Goal: Task Accomplishment & Management: Manage account settings

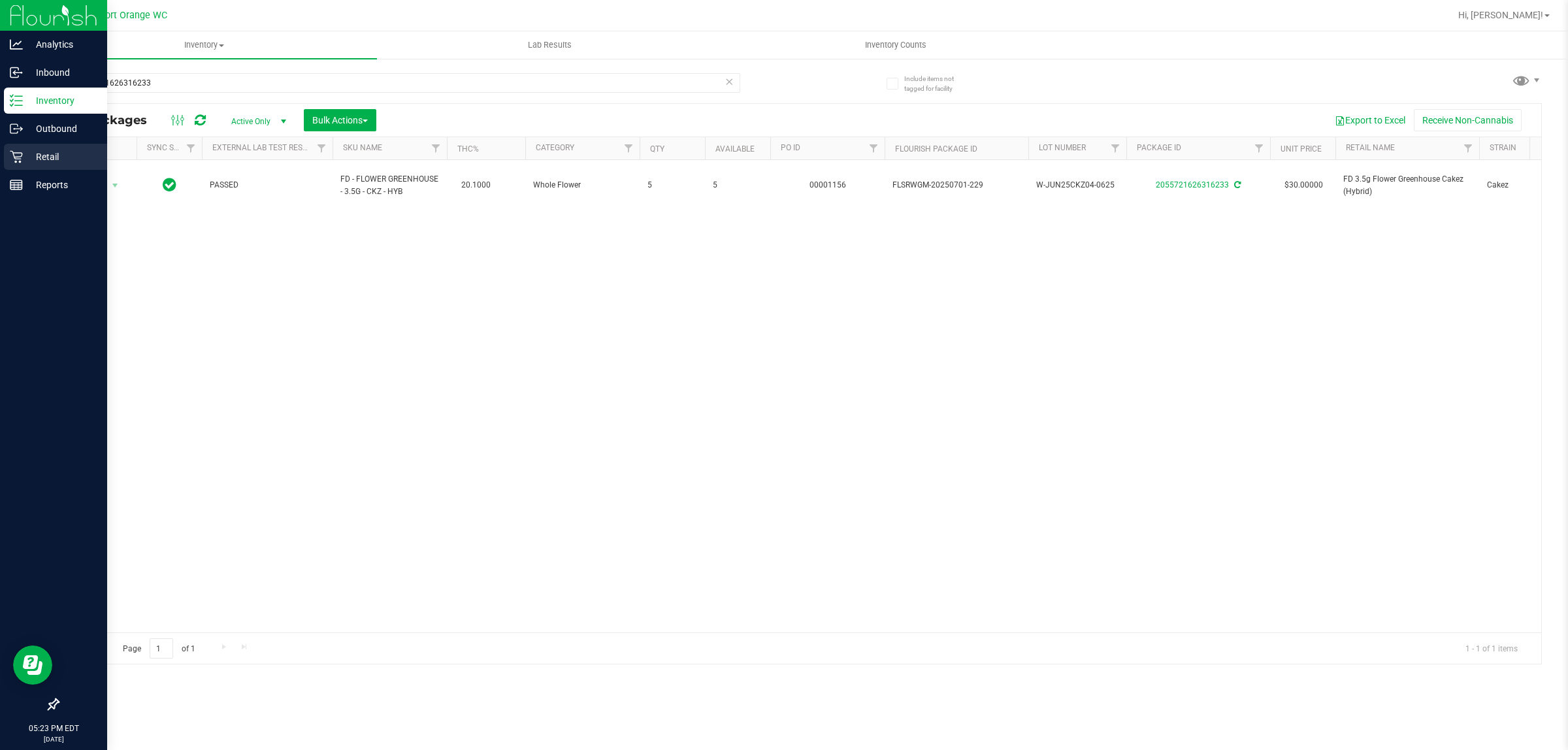
click at [17, 157] on icon at bounding box center [16, 156] width 13 height 13
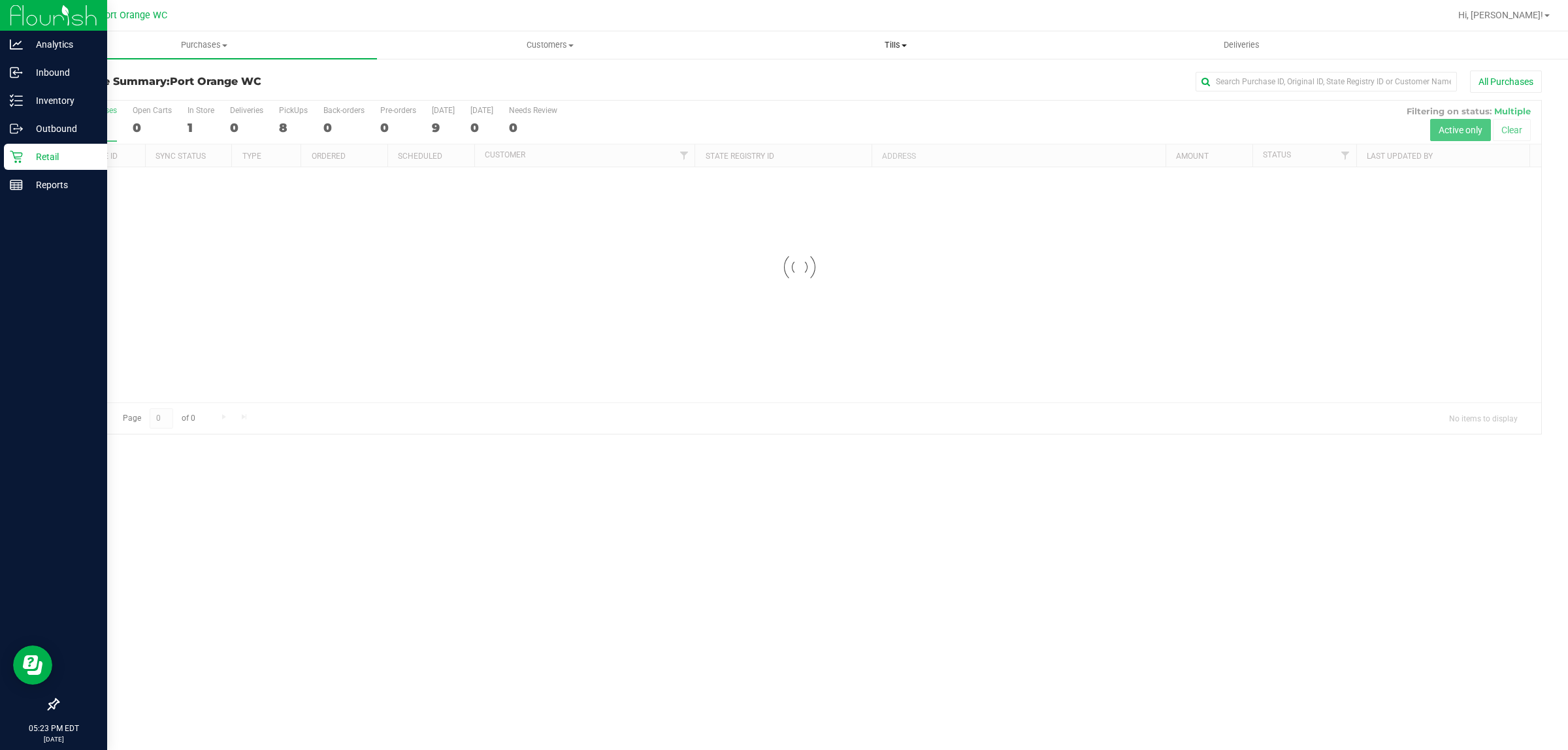
click at [890, 47] on span "Tills" at bounding box center [895, 45] width 344 height 11
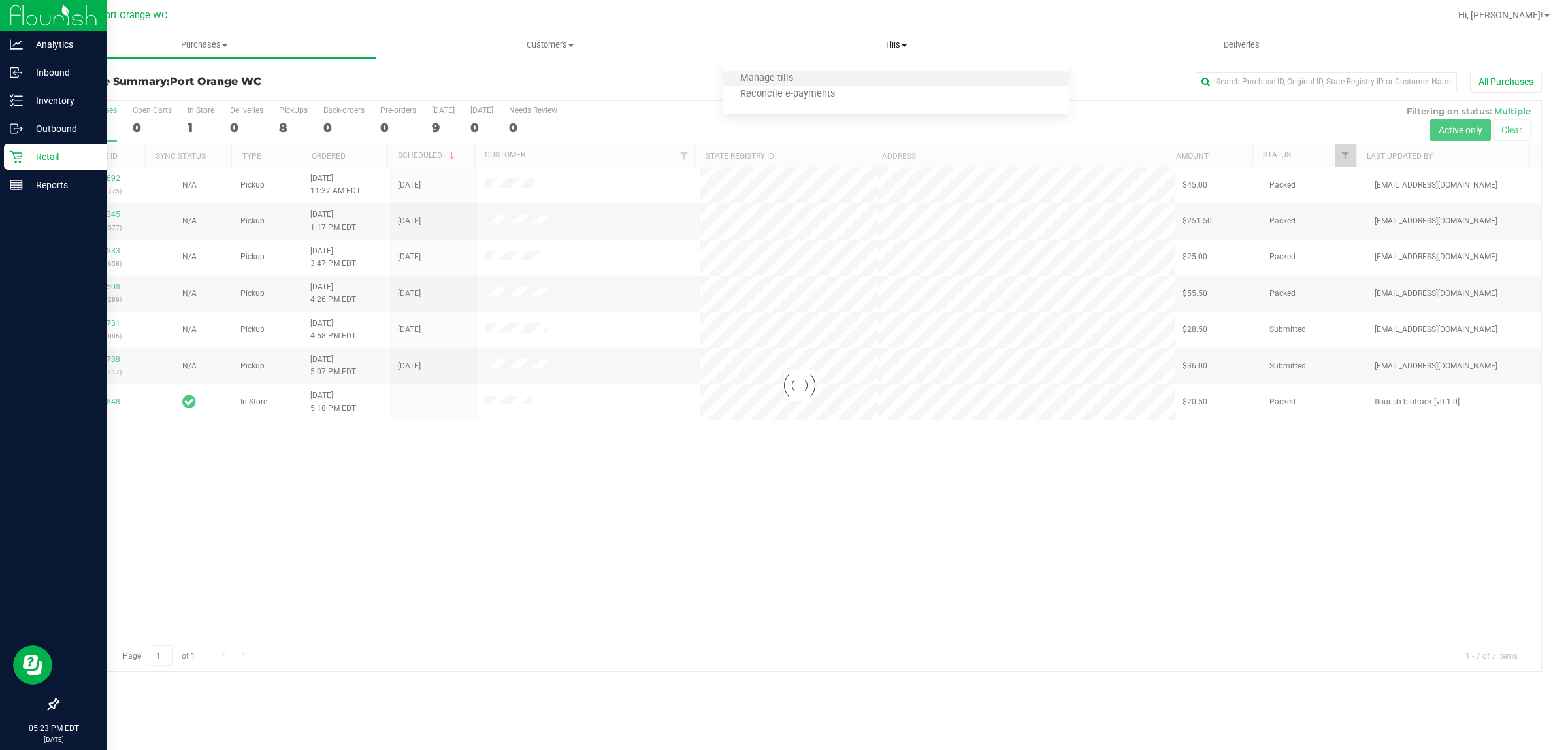
click at [876, 76] on li "Manage tills" at bounding box center [895, 79] width 345 height 16
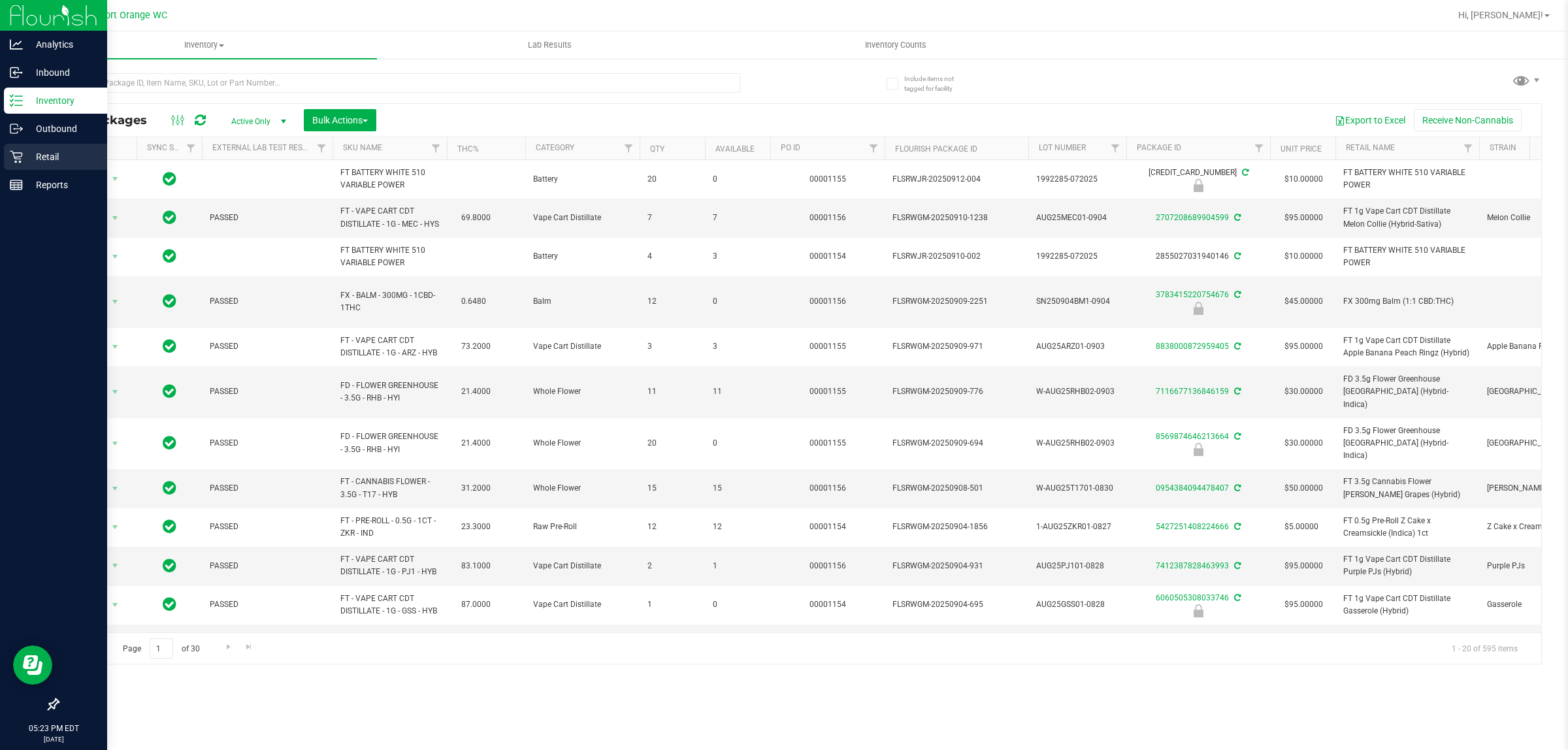
click at [13, 158] on icon at bounding box center [16, 156] width 13 height 13
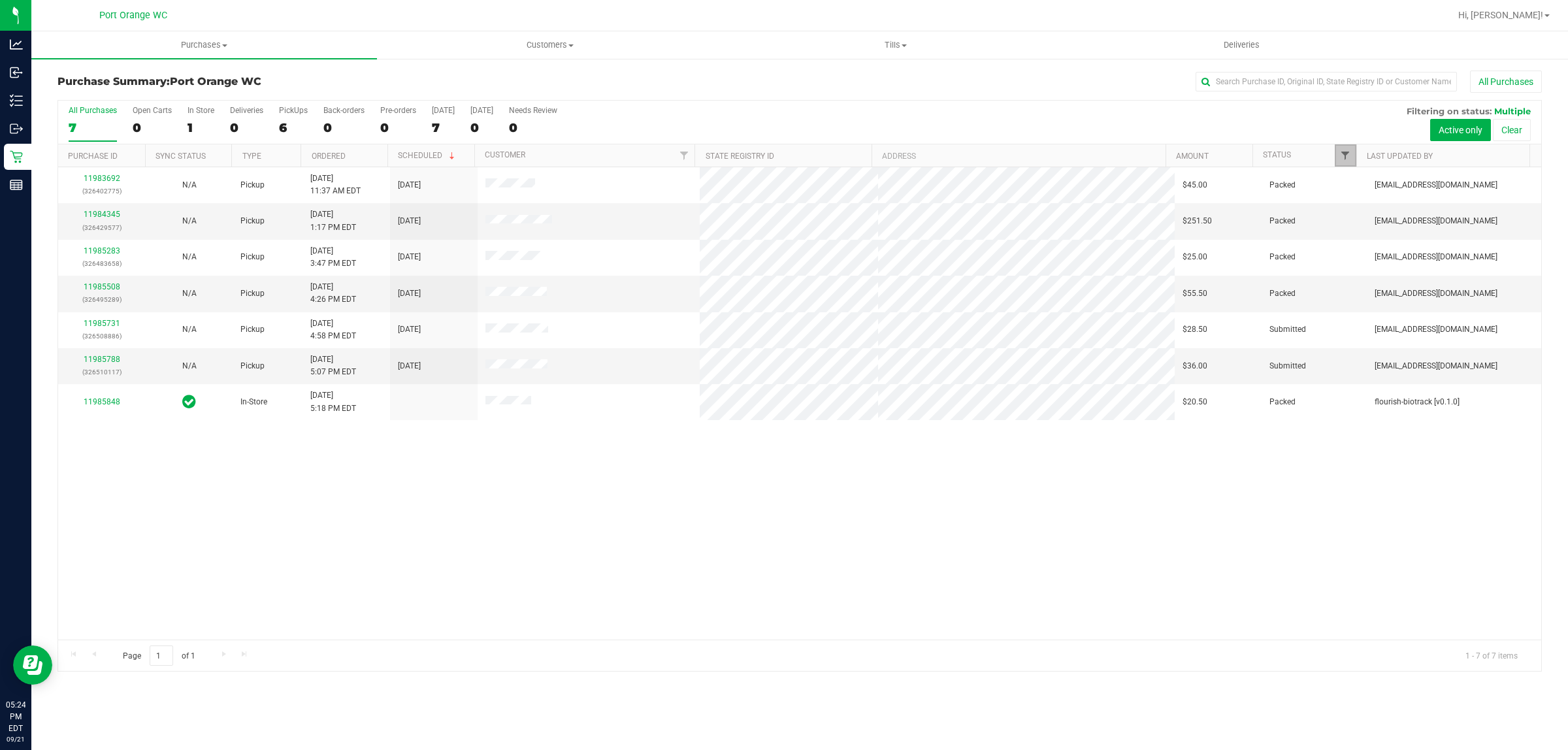
click at [1340, 155] on span "Filter" at bounding box center [1345, 155] width 11 height 11
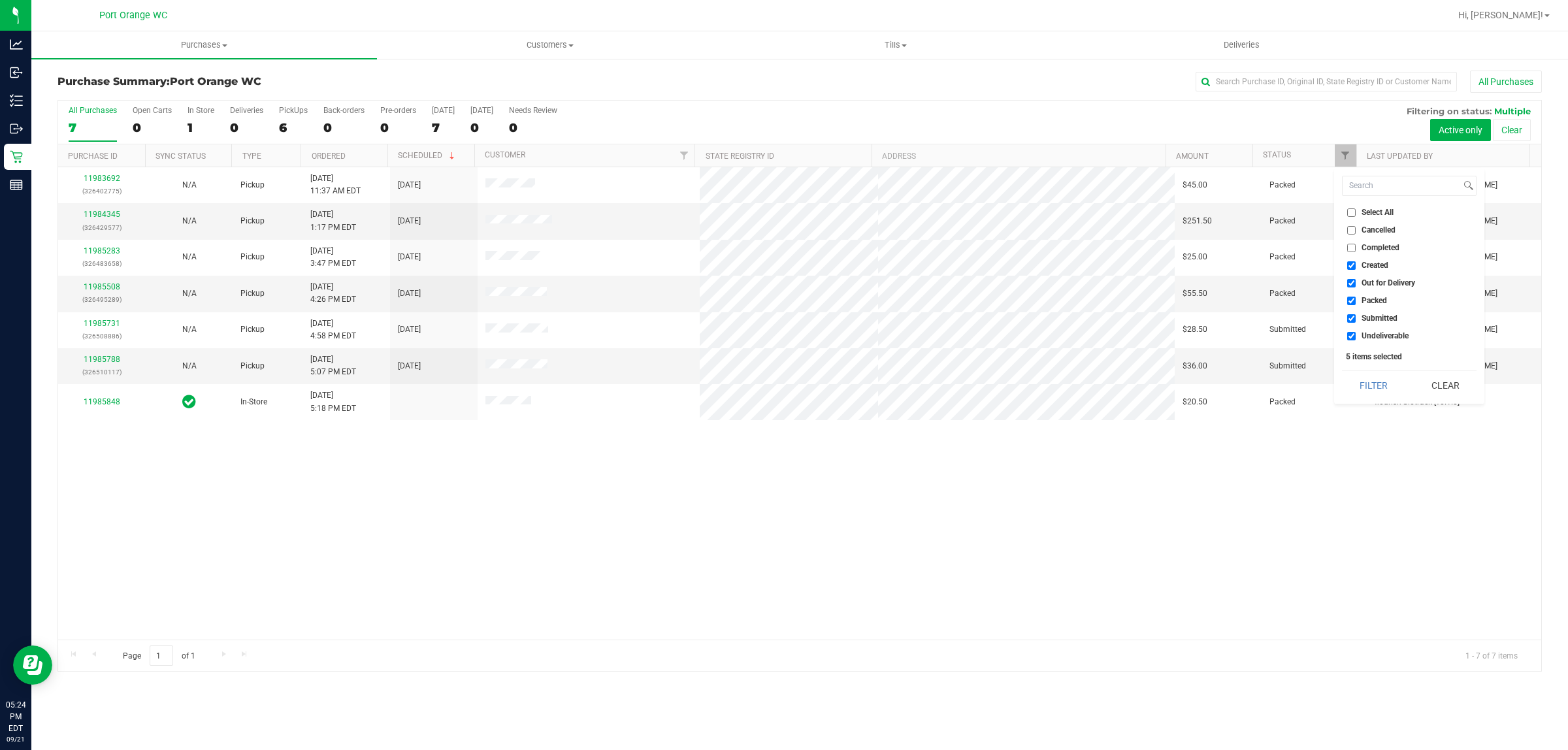
click at [1374, 262] on span "Created" at bounding box center [1375, 265] width 26 height 8
click at [1355, 262] on input "Created" at bounding box center [1352, 266] width 9 height 9
checkbox input "false"
click at [1377, 281] on span "Out for Delivery" at bounding box center [1388, 283] width 54 height 8
click at [1355, 281] on input "Out for Delivery" at bounding box center [1352, 284] width 9 height 9
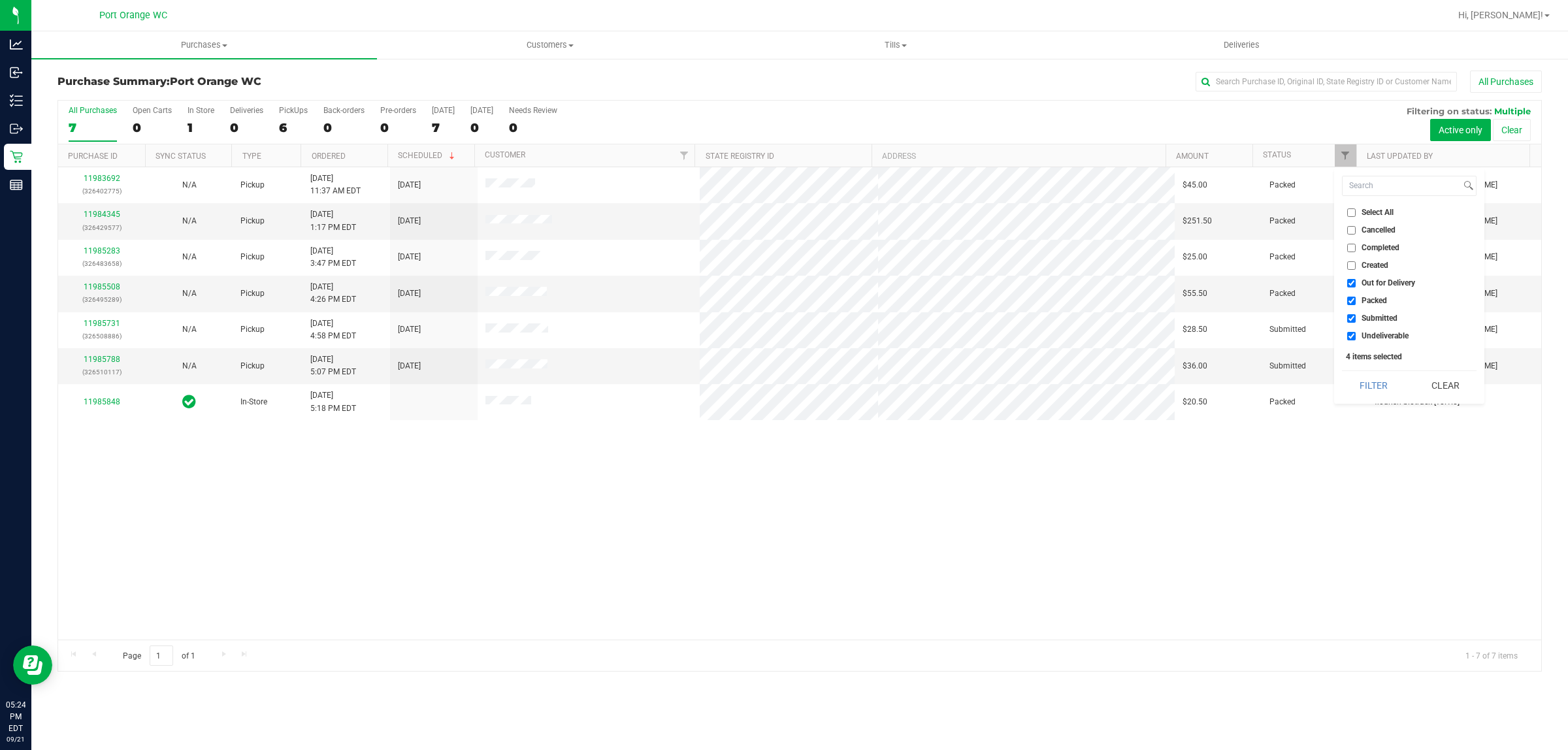
checkbox input "false"
click at [1377, 298] on span "Packed" at bounding box center [1374, 300] width 25 height 8
click at [1355, 298] on input "Packed" at bounding box center [1352, 301] width 9 height 9
checkbox input "false"
click at [1376, 317] on span "Submitted" at bounding box center [1379, 318] width 36 height 8
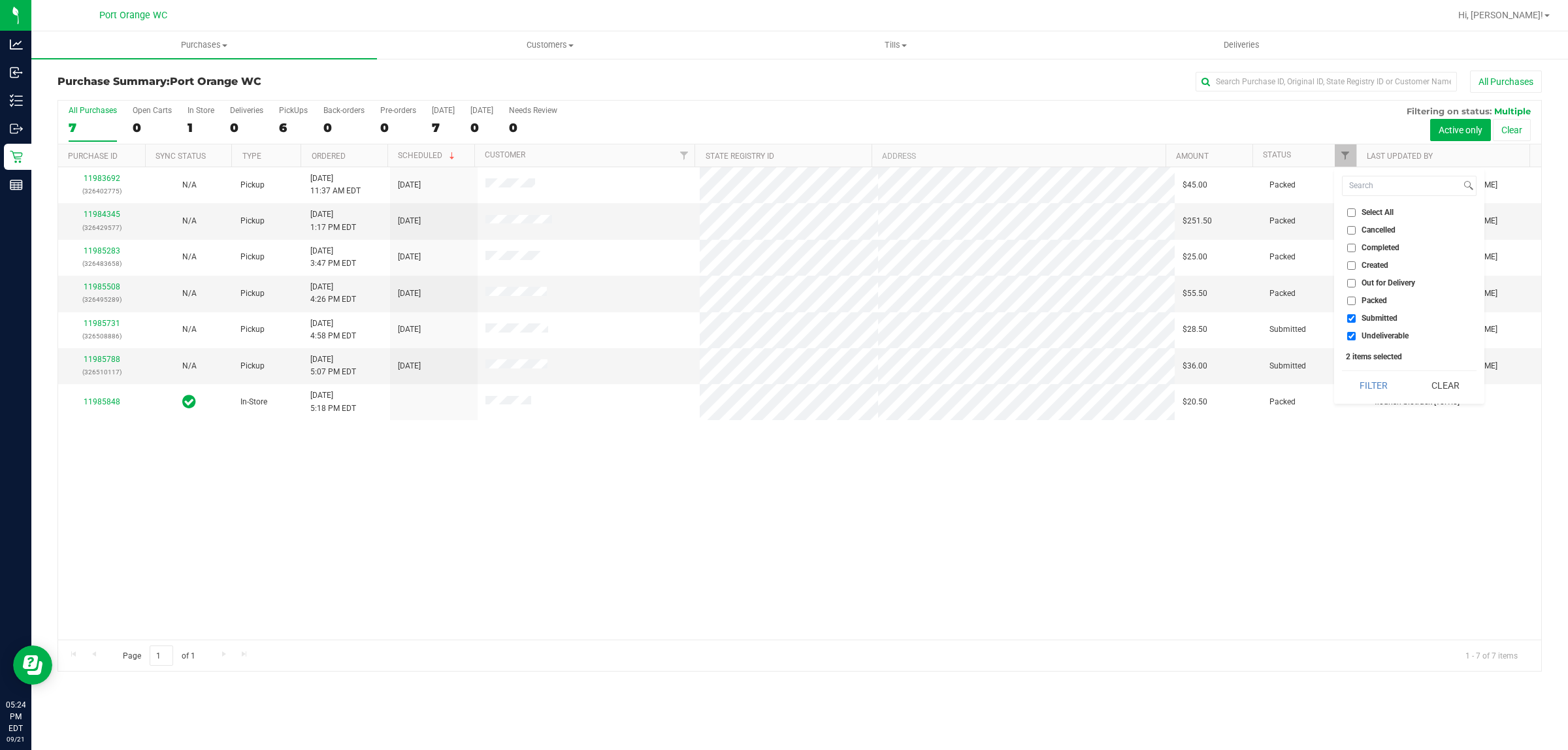
click at [1355, 317] on input "Submitted" at bounding box center [1352, 319] width 9 height 9
checkbox input "false"
click at [1372, 299] on span "Packed" at bounding box center [1374, 300] width 25 height 8
click at [1355, 299] on input "Packed" at bounding box center [1352, 301] width 9 height 9
checkbox input "true"
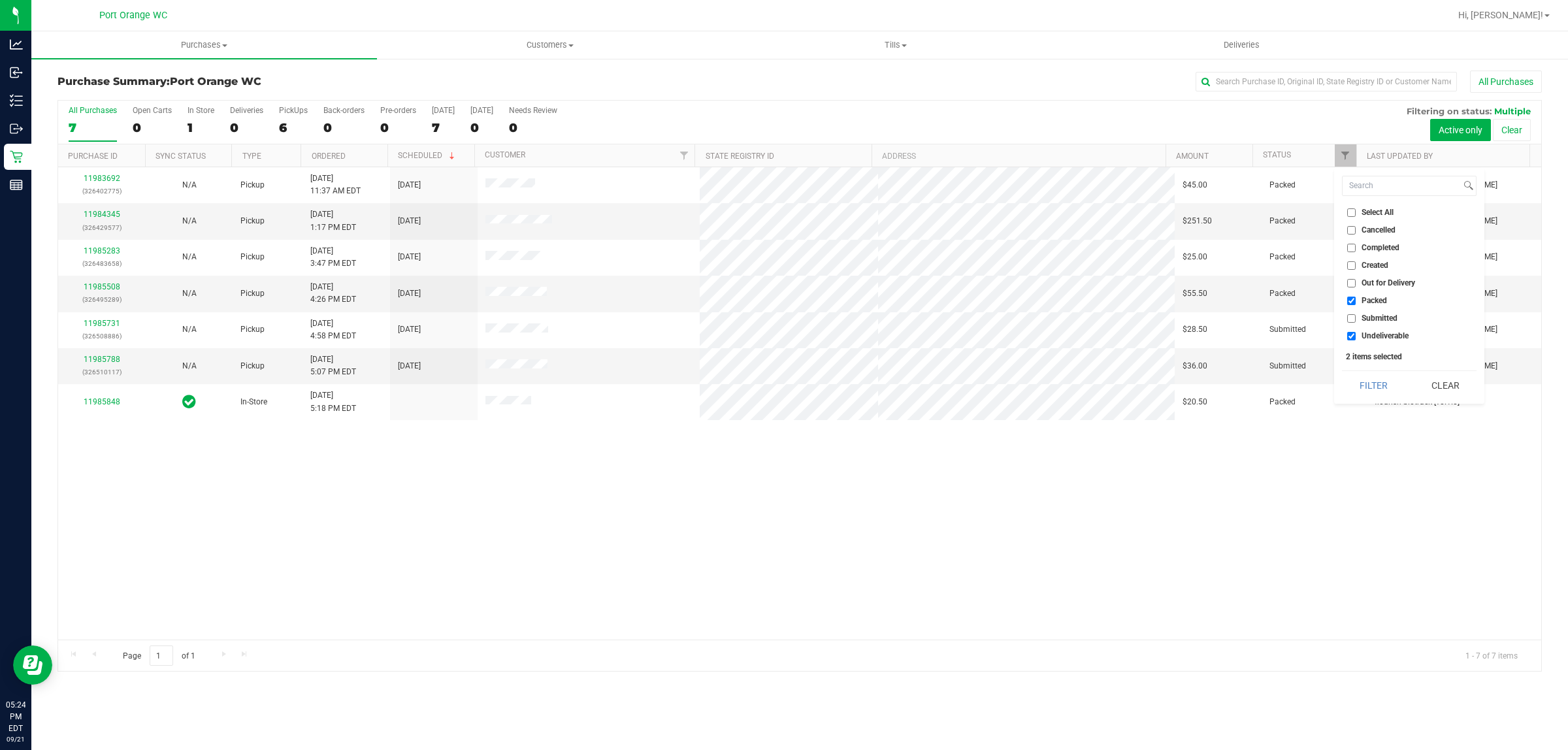
click at [1384, 334] on span "Undeliverable" at bounding box center [1385, 335] width 47 height 8
click at [1355, 334] on input "Undeliverable" at bounding box center [1352, 336] width 9 height 9
checkbox input "false"
click at [1376, 373] on button "Filter" at bounding box center [1373, 385] width 62 height 29
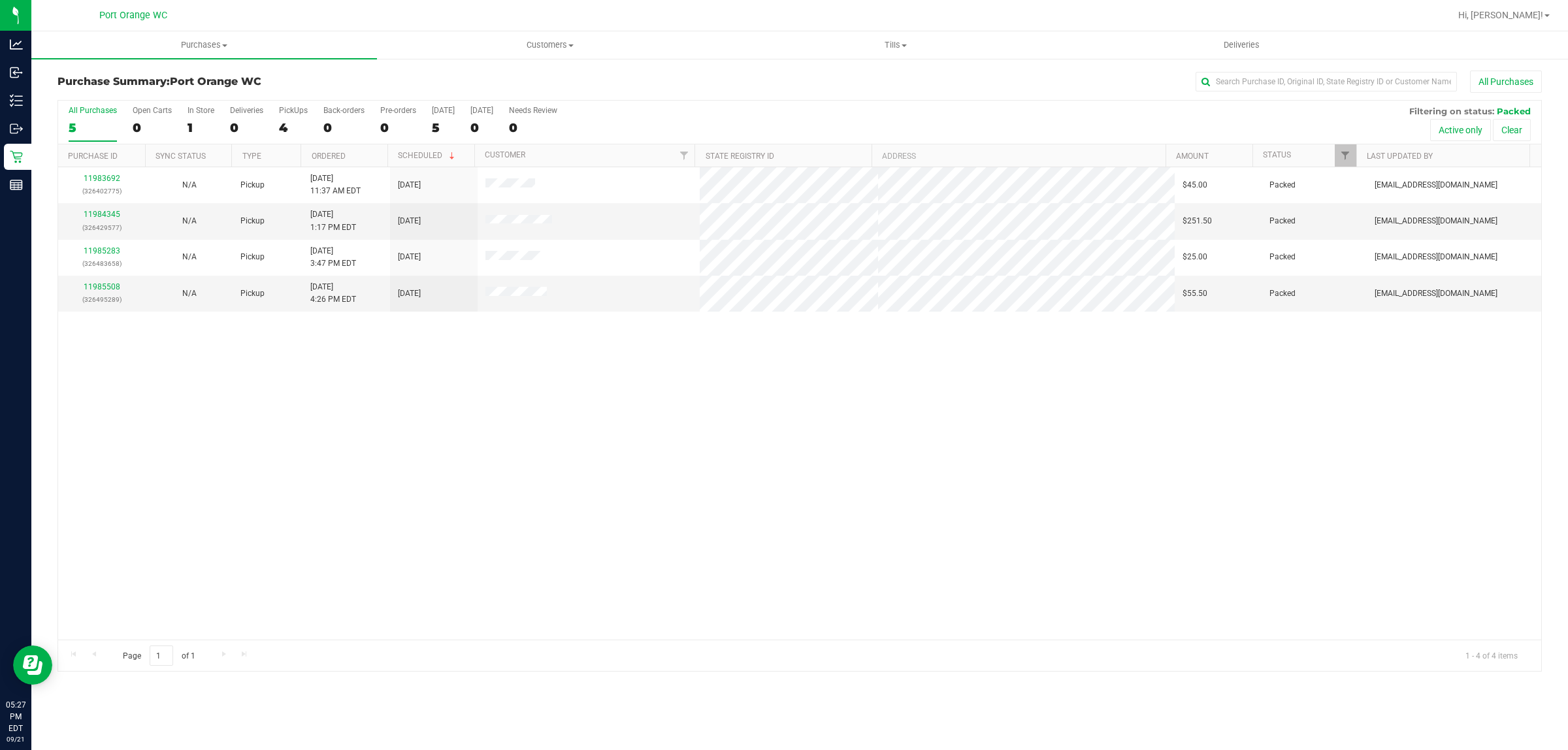
click at [462, 416] on div "11983692 (326402775) N/A Pickup 9/21/2025 11:37 AM EDT 9/21/2025 $45.00 Packed …" at bounding box center [799, 403] width 1483 height 472
click at [292, 123] on div "4" at bounding box center [293, 127] width 29 height 15
click at [0, 0] on input "PickUps 4" at bounding box center [0, 0] width 0 height 0
click at [292, 123] on div at bounding box center [799, 386] width 1483 height 570
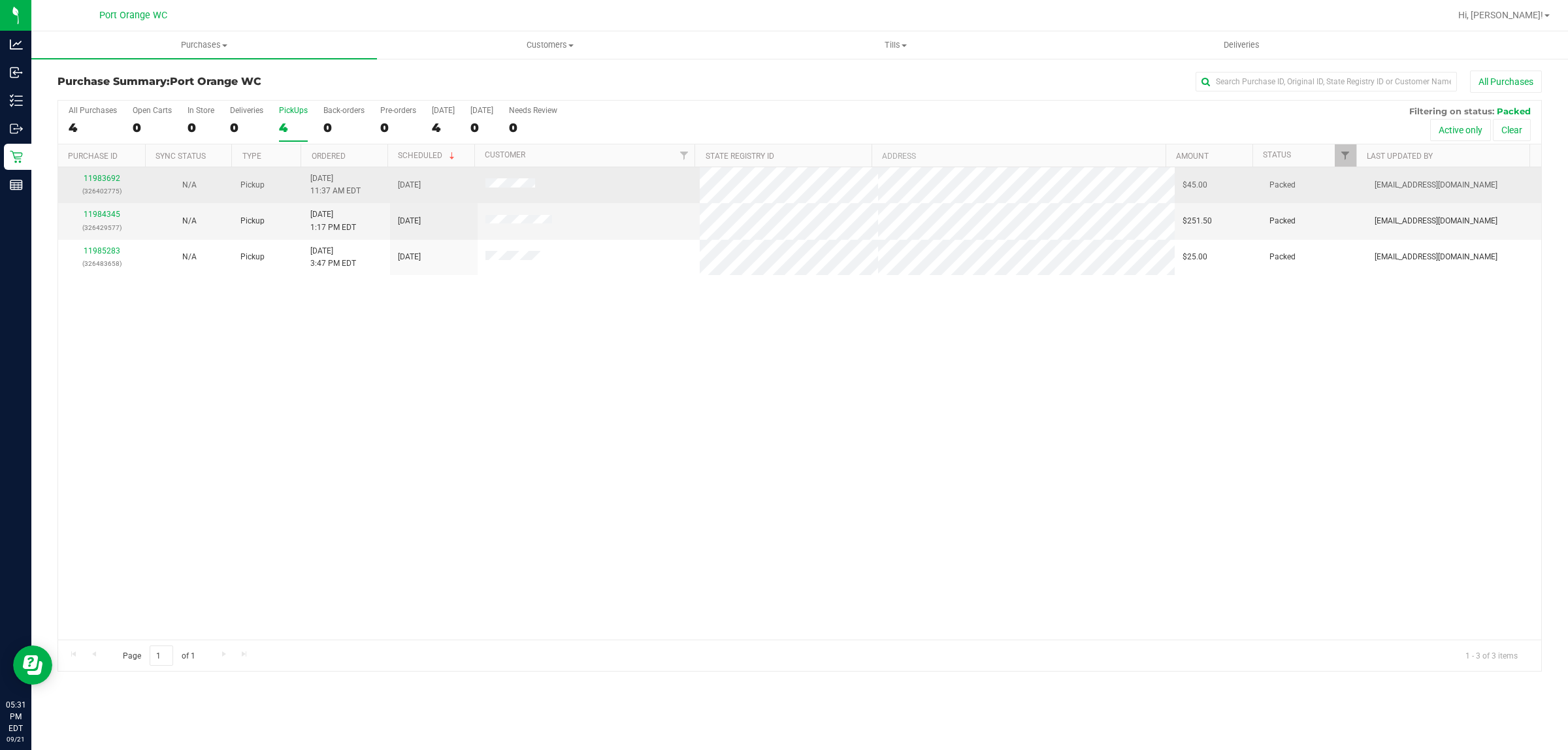
click at [105, 172] on td "11983692 (326402775)" at bounding box center [102, 184] width 88 height 36
click at [112, 180] on link "11983692" at bounding box center [102, 178] width 37 height 9
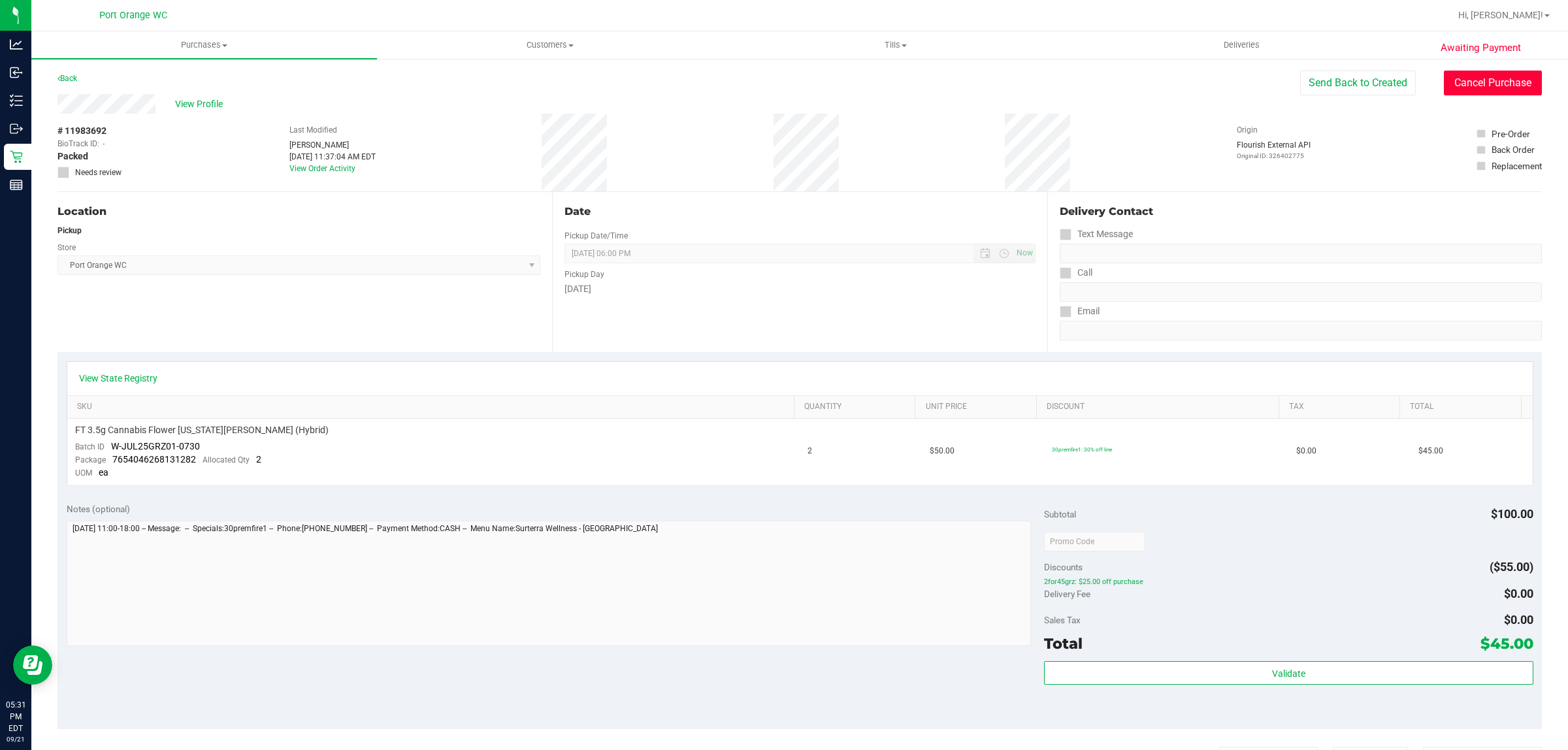
click at [1475, 90] on button "Cancel Purchase" at bounding box center [1493, 83] width 98 height 25
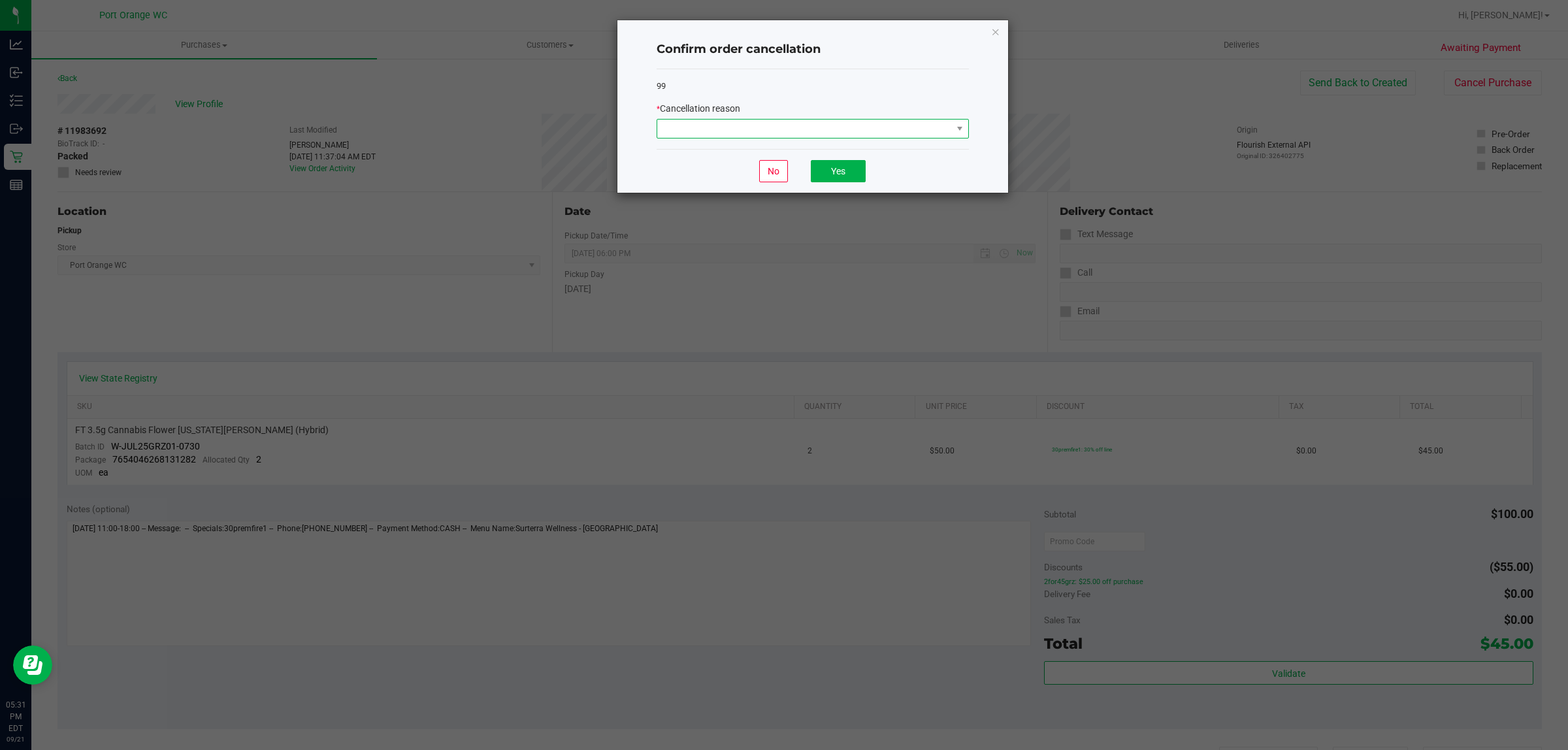
click at [949, 125] on span at bounding box center [804, 128] width 294 height 18
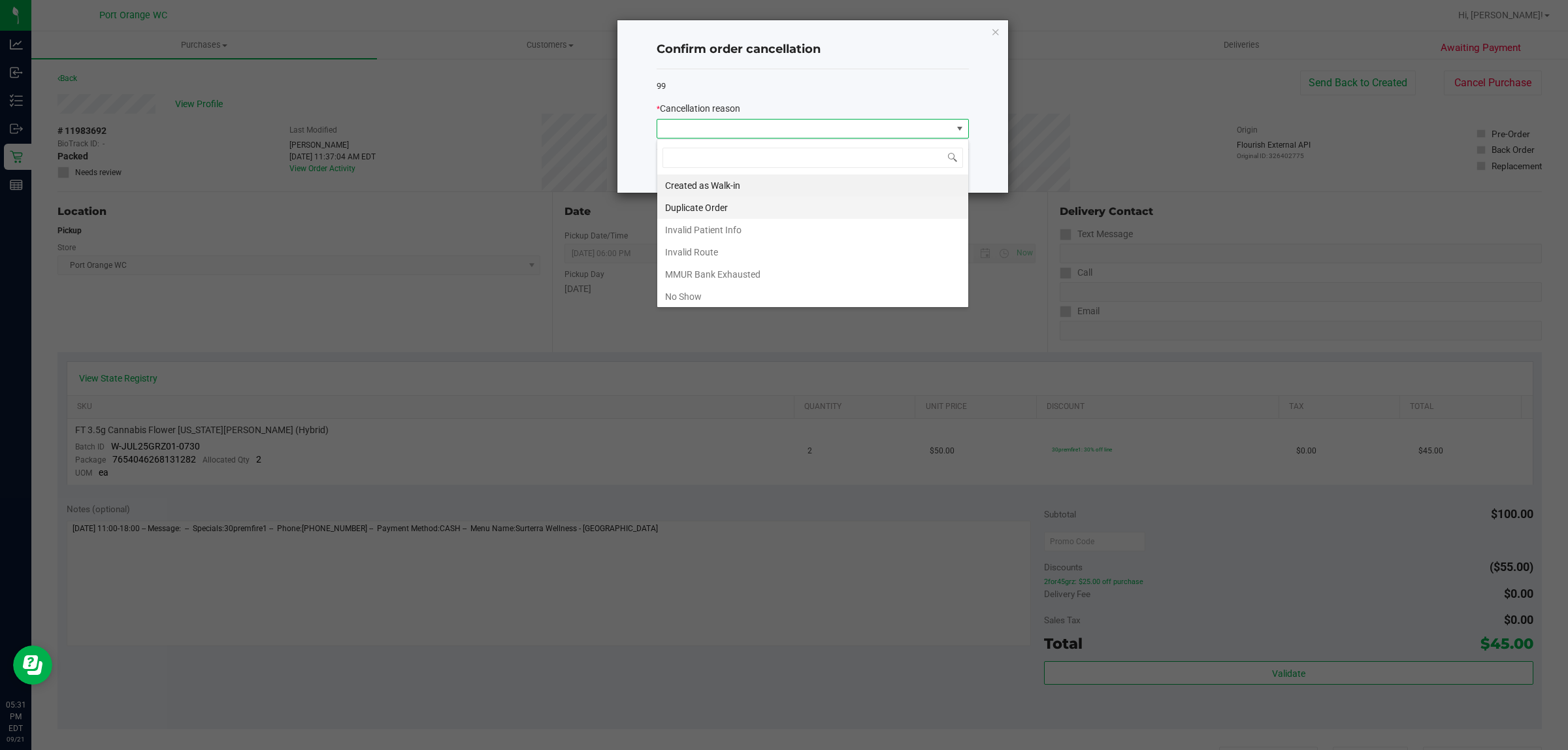
scroll to position [20, 312]
click at [819, 302] on li "No Show" at bounding box center [813, 296] width 311 height 22
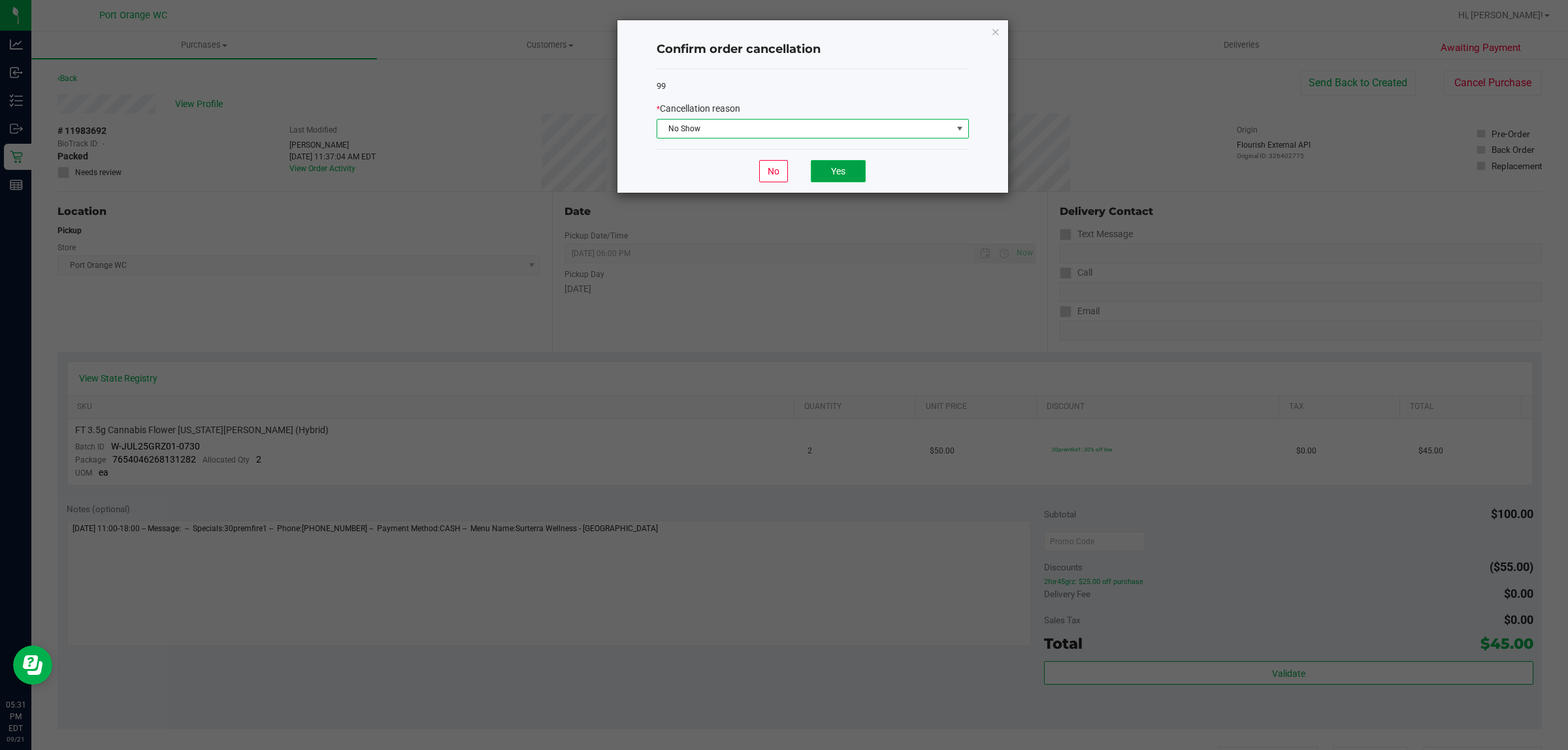
click at [831, 174] on button "Yes" at bounding box center [838, 170] width 54 height 22
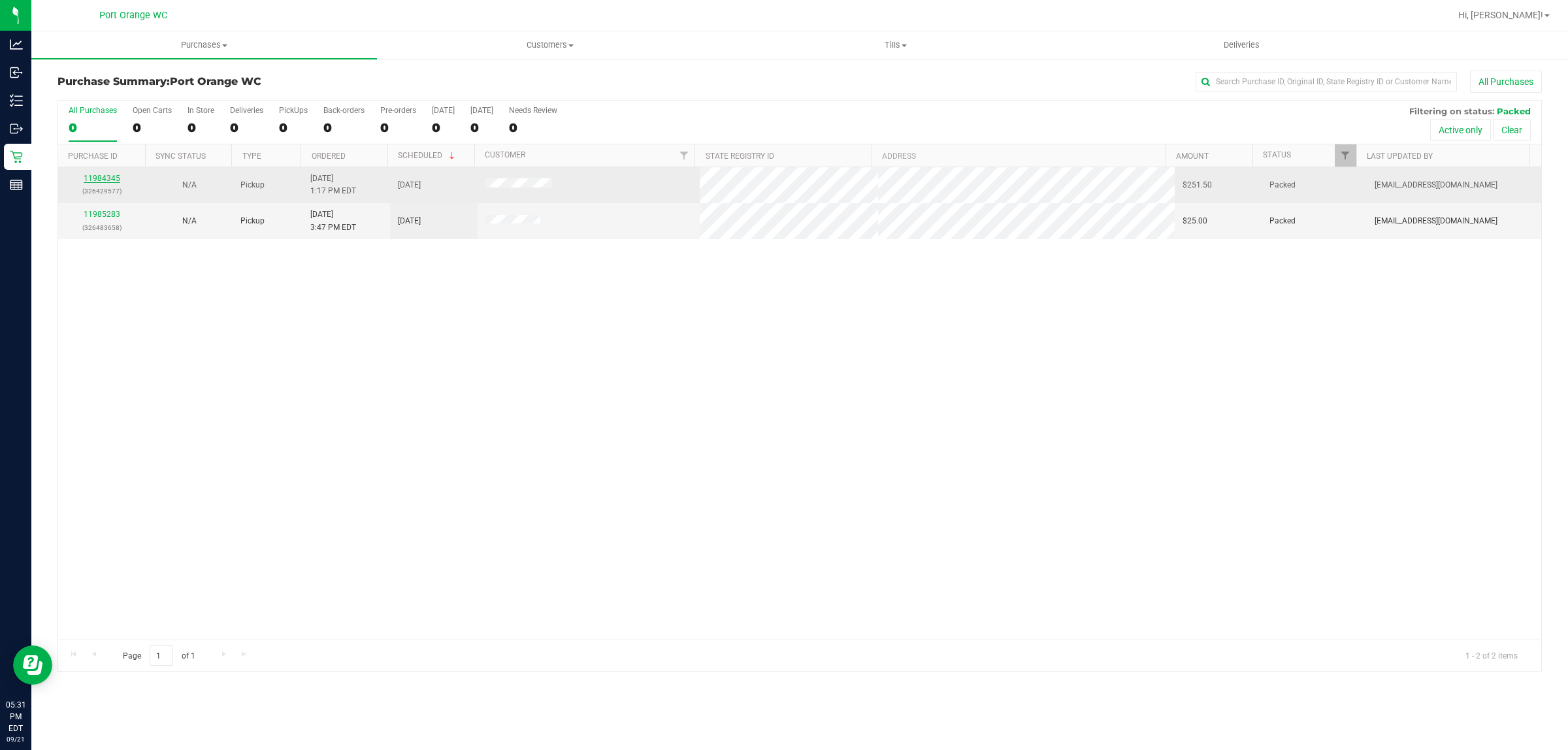
click at [112, 177] on link "11984345" at bounding box center [102, 178] width 37 height 9
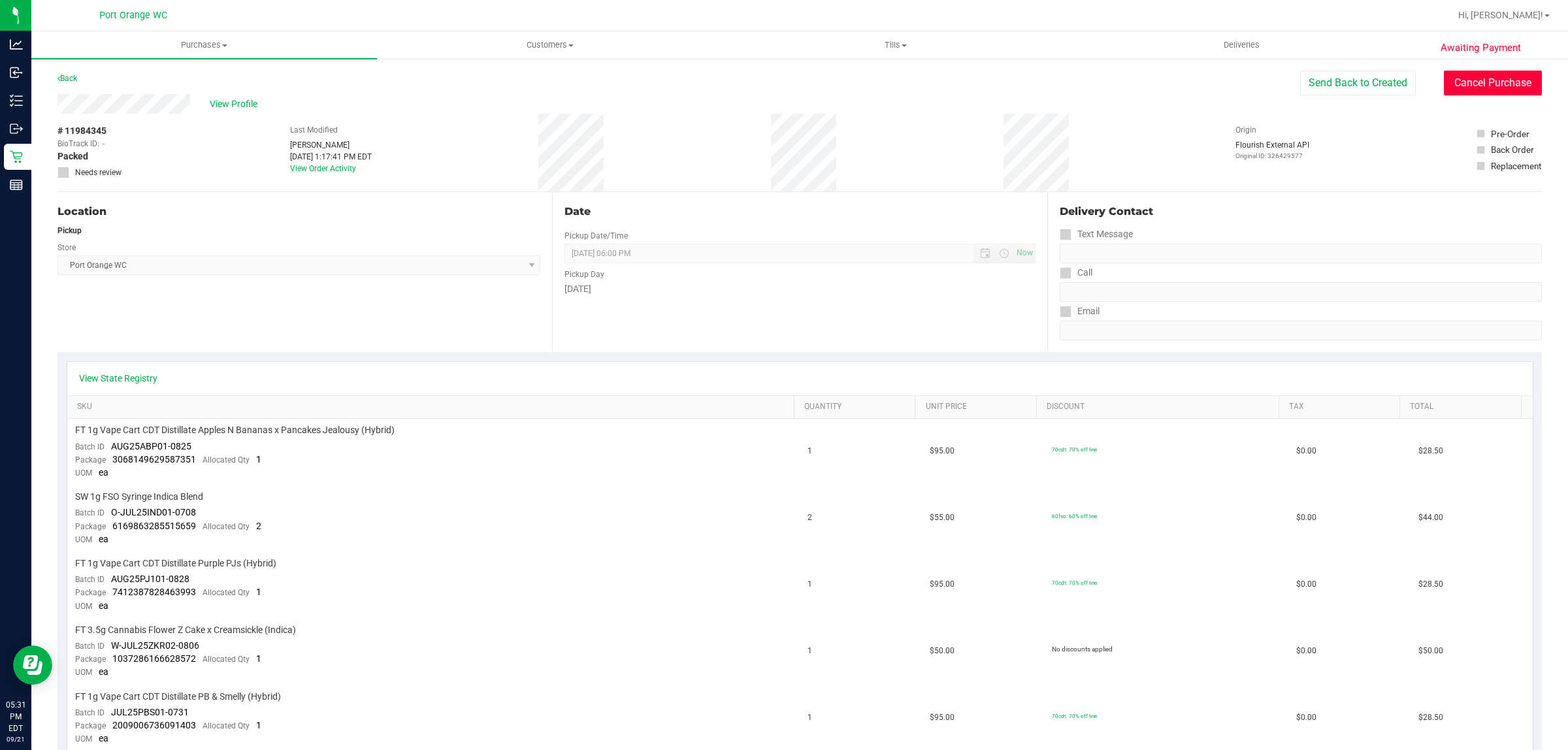
click at [1485, 90] on button "Cancel Purchase" at bounding box center [1493, 83] width 98 height 25
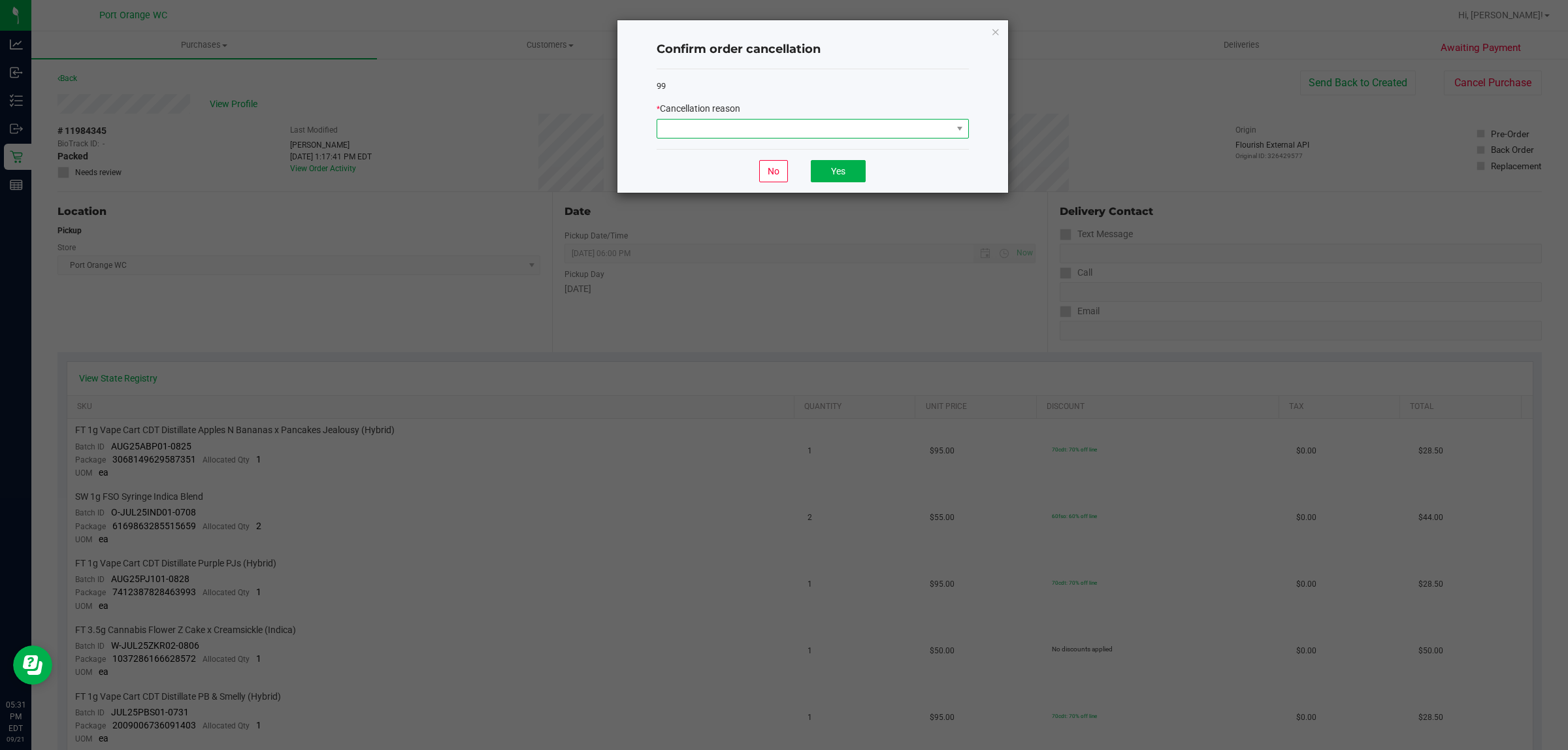
click at [846, 134] on span at bounding box center [804, 128] width 294 height 18
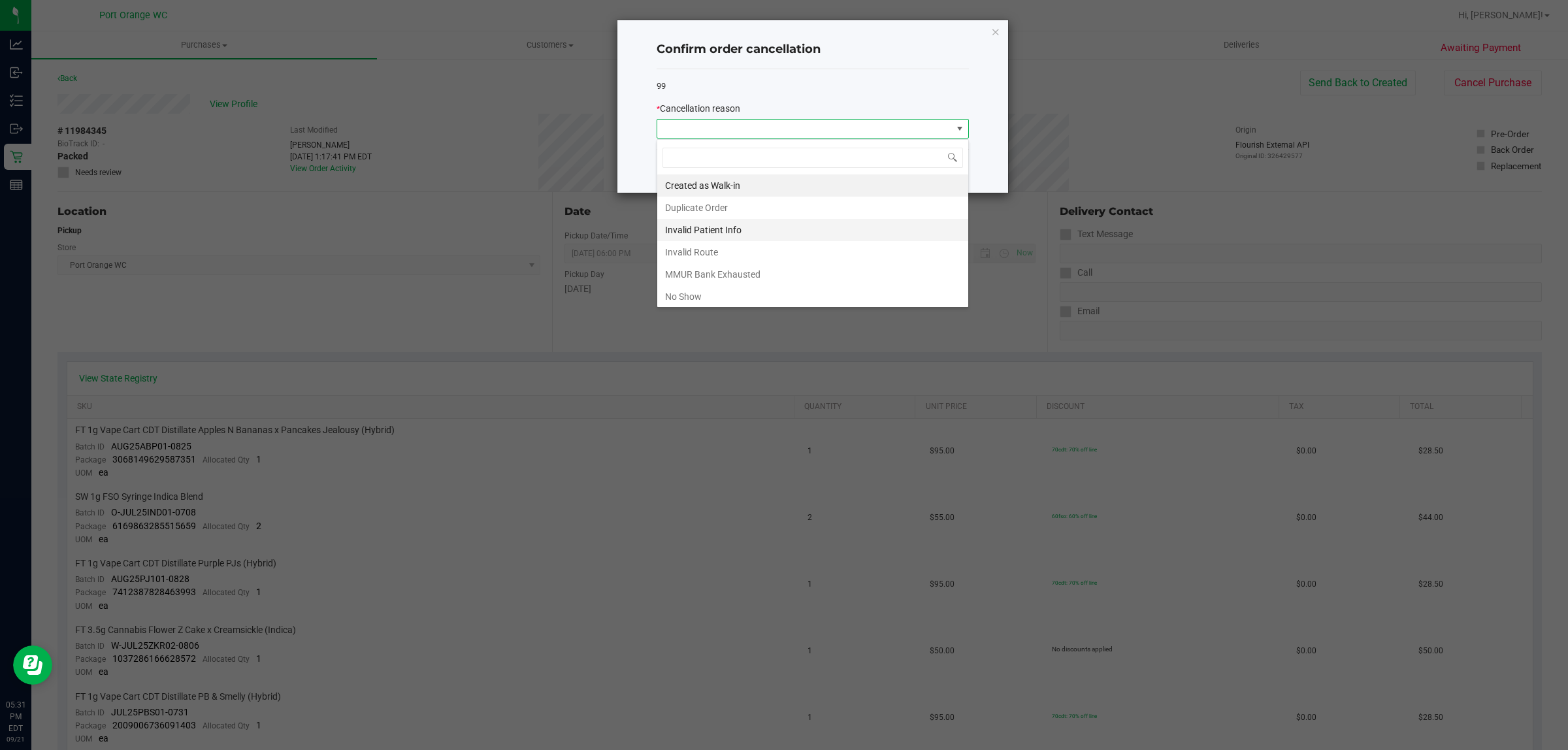
scroll to position [20, 312]
click at [782, 292] on li "No Show" at bounding box center [813, 296] width 311 height 22
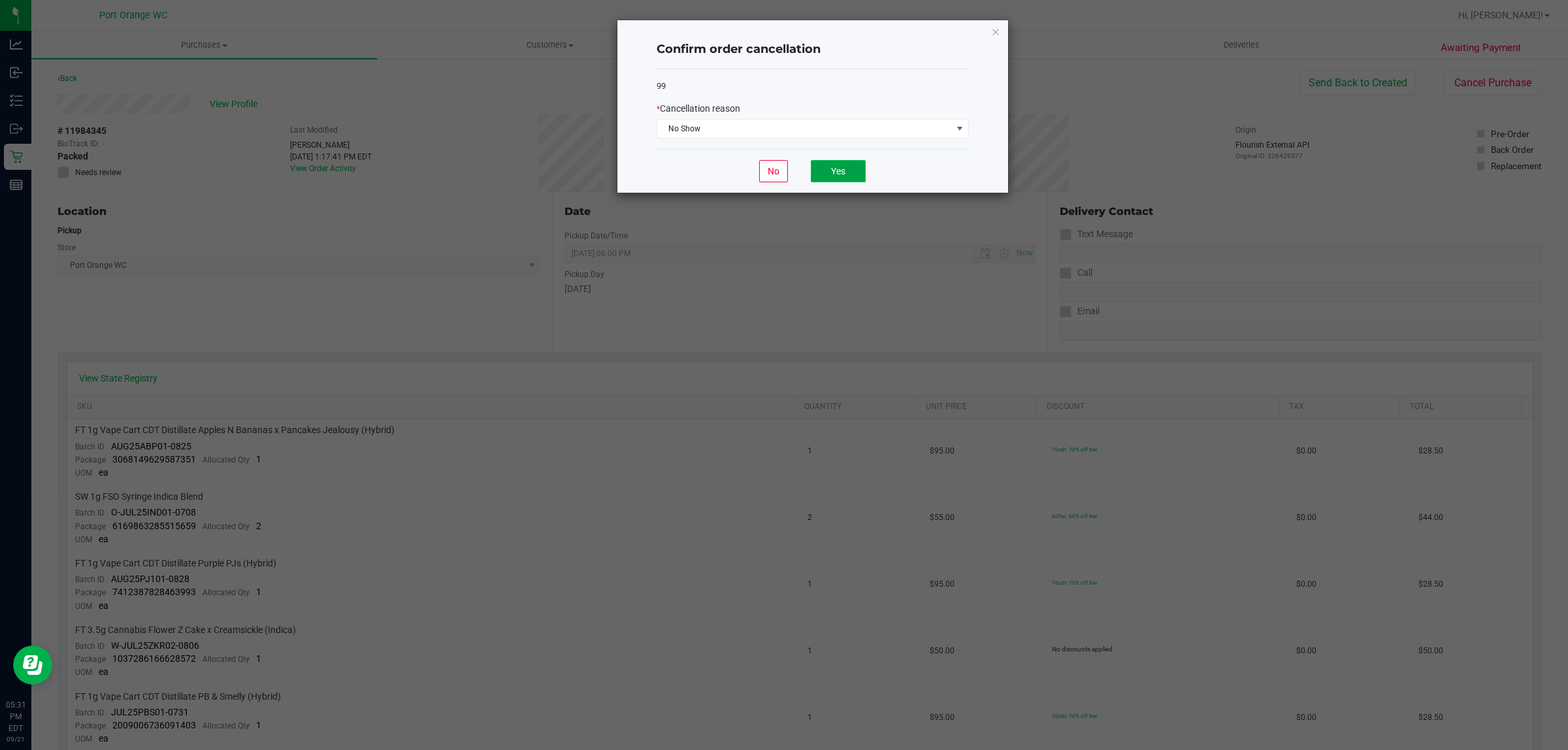
click at [830, 174] on button "Yes" at bounding box center [838, 170] width 54 height 22
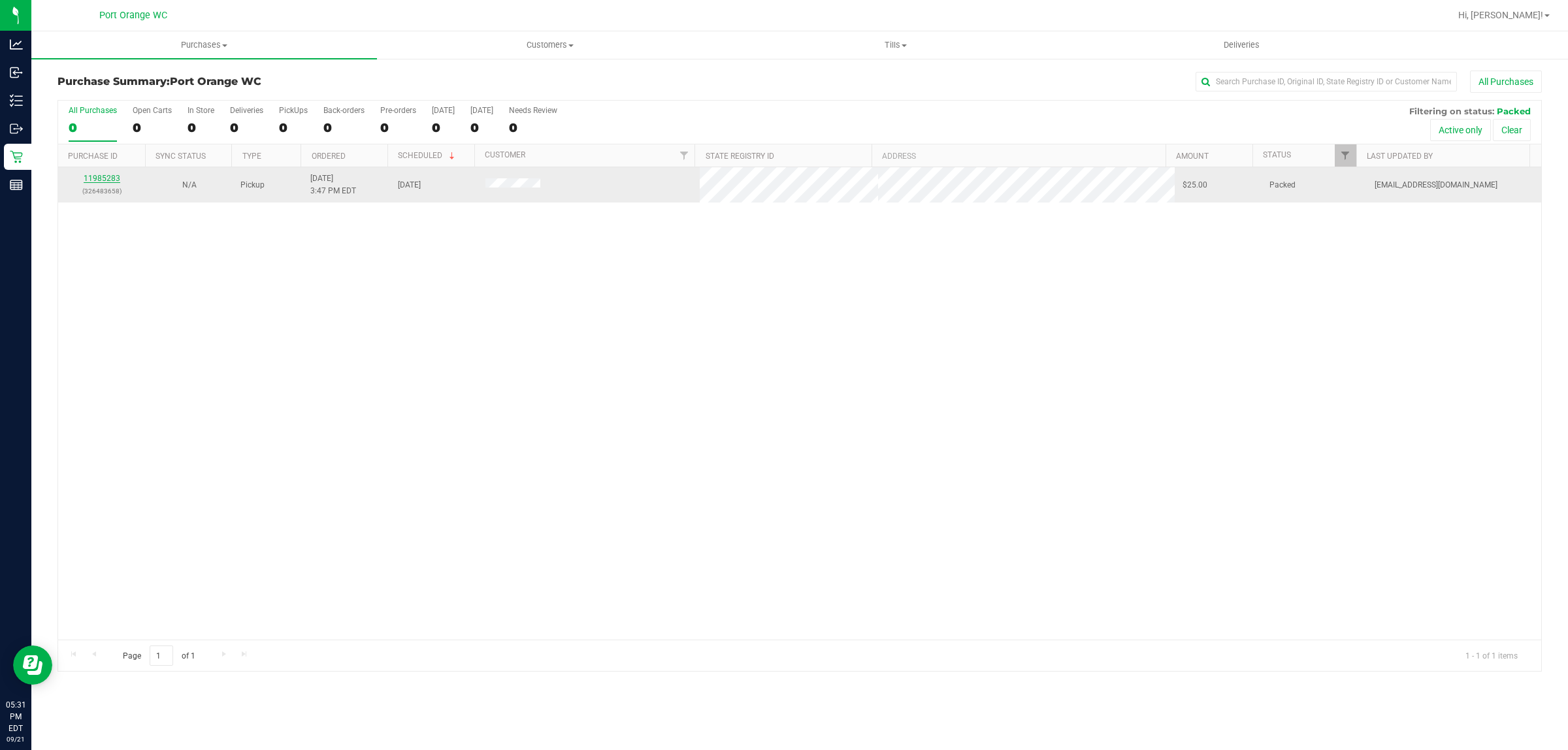
click at [113, 180] on link "11985283" at bounding box center [102, 178] width 37 height 9
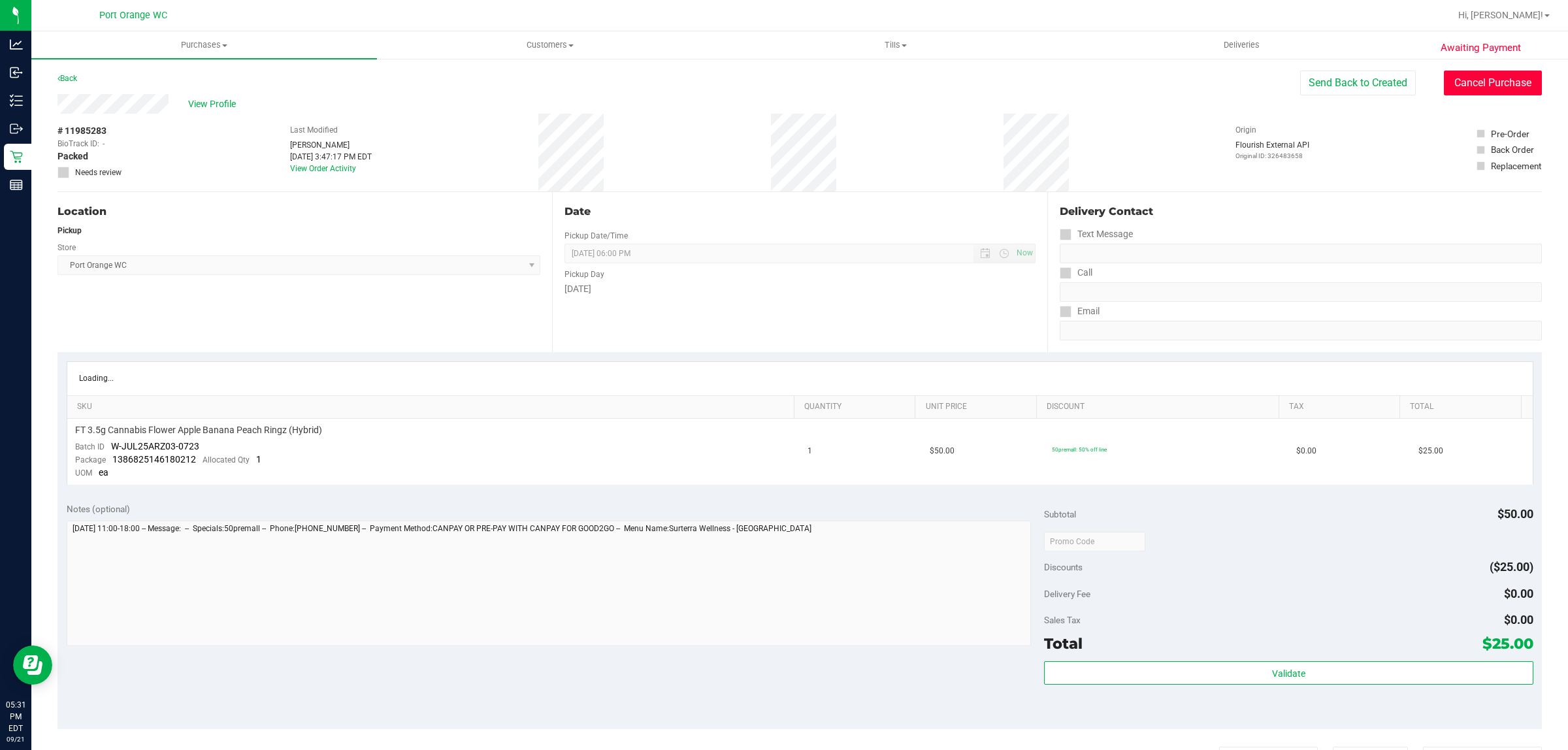
click at [1506, 78] on button "Cancel Purchase" at bounding box center [1493, 83] width 98 height 25
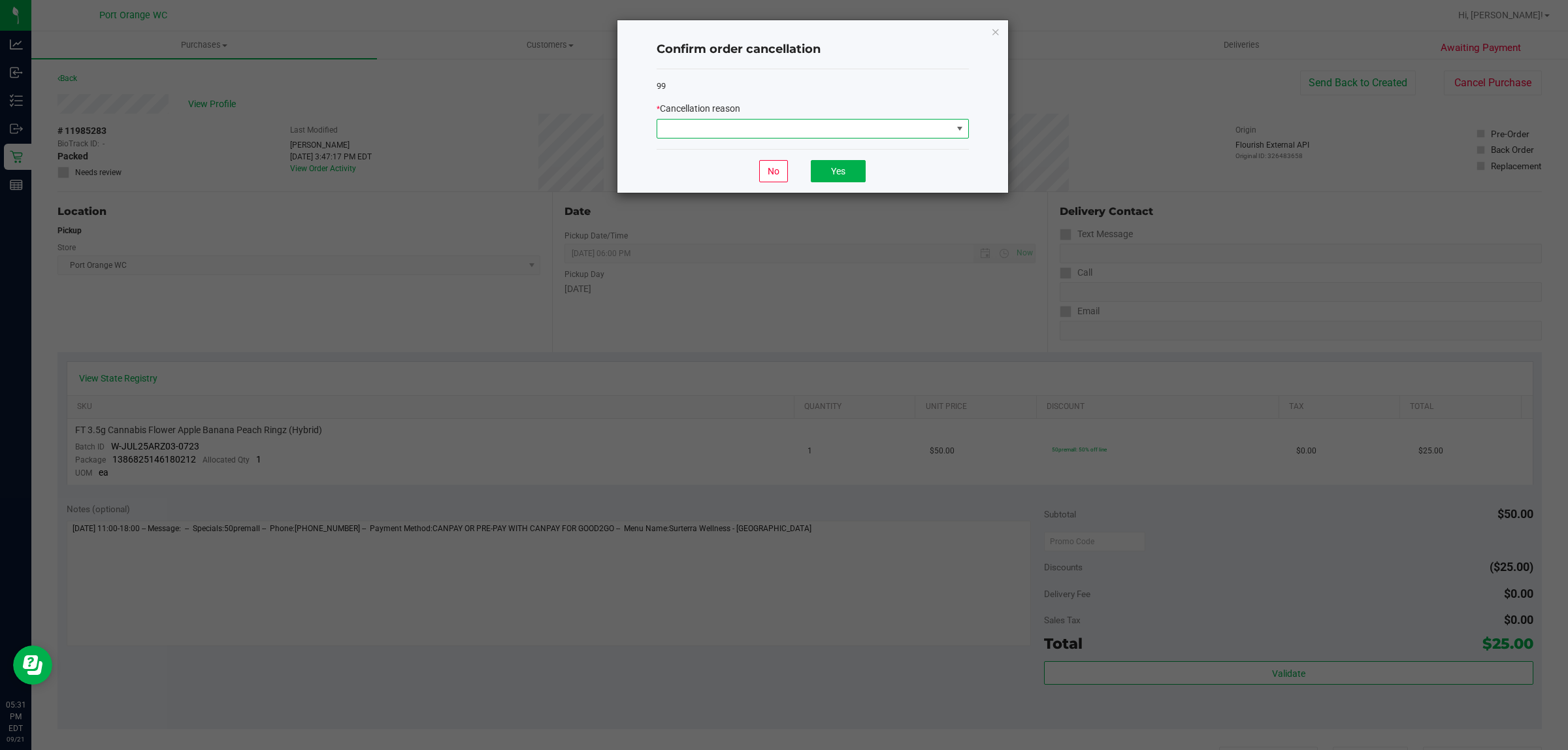
click at [841, 129] on span at bounding box center [804, 128] width 294 height 18
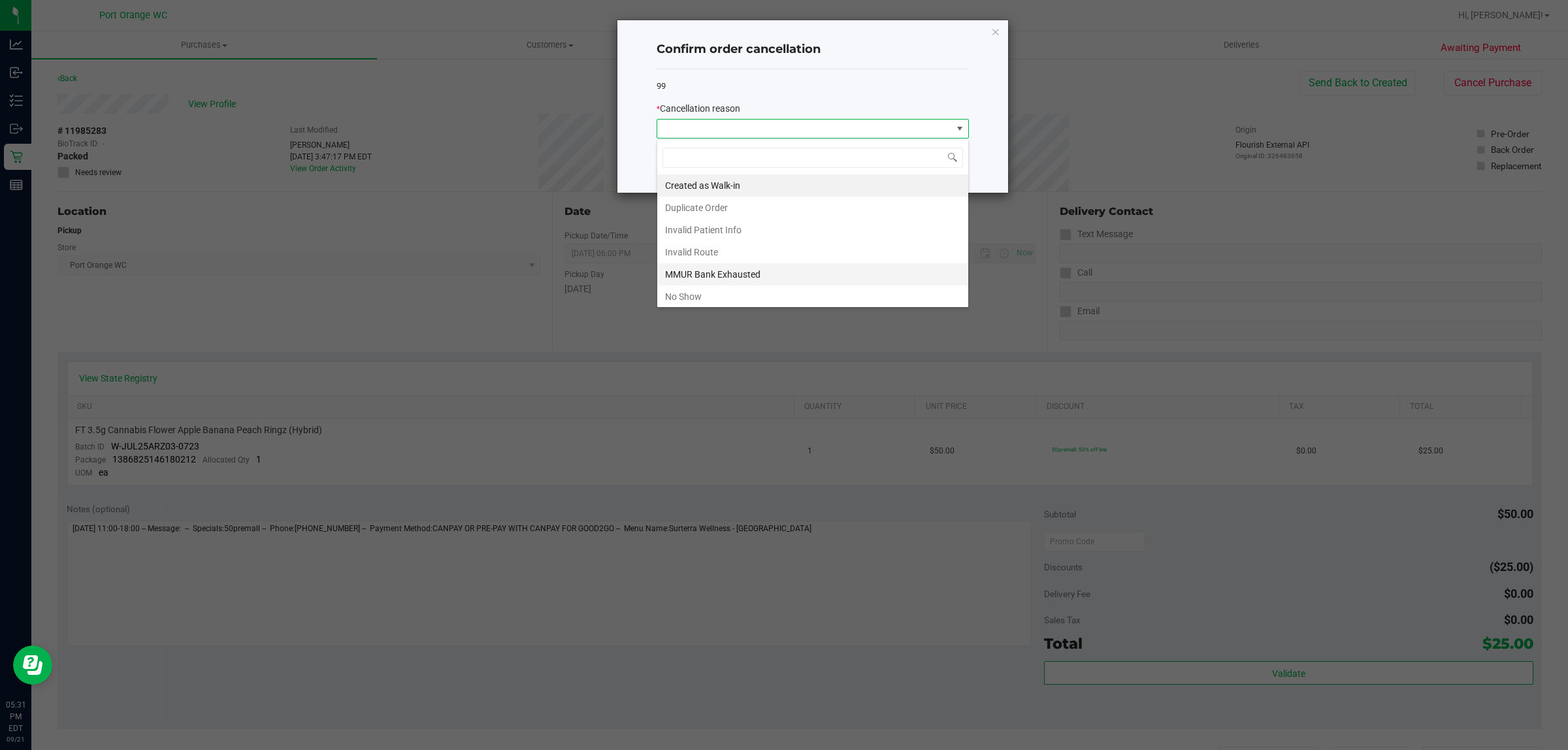
scroll to position [20, 312]
click at [763, 296] on li "No Show" at bounding box center [813, 296] width 311 height 22
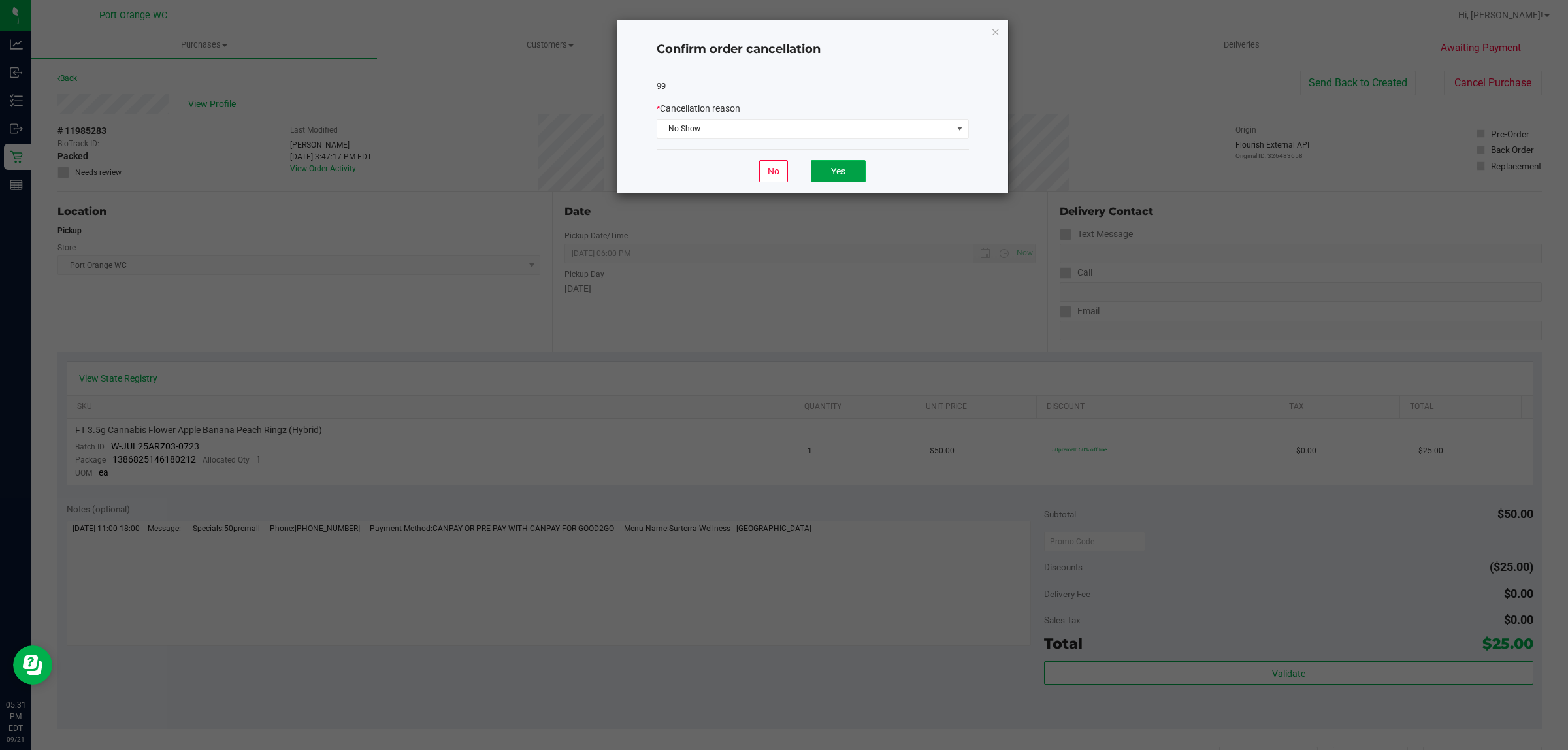
click at [838, 164] on button "Yes" at bounding box center [838, 170] width 54 height 22
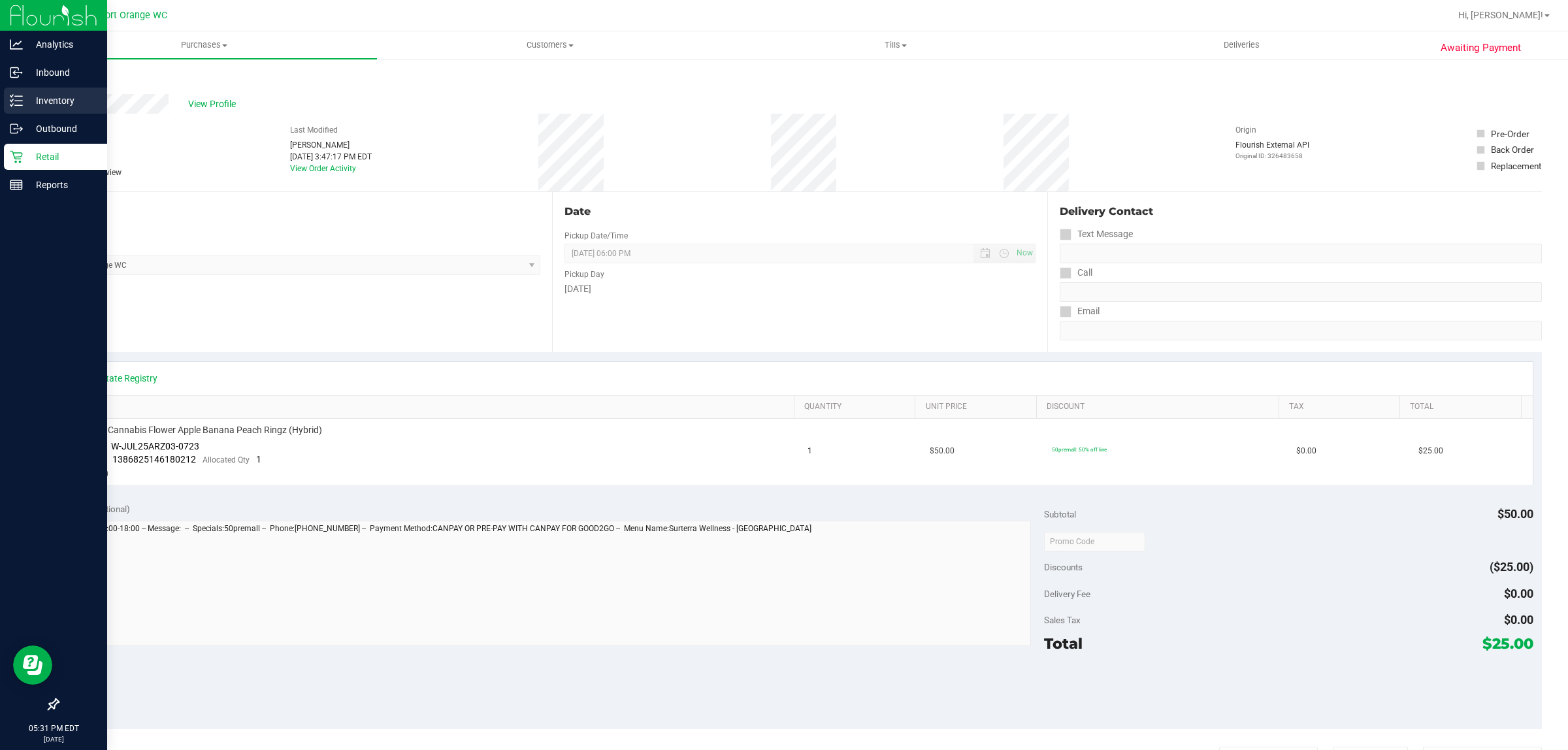
click at [23, 105] on p "Inventory" at bounding box center [61, 101] width 78 height 16
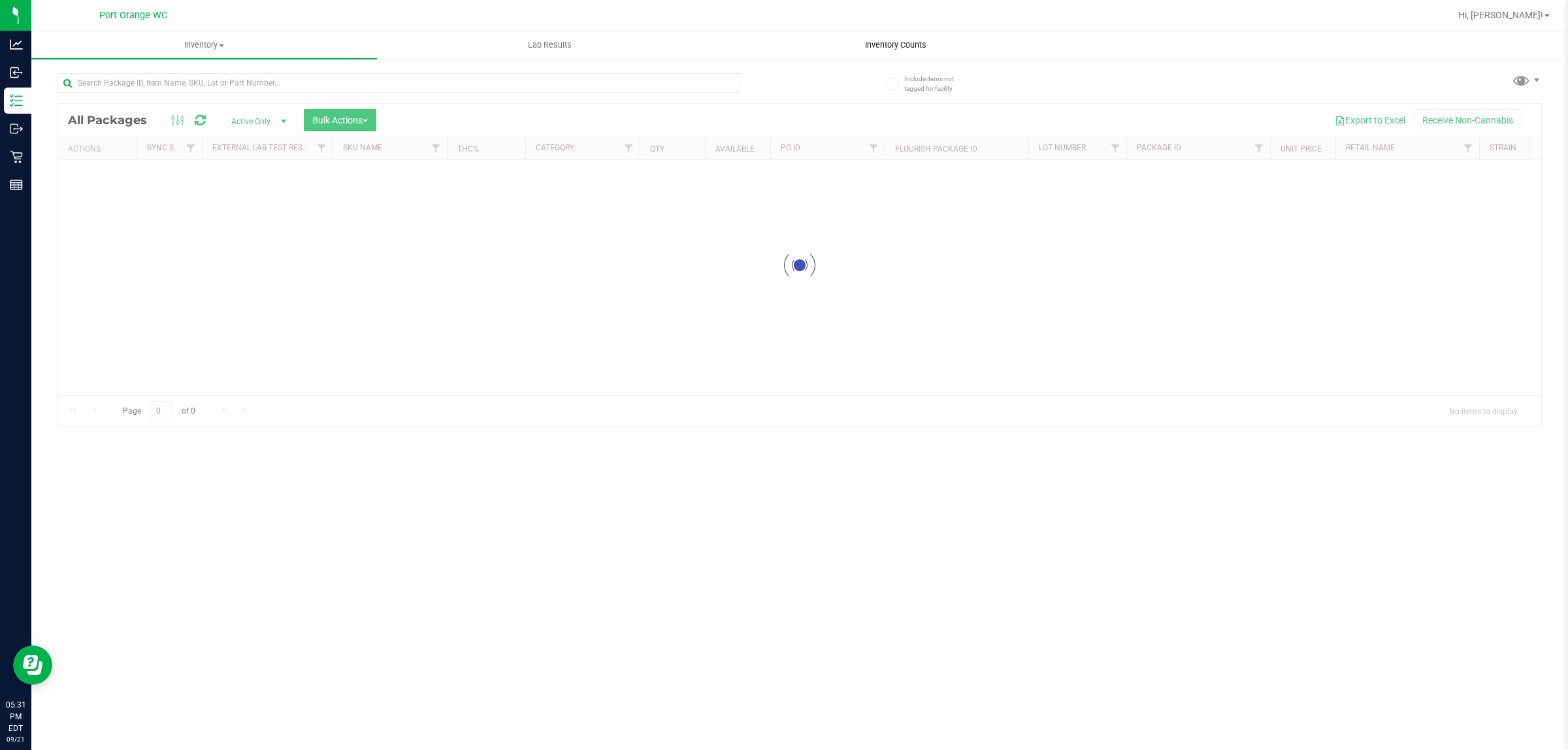
click at [880, 44] on span "Inventory Counts" at bounding box center [896, 45] width 97 height 11
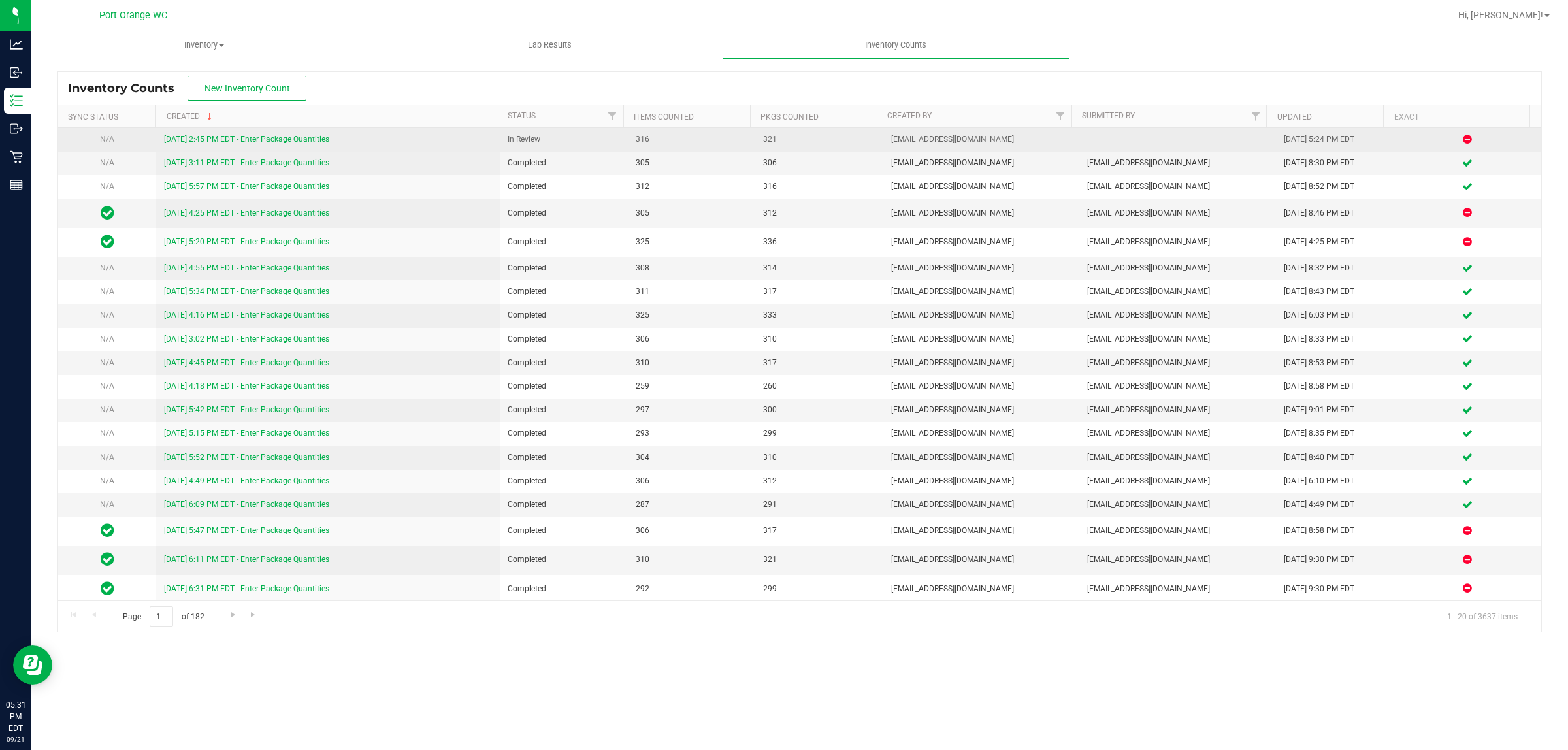
click at [285, 141] on link "[DATE] 2:45 PM EDT - Enter Package Quantities" at bounding box center [247, 139] width 165 height 9
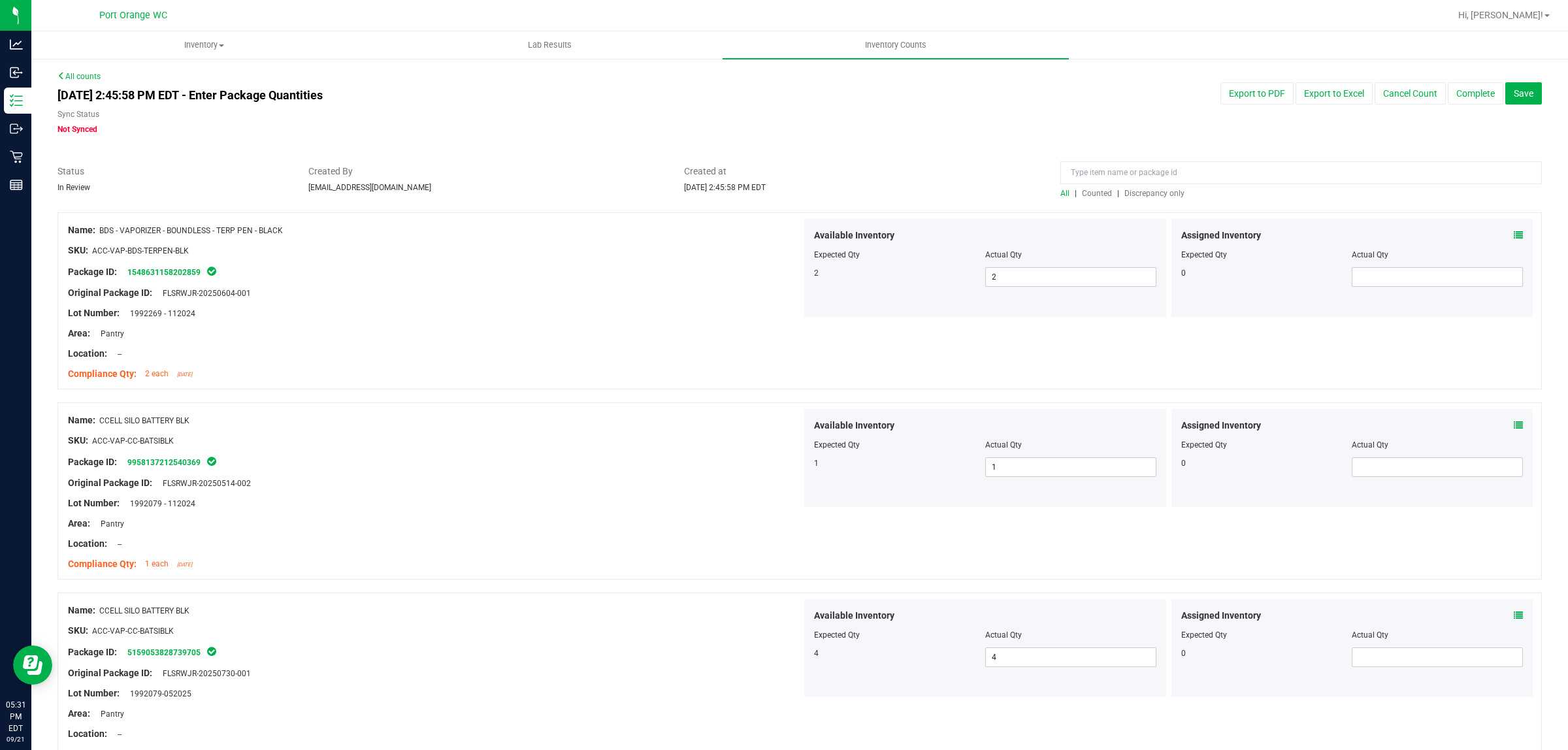
click at [1144, 190] on span "Discrepancy only" at bounding box center [1154, 193] width 60 height 9
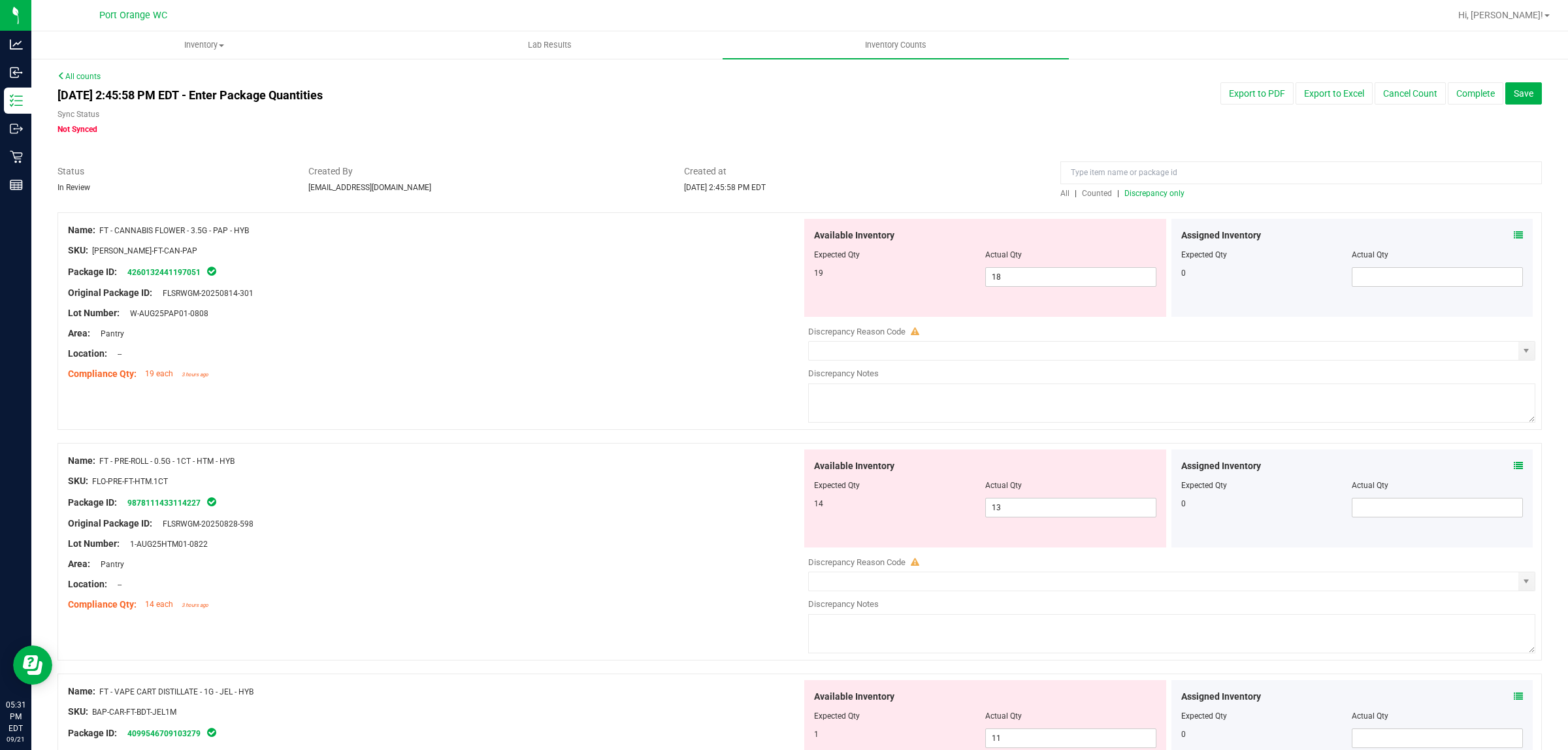
click at [1511, 234] on div "Assigned Inventory Expected Qty Actual Qty 0" at bounding box center [1353, 268] width 362 height 98
click at [1514, 235] on icon at bounding box center [1518, 235] width 9 height 9
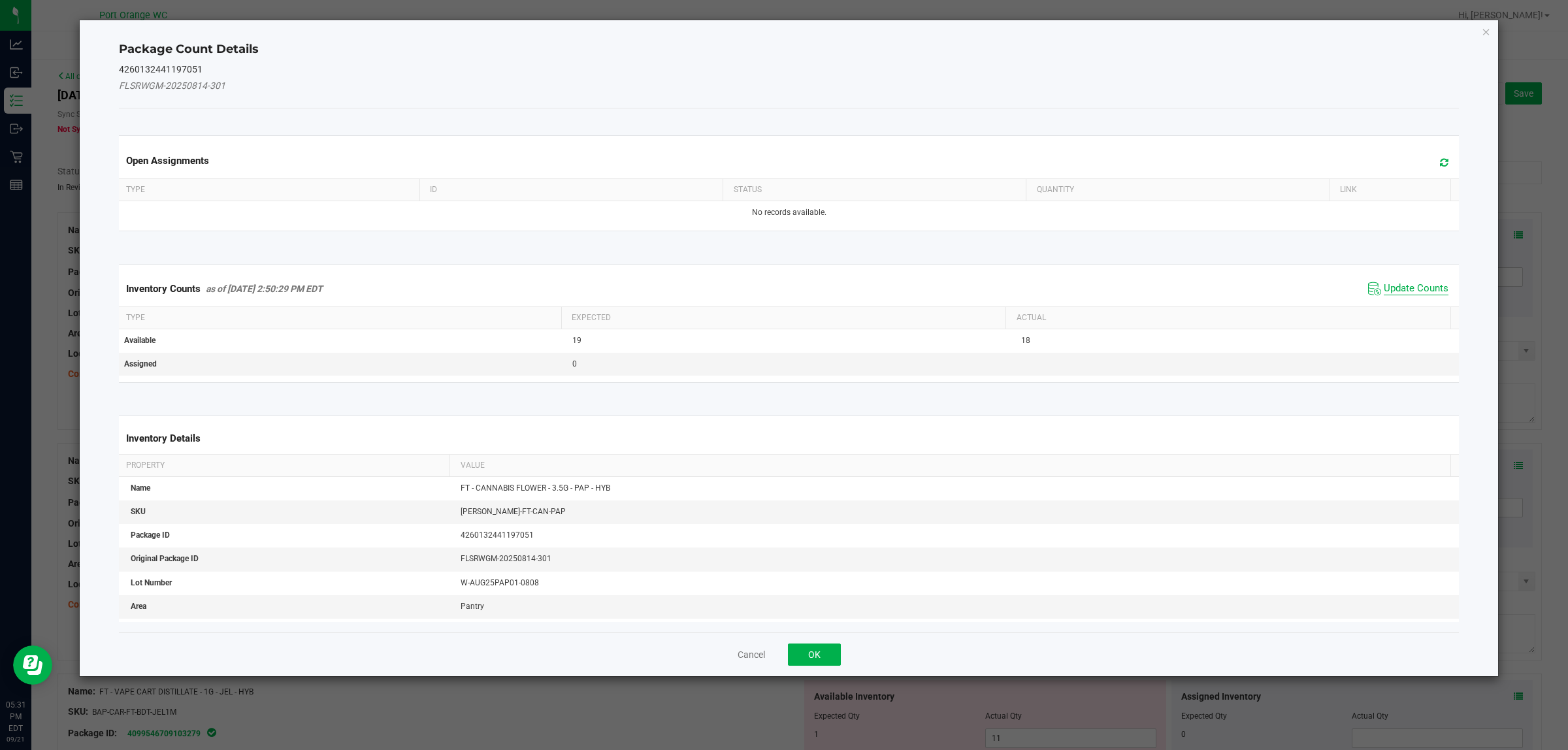
click at [1396, 282] on span "Update Counts" at bounding box center [1416, 288] width 65 height 13
click at [1396, 282] on div "Inventory Counts as of Sep 21, 2025 2:50:29 PM EDT Update Counts" at bounding box center [789, 289] width 1346 height 35
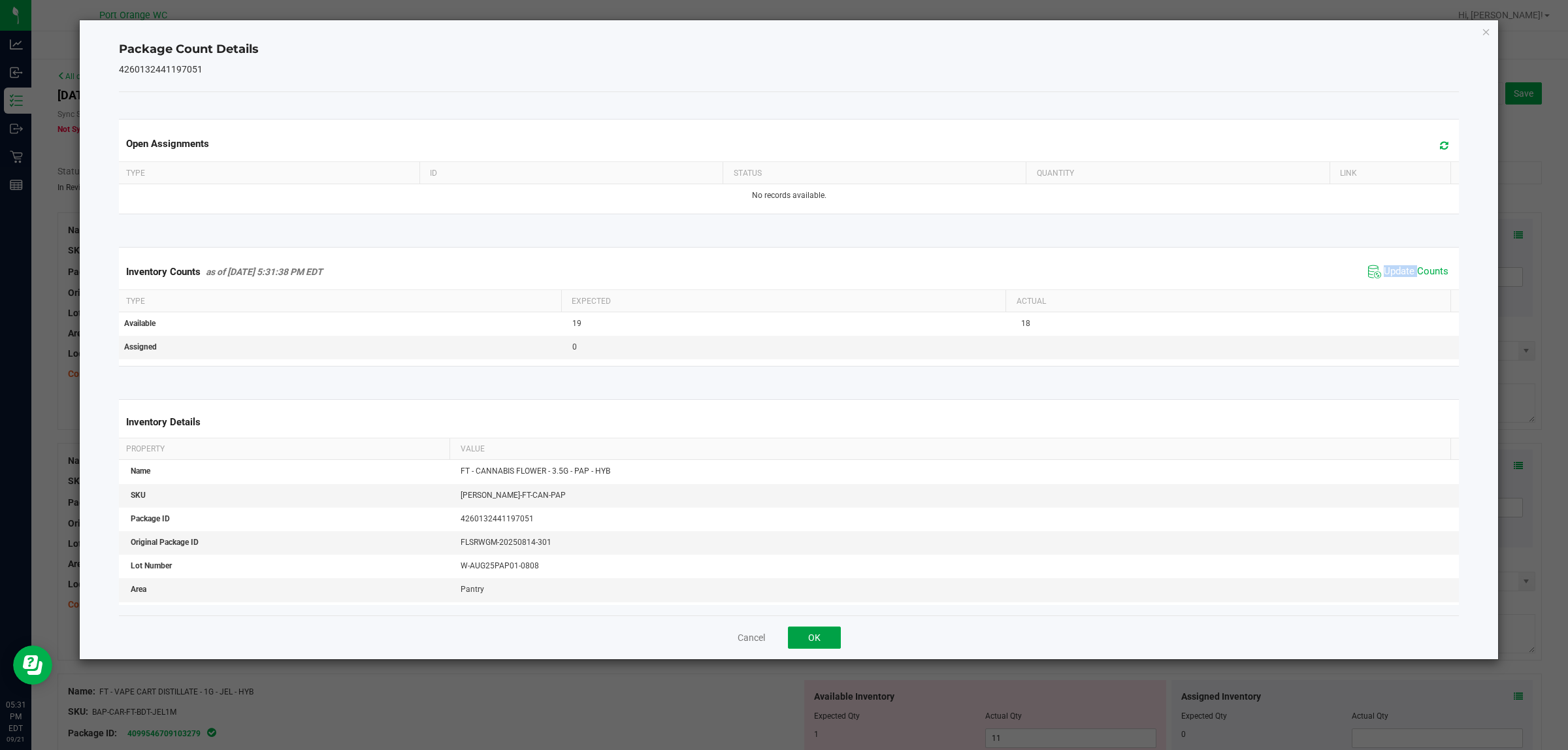
drag, startPoint x: 807, startPoint y: 638, endPoint x: 863, endPoint y: 555, distance: 100.1
click at [807, 636] on button "OK" at bounding box center [814, 637] width 53 height 22
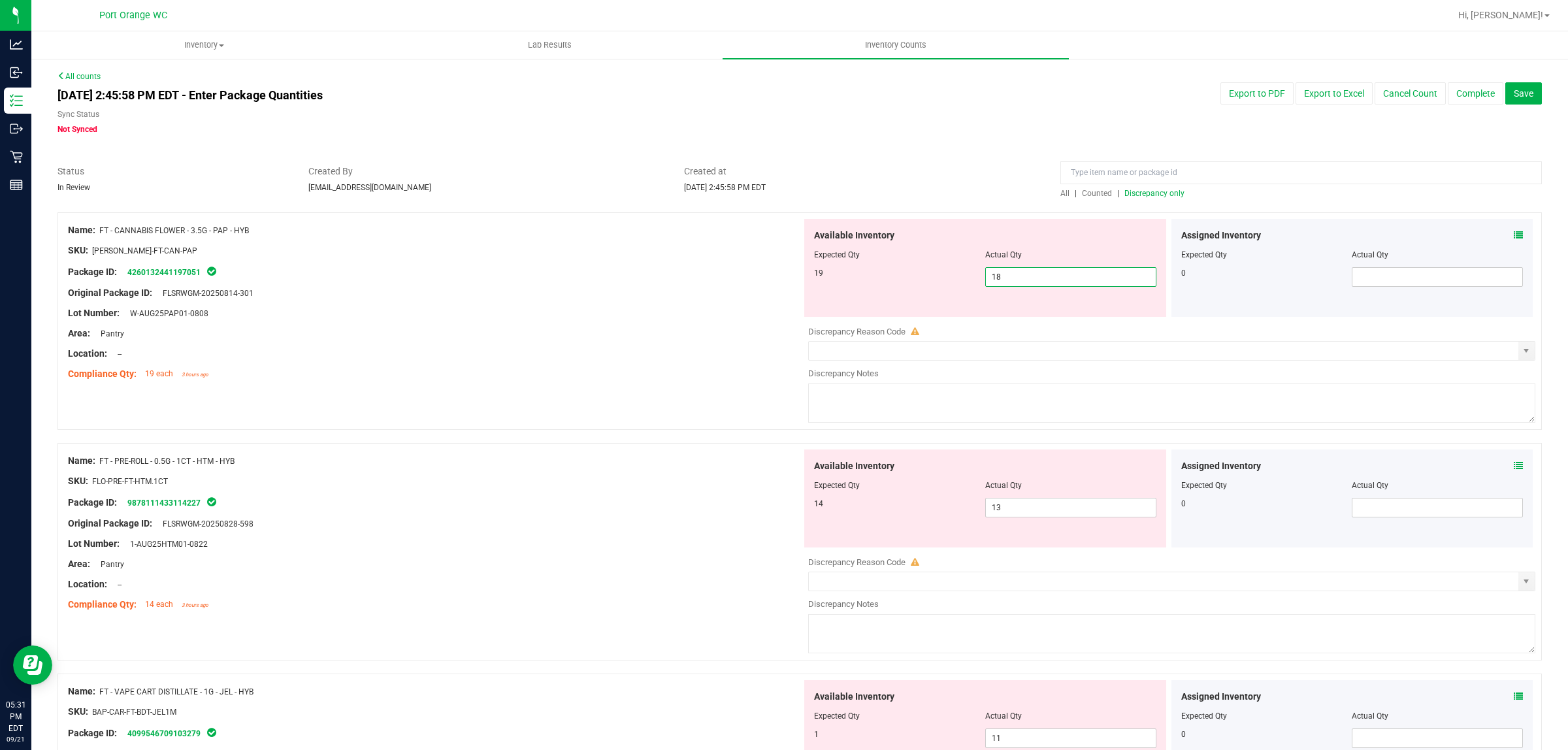
click at [1036, 285] on span "18 18" at bounding box center [1071, 277] width 171 height 19
type input "19"
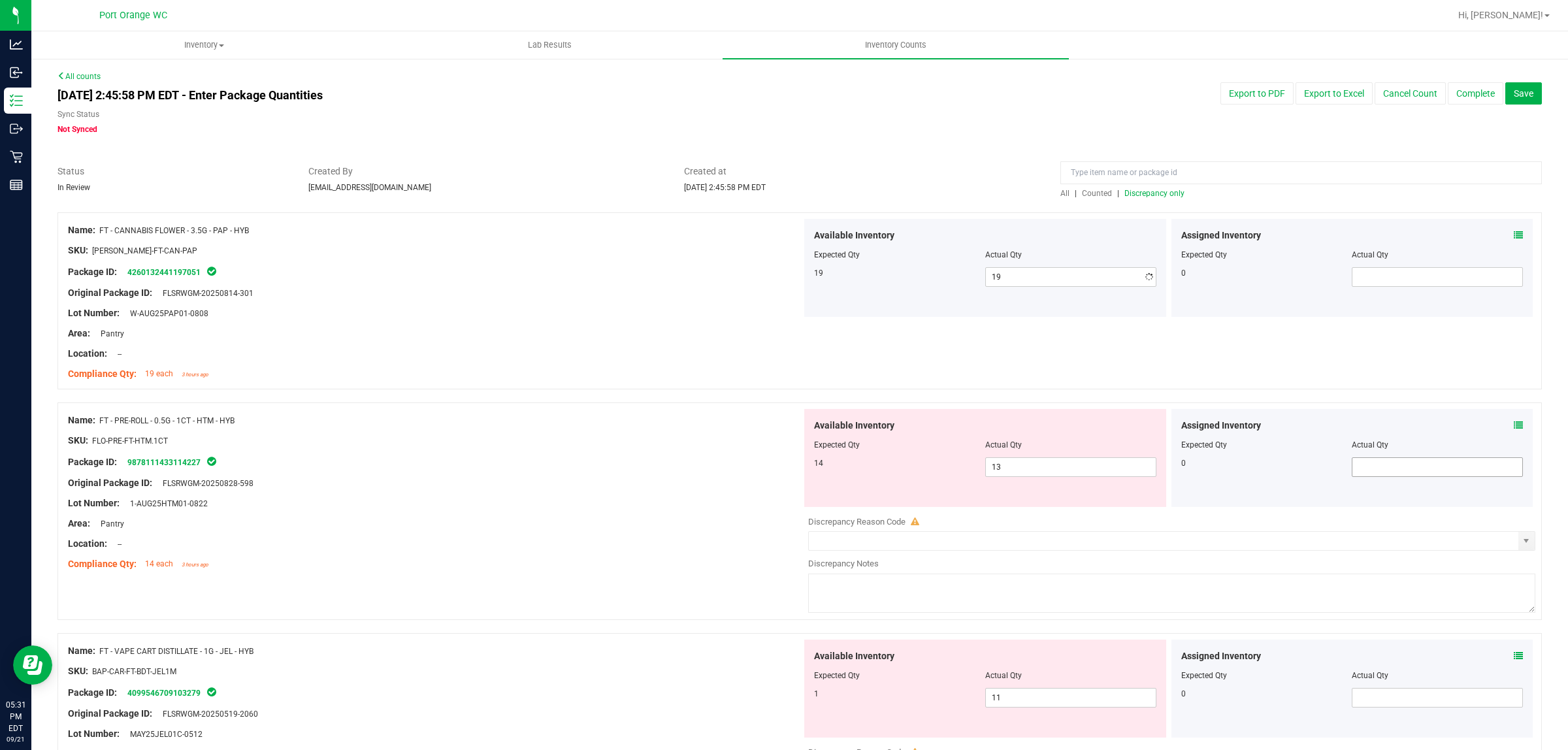
click at [1508, 471] on div "Assigned Inventory Expected Qty Actual Qty 0" at bounding box center [1353, 458] width 362 height 98
click at [1514, 422] on icon at bounding box center [1518, 425] width 9 height 9
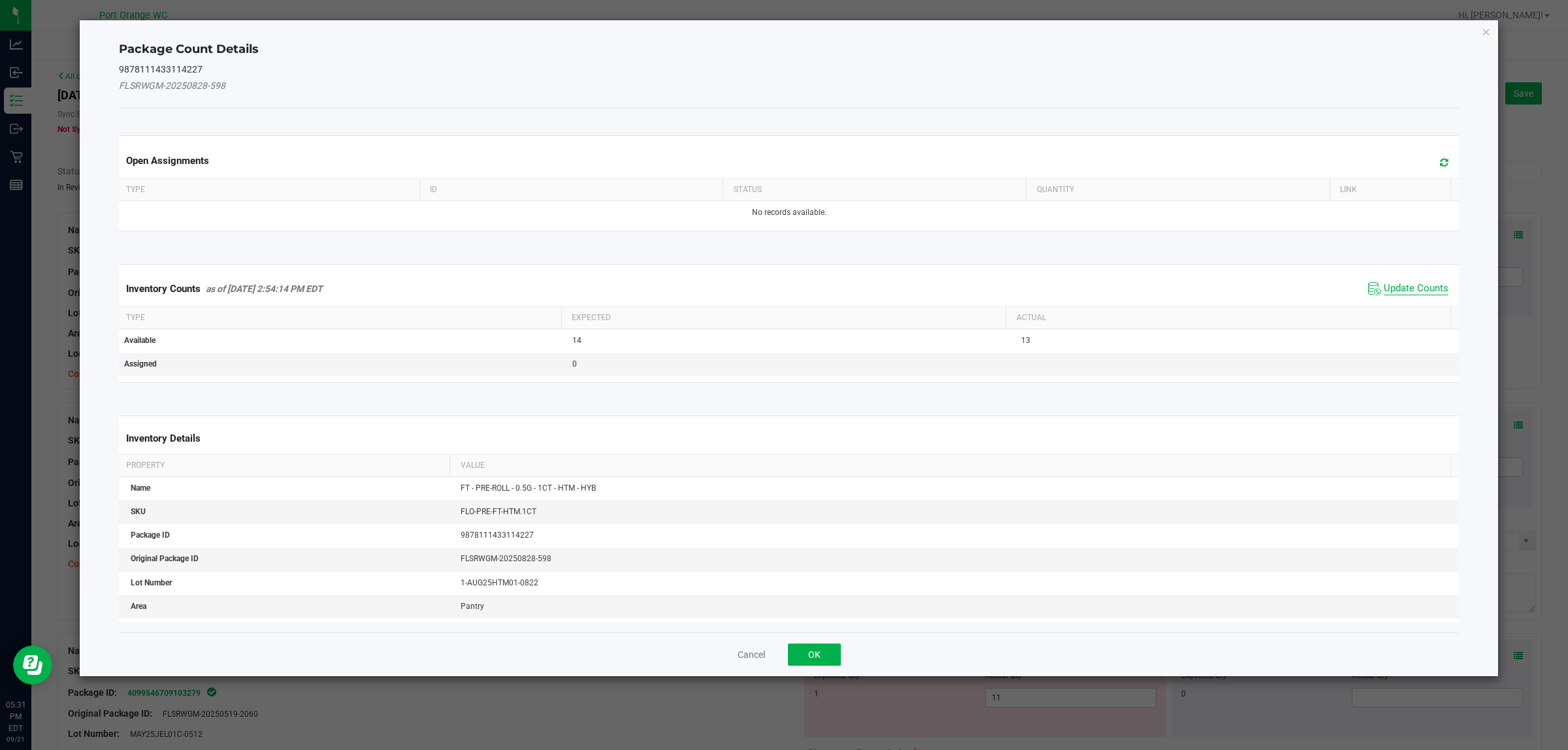
click at [1412, 292] on span "Update Counts" at bounding box center [1416, 288] width 65 height 13
click at [1413, 292] on kendo-grid "Inventory Counts as of Sep 21, 2025 2:54:14 PM EDT Update Counts Type Expected …" at bounding box center [789, 322] width 1361 height 119
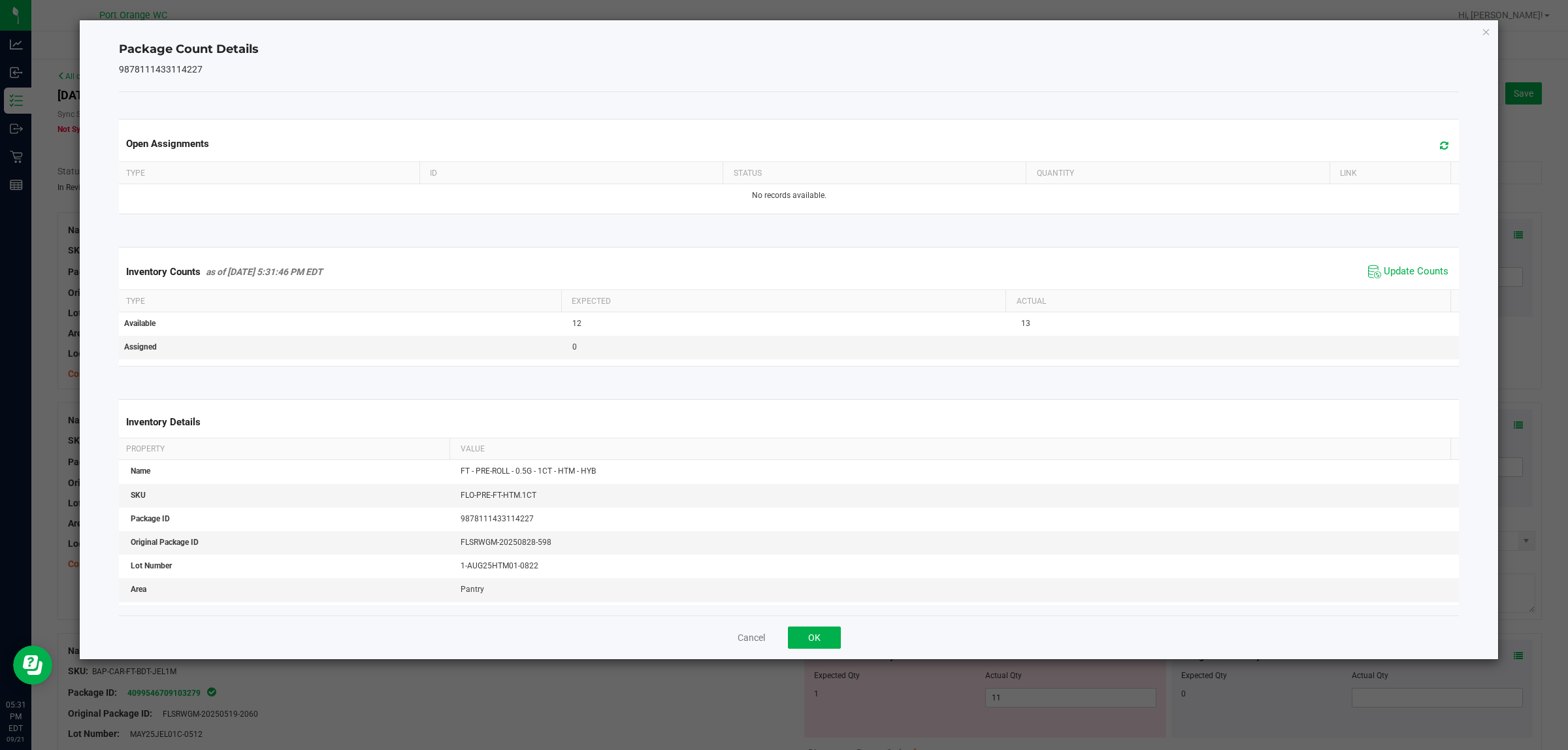
click at [1415, 292] on th "Actual" at bounding box center [1228, 300] width 445 height 22
click at [806, 637] on button "OK" at bounding box center [814, 637] width 53 height 22
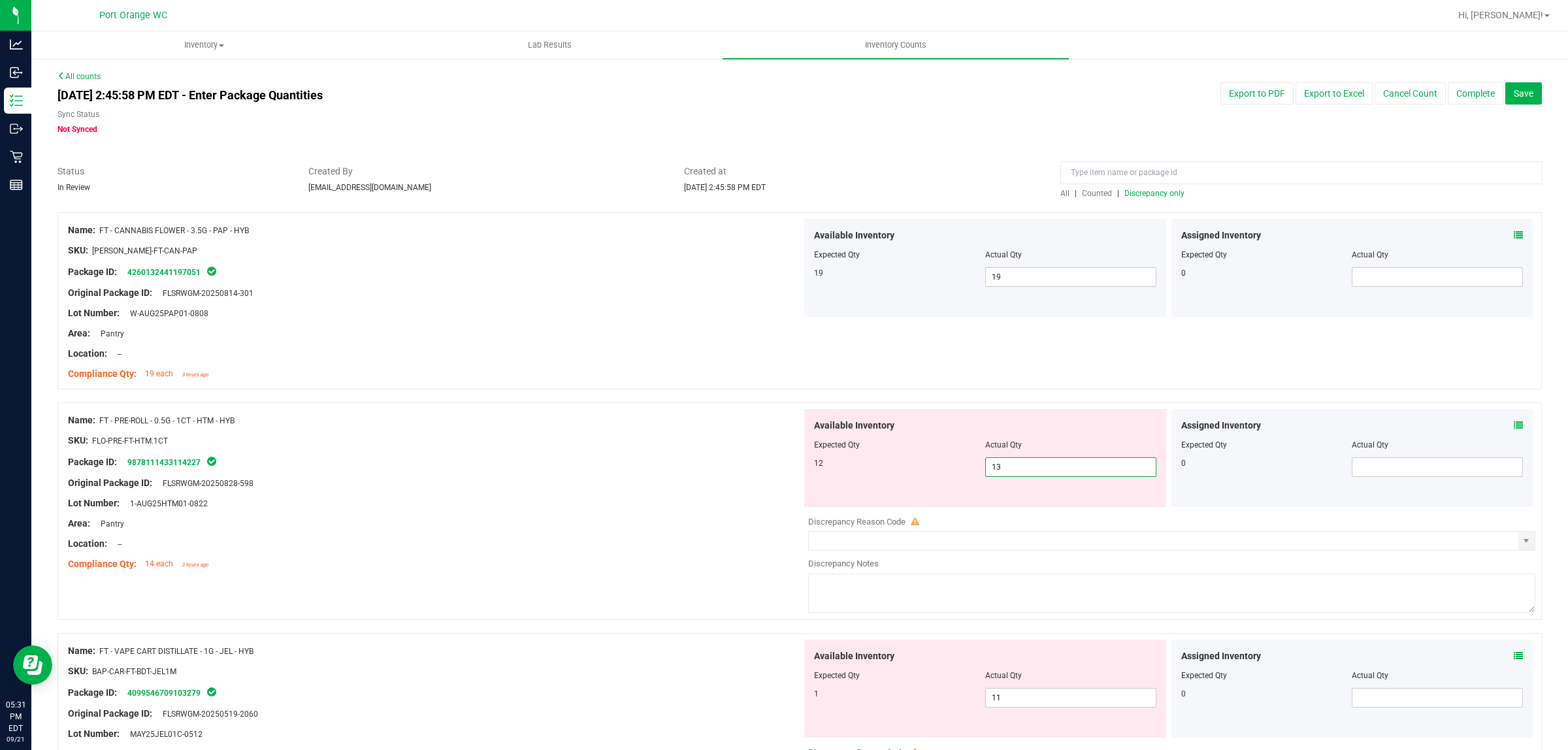
click at [1063, 463] on span "13 13" at bounding box center [1071, 467] width 171 height 19
type input "12"
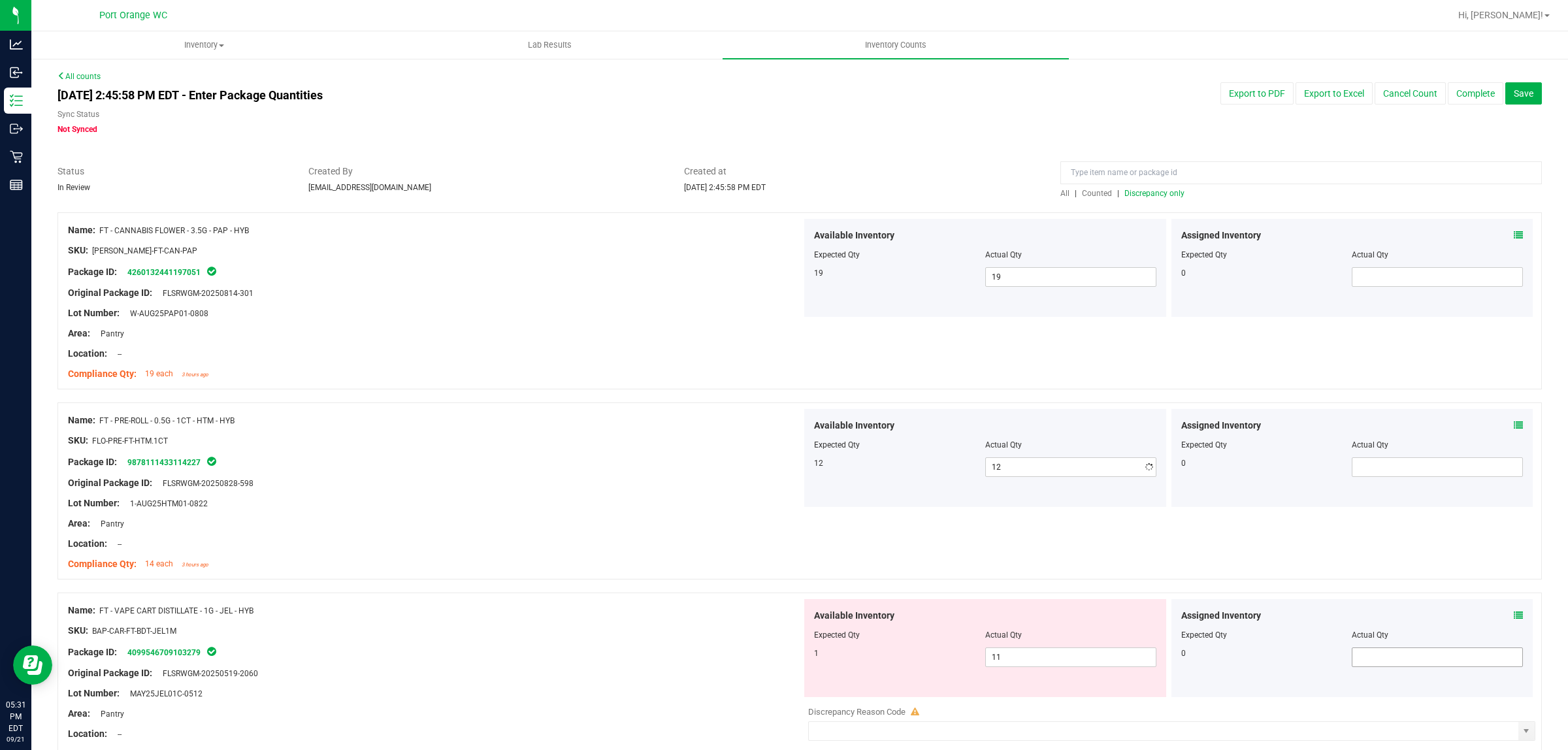
click at [1507, 661] on div "Assigned Inventory Expected Qty Actual Qty 0" at bounding box center [1353, 648] width 362 height 98
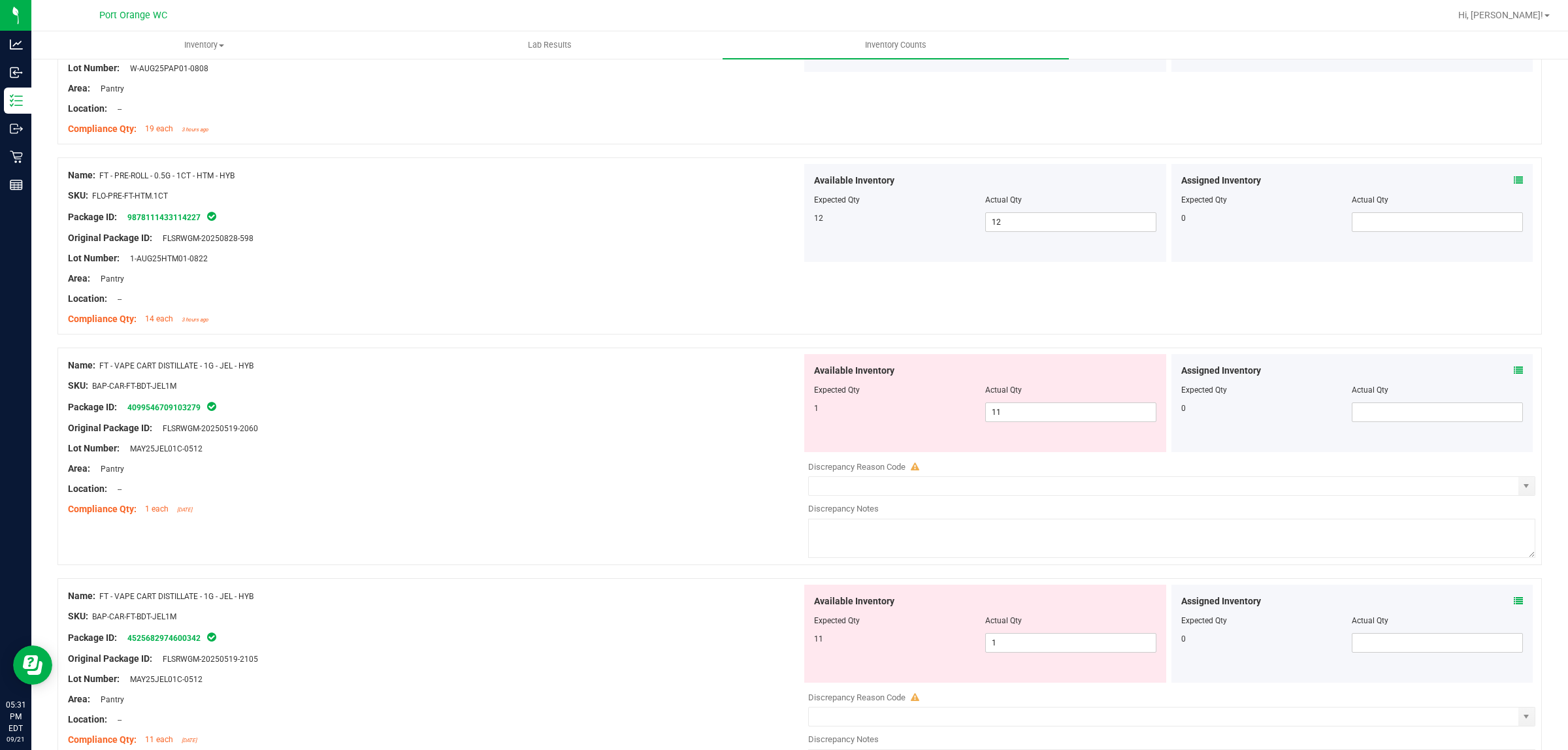
click at [1514, 368] on icon at bounding box center [1518, 371] width 9 height 9
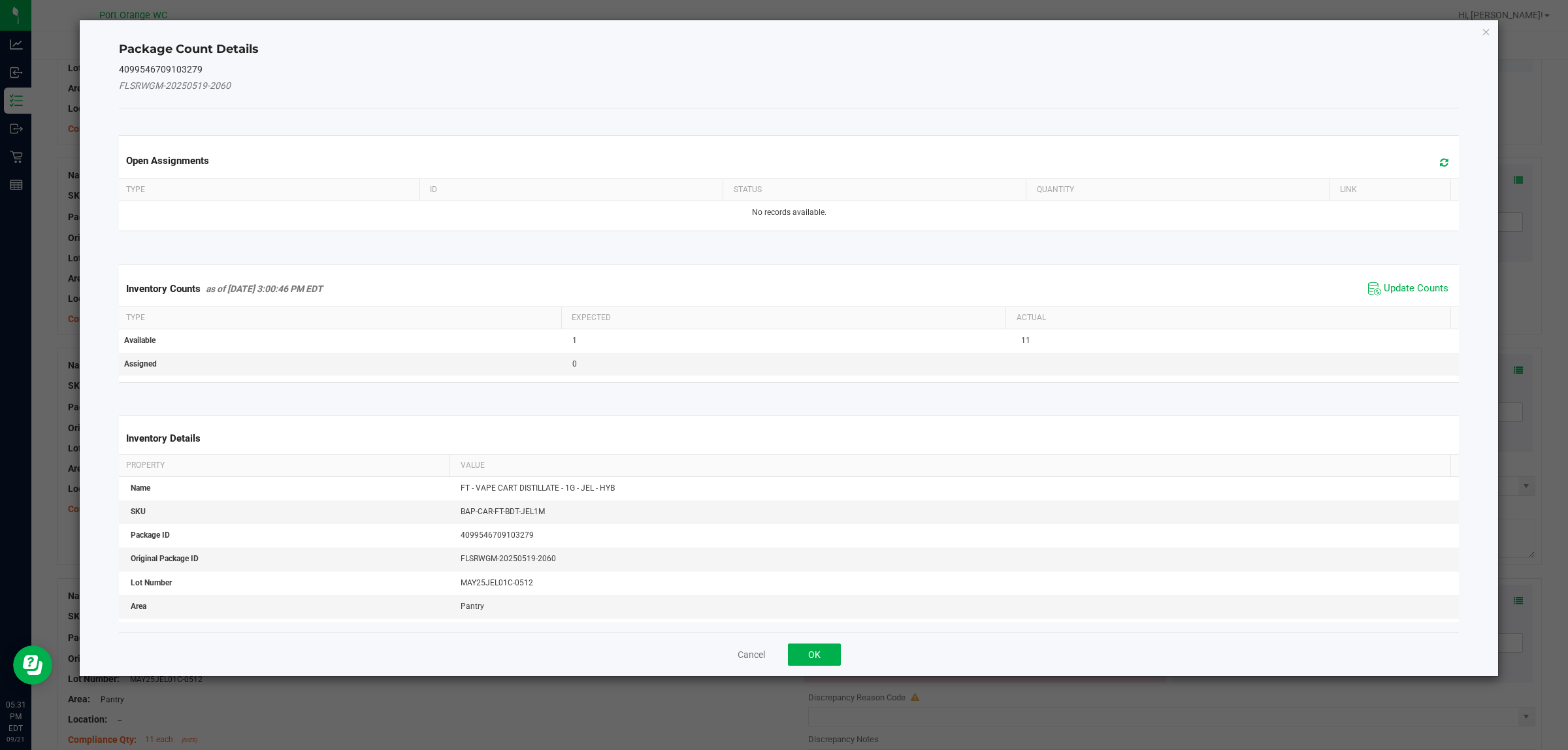
click at [1396, 296] on span "Update Counts" at bounding box center [1408, 289] width 87 height 19
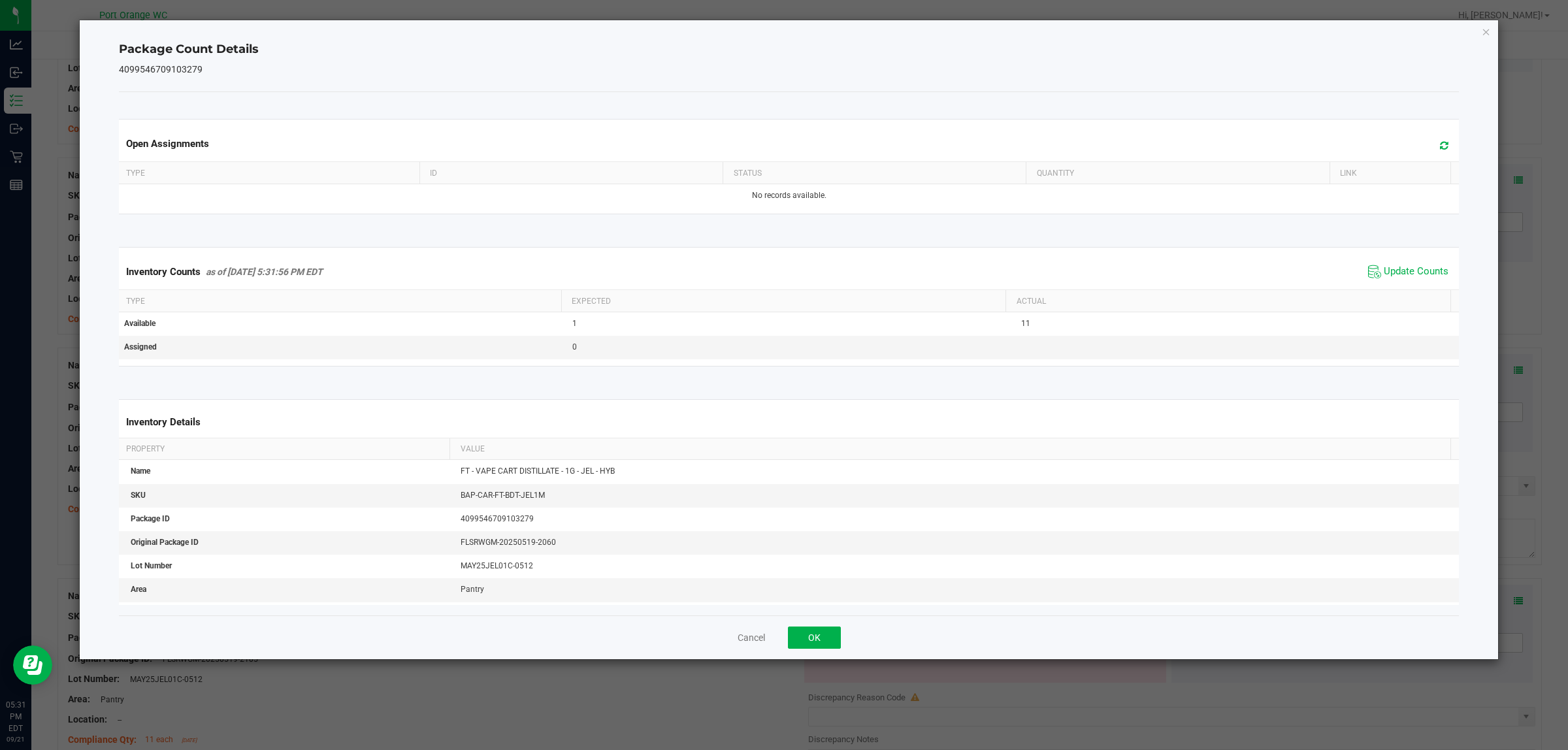
click at [1396, 282] on div "Inventory Counts as of Sep 21, 2025 5:31:56 PM EDT Update Counts" at bounding box center [789, 271] width 1346 height 35
drag, startPoint x: 1396, startPoint y: 282, endPoint x: 1056, endPoint y: 436, distance: 373.3
click at [1396, 282] on div "Inventory Counts as of Sep 21, 2025 5:31:56 PM EDT Update Counts" at bounding box center [789, 271] width 1346 height 35
click at [813, 631] on button "OK" at bounding box center [814, 637] width 53 height 22
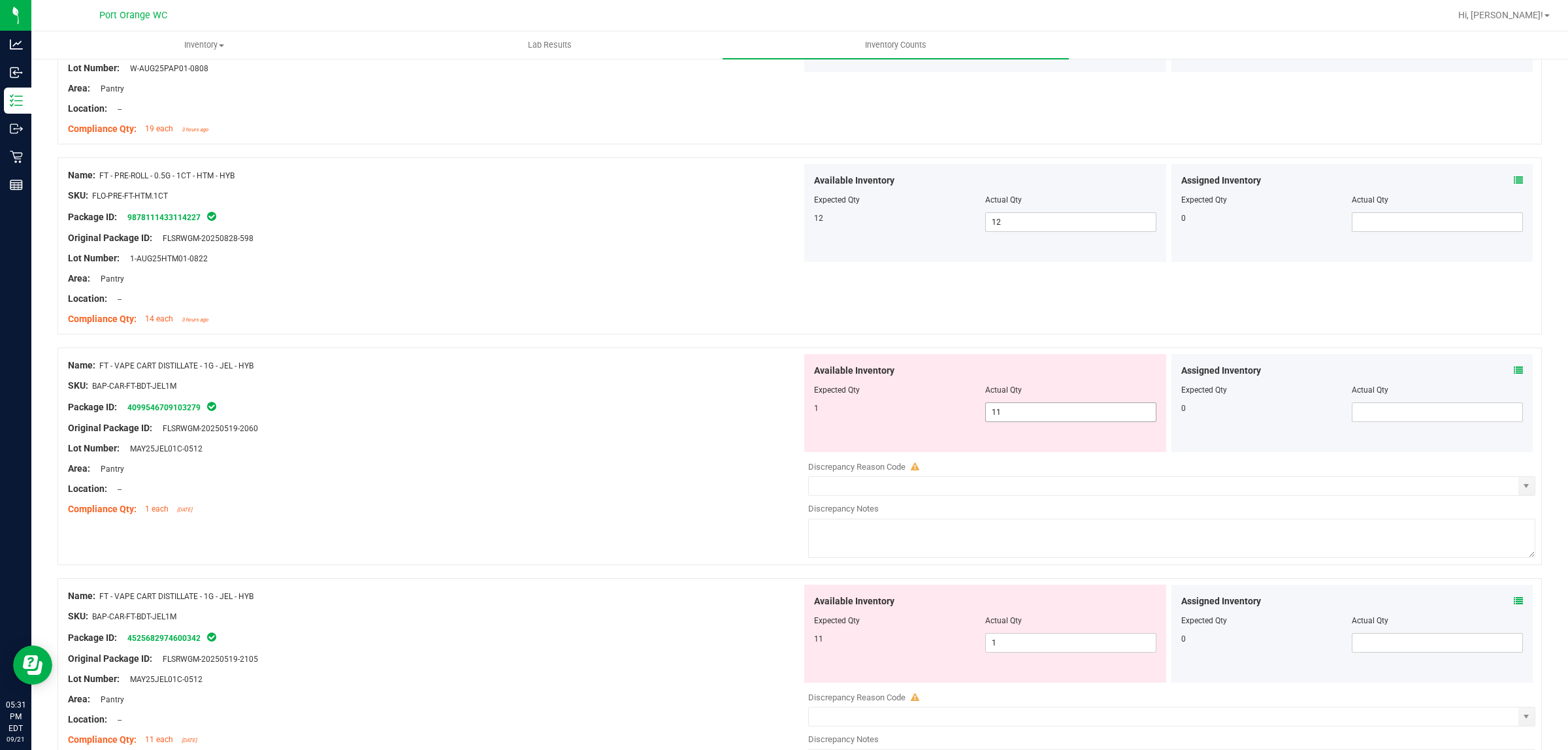
click at [1014, 417] on span "11 11" at bounding box center [1071, 412] width 171 height 19
type input "1"
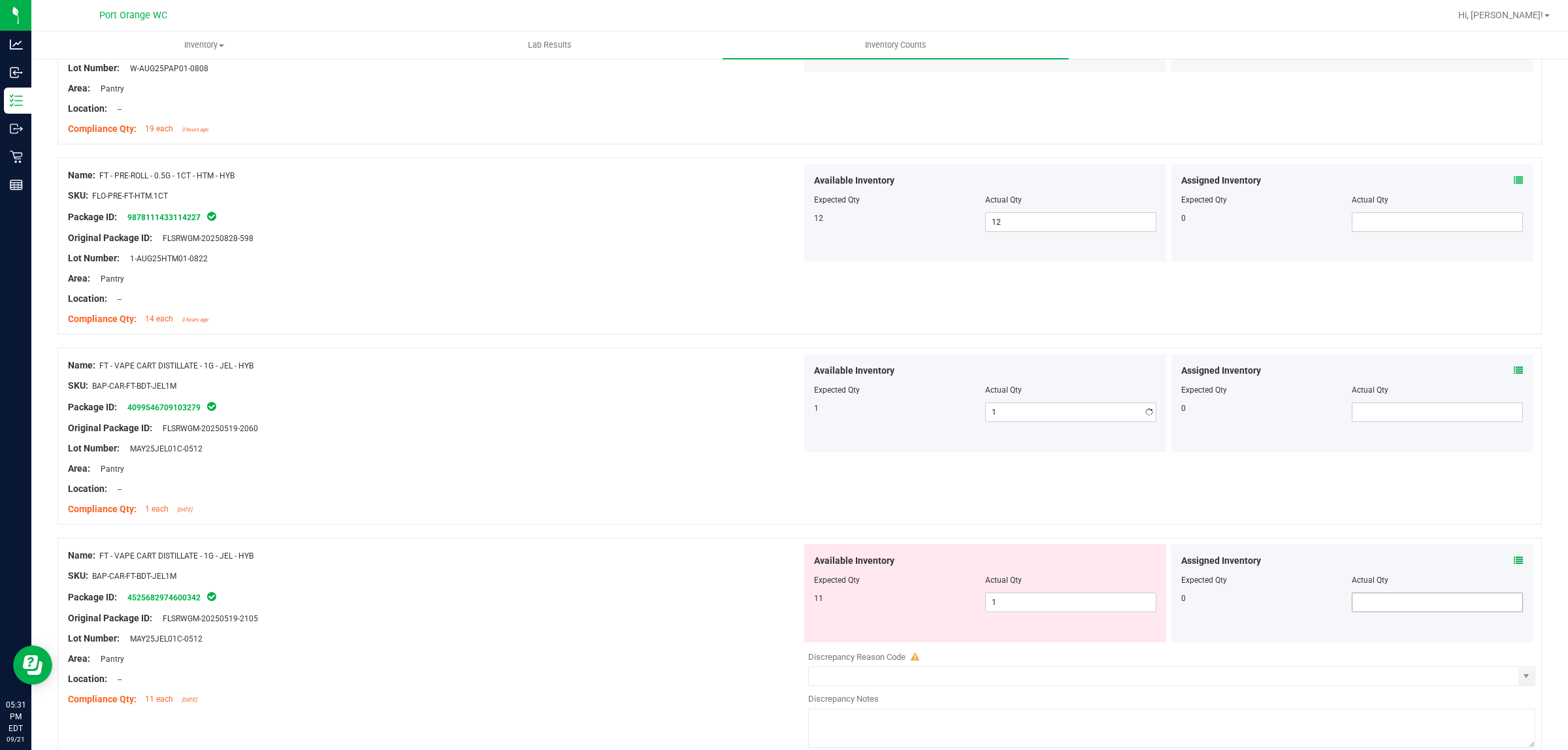
click at [1510, 599] on div "Assigned Inventory Expected Qty Actual Qty 0" at bounding box center [1353, 594] width 362 height 98
click at [1514, 560] on icon at bounding box center [1518, 560] width 9 height 9
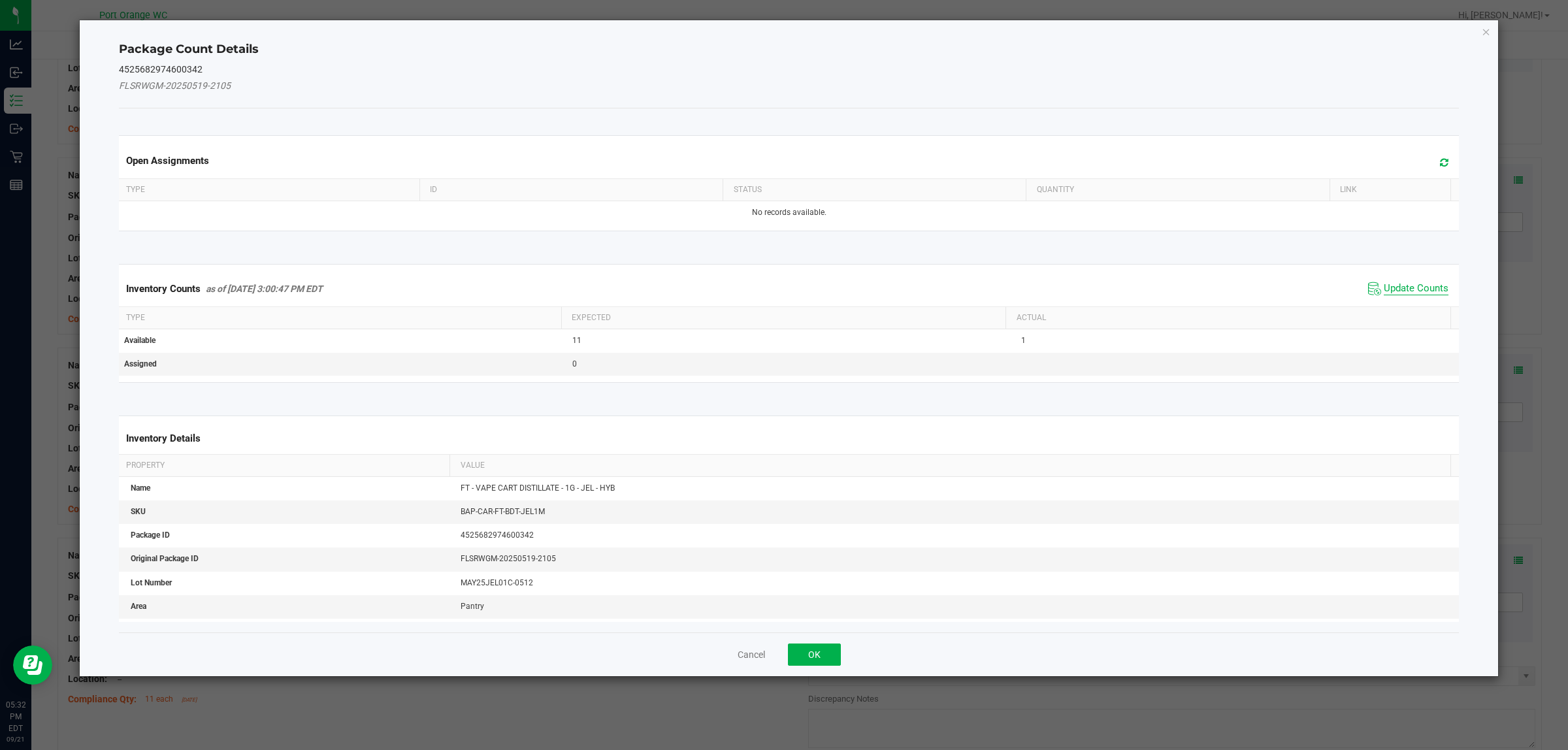
click at [1384, 285] on span "Update Counts" at bounding box center [1416, 288] width 65 height 13
click at [1384, 285] on span "Update Counts" at bounding box center [1416, 287] width 65 height 11
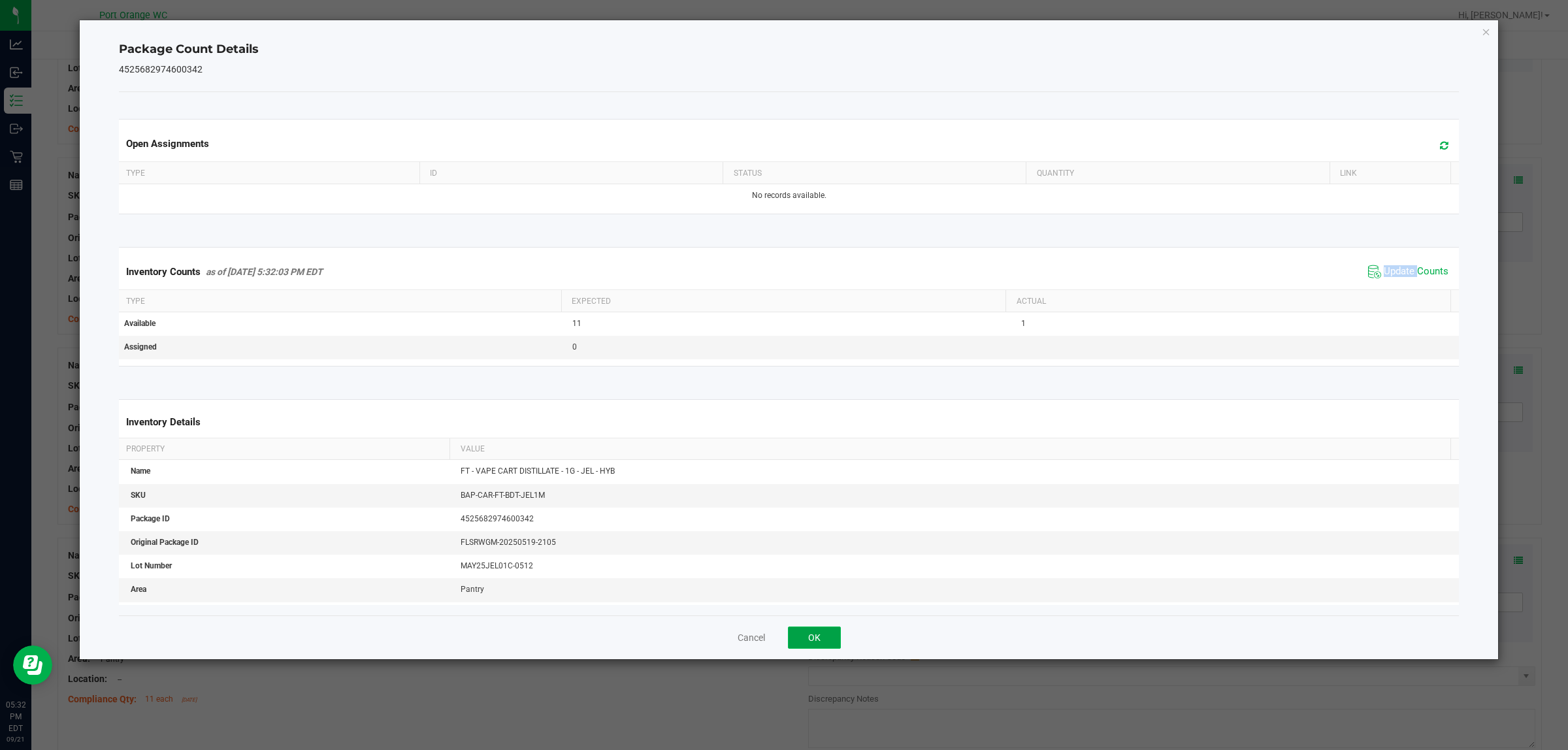
click at [824, 637] on button "OK" at bounding box center [814, 637] width 53 height 22
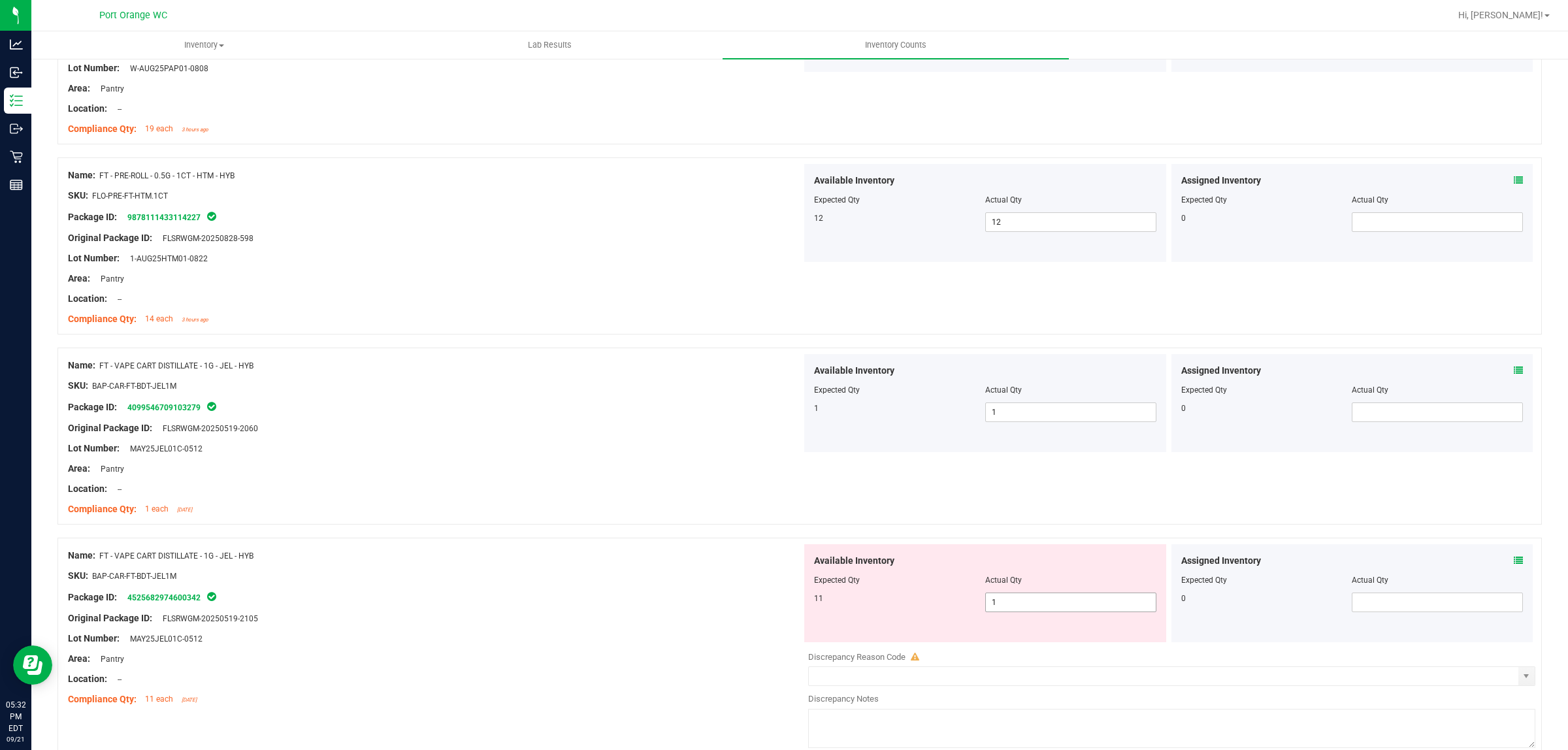
click at [1001, 595] on span "1 1" at bounding box center [1071, 602] width 171 height 19
type input "11"
click at [654, 581] on div "SKU: BAP-CAR-FT-BDT-JEL1M" at bounding box center [434, 576] width 733 height 14
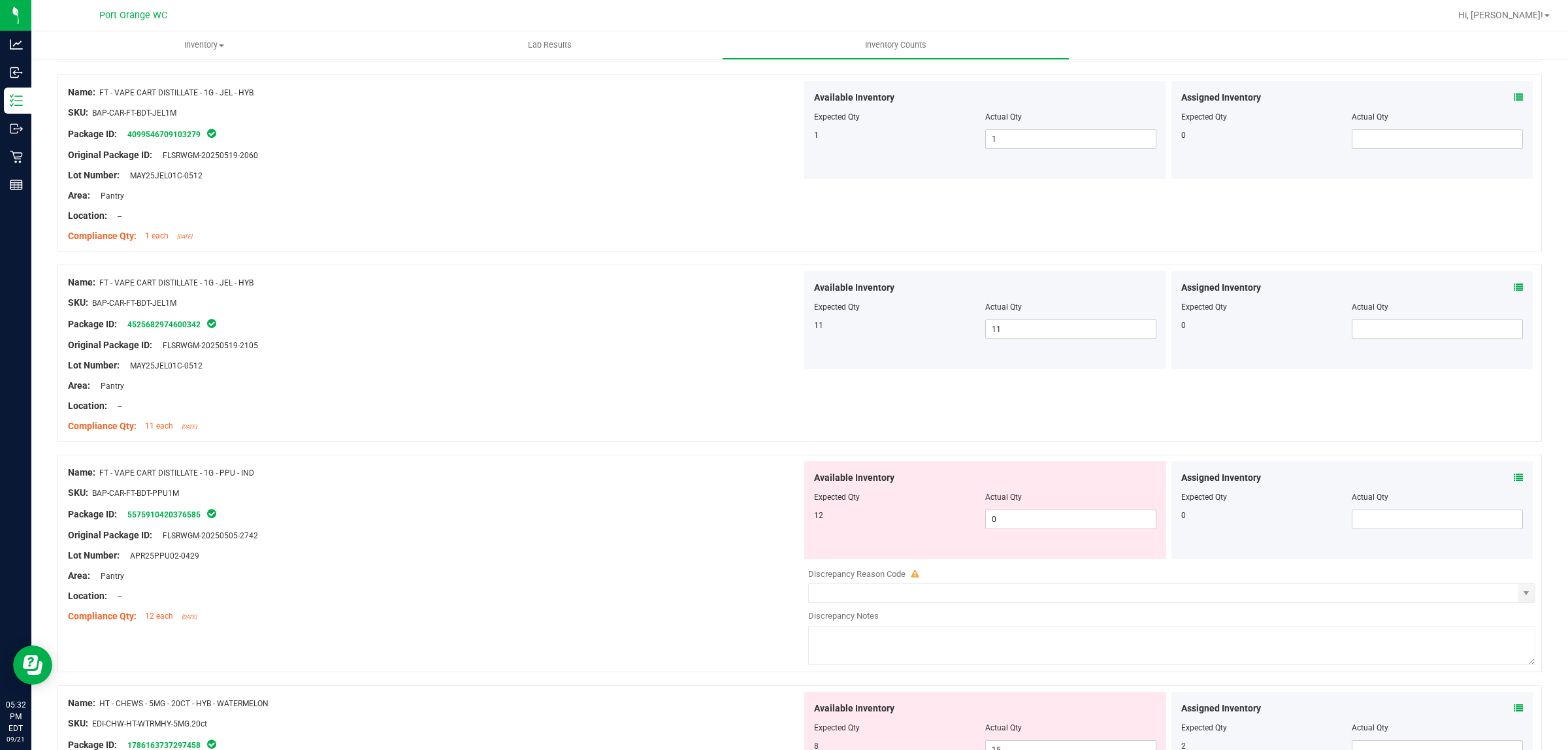
scroll to position [653, 0]
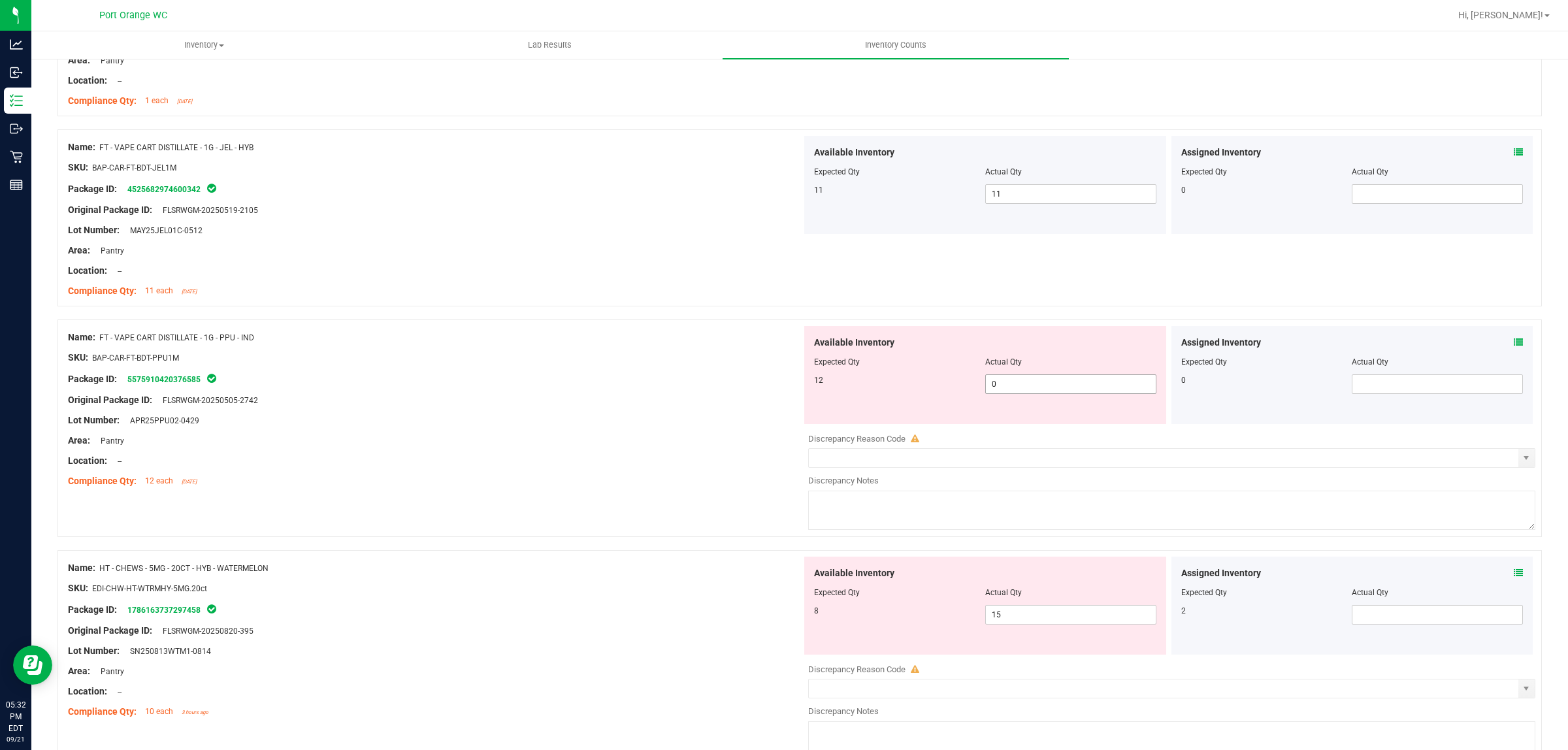
click at [1016, 386] on span "0 0" at bounding box center [1071, 384] width 171 height 19
type input "12"
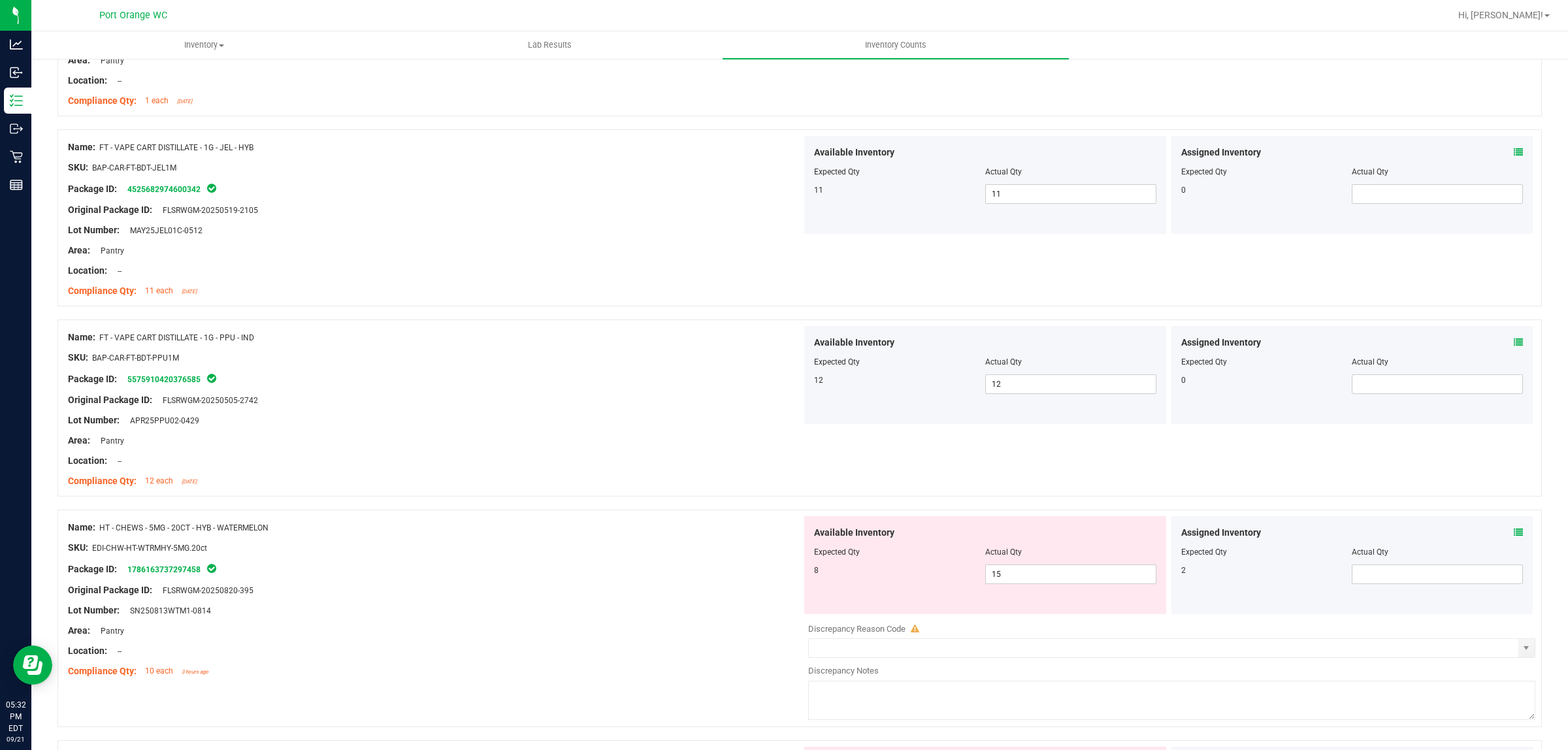
click at [1514, 533] on icon at bounding box center [1518, 532] width 9 height 9
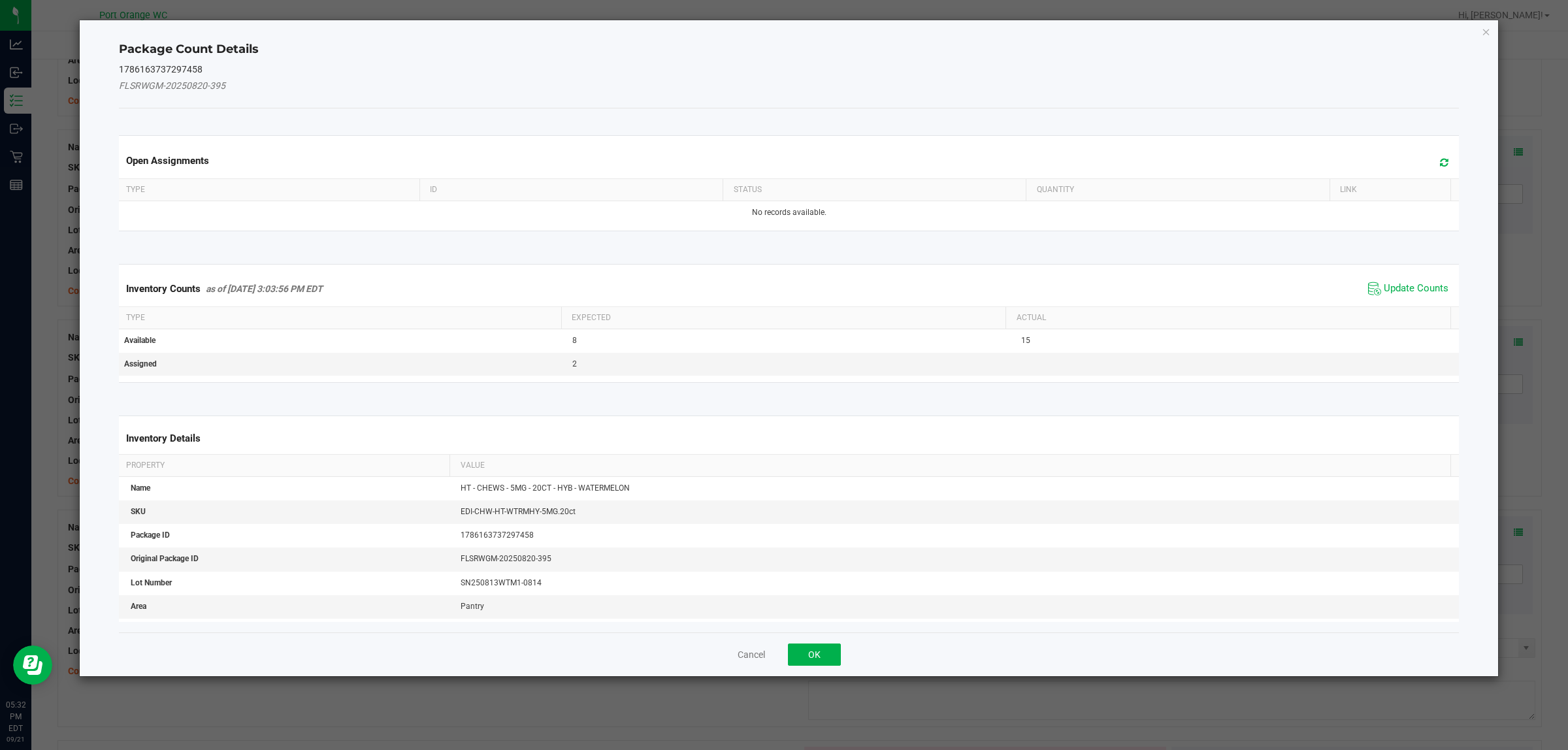
click at [1405, 281] on span "Update Counts" at bounding box center [1408, 289] width 87 height 19
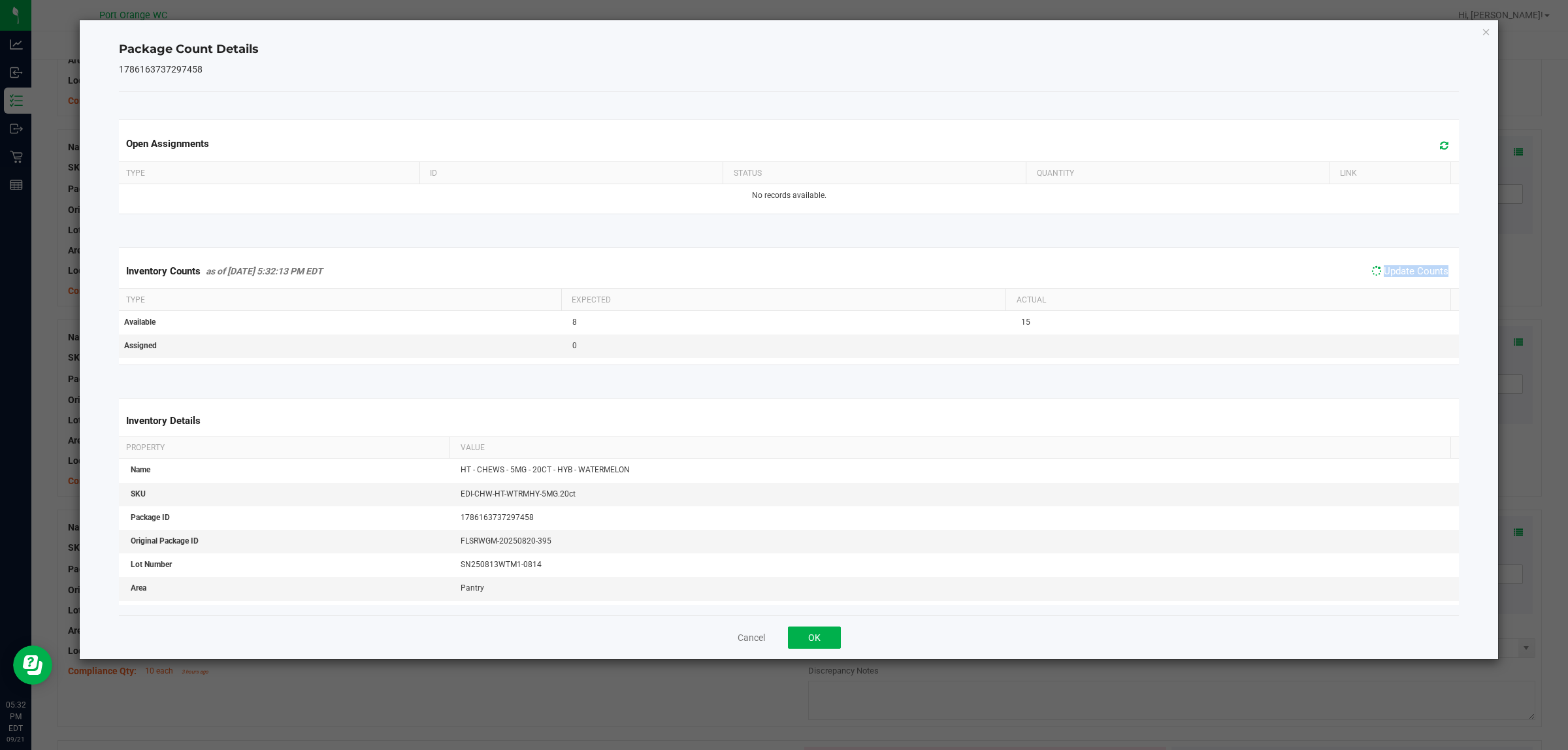
click at [1405, 281] on div "Inventory Counts as of Sep 21, 2025 5:32:13 PM EDT Update Counts" at bounding box center [789, 270] width 1346 height 34
click at [1405, 281] on span "Update Counts" at bounding box center [1408, 271] width 87 height 19
click at [792, 655] on div "Cancel OK" at bounding box center [789, 638] width 1340 height 44
click at [802, 647] on button "OK" at bounding box center [814, 637] width 53 height 22
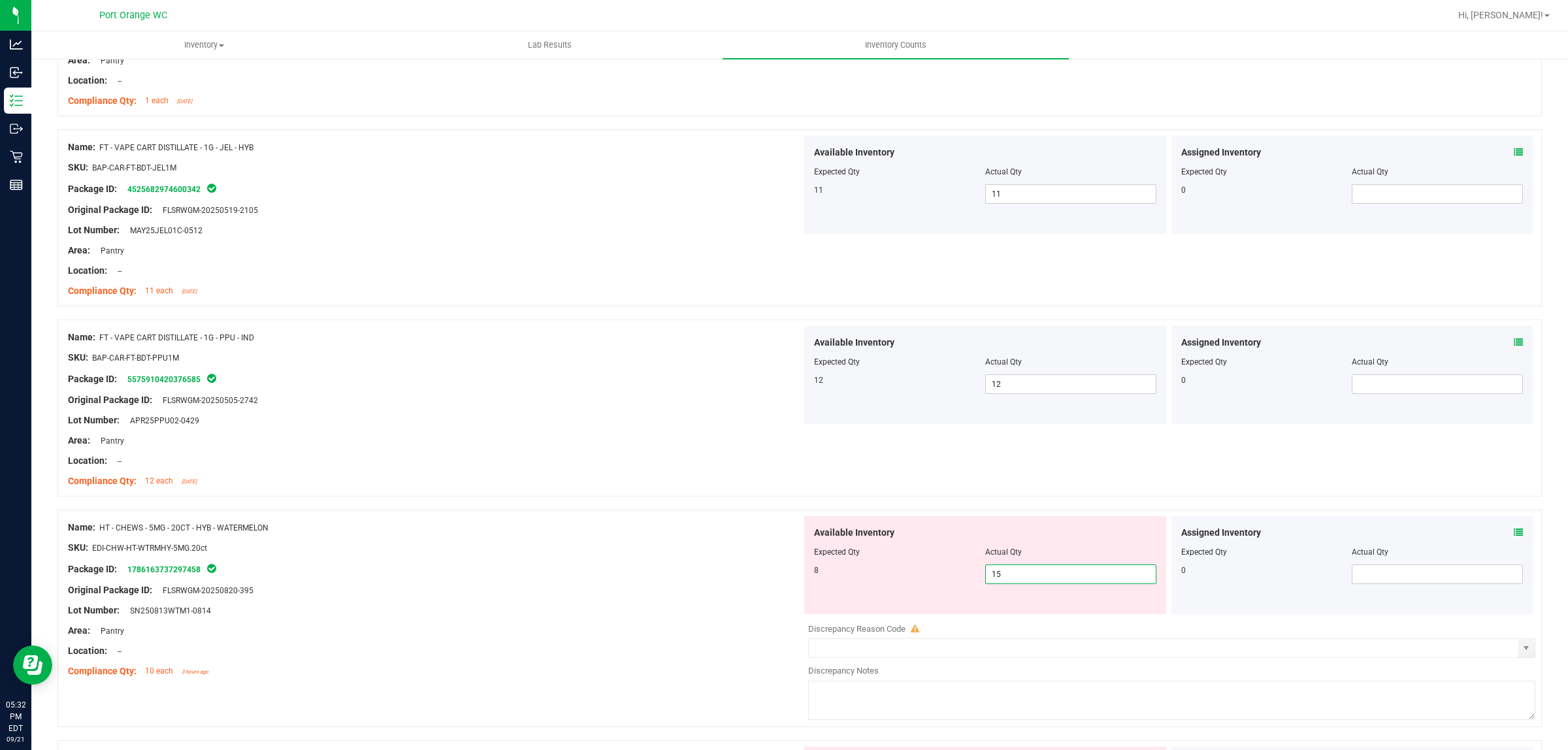
click at [1008, 576] on span "15 15" at bounding box center [1071, 574] width 171 height 19
click at [1008, 576] on input "15" at bounding box center [1070, 573] width 170 height 18
type input "8"
click at [542, 567] on div "Package ID: 1786163737297458" at bounding box center [434, 569] width 733 height 16
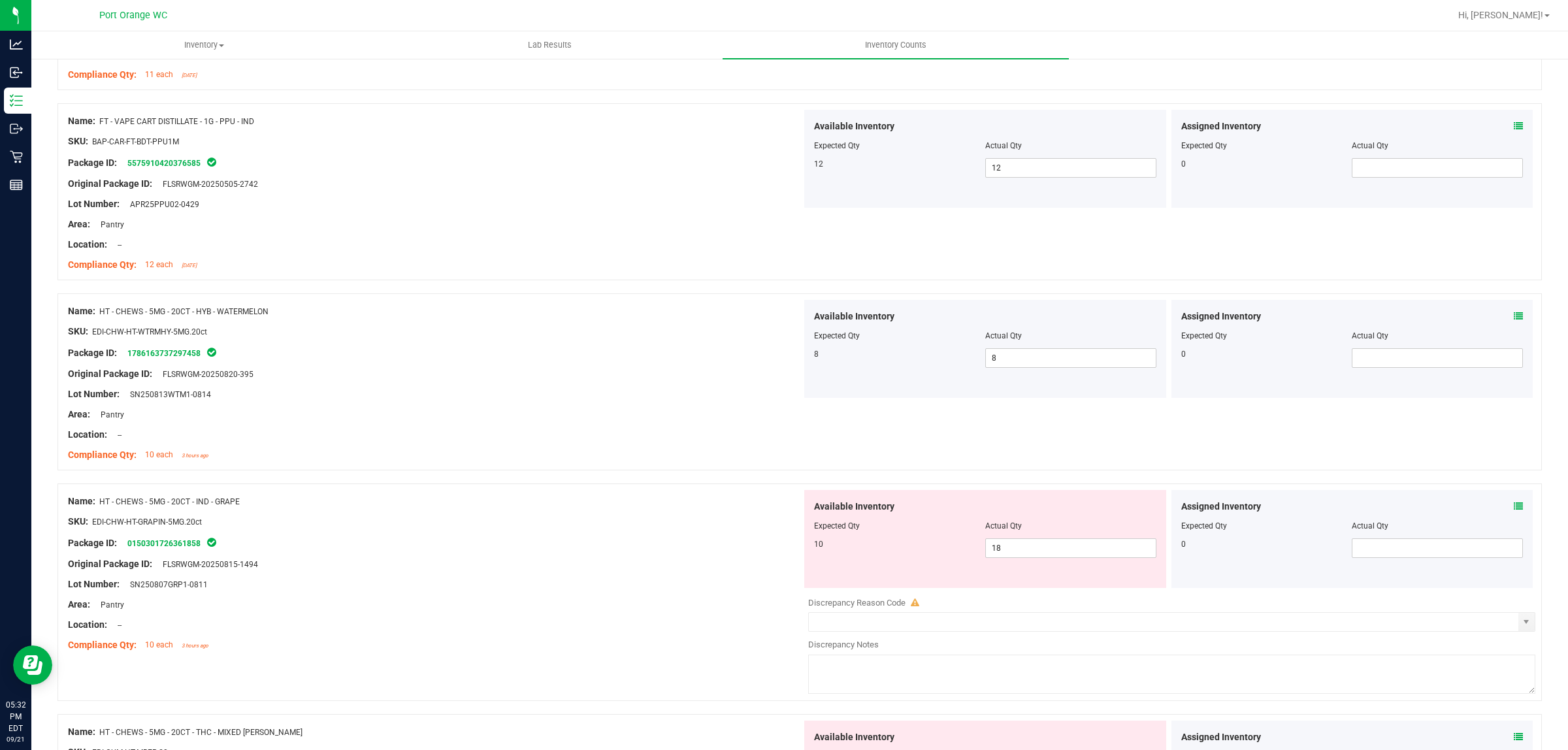
scroll to position [898, 0]
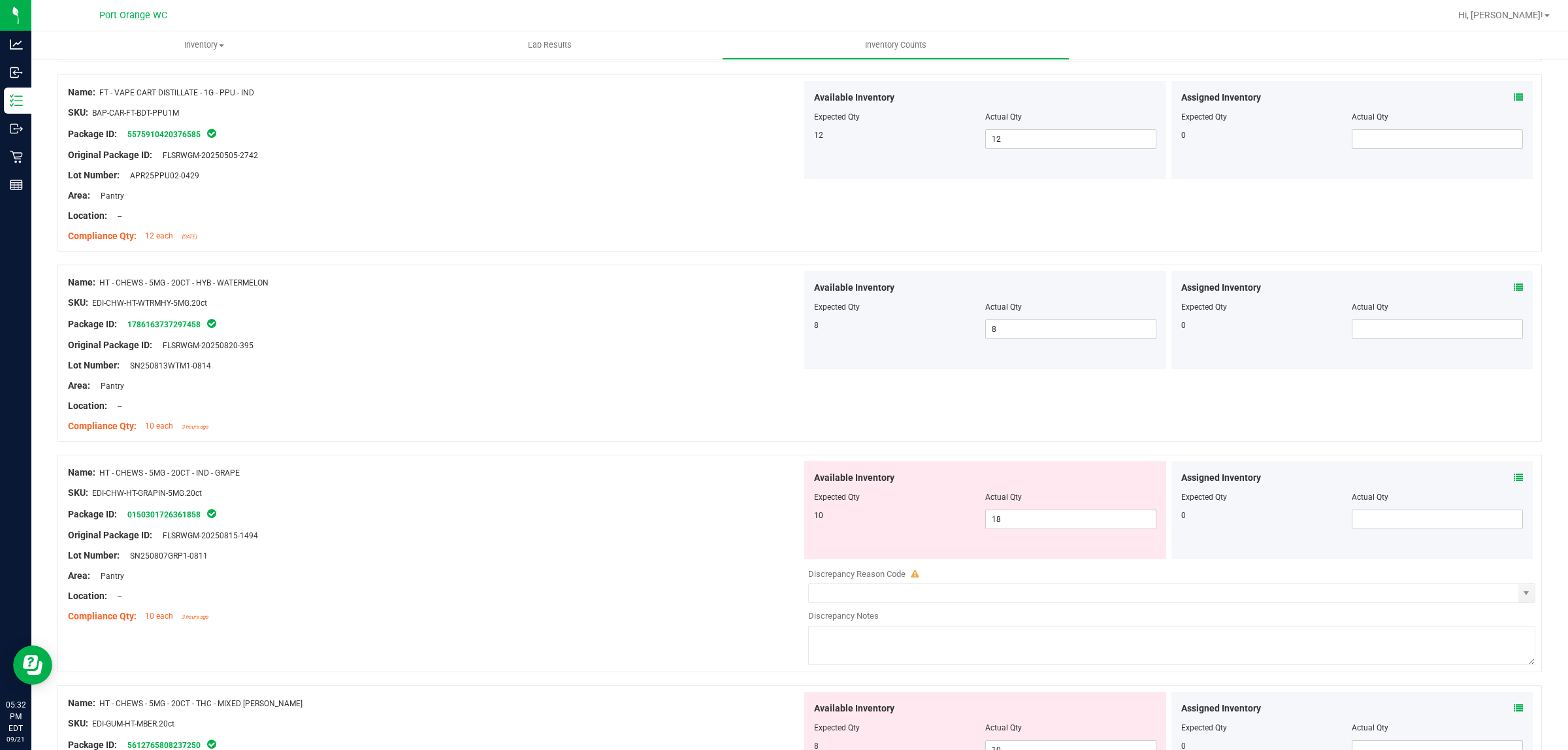
click at [1514, 478] on icon at bounding box center [1518, 477] width 9 height 9
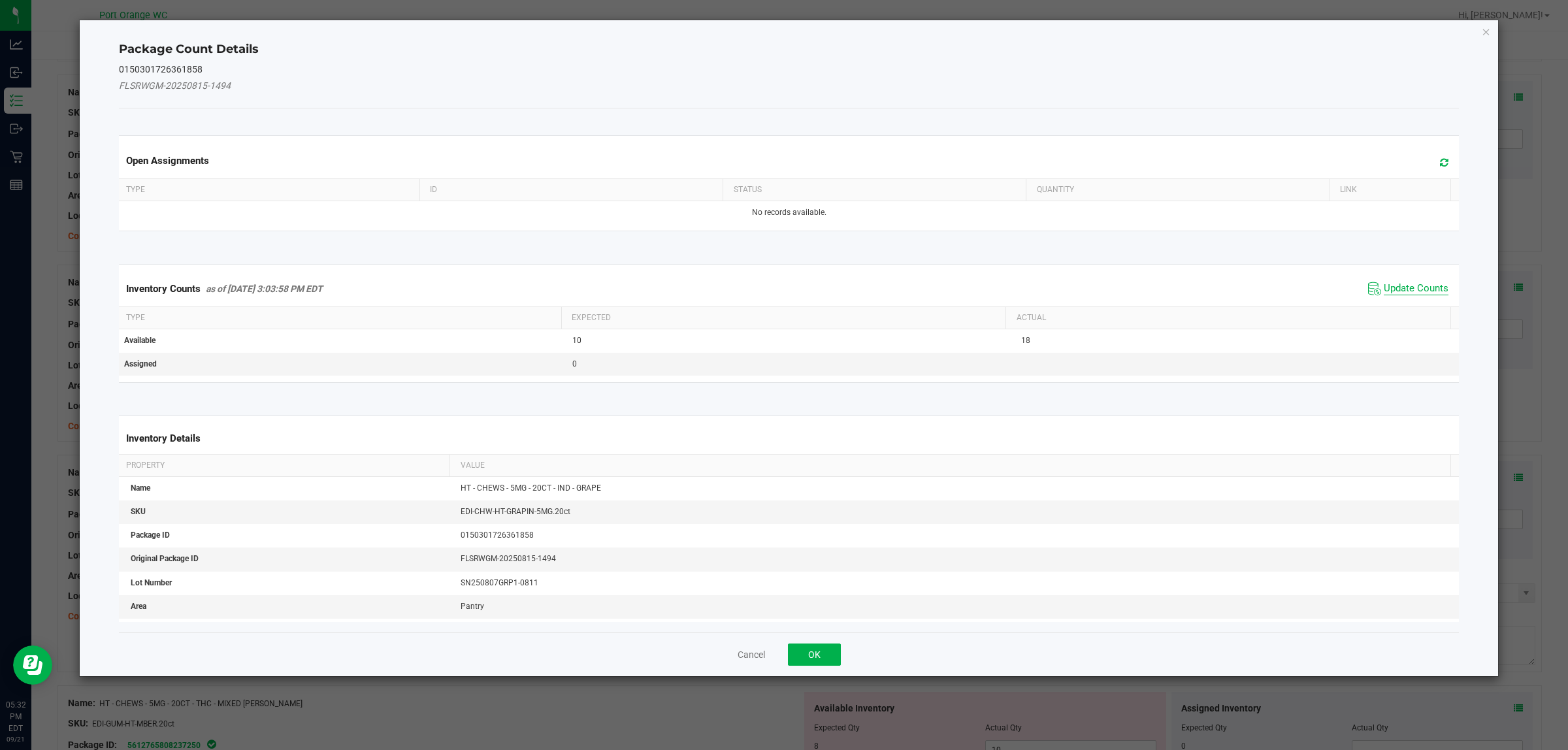
click at [1386, 289] on span "Update Counts" at bounding box center [1416, 288] width 65 height 13
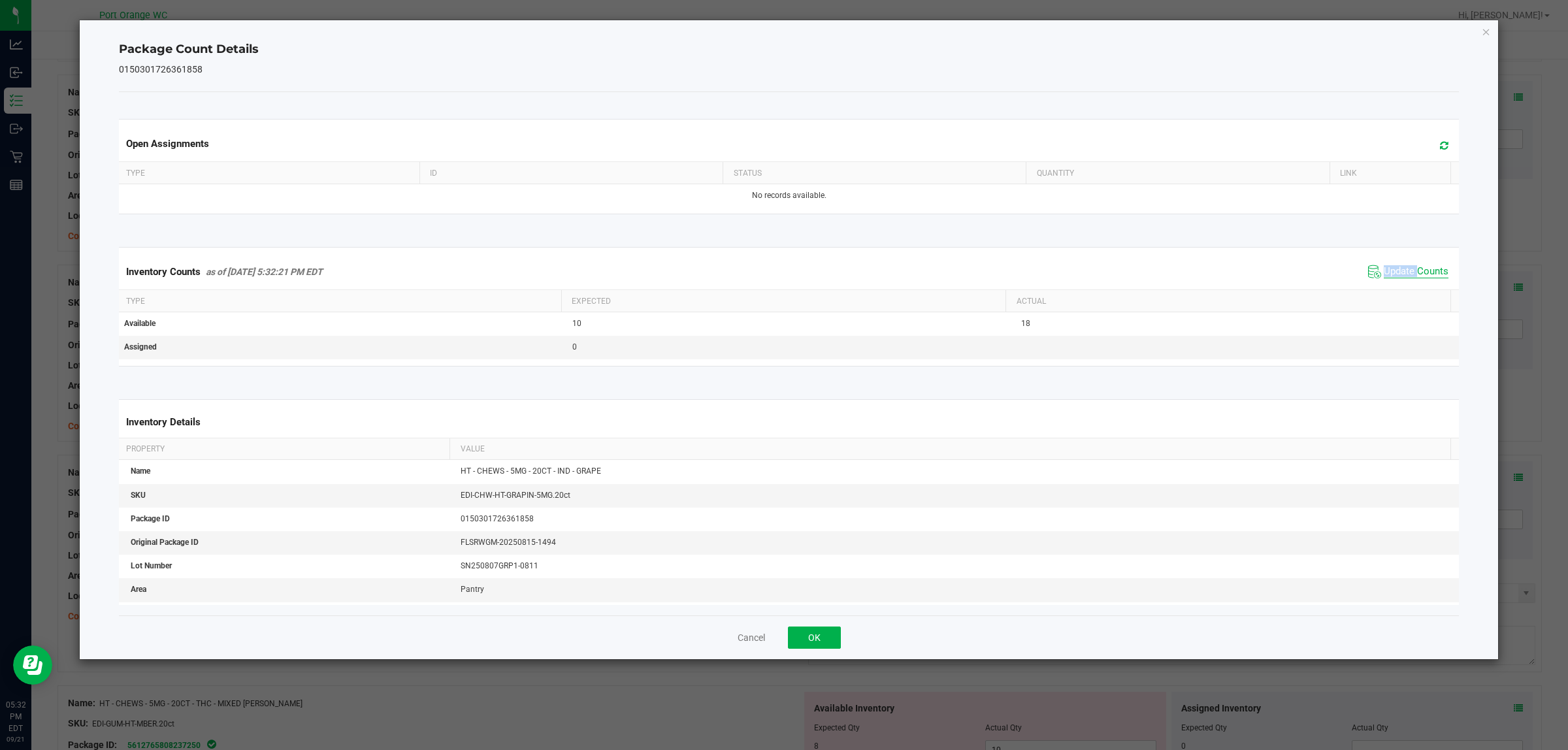
click at [1386, 289] on div "Inventory Counts as of Sep 21, 2025 5:32:21 PM EDT Update Counts" at bounding box center [789, 271] width 1346 height 35
click at [827, 631] on button "OK" at bounding box center [814, 637] width 53 height 22
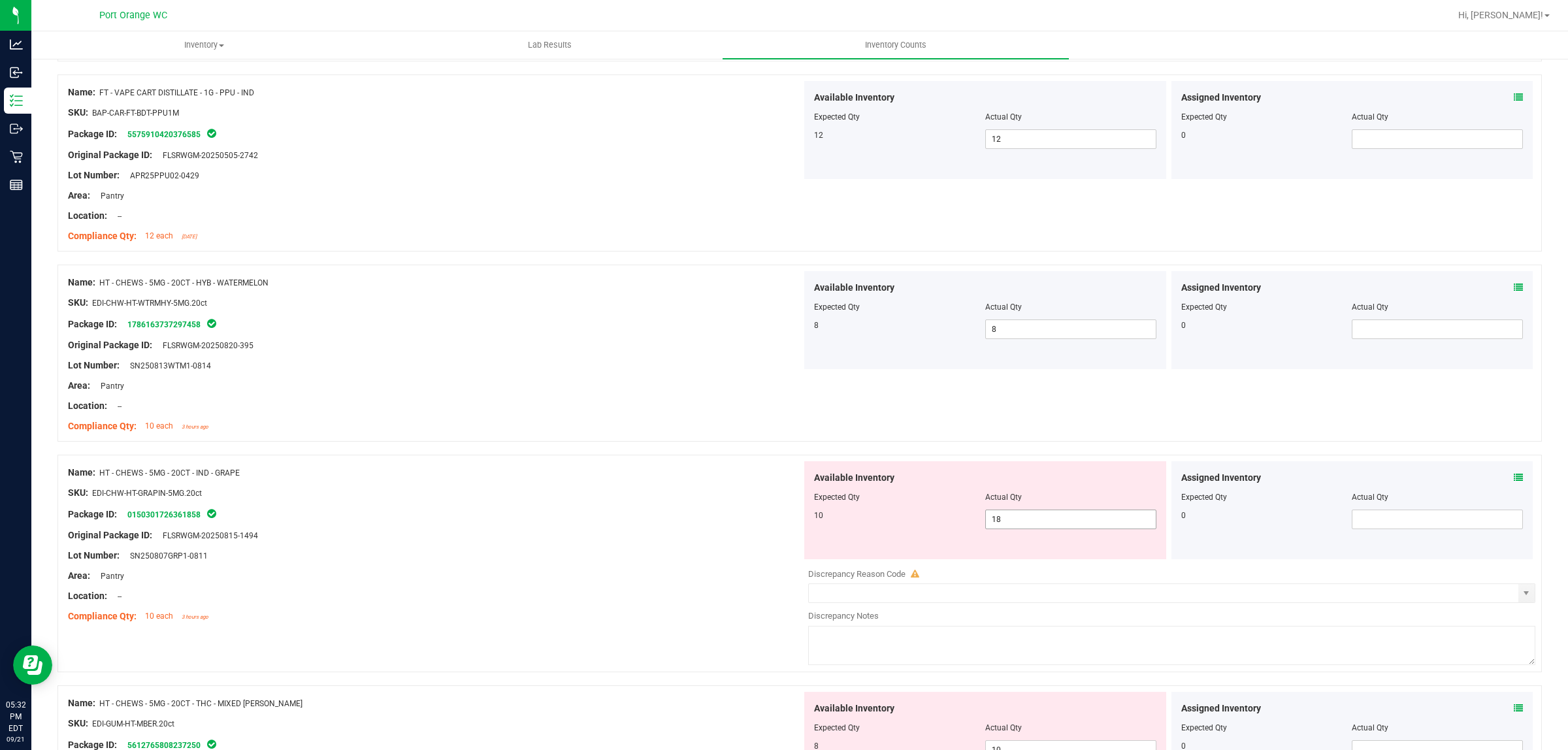
click at [1039, 517] on span "18 18" at bounding box center [1071, 519] width 171 height 19
type input "10"
click at [483, 585] on div at bounding box center [434, 585] width 733 height 6
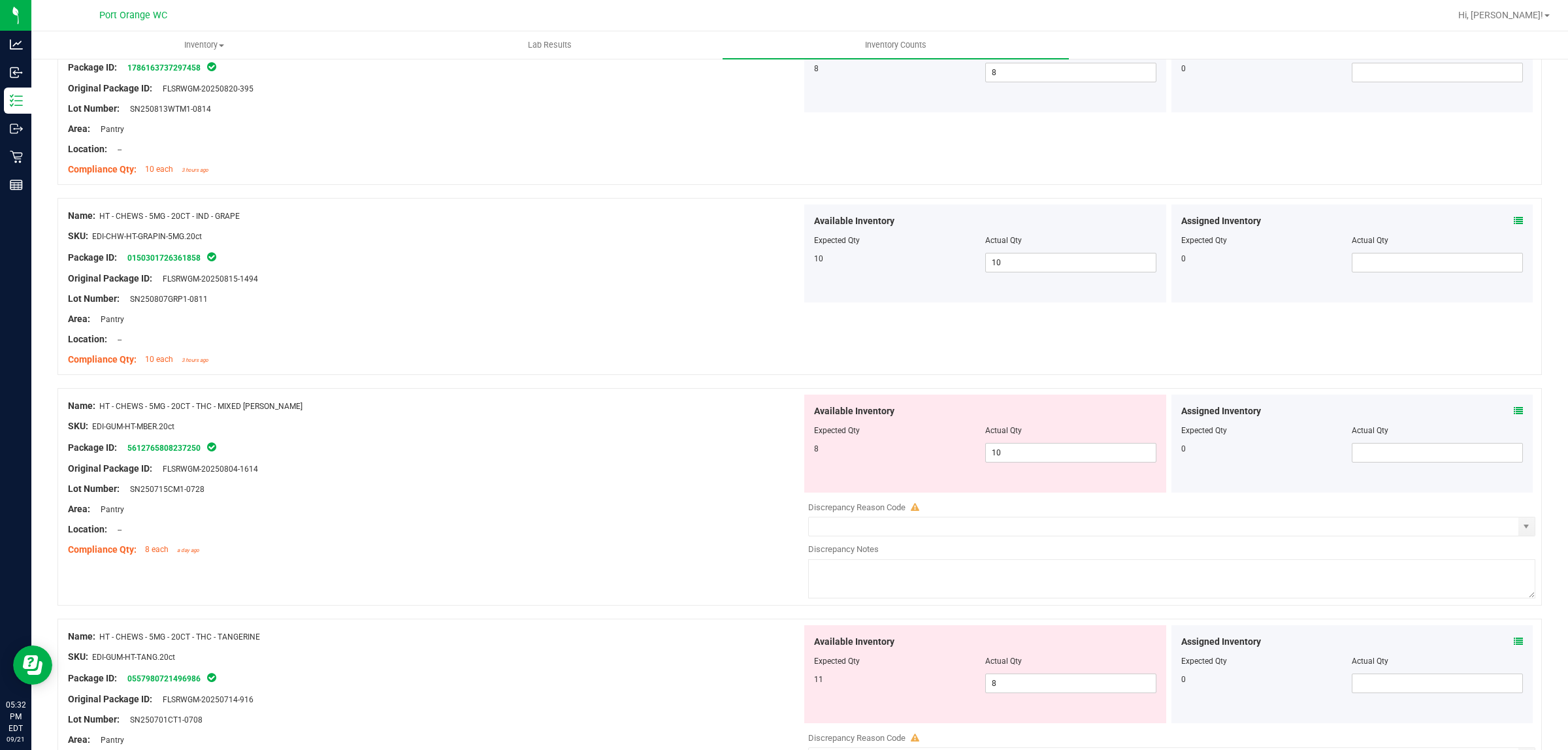
scroll to position [1225, 0]
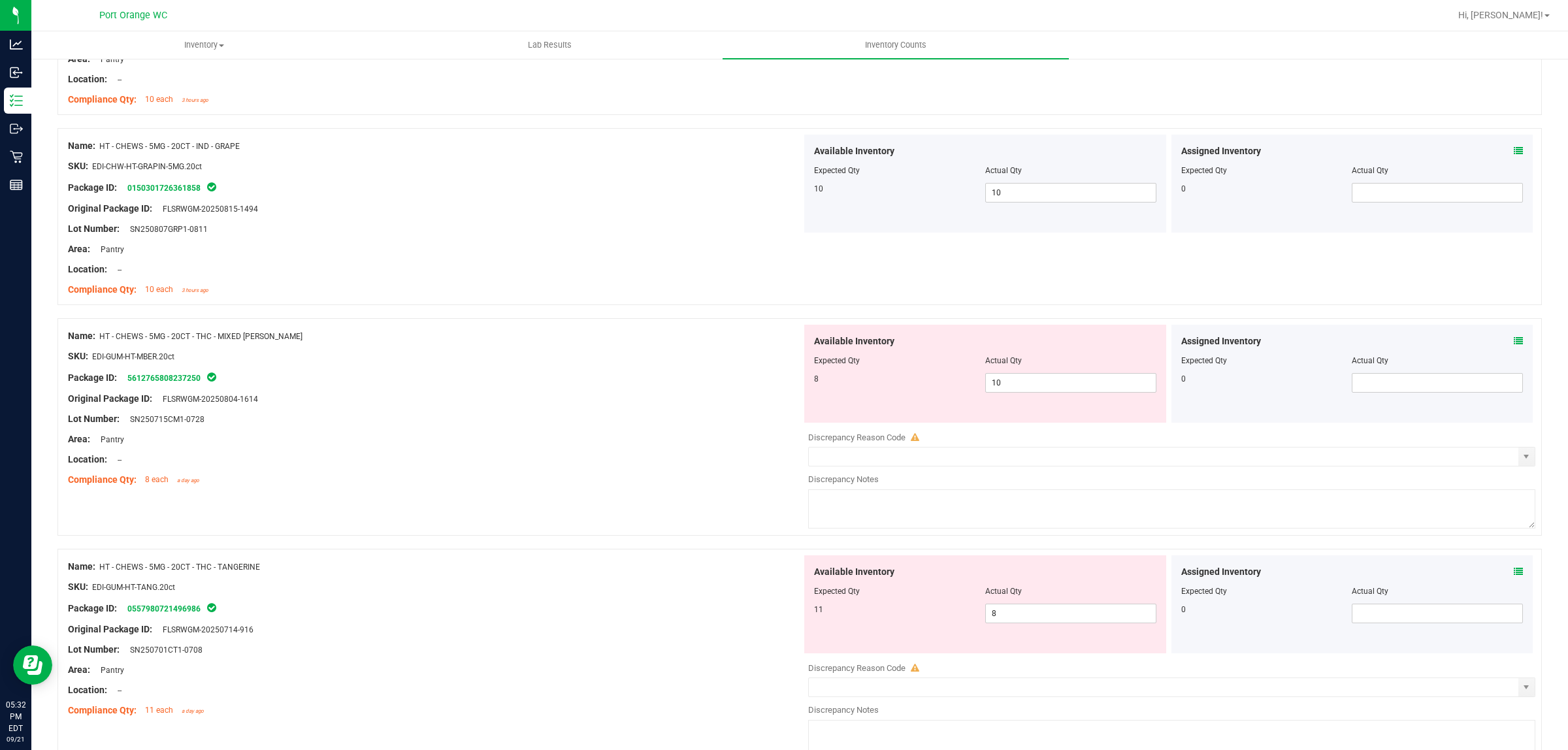
click at [1514, 345] on icon at bounding box center [1518, 341] width 9 height 9
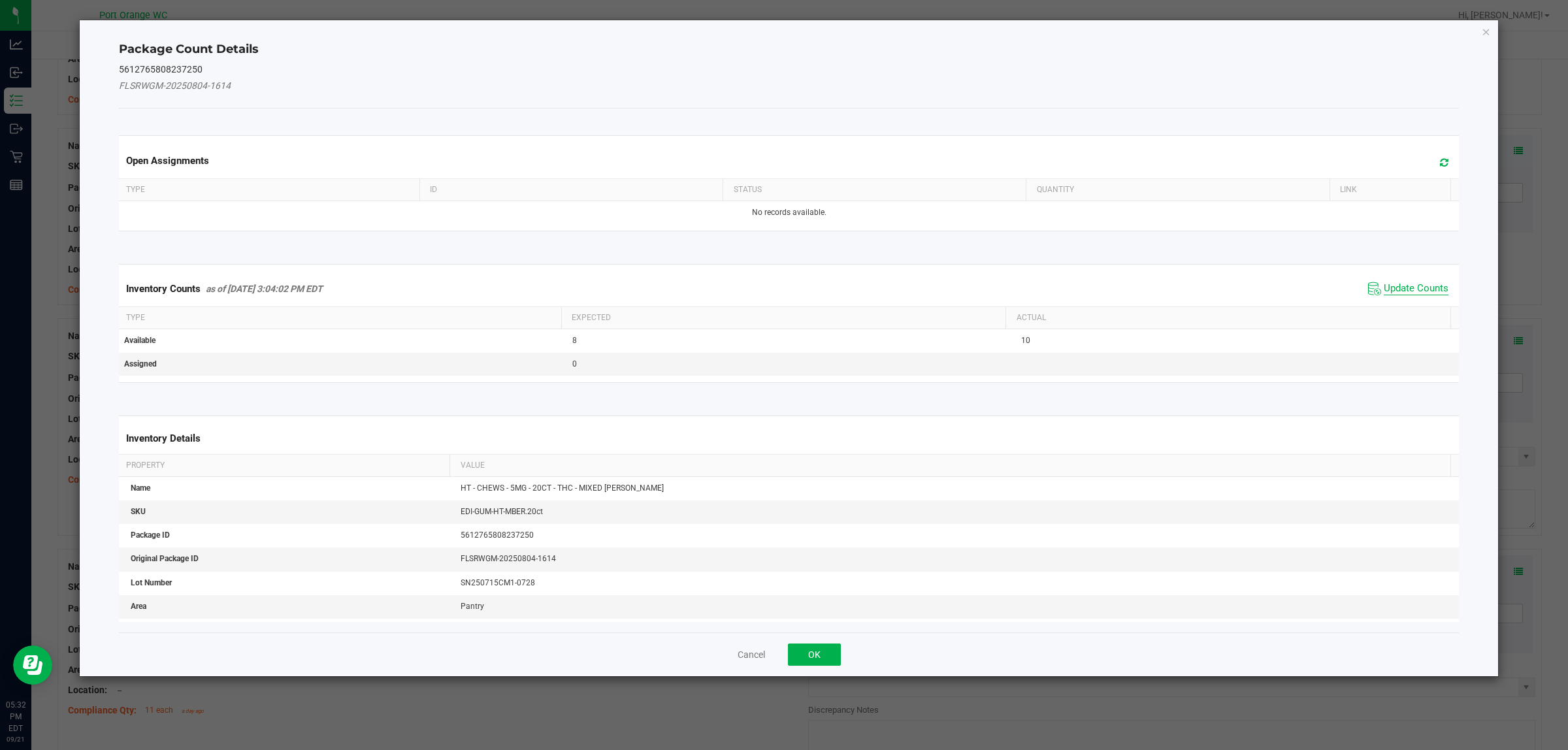
click at [1398, 283] on span "Update Counts" at bounding box center [1416, 288] width 65 height 13
drag, startPoint x: 1398, startPoint y: 283, endPoint x: 1379, endPoint y: 294, distance: 22.0
click at [1398, 285] on div "Inventory Counts as of Sep 21, 2025 3:04:02 PM EDT Update Counts" at bounding box center [789, 288] width 1346 height 34
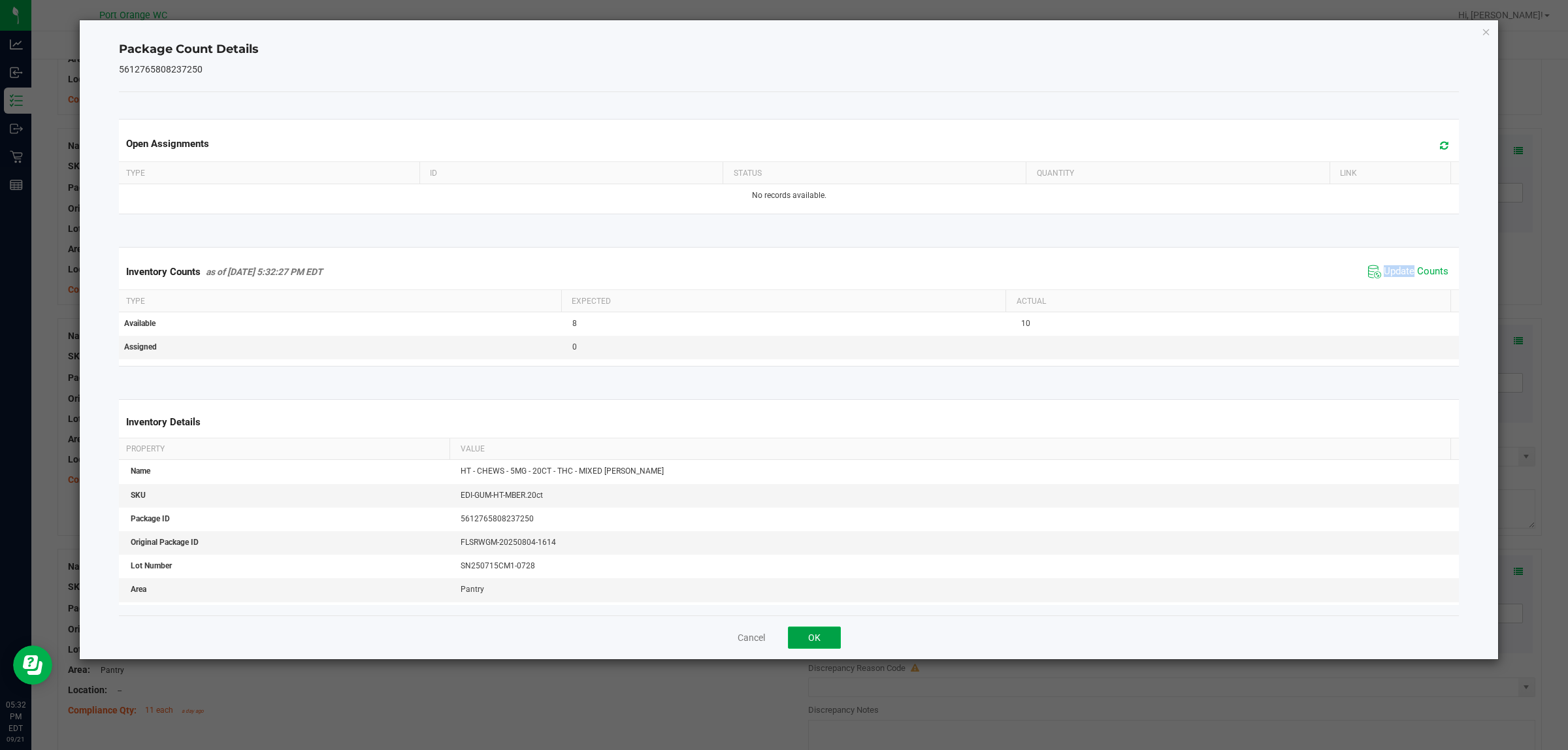
click at [821, 642] on button "OK" at bounding box center [814, 637] width 53 height 22
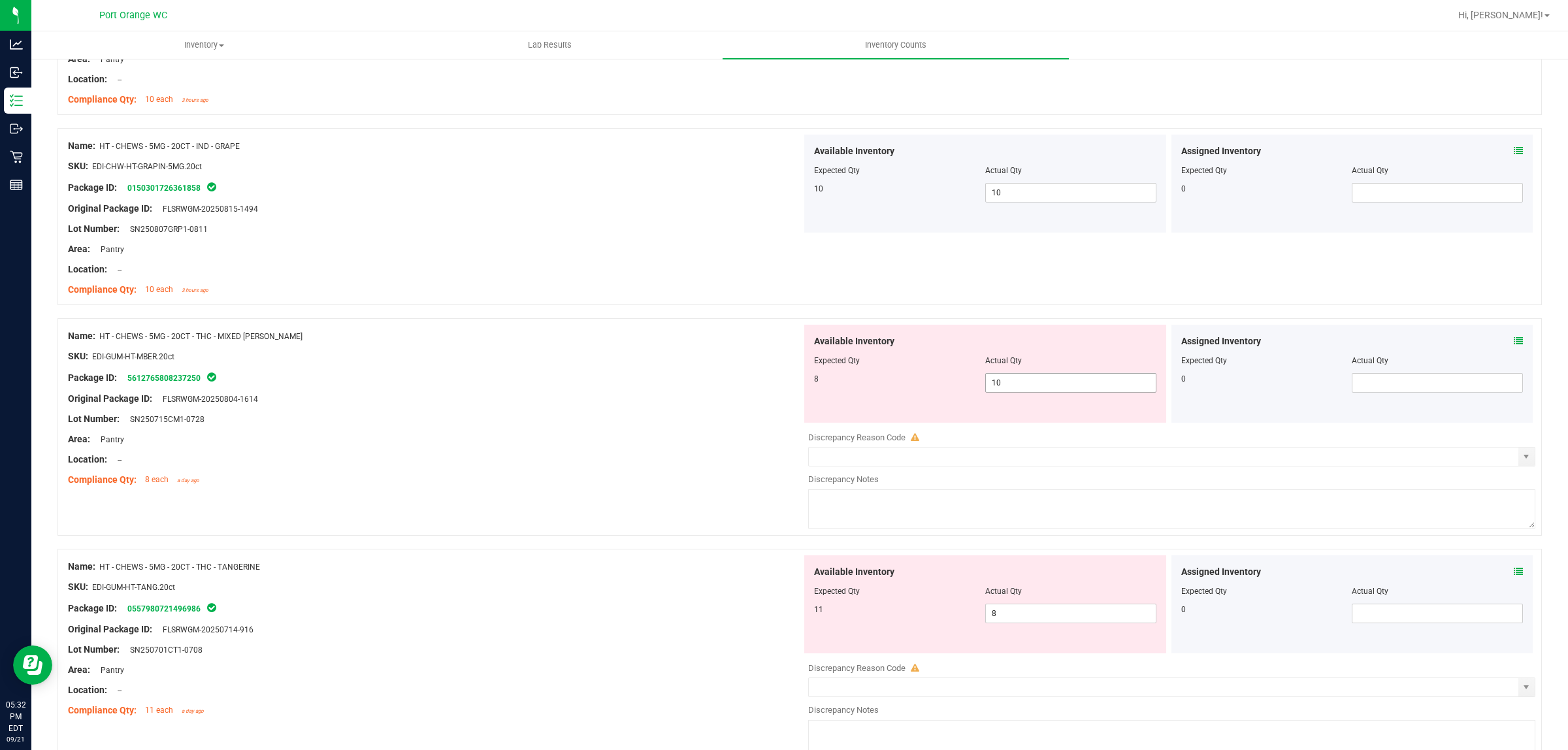
click at [1011, 380] on span "10 10" at bounding box center [1071, 383] width 171 height 19
click at [1011, 380] on input "10" at bounding box center [1070, 382] width 170 height 18
type input "8"
drag, startPoint x: 697, startPoint y: 473, endPoint x: 853, endPoint y: 478, distance: 156.1
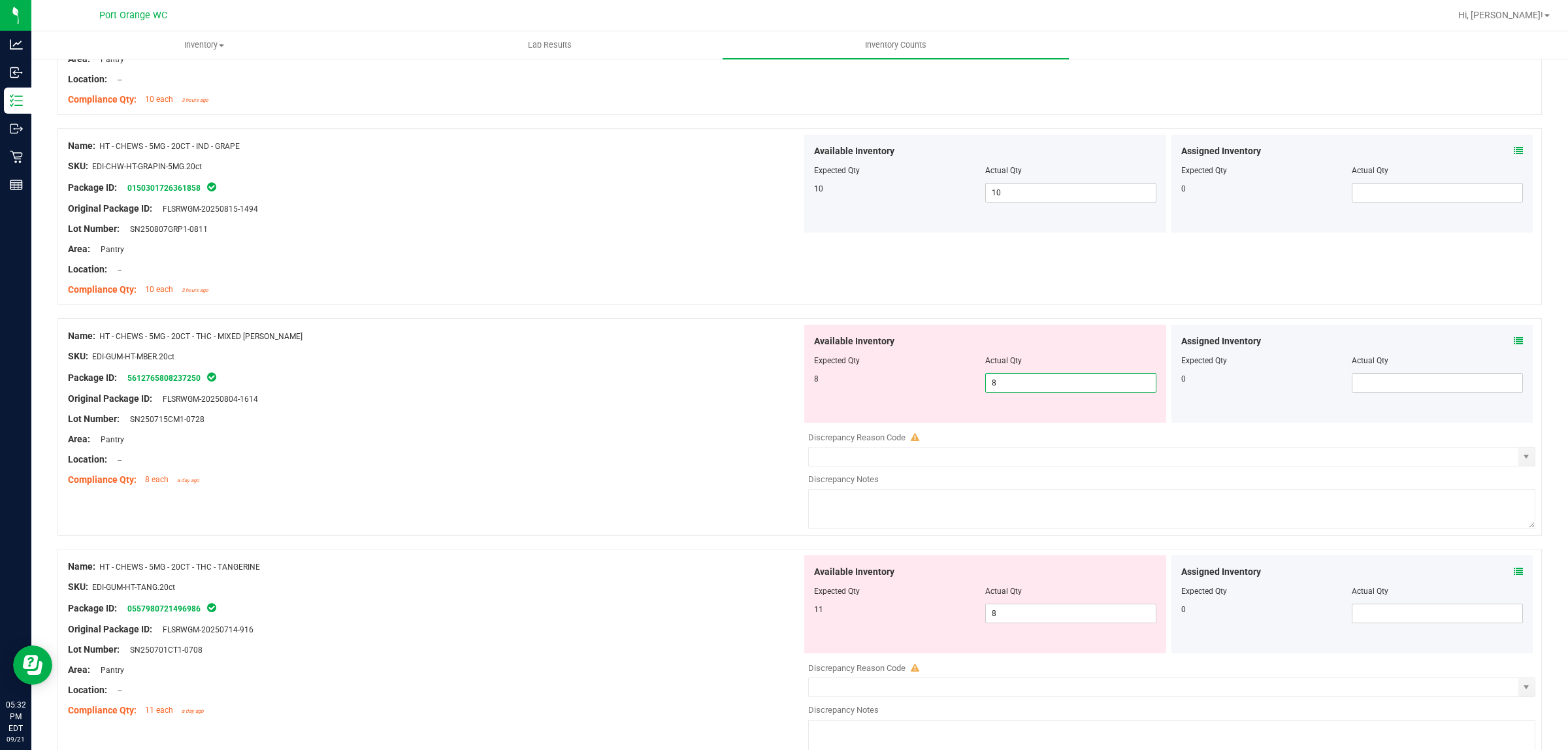
click at [697, 472] on div at bounding box center [434, 469] width 733 height 6
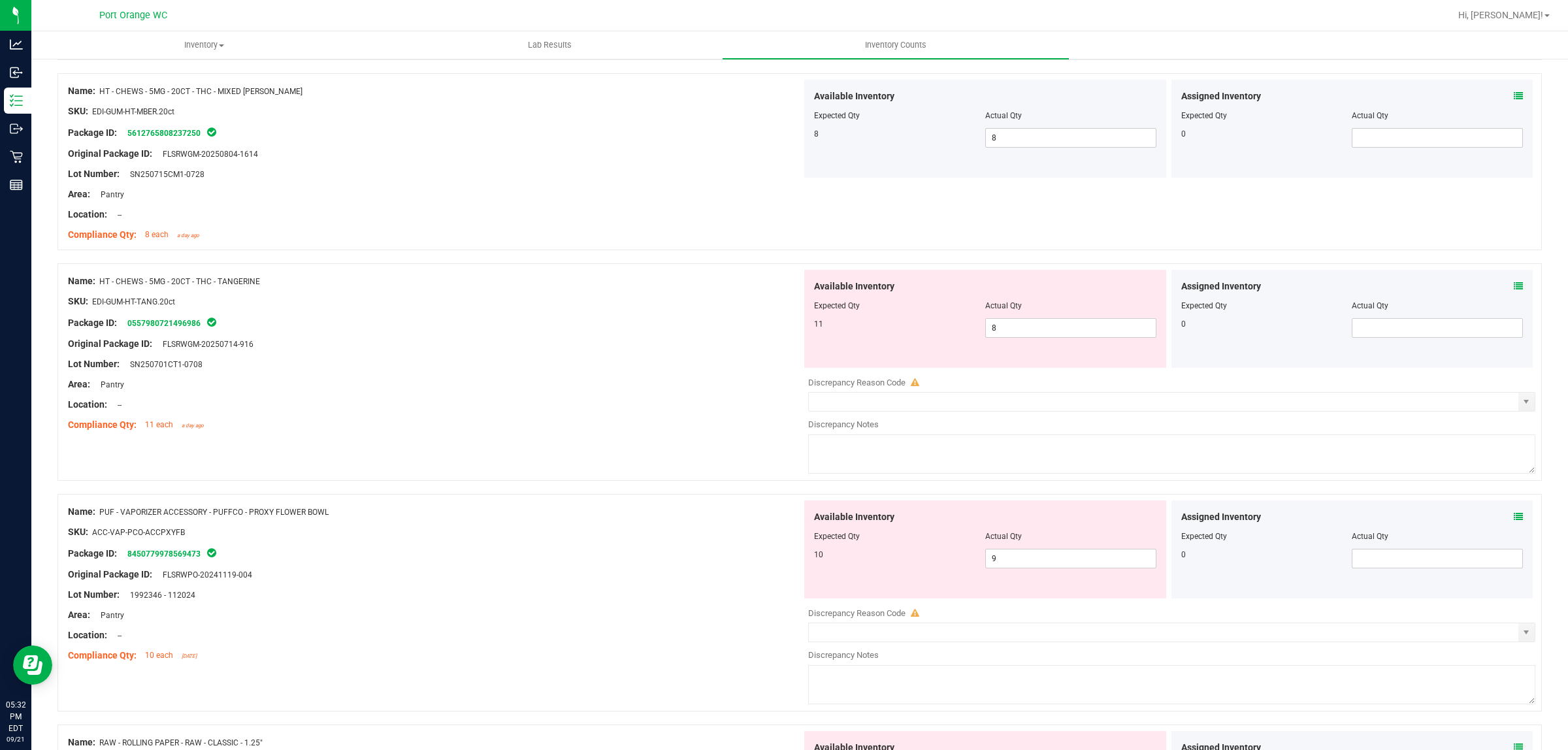
click at [1514, 288] on icon at bounding box center [1518, 286] width 9 height 9
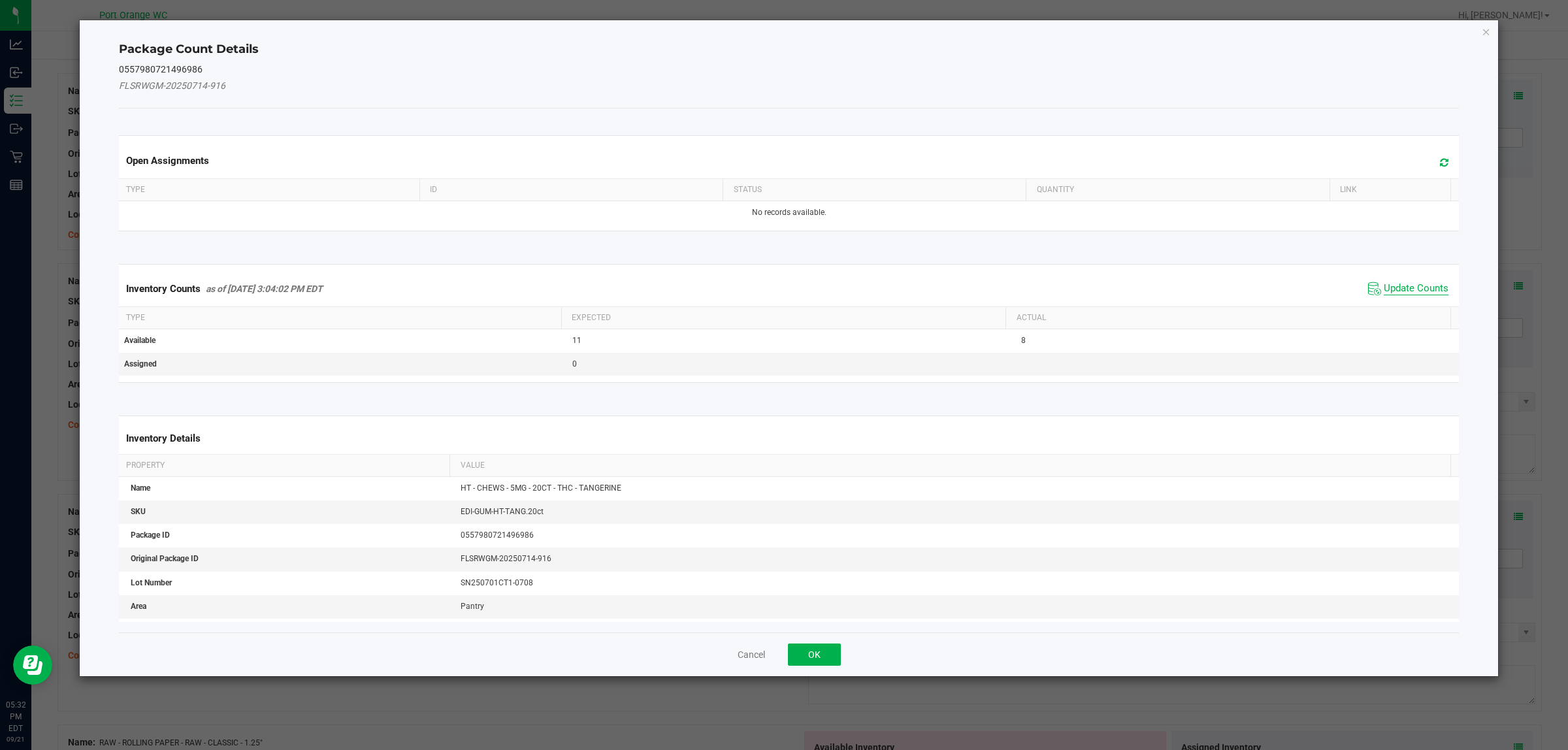
click at [1399, 295] on span "Update Counts" at bounding box center [1416, 288] width 65 height 13
click at [1399, 295] on span "Update Counts" at bounding box center [1408, 289] width 87 height 19
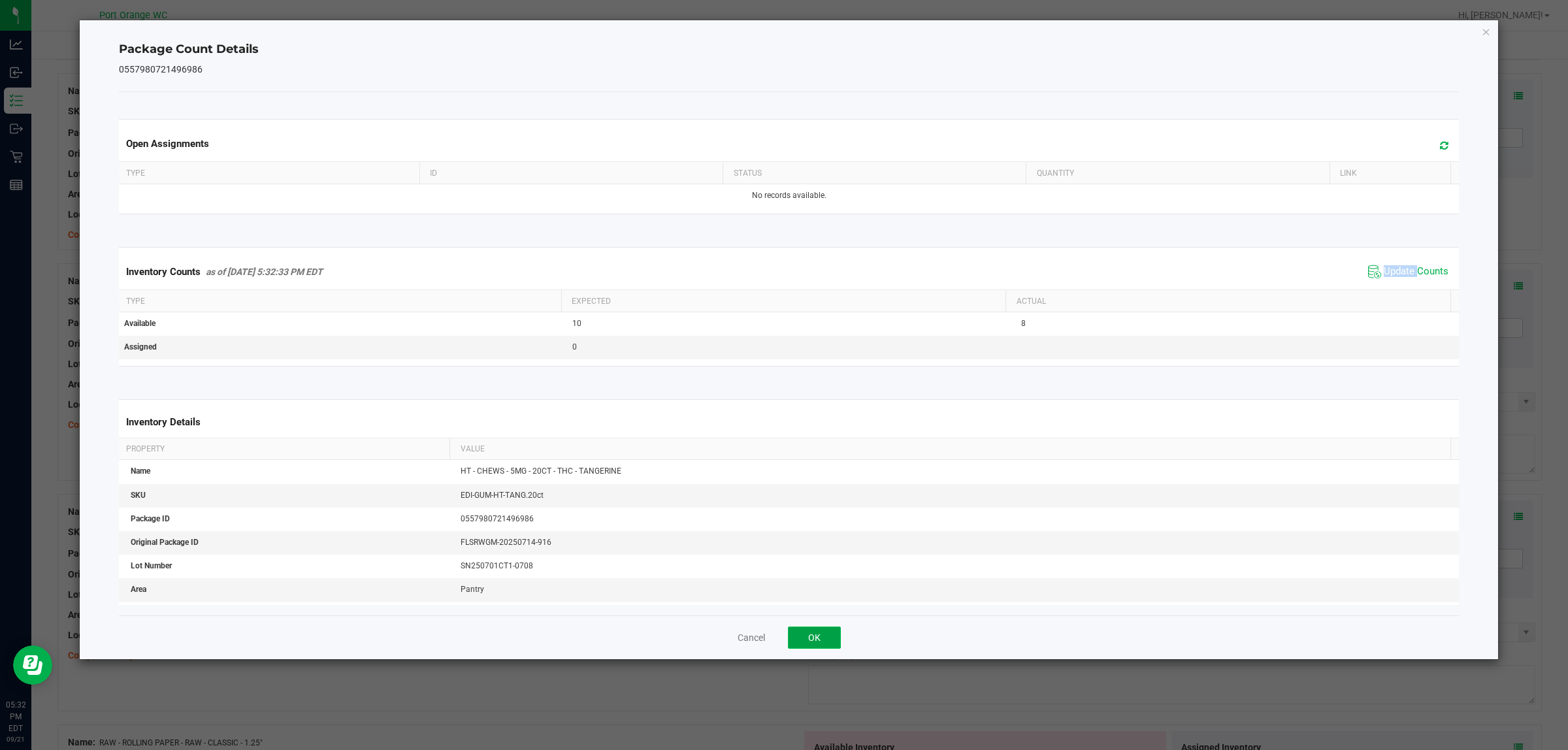
click at [835, 641] on button "OK" at bounding box center [814, 637] width 53 height 22
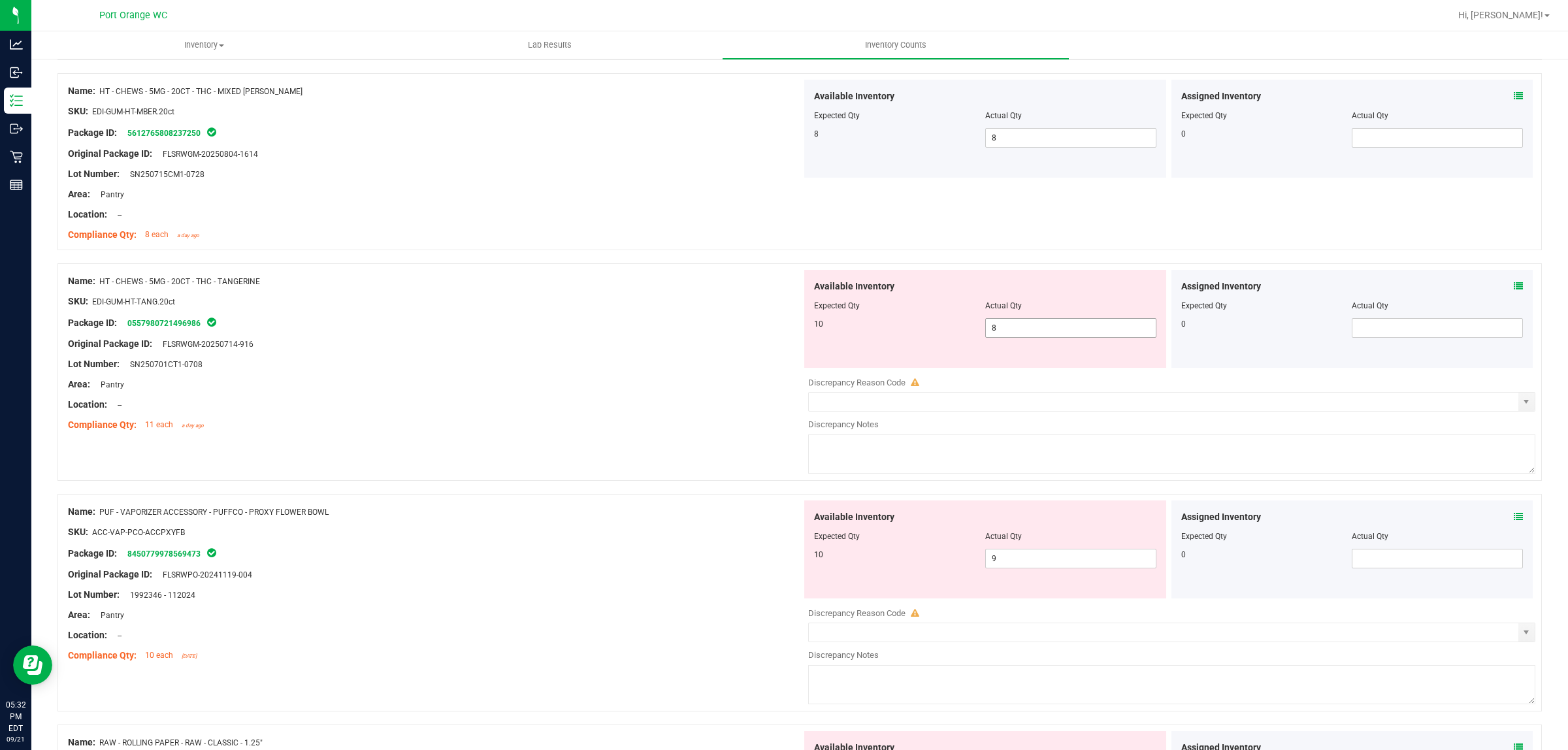
click at [1010, 336] on span "8 8" at bounding box center [1071, 328] width 171 height 19
click at [1009, 336] on input "8" at bounding box center [1070, 328] width 170 height 18
type input "10"
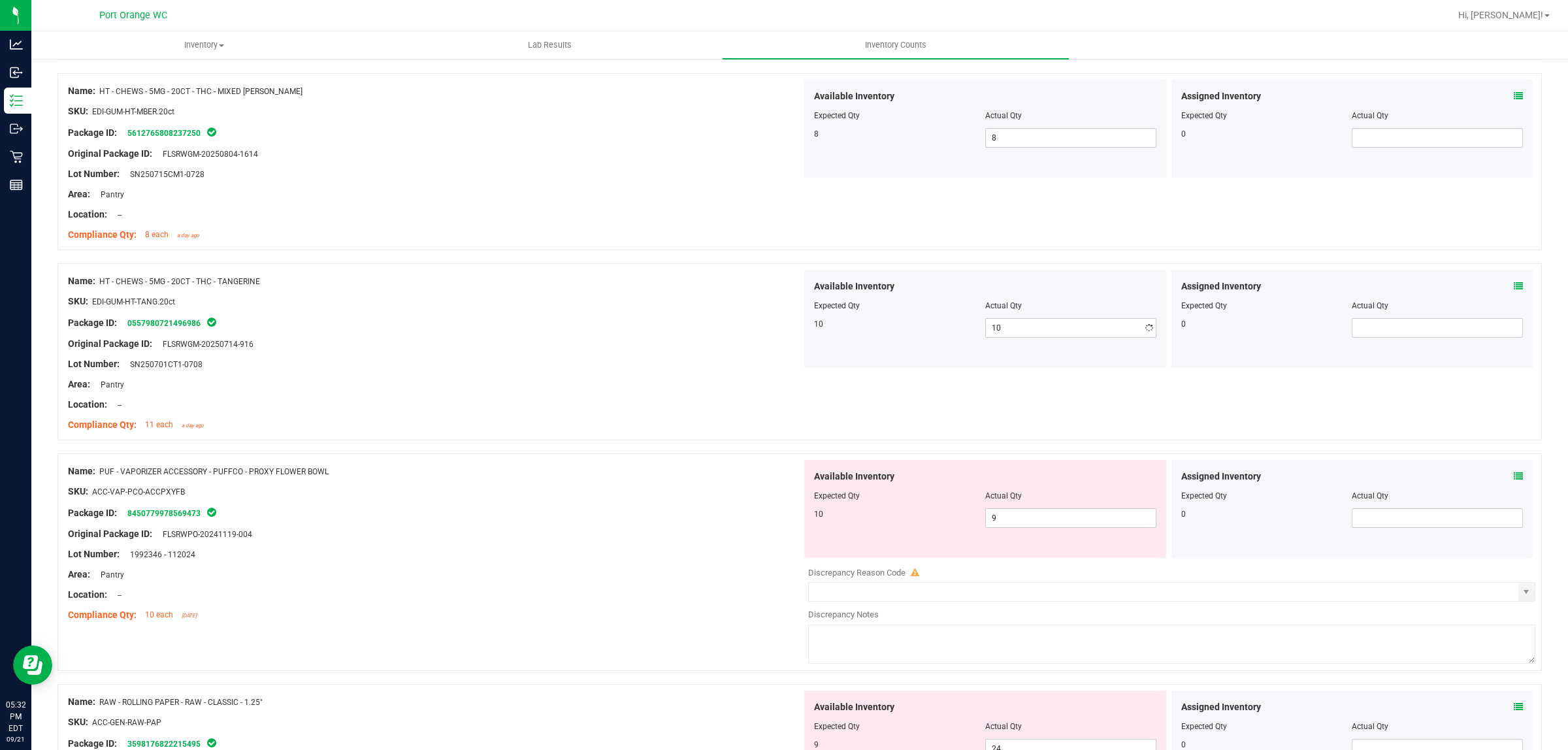
click at [652, 429] on div "Compliance Qty: 11 each a day ago" at bounding box center [434, 425] width 733 height 14
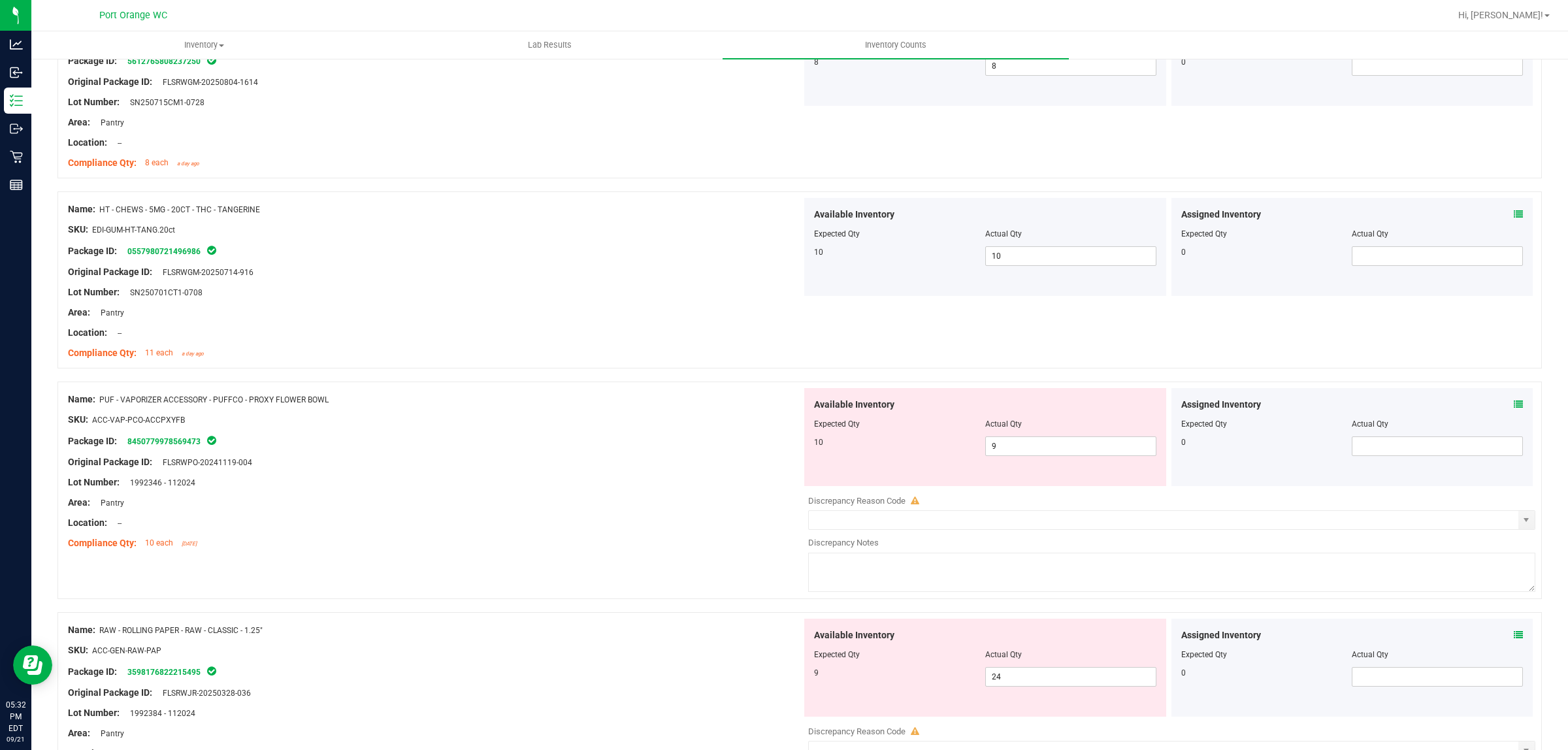
scroll to position [1633, 0]
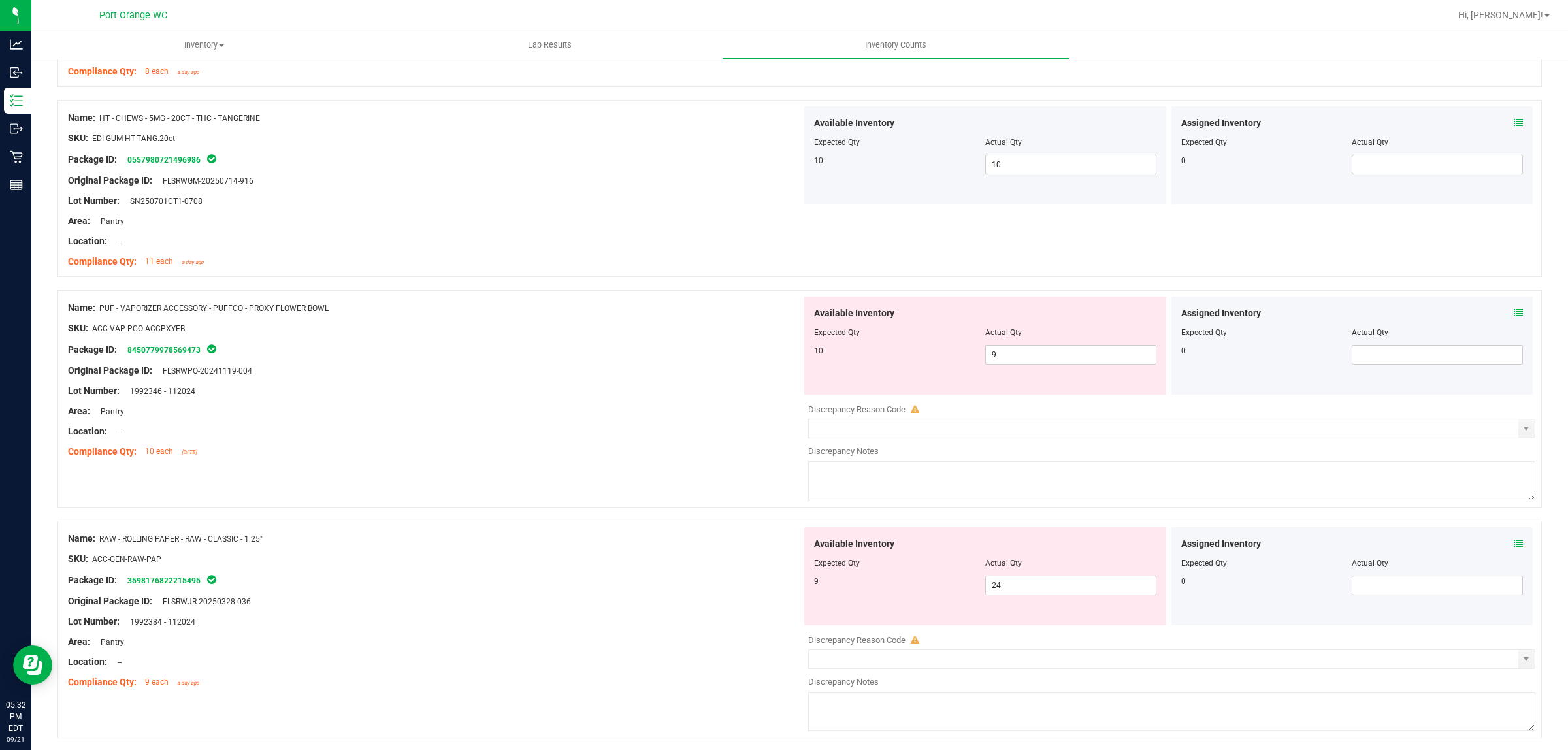
click at [1514, 314] on icon at bounding box center [1518, 313] width 9 height 9
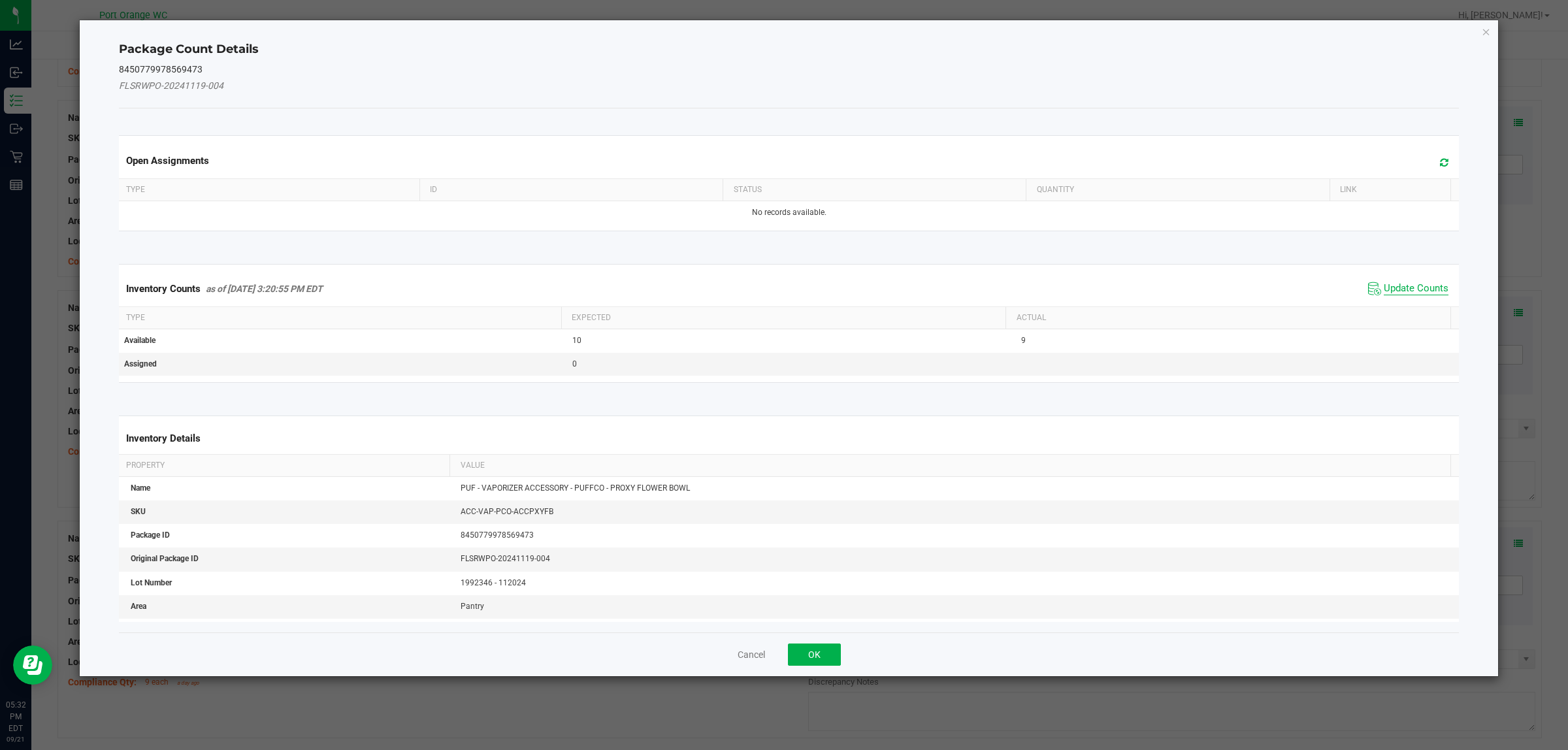
click at [1385, 287] on span "Update Counts" at bounding box center [1416, 288] width 65 height 13
click at [1385, 287] on div "Inventory Counts as of Sep 21, 2025 3:20:55 PM EDT Update Counts" at bounding box center [789, 288] width 1346 height 34
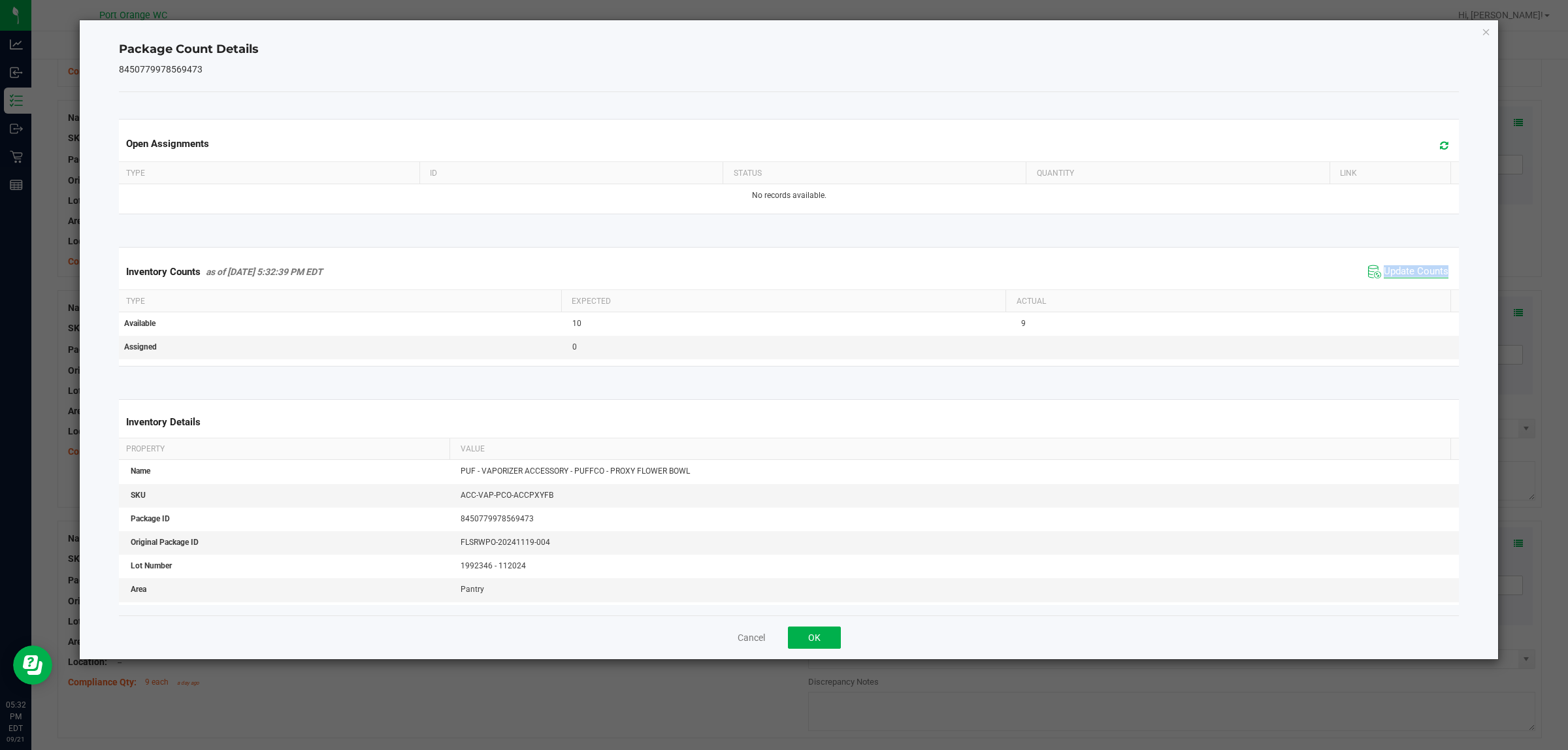
click at [1385, 287] on div "Inventory Counts as of Sep 21, 2025 5:32:39 PM EDT Update Counts" at bounding box center [789, 271] width 1346 height 35
click at [827, 638] on button "OK" at bounding box center [814, 637] width 53 height 22
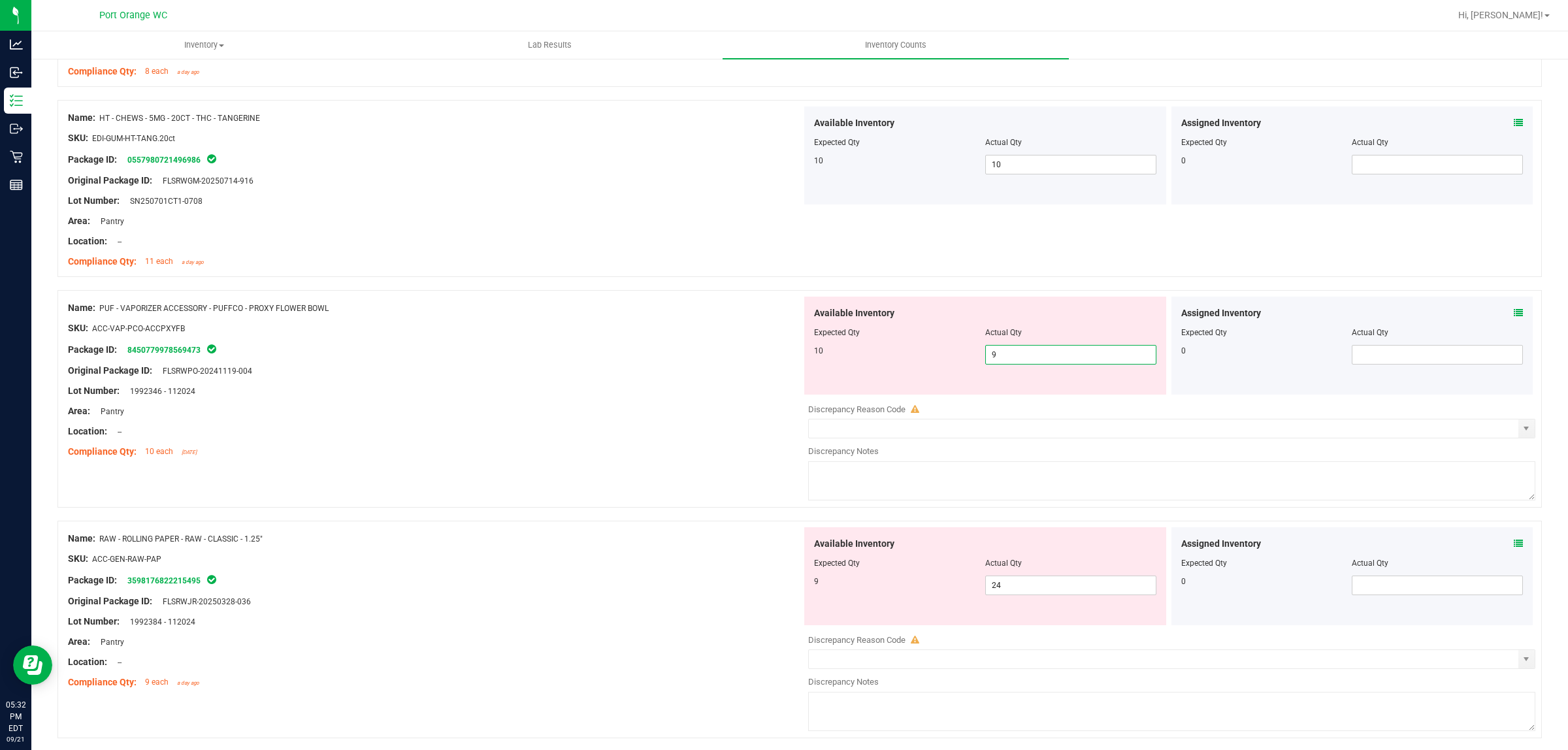
click at [1010, 363] on span "9 9" at bounding box center [1071, 355] width 171 height 19
type input "10"
click at [697, 454] on div "Compliance Qty: 10 each 9 months ago" at bounding box center [434, 452] width 733 height 14
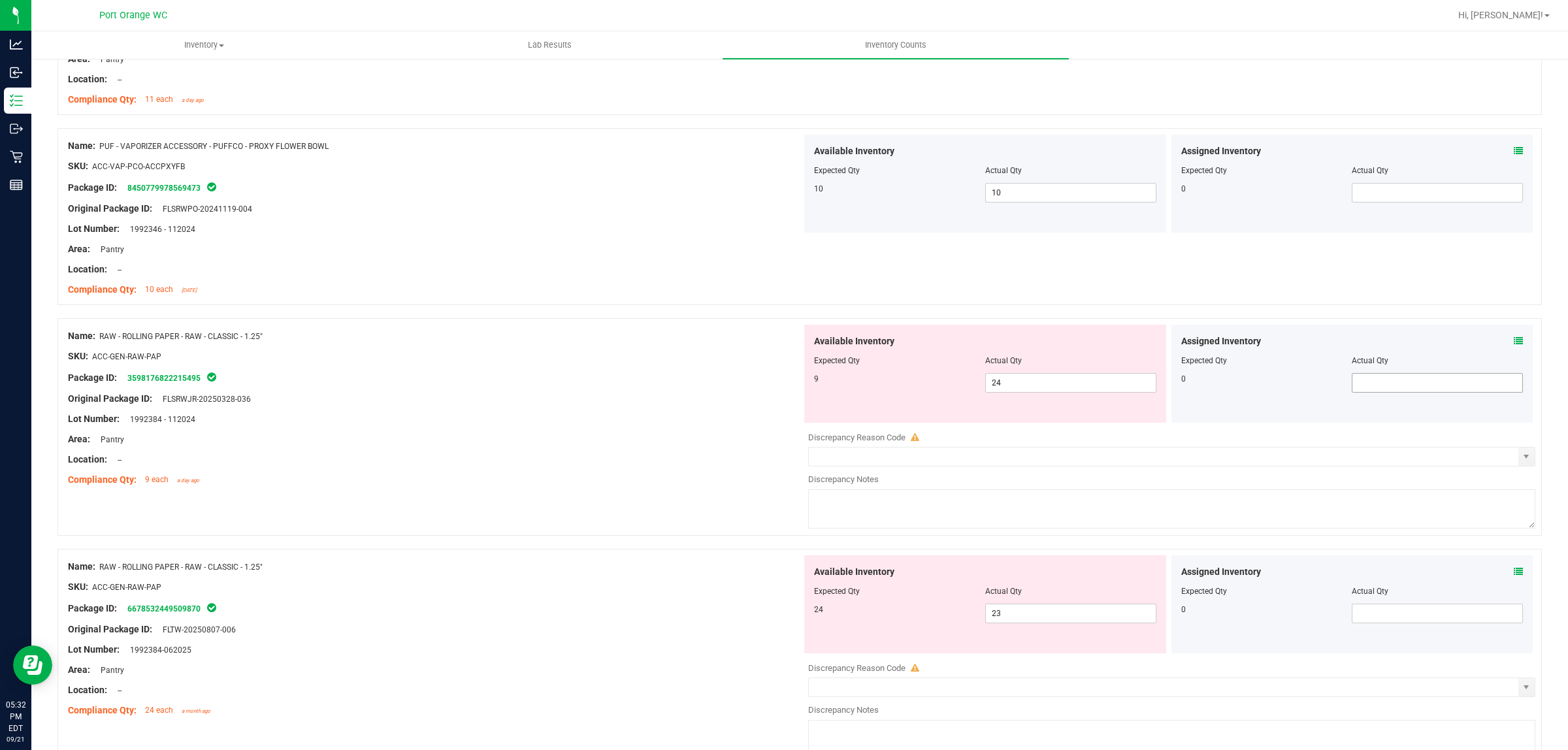
scroll to position [1796, 0]
click at [1060, 389] on span "24 24" at bounding box center [1071, 381] width 171 height 19
click at [1060, 389] on input "24" at bounding box center [1070, 381] width 170 height 18
type input "9"
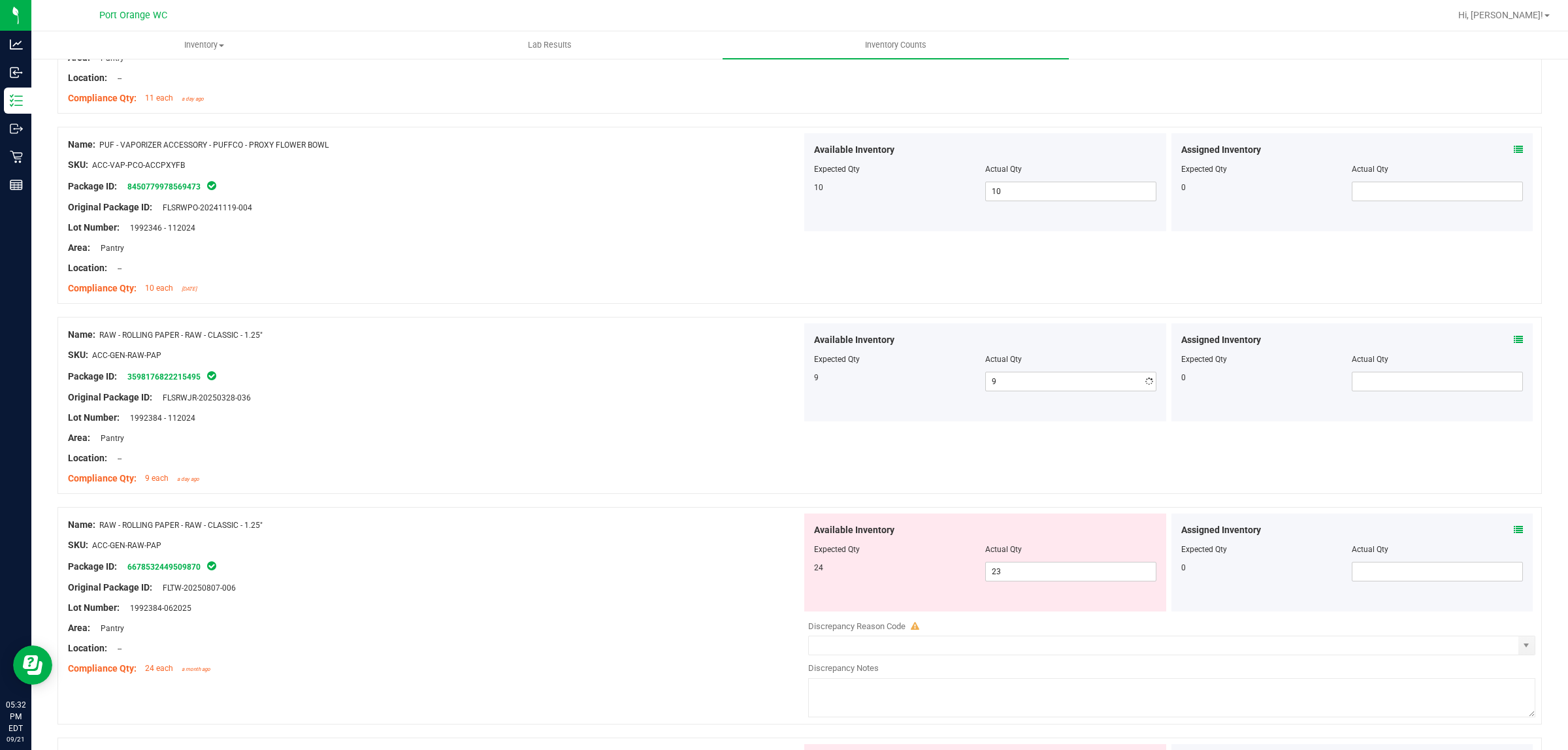
click at [741, 437] on div "Area: Pantry" at bounding box center [434, 438] width 733 height 14
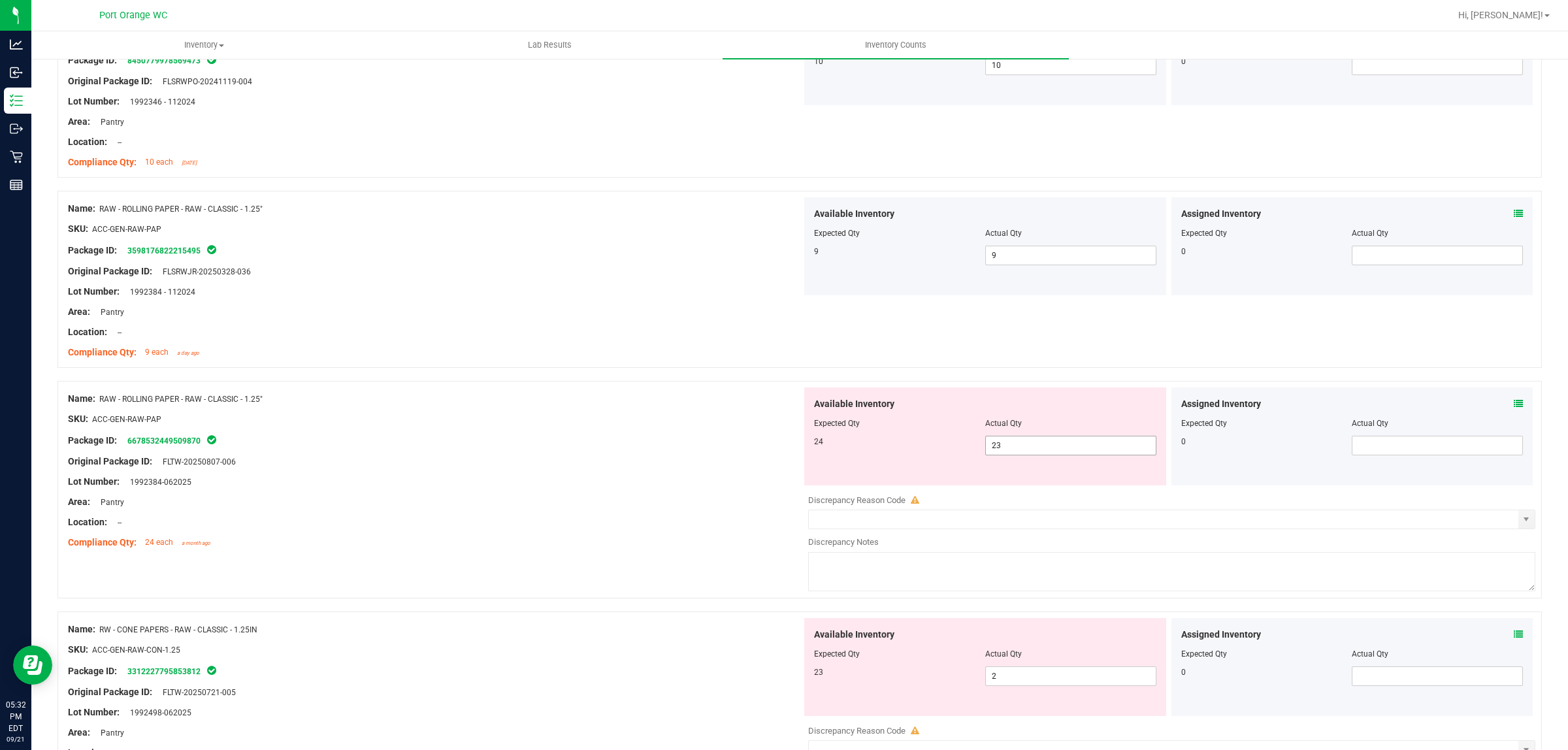
scroll to position [2041, 0]
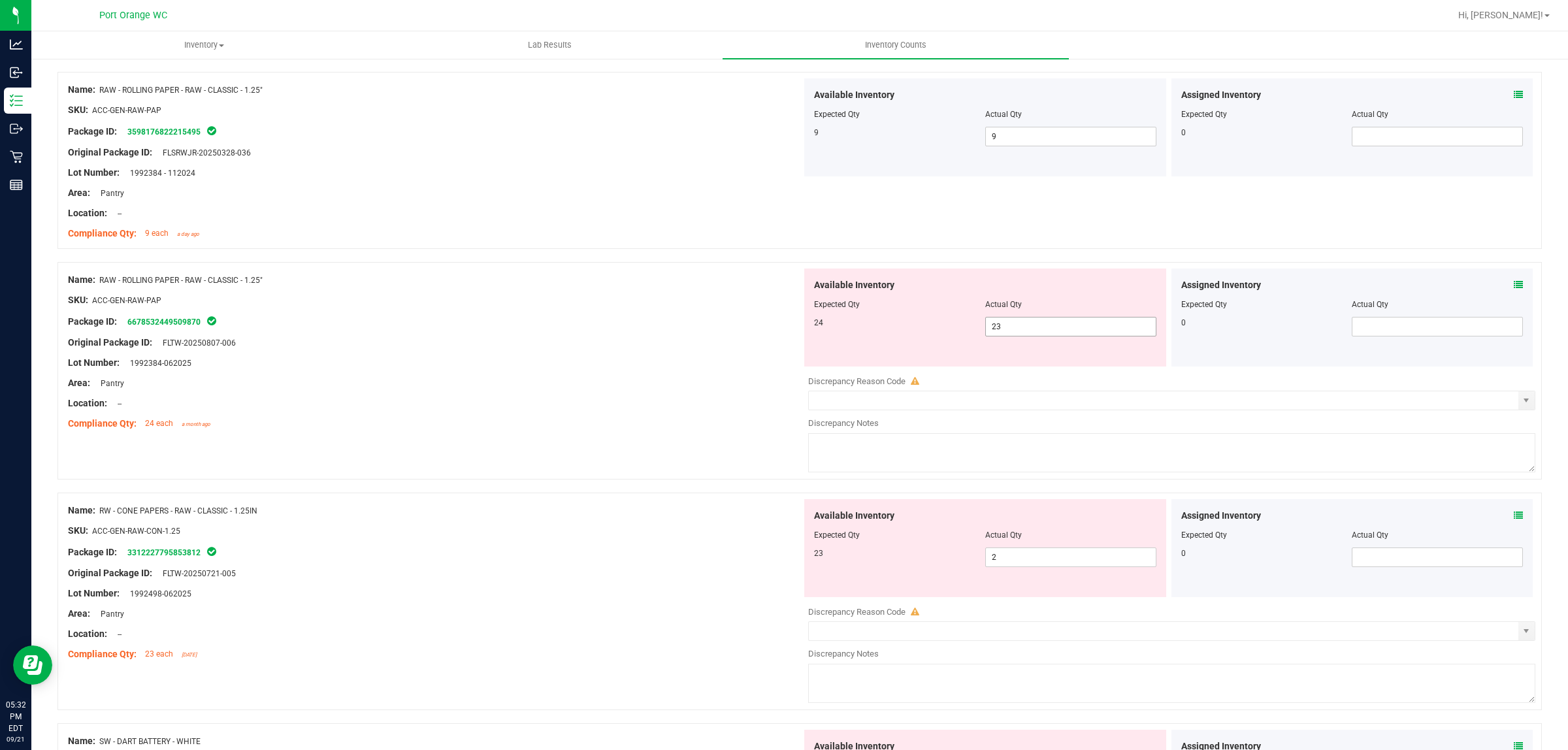
click at [998, 332] on span "23 23" at bounding box center [1071, 327] width 171 height 19
click at [998, 332] on input "23" at bounding box center [1070, 326] width 170 height 18
type input "24"
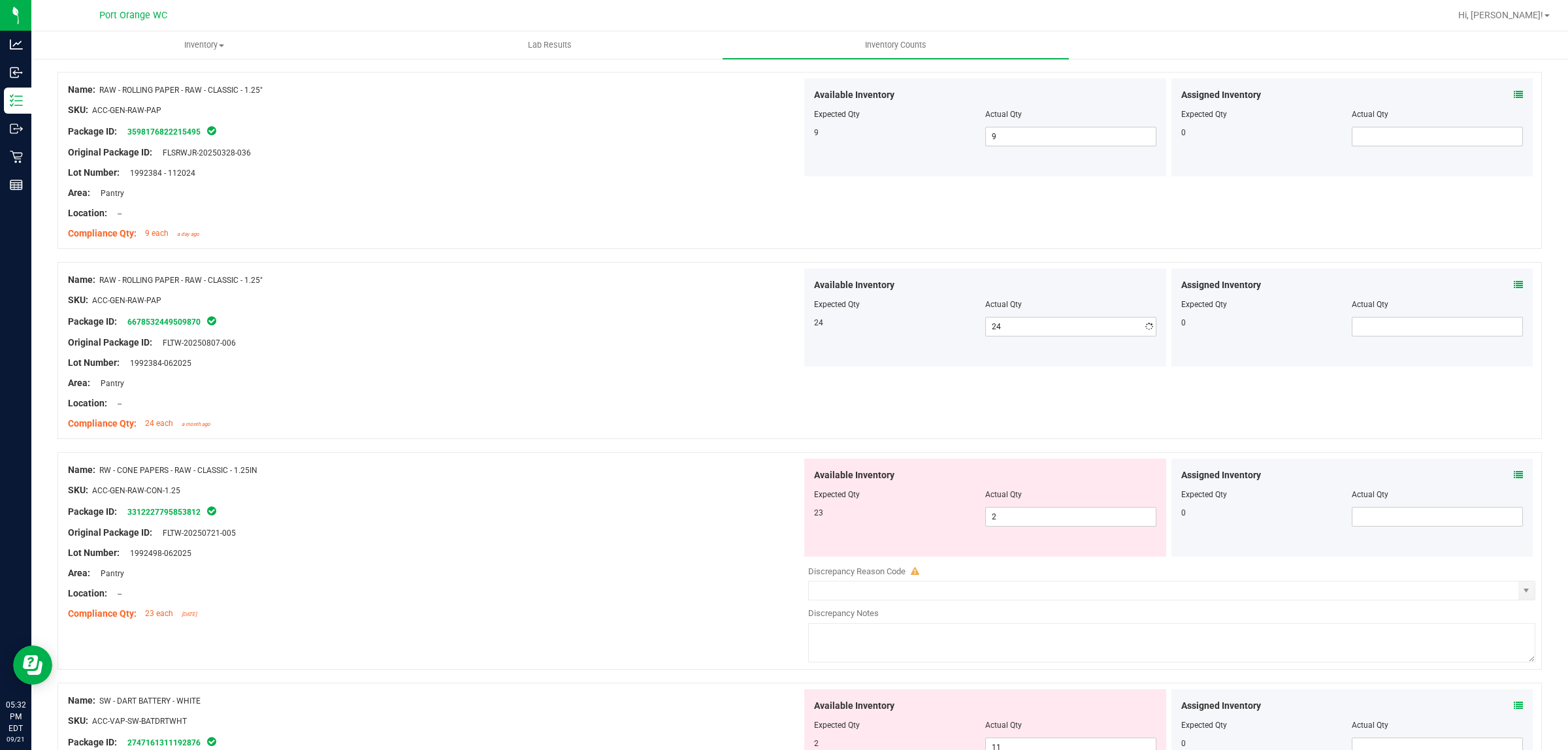
click at [635, 518] on div "Name: RW - CONE PAPERS - RAW - CLASSIC - 1.25IN SKU: ACC-GEN-RAW-CON-1.25 Packa…" at bounding box center [434, 542] width 733 height 167
click at [1021, 524] on span "2 2" at bounding box center [1071, 516] width 171 height 19
type input "23"
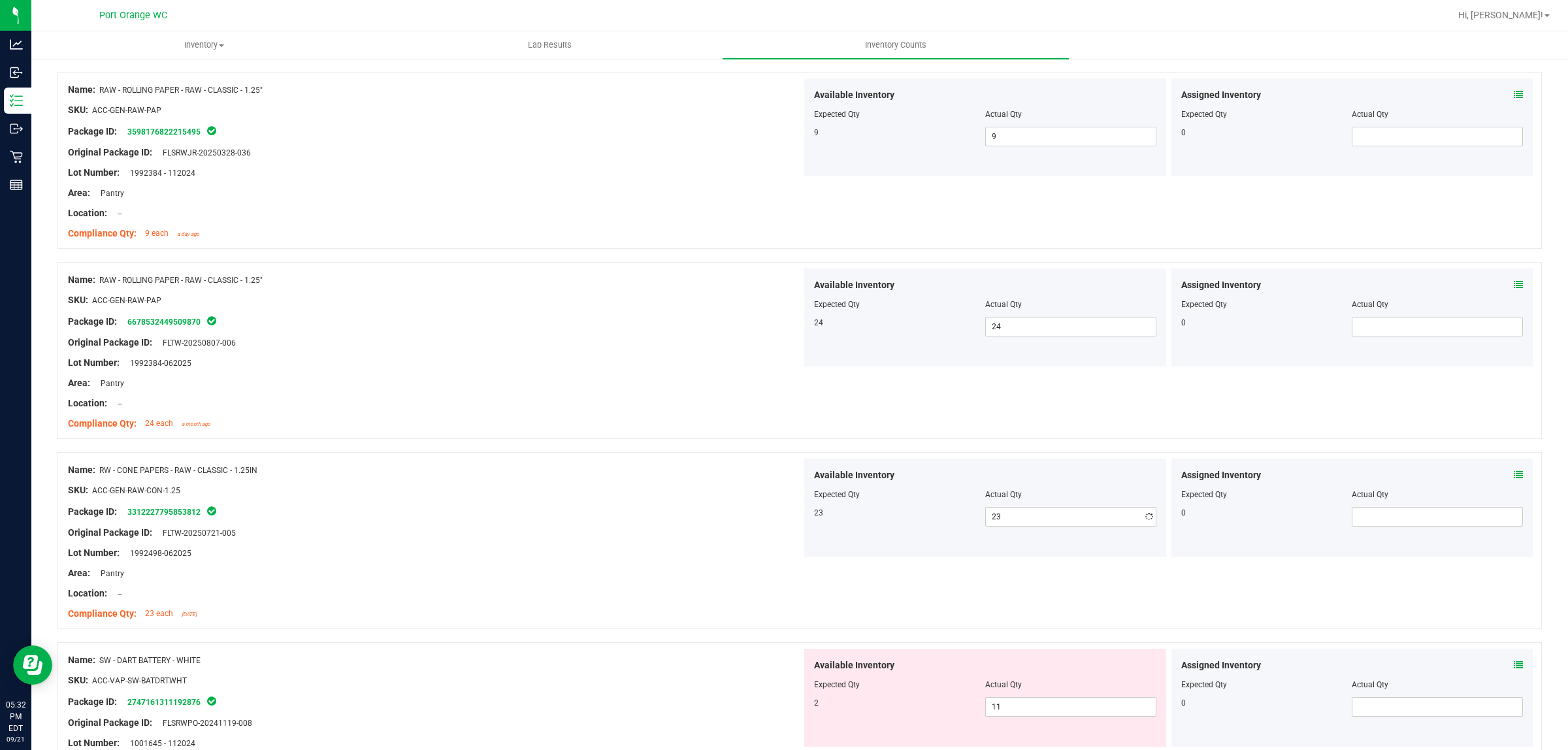
click at [601, 554] on div "Lot Number: 1992498-062025" at bounding box center [434, 553] width 733 height 14
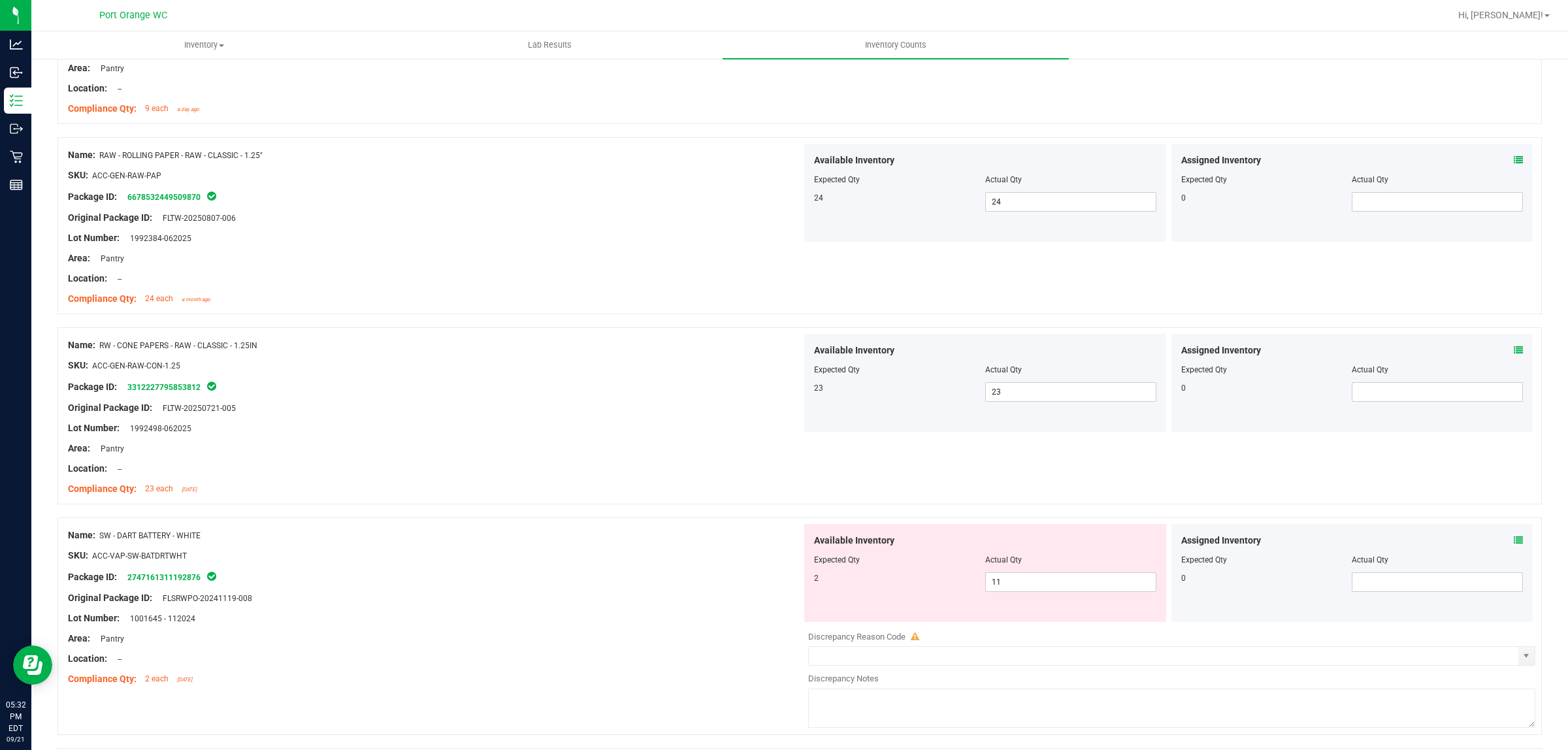
scroll to position [2368, 0]
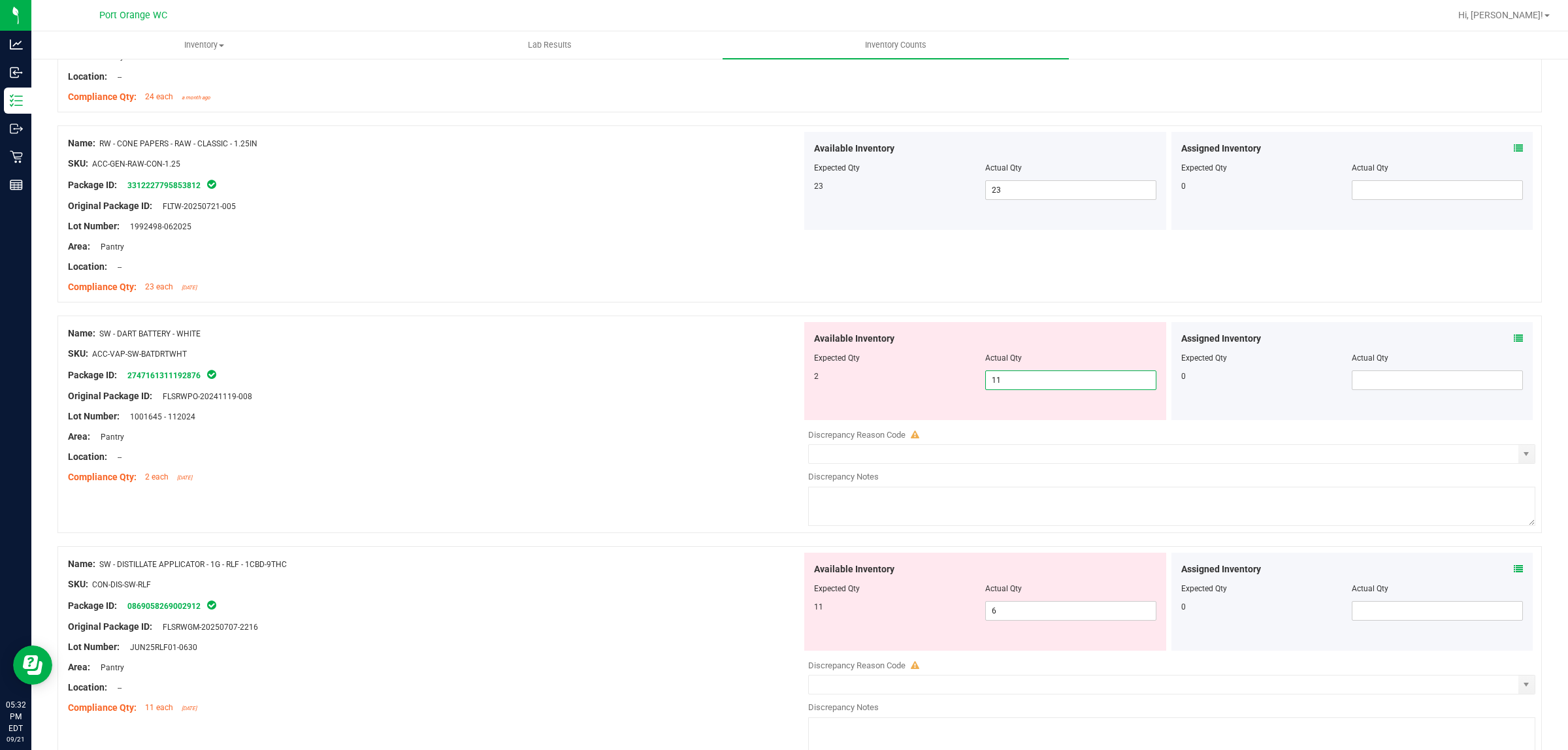
click at [1018, 386] on span "11 11" at bounding box center [1071, 380] width 171 height 19
click at [1018, 386] on input "11" at bounding box center [1070, 379] width 170 height 18
type input "2"
click at [998, 619] on div "Available Inventory Expected Qty Actual Qty 11 6 6" at bounding box center [1168, 656] width 733 height 207
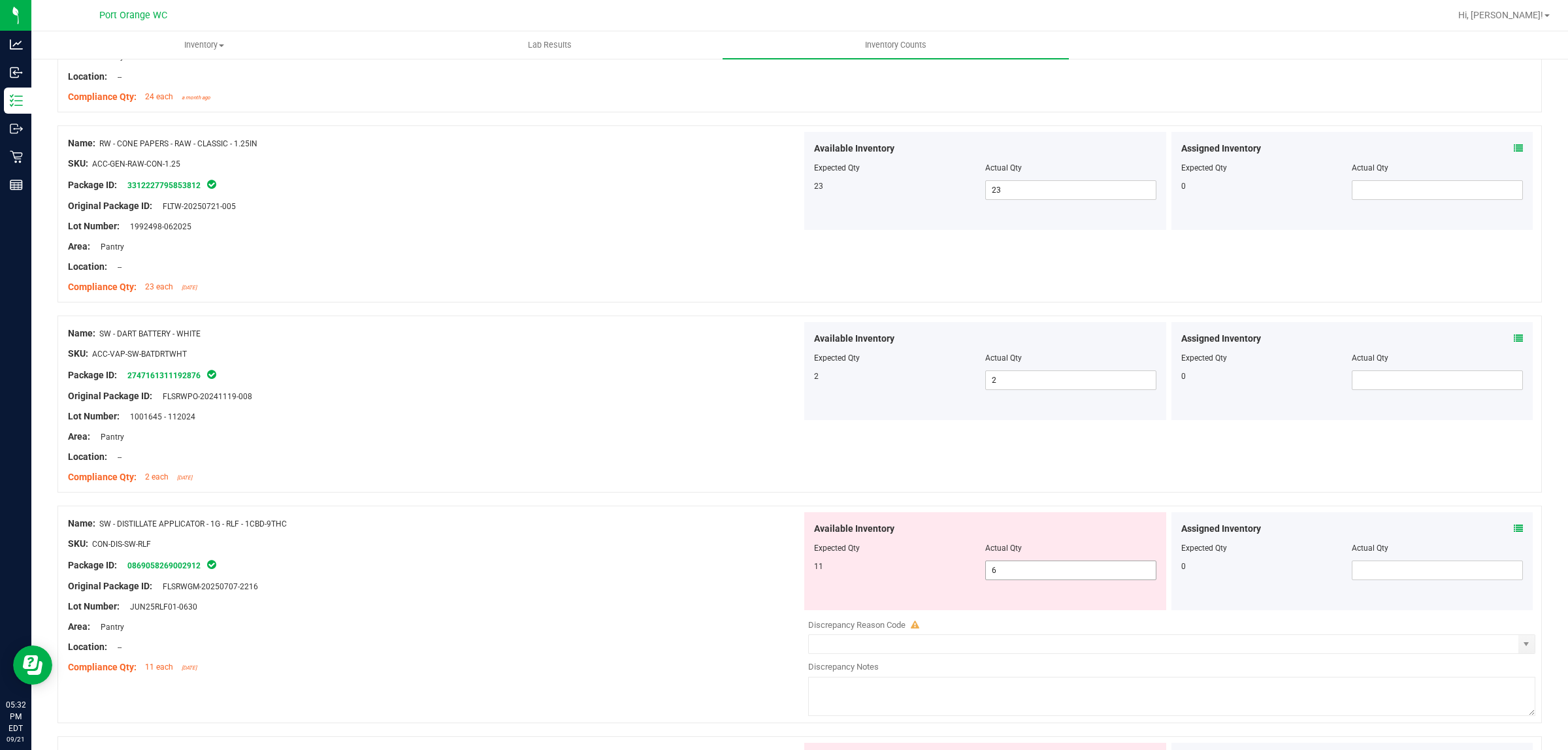
click at [998, 618] on div at bounding box center [1172, 615] width 727 height 6
click at [996, 577] on span "6 6" at bounding box center [1071, 570] width 171 height 19
click at [996, 577] on input "6" at bounding box center [1070, 570] width 170 height 18
type input "11"
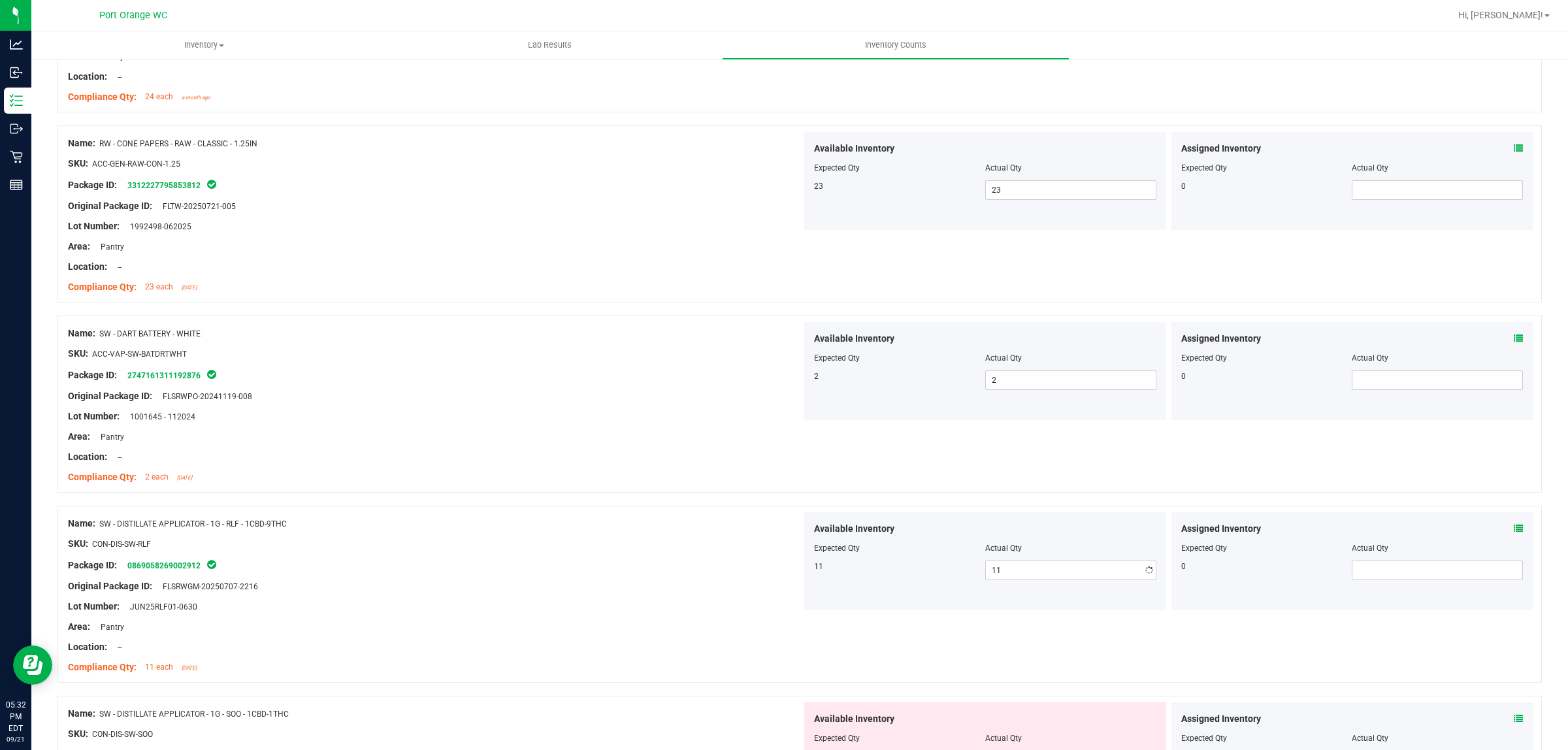
click at [631, 580] on div at bounding box center [434, 575] width 733 height 6
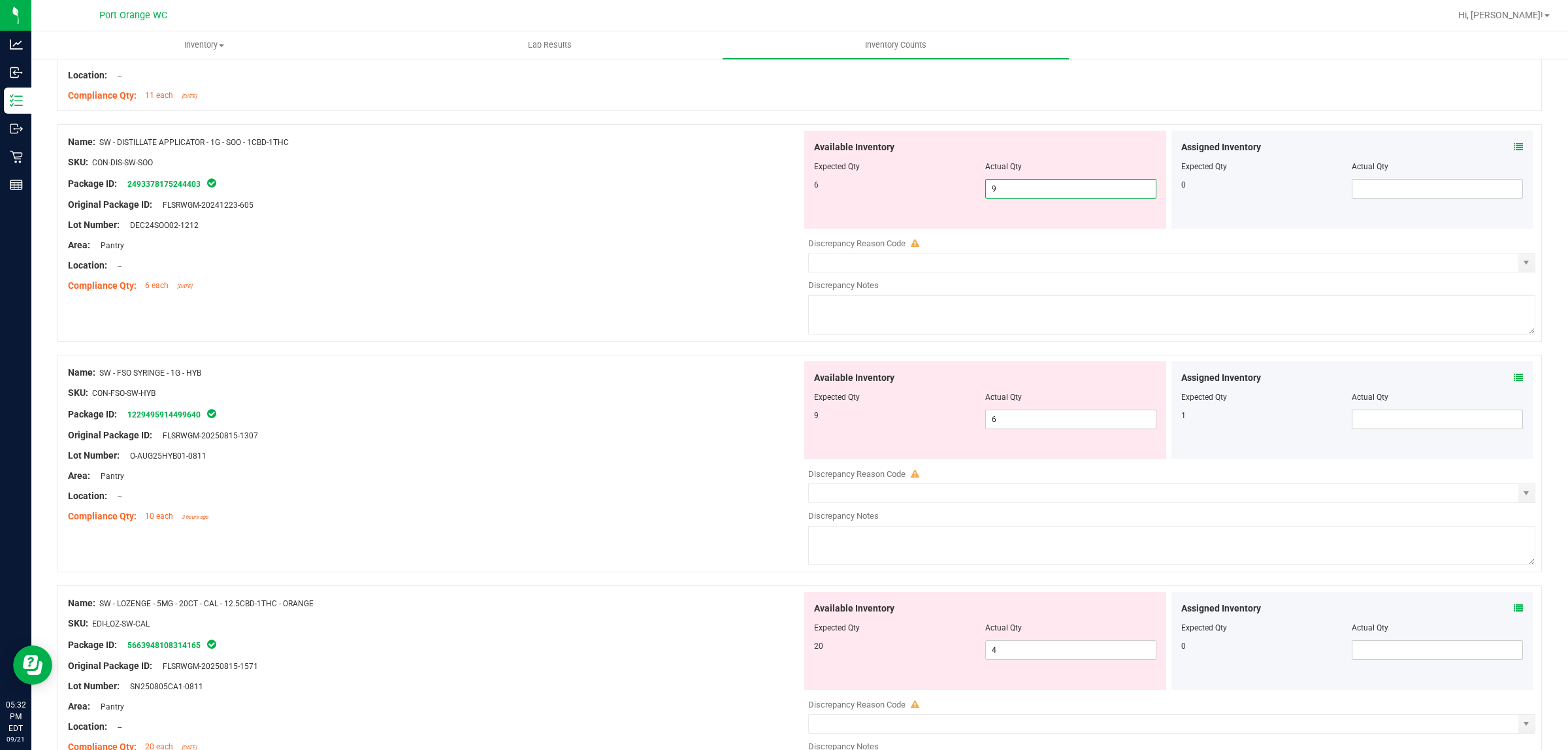
click at [1019, 192] on span "9 9" at bounding box center [1071, 189] width 171 height 19
click at [1019, 192] on input "9" at bounding box center [1070, 189] width 170 height 18
type input "6"
click at [1507, 384] on div "Assigned Inventory Expected Qty Actual Qty 1" at bounding box center [1353, 410] width 362 height 98
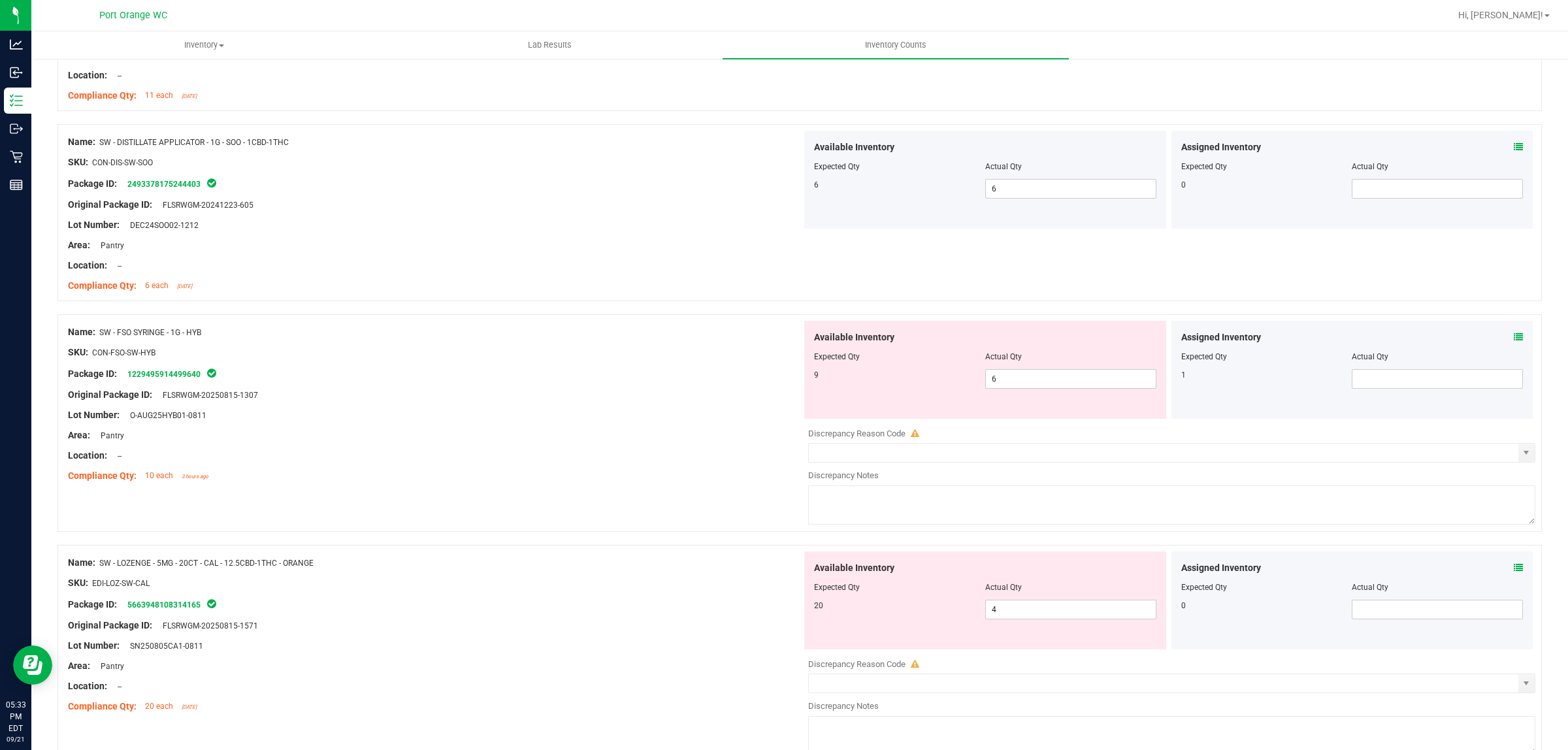
click at [1514, 341] on icon at bounding box center [1518, 337] width 9 height 9
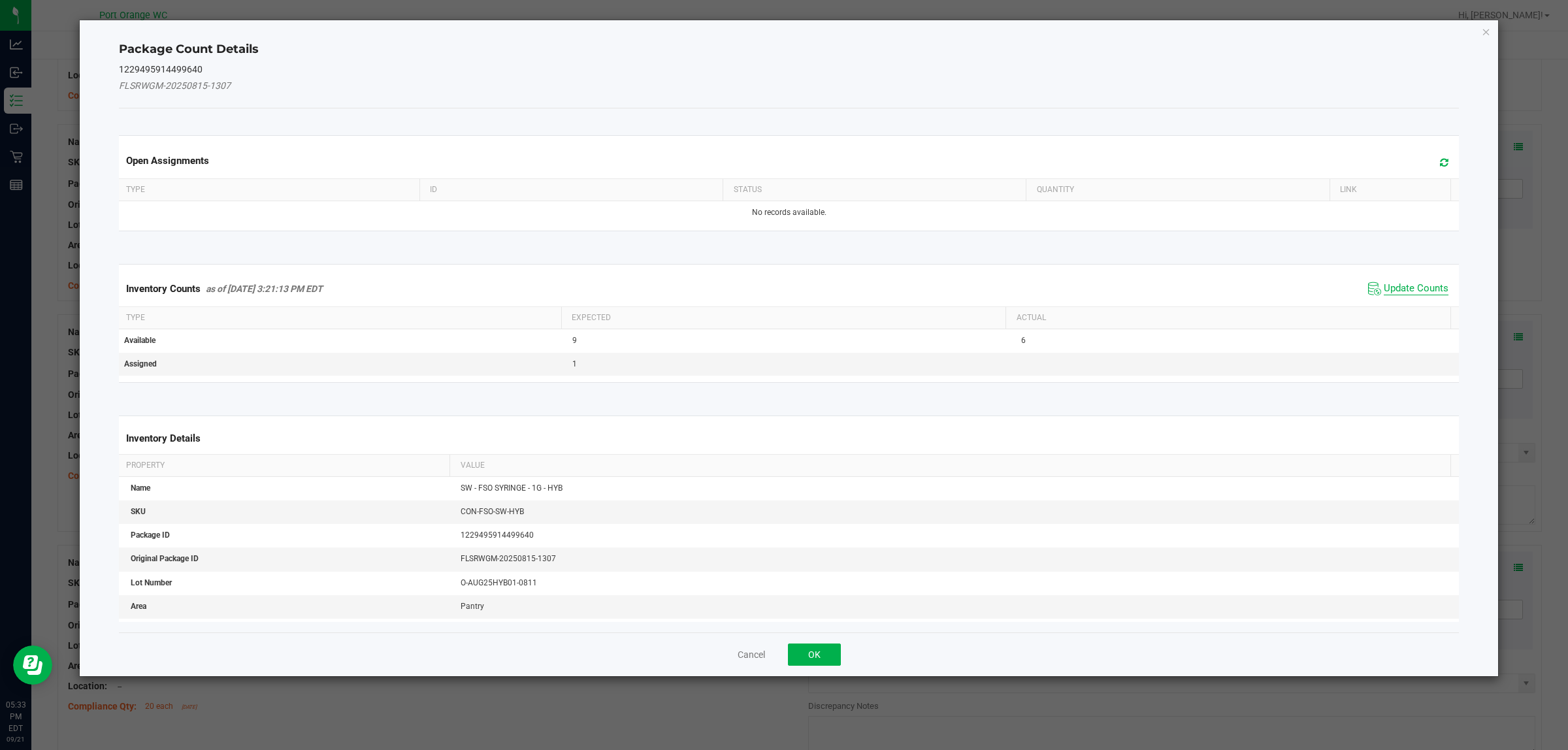
click at [1395, 289] on span "Update Counts" at bounding box center [1416, 288] width 65 height 13
click at [1395, 289] on div "Inventory Counts as of Sep 21, 2025 3:21:13 PM EDT Update Counts" at bounding box center [789, 288] width 1346 height 34
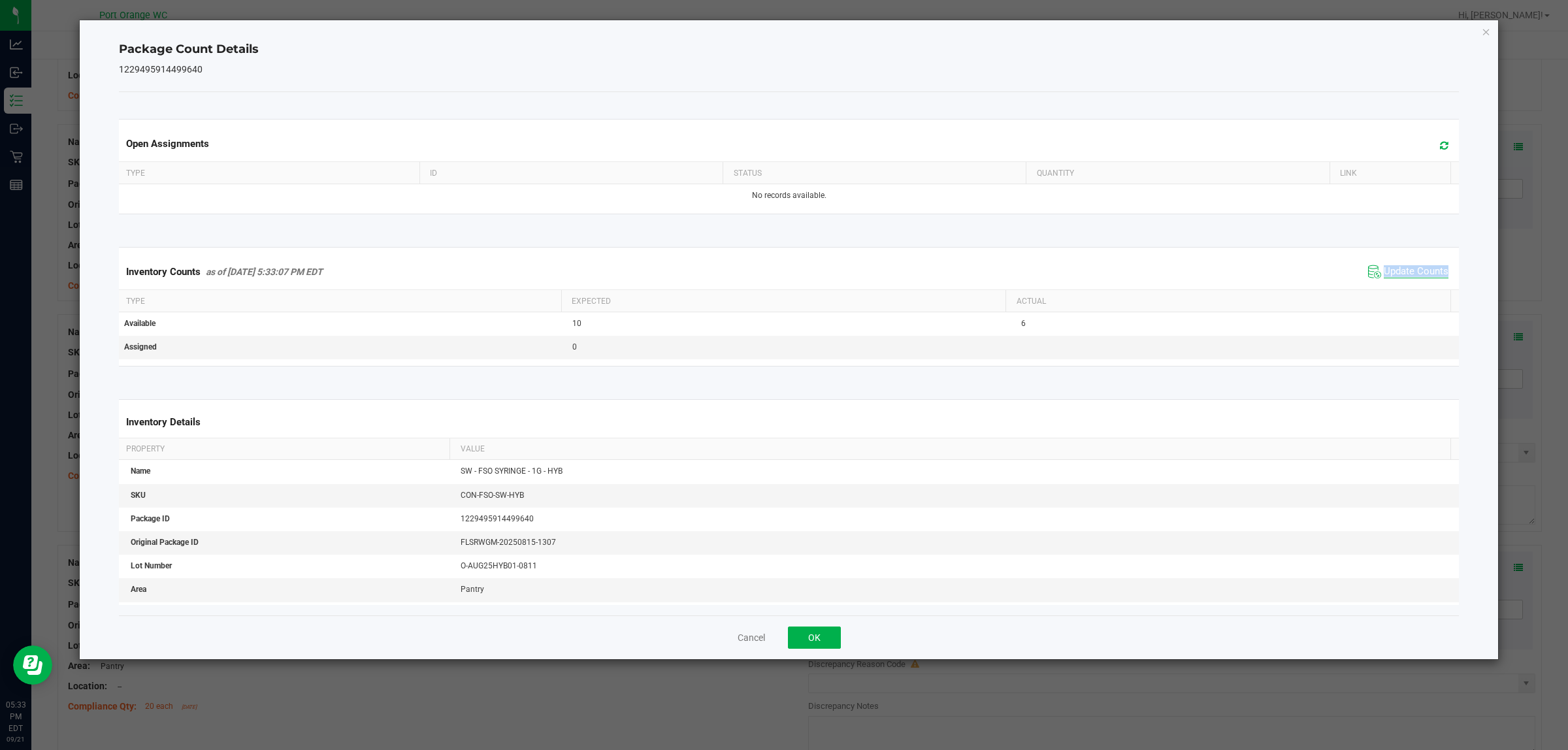
click at [1395, 289] on div "Inventory Counts as of Sep 21, 2025 5:33:07 PM EDT Update Counts" at bounding box center [789, 271] width 1346 height 35
click at [830, 638] on button "OK" at bounding box center [814, 637] width 53 height 22
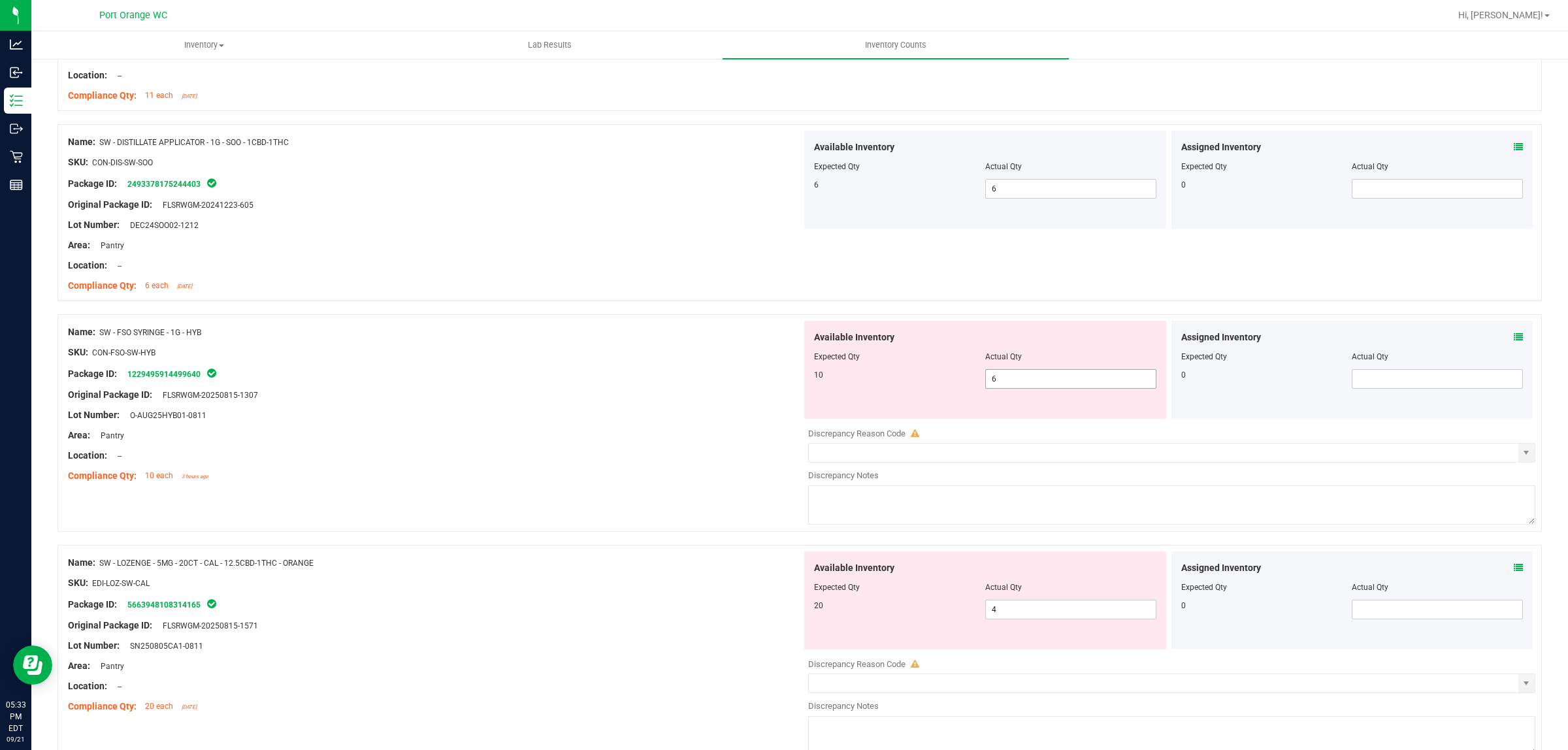
click at [1004, 380] on span "6 6" at bounding box center [1071, 379] width 171 height 19
click at [1004, 380] on input "6" at bounding box center [1070, 379] width 170 height 18
type input "10"
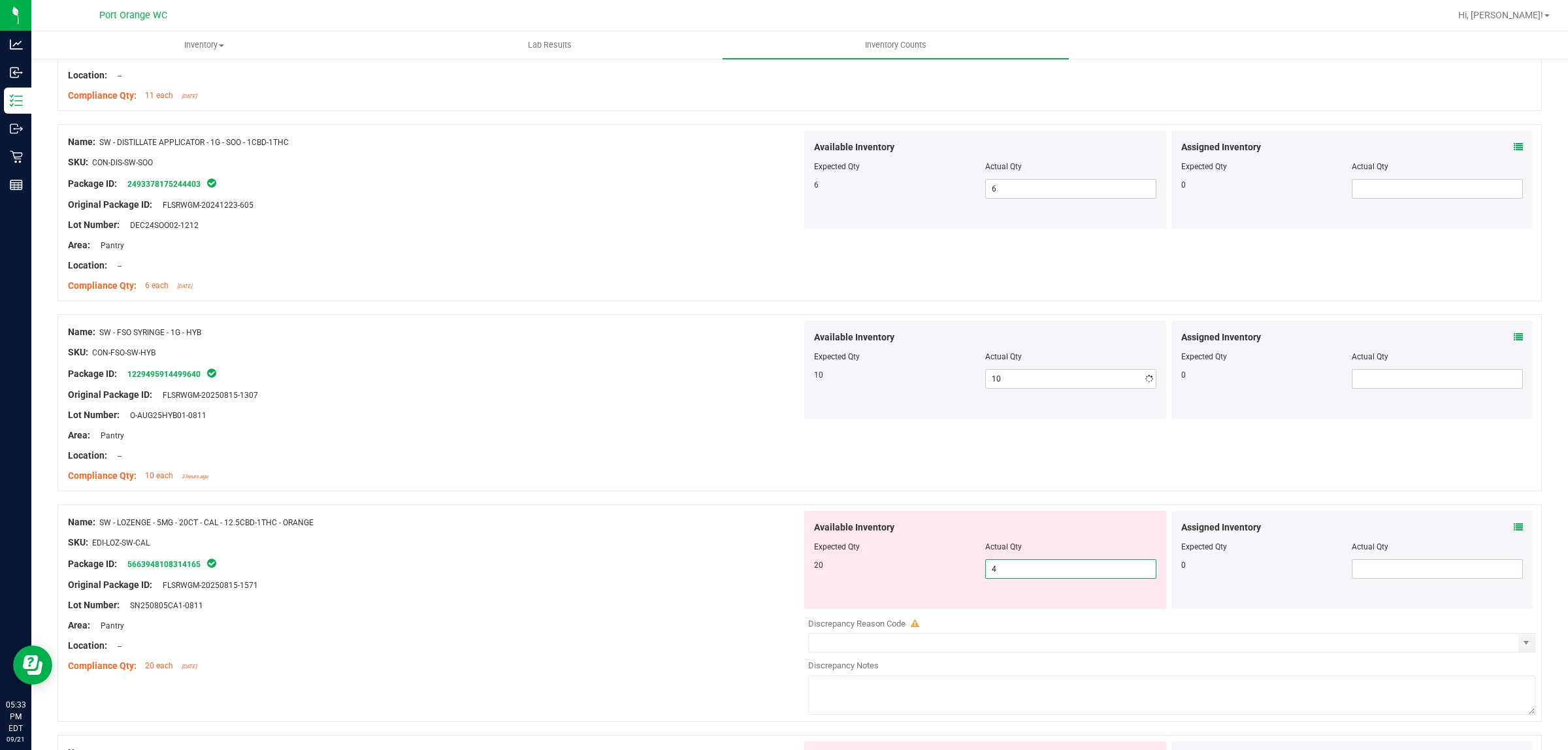
click at [1008, 615] on div "Available Inventory Expected Qty Actual Qty 20 4 4" at bounding box center [1168, 615] width 733 height 207
click at [1008, 615] on div at bounding box center [1172, 613] width 727 height 6
click at [1003, 576] on span "4 4" at bounding box center [1071, 569] width 171 height 19
type input "20"
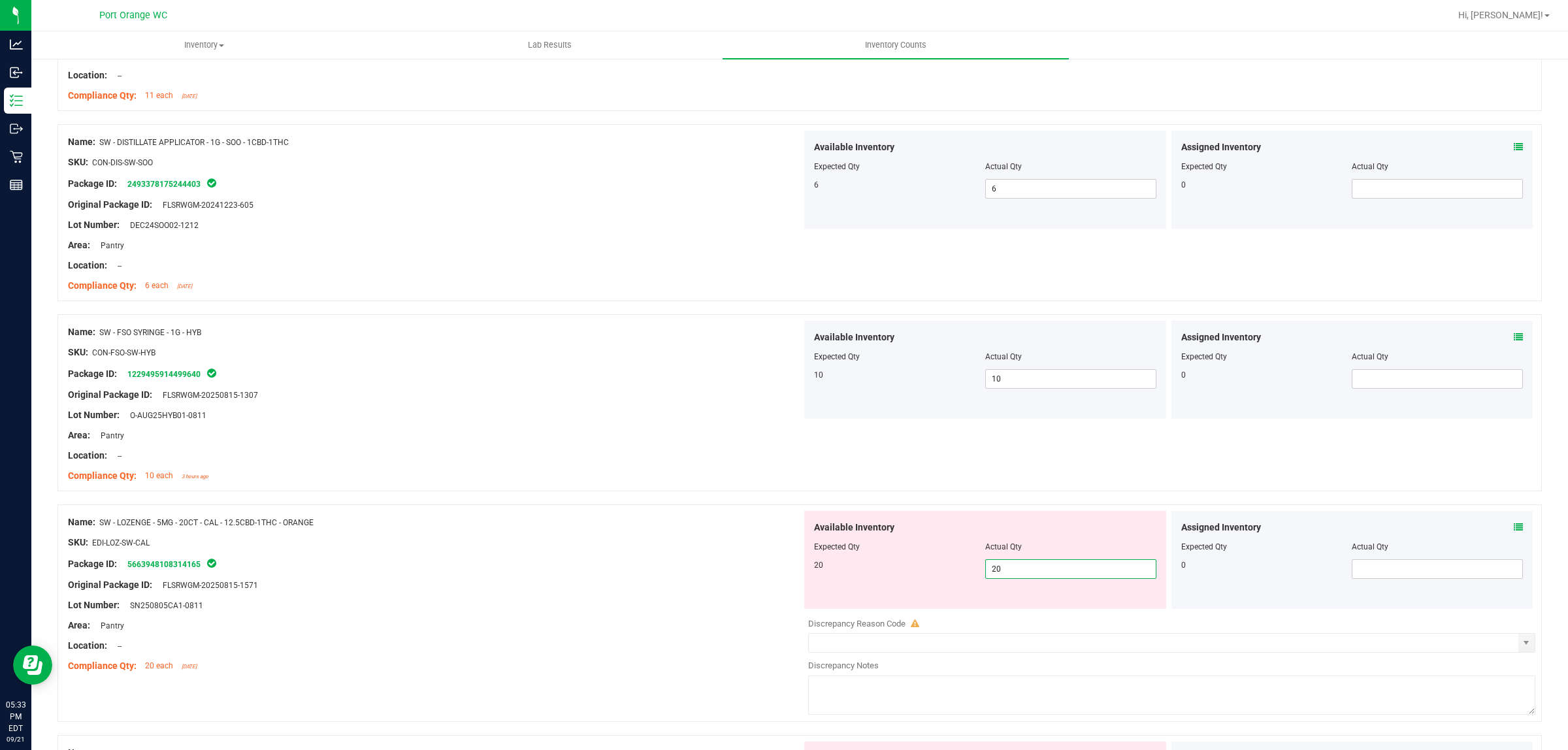
click at [731, 591] on div "Original Package ID: FLSRWGM-20250815-1571" at bounding box center [434, 585] width 733 height 14
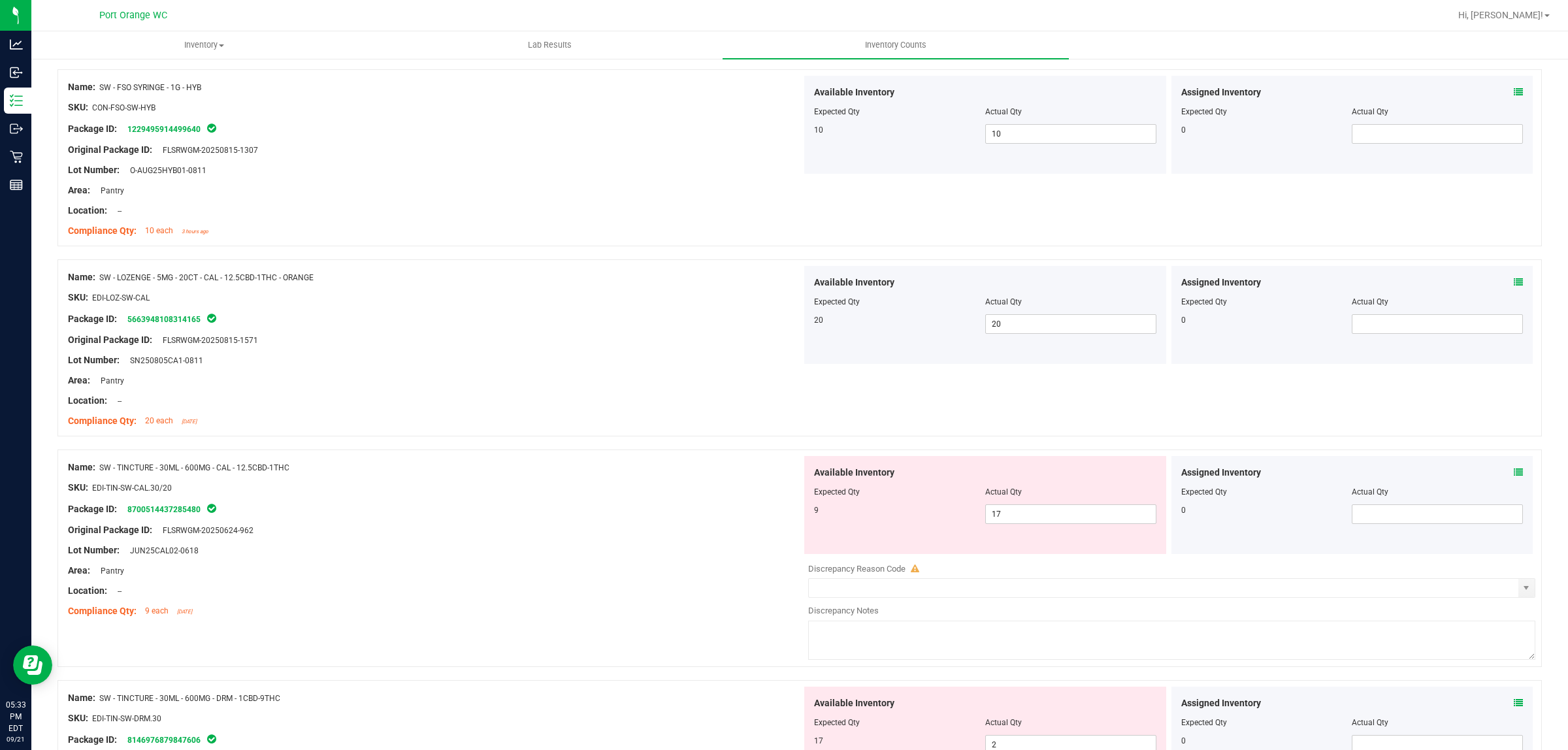
scroll to position [3348, 0]
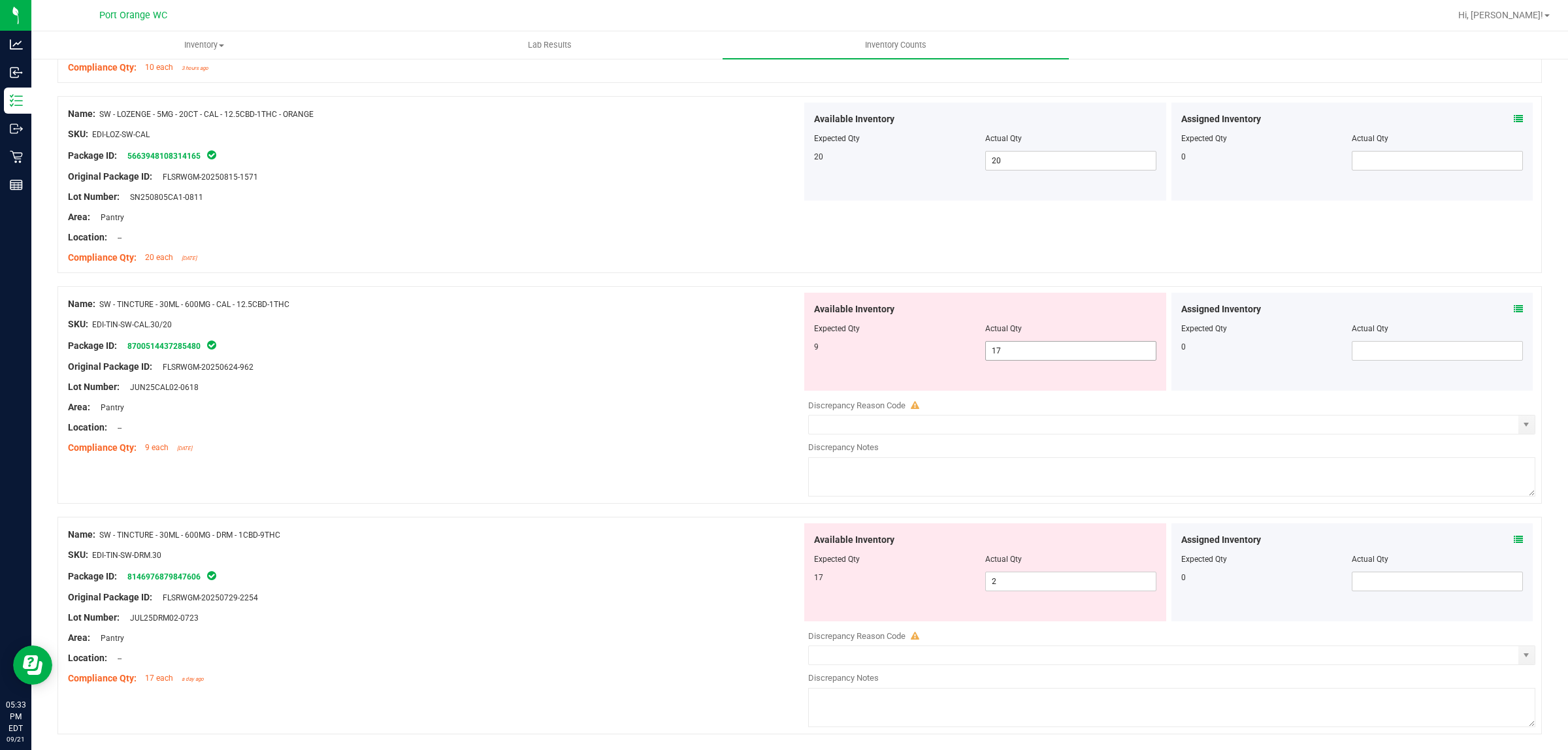
click at [1020, 353] on span "17 17" at bounding box center [1071, 350] width 171 height 19
type input "1"
type input "9"
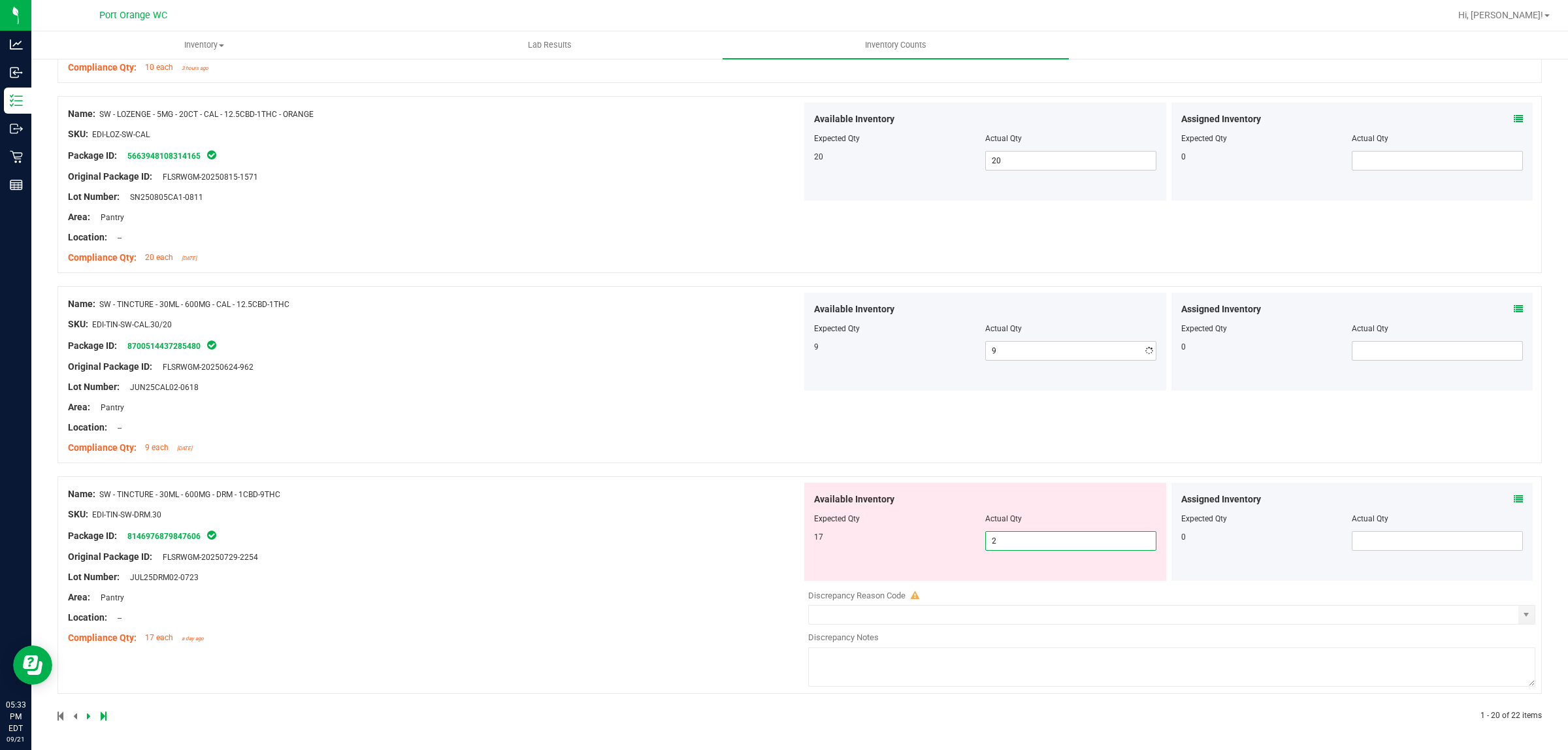
click at [1028, 581] on div "Available Inventory Expected Qty Actual Qty 17 2 2" at bounding box center [986, 532] width 362 height 98
type input "17"
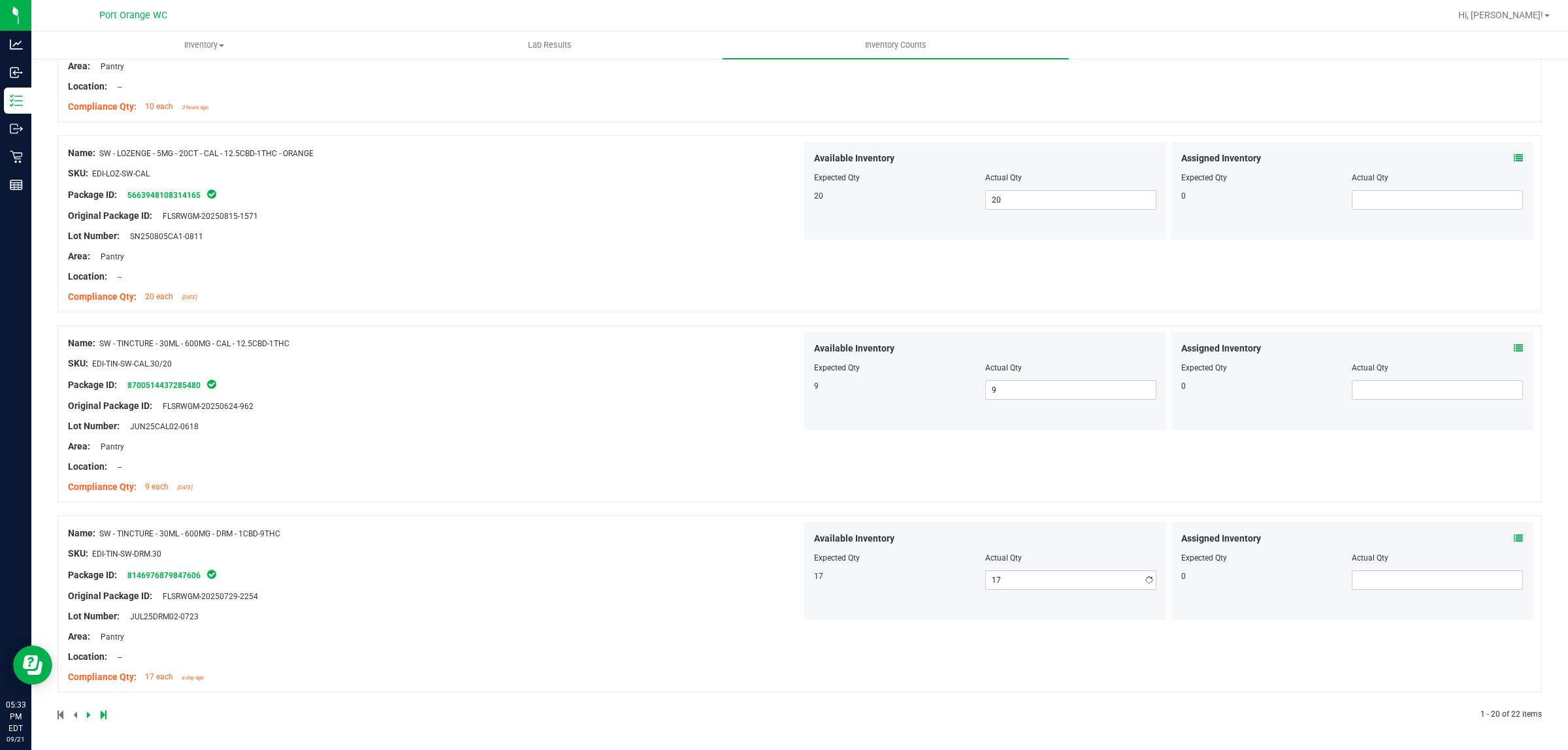
drag, startPoint x: 573, startPoint y: 570, endPoint x: 580, endPoint y: 573, distance: 7.6
click at [574, 570] on div "Name: SW - TINCTURE - 30ML - 600MG - DRM - 1CBD-9THC SKU: EDI-TIN-SW-DRM.30 Pac…" at bounding box center [434, 605] width 733 height 167
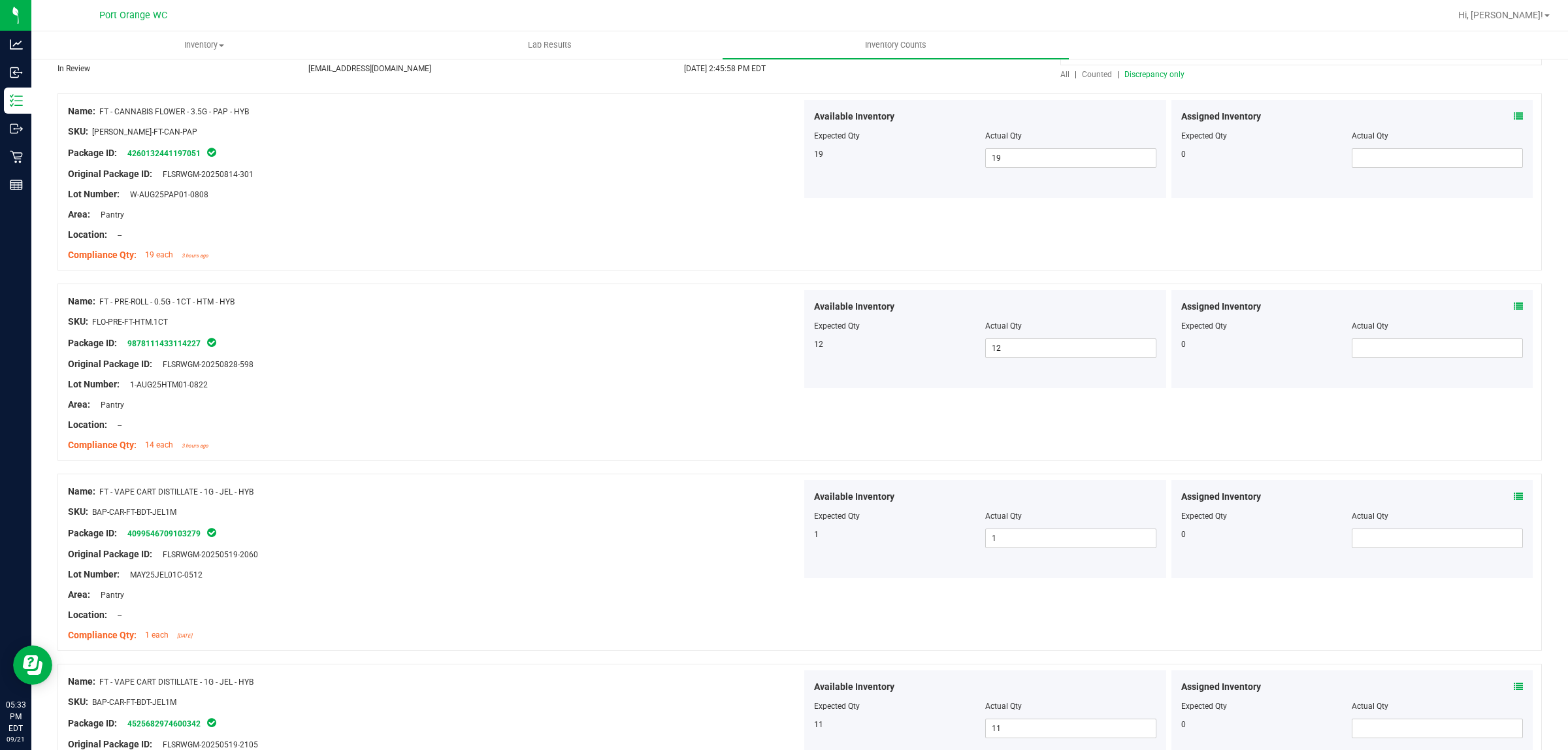
scroll to position [0, 0]
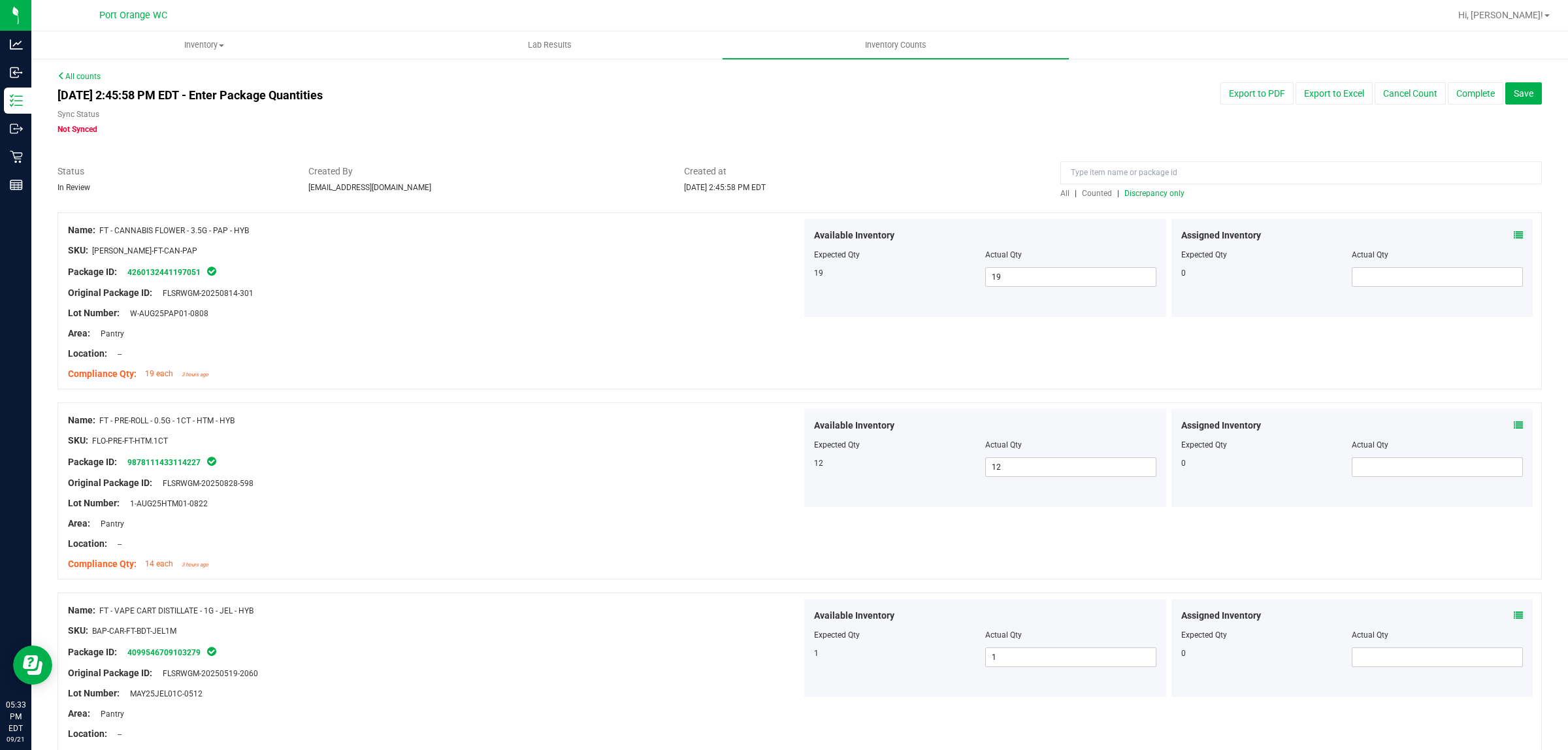
click at [1158, 196] on span "Discrepancy only" at bounding box center [1154, 193] width 60 height 9
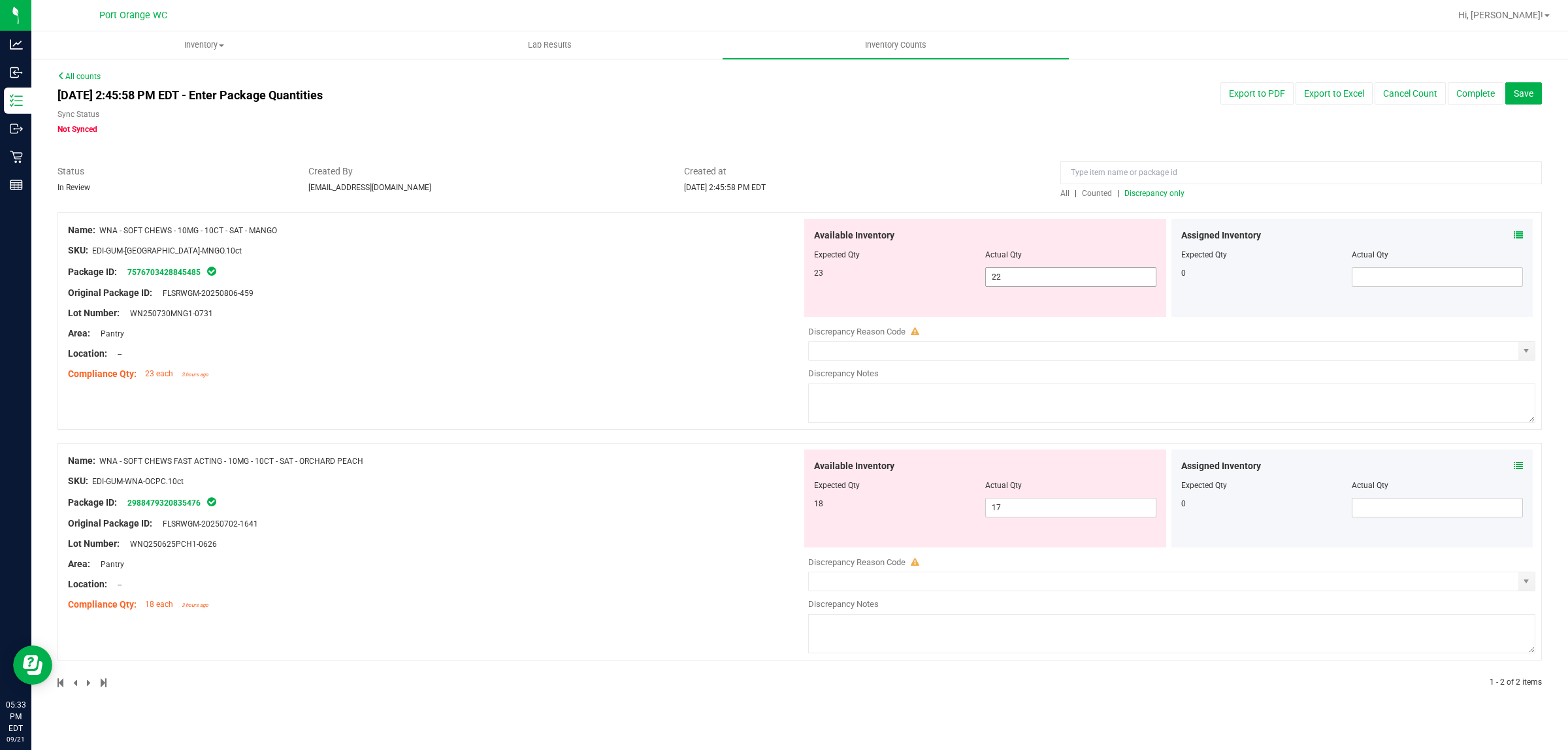
click at [1040, 275] on span "22 22" at bounding box center [1071, 277] width 171 height 19
click at [1516, 237] on icon at bounding box center [1518, 235] width 9 height 9
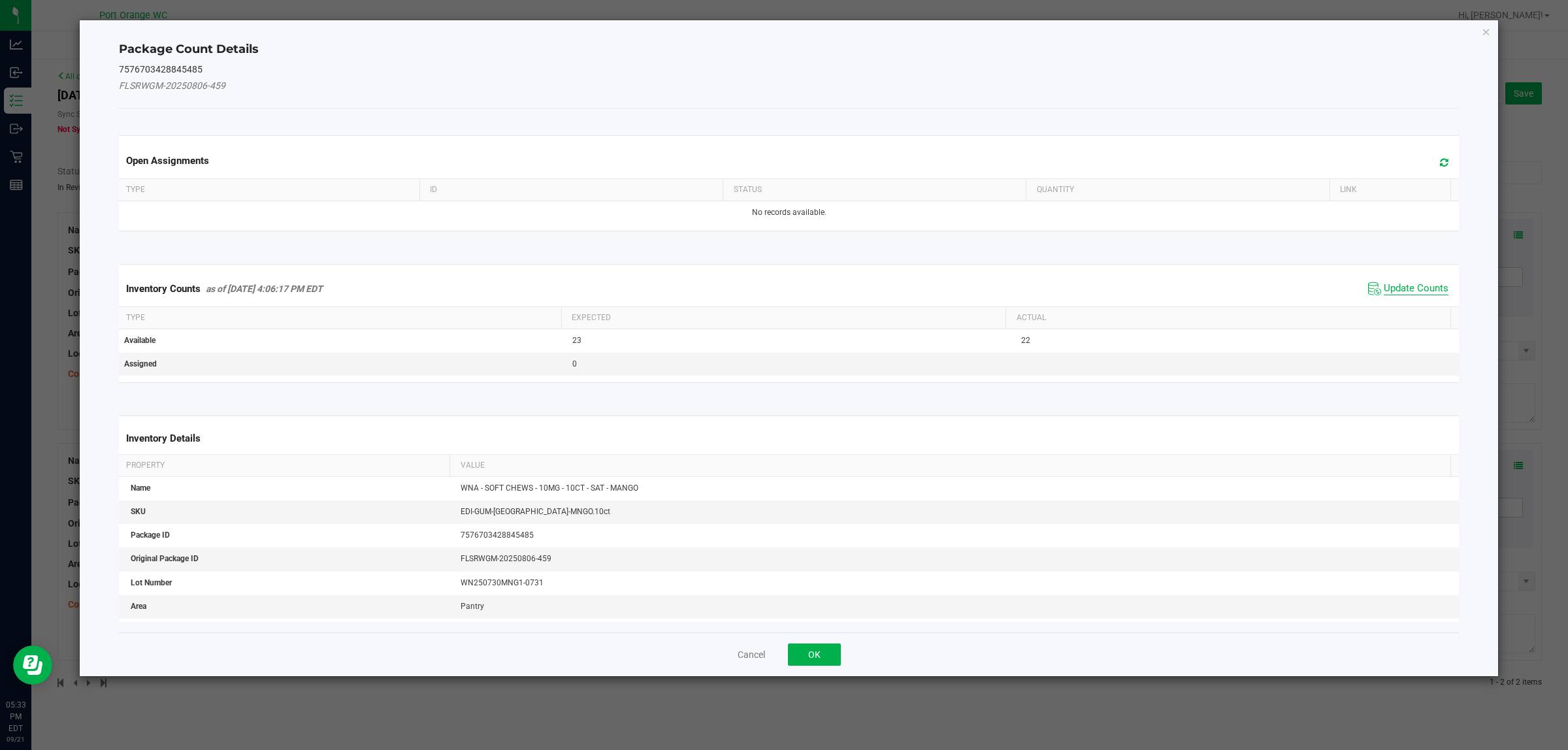
click at [1419, 283] on span "Update Counts" at bounding box center [1416, 288] width 65 height 13
click at [1419, 283] on div "Inventory Counts as of Sep 21, 2025 4:06:17 PM EDT Update Counts" at bounding box center [789, 288] width 1346 height 34
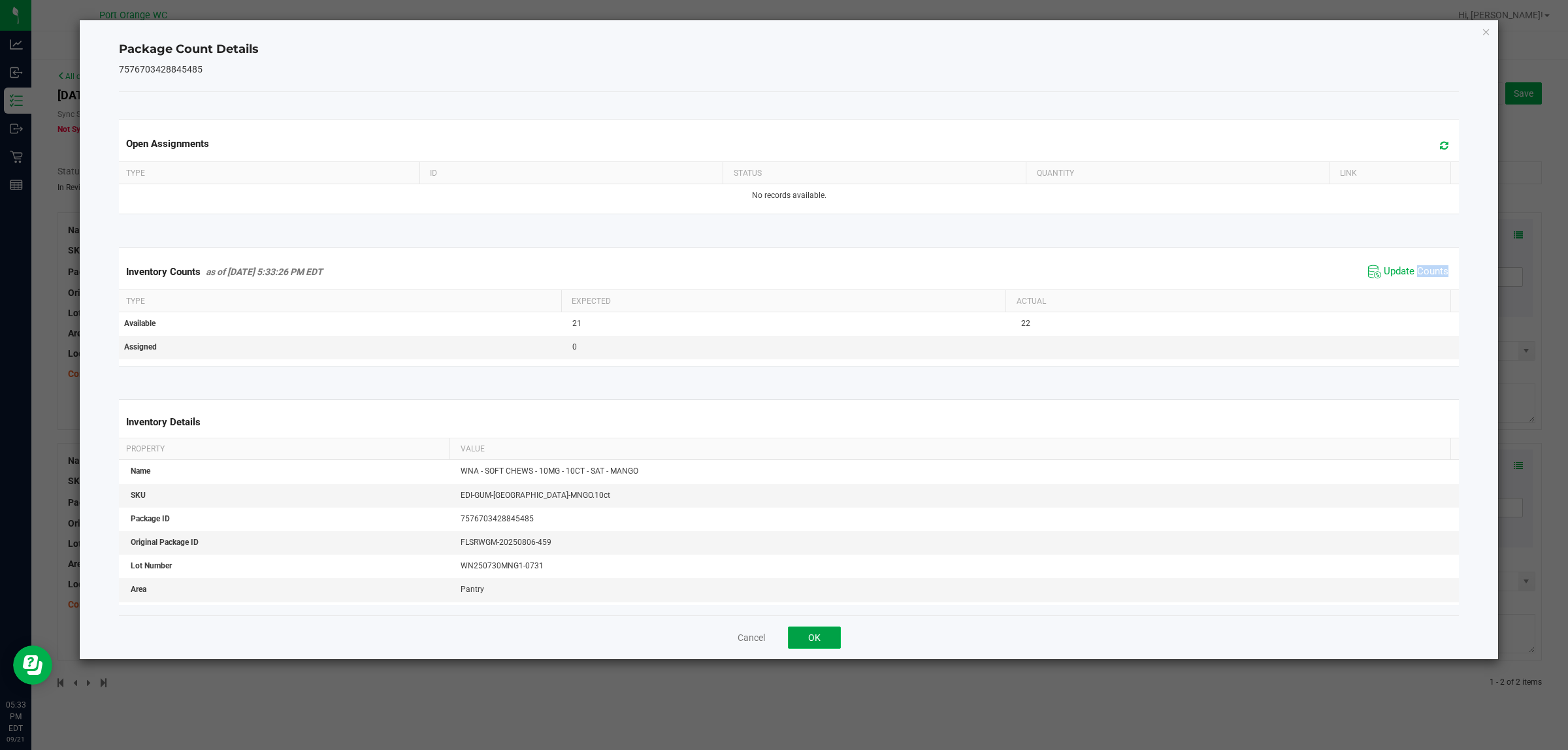
click at [805, 649] on button "OK" at bounding box center [814, 637] width 53 height 22
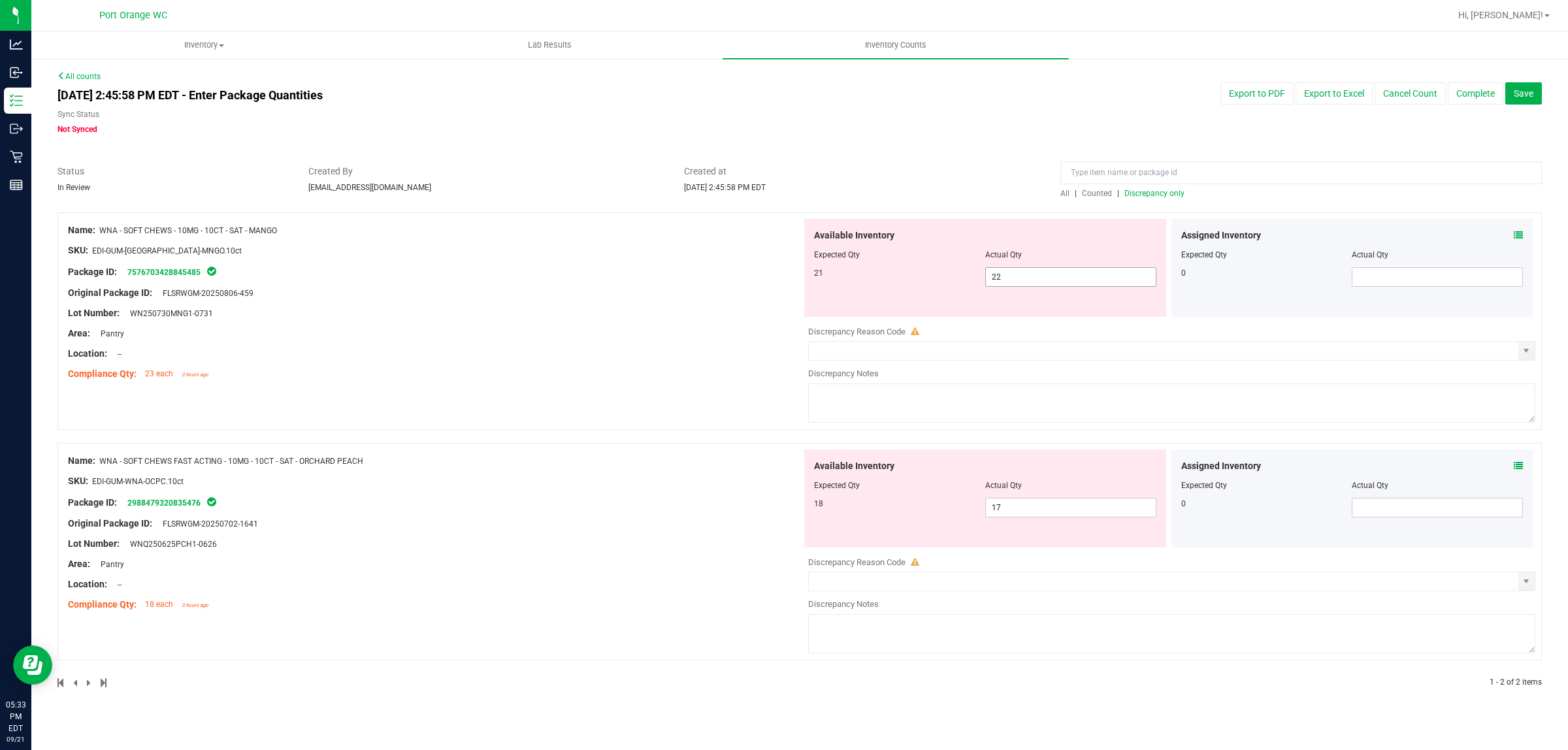
click at [1034, 282] on span "22 22" at bounding box center [1071, 277] width 171 height 19
type input "21"
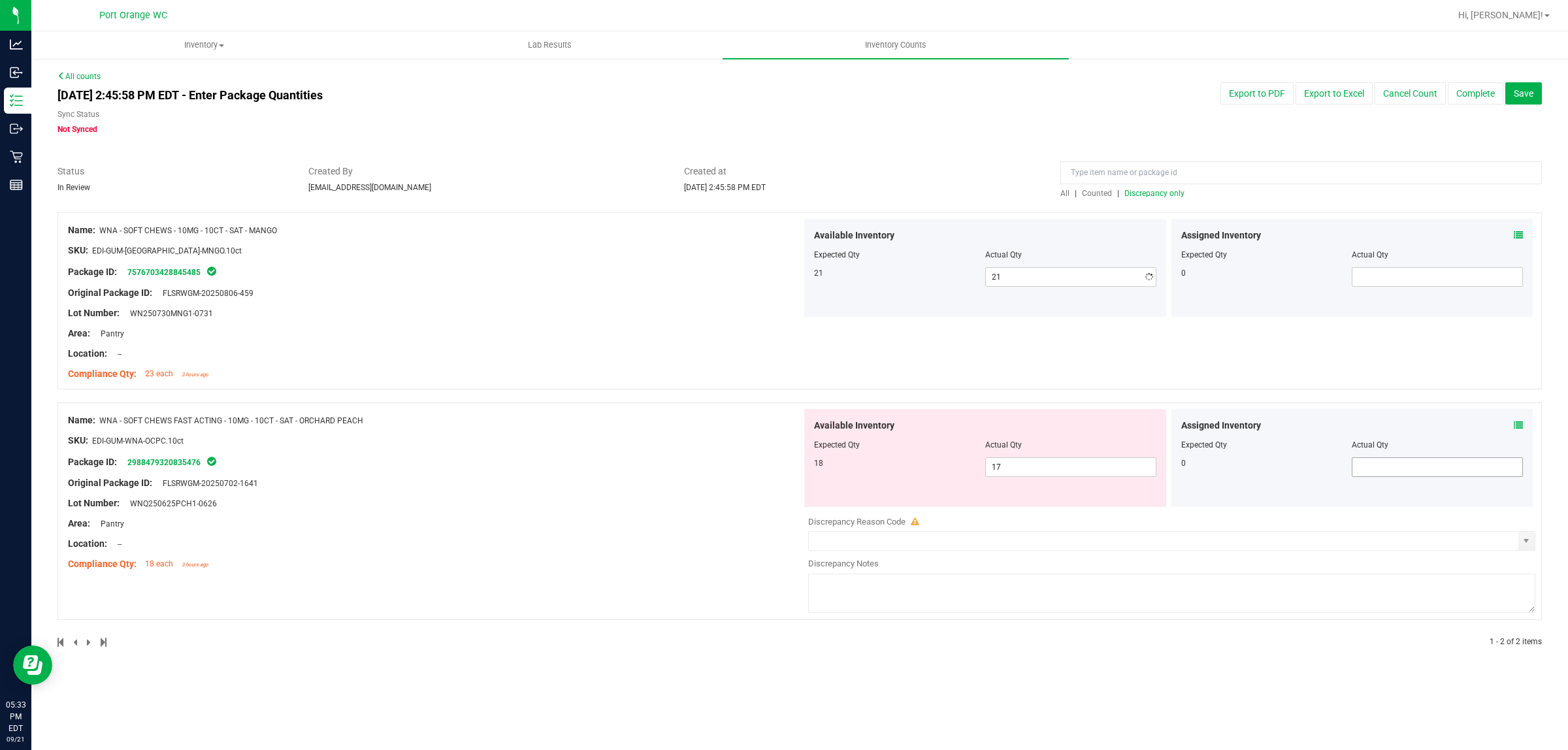
drag, startPoint x: 1519, startPoint y: 468, endPoint x: 1497, endPoint y: 429, distance: 44.8
click at [1518, 468] on div "Assigned Inventory Expected Qty Actual Qty 0" at bounding box center [1353, 458] width 362 height 98
click at [1518, 425] on icon at bounding box center [1518, 425] width 9 height 9
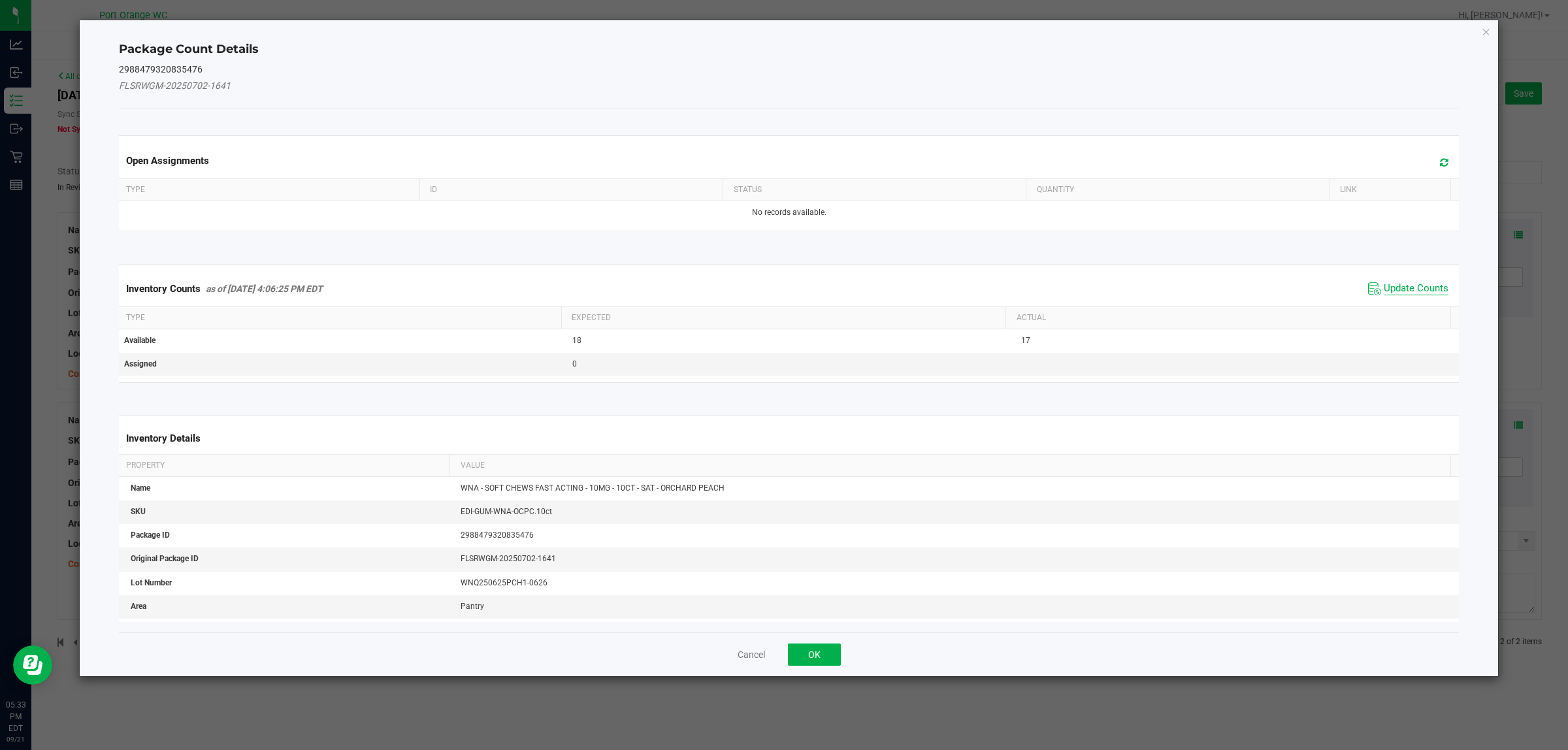
click at [1403, 285] on span "Update Counts" at bounding box center [1416, 288] width 65 height 13
click at [1403, 285] on div "Inventory Counts as of Sep 21, 2025 4:06:25 PM EDT Update Counts" at bounding box center [789, 289] width 1346 height 35
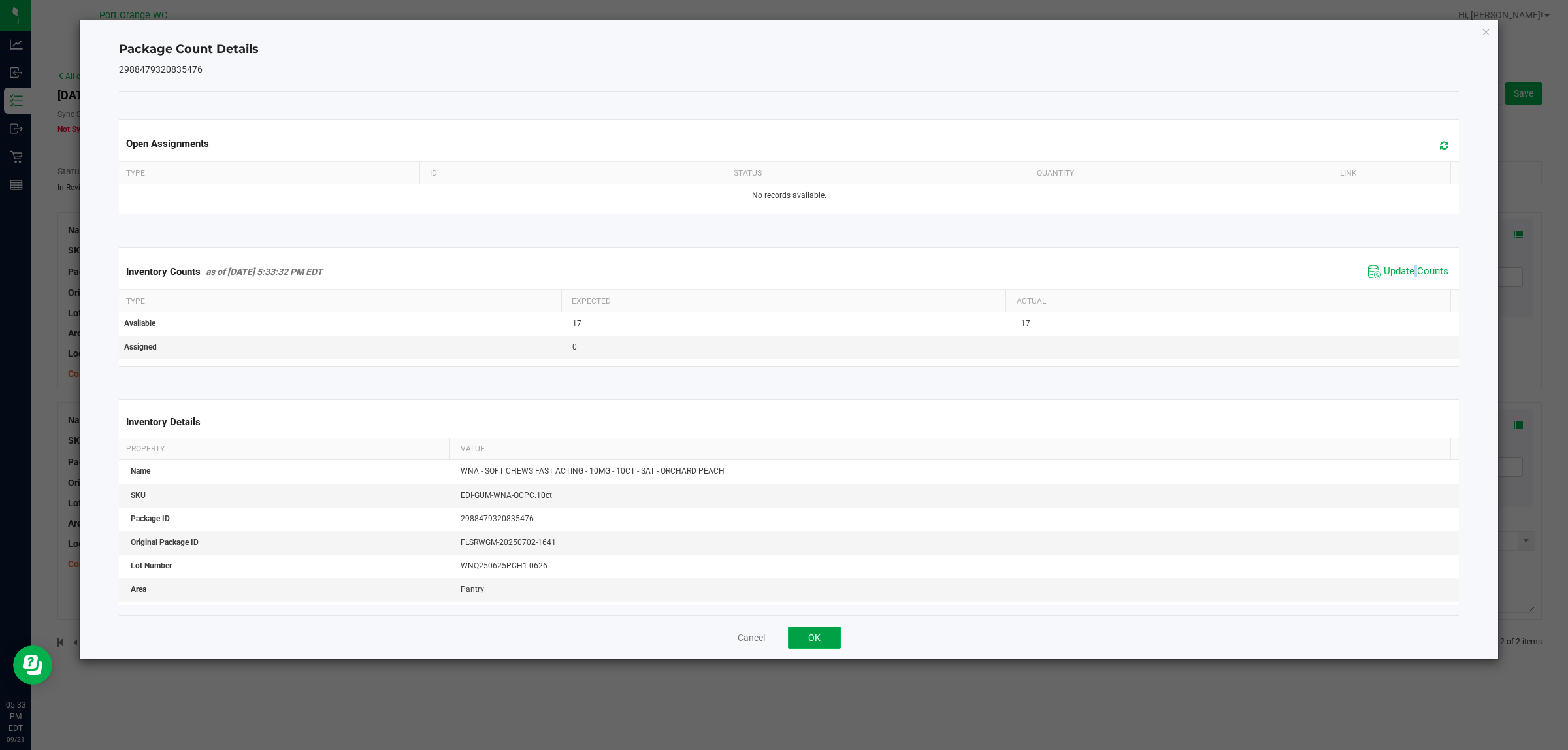
click at [820, 644] on button "OK" at bounding box center [814, 637] width 53 height 22
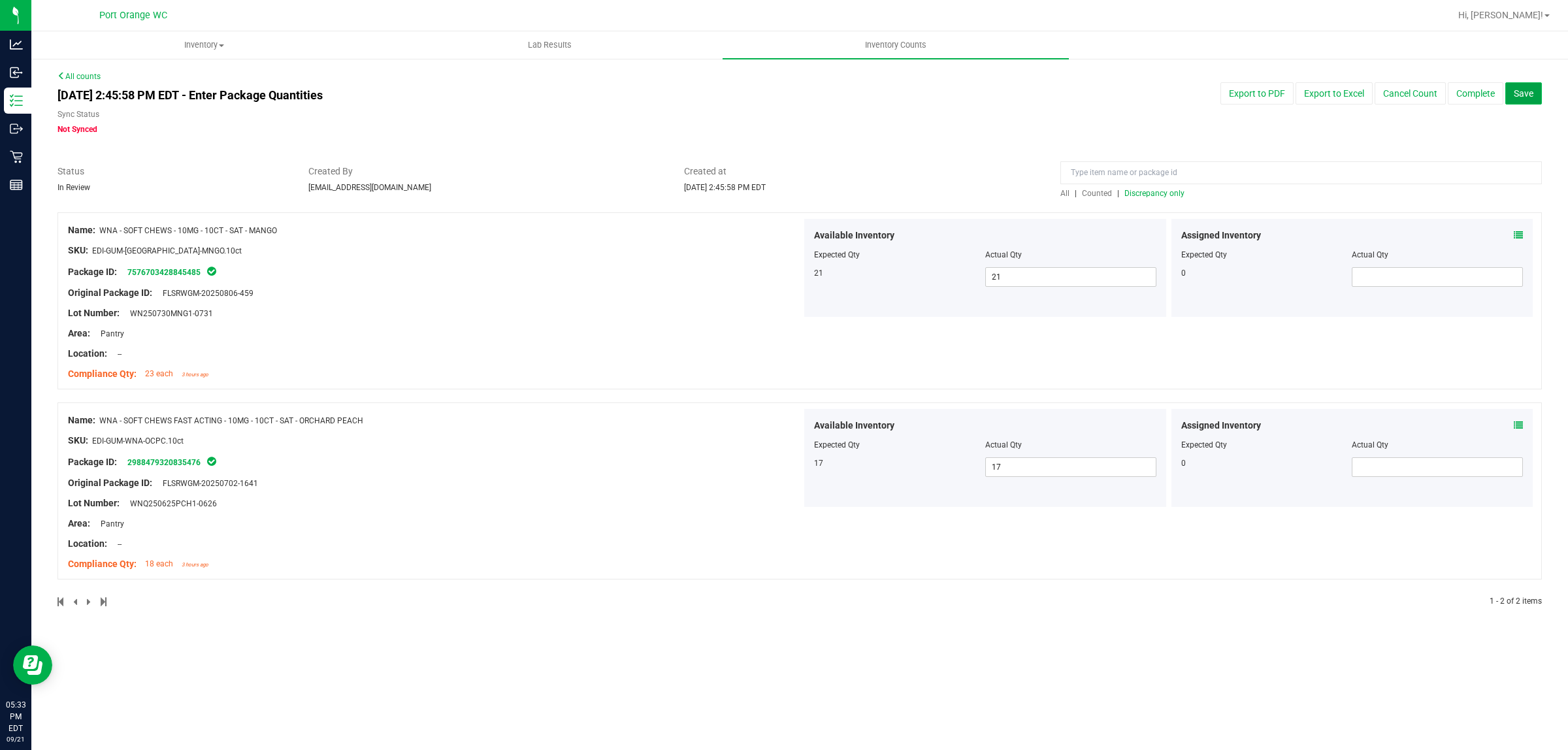
click at [1522, 93] on span "Save" at bounding box center [1523, 93] width 19 height 11
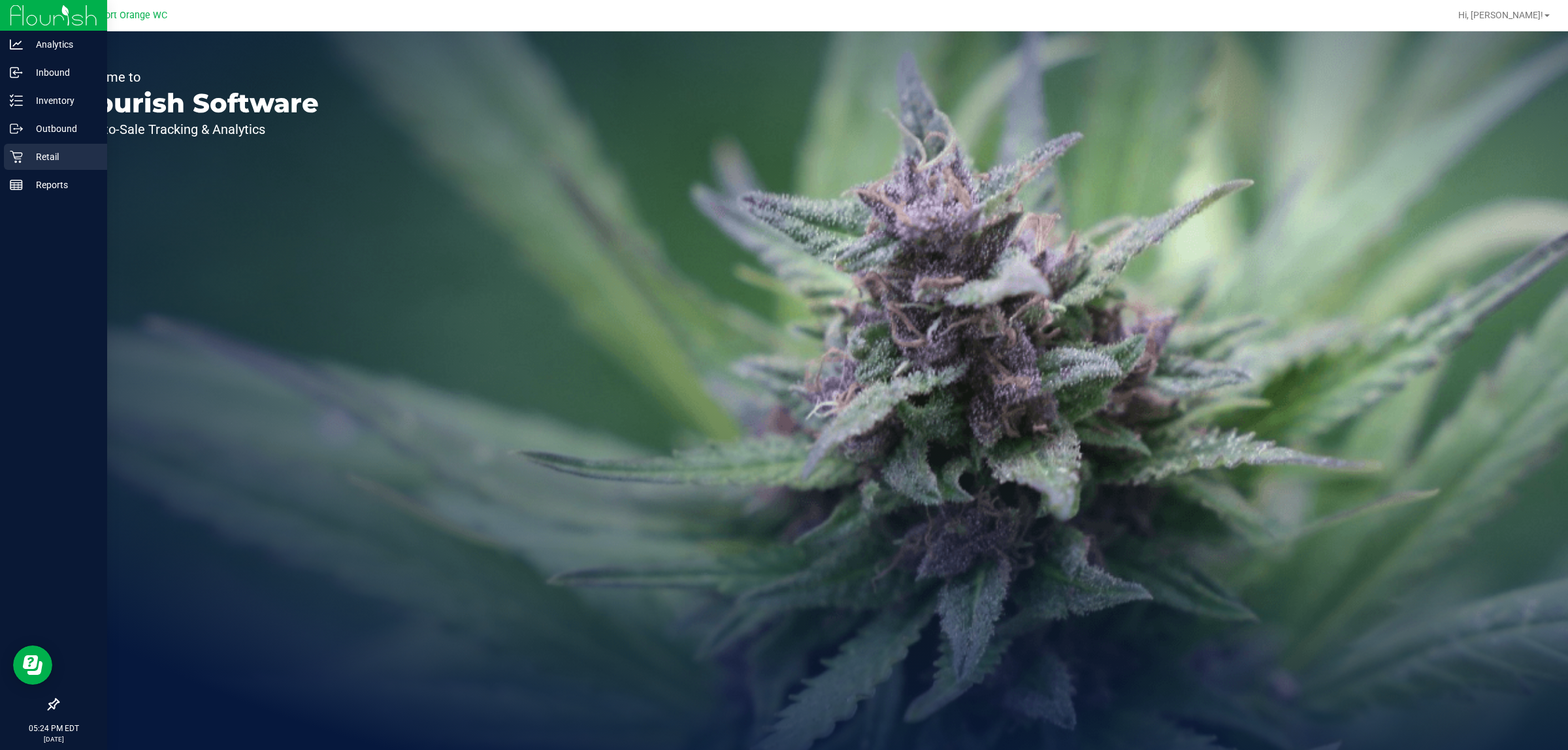
click at [26, 157] on p "Retail" at bounding box center [61, 157] width 78 height 16
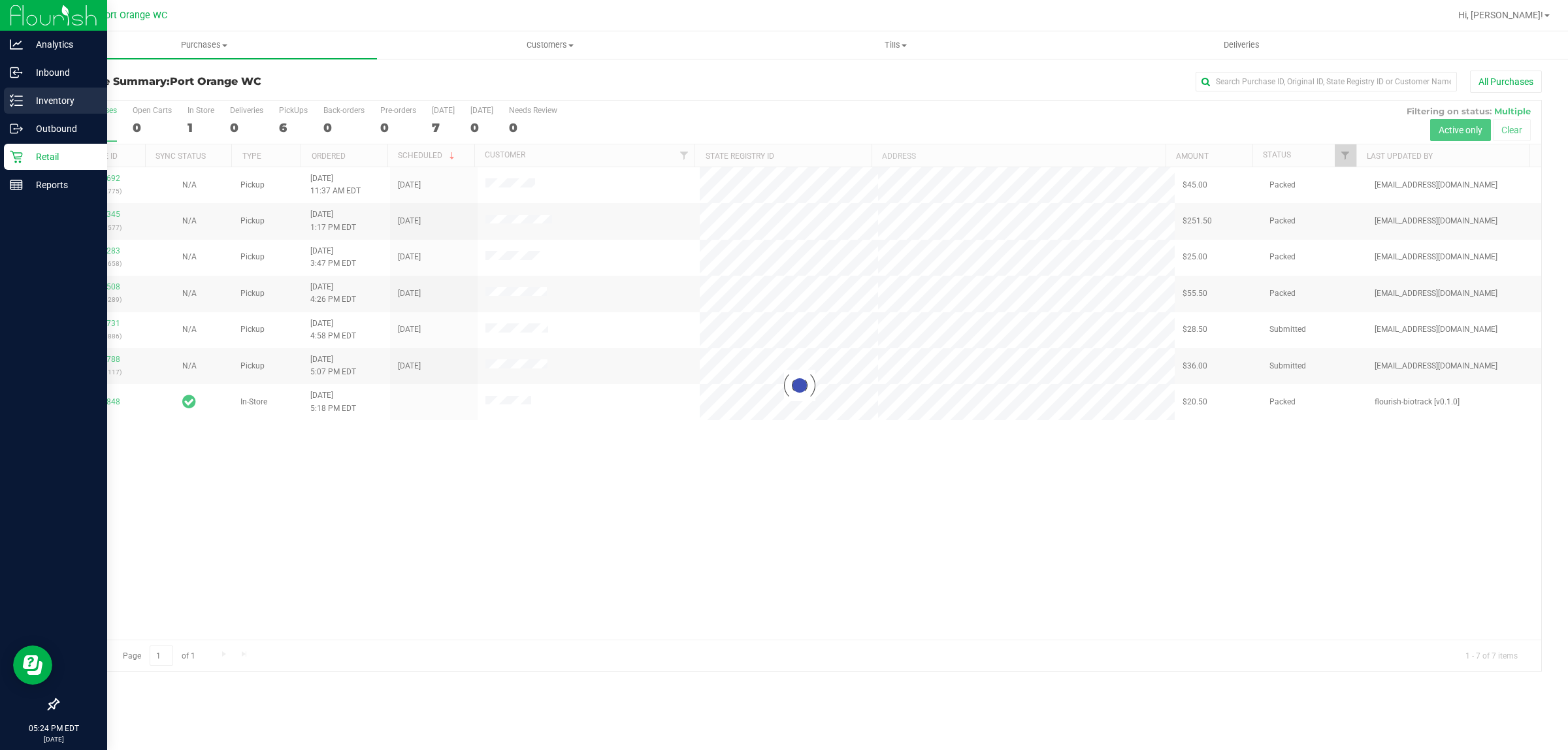
click at [60, 104] on p "Inventory" at bounding box center [61, 101] width 78 height 16
click at [19, 99] on icon at bounding box center [16, 100] width 13 height 13
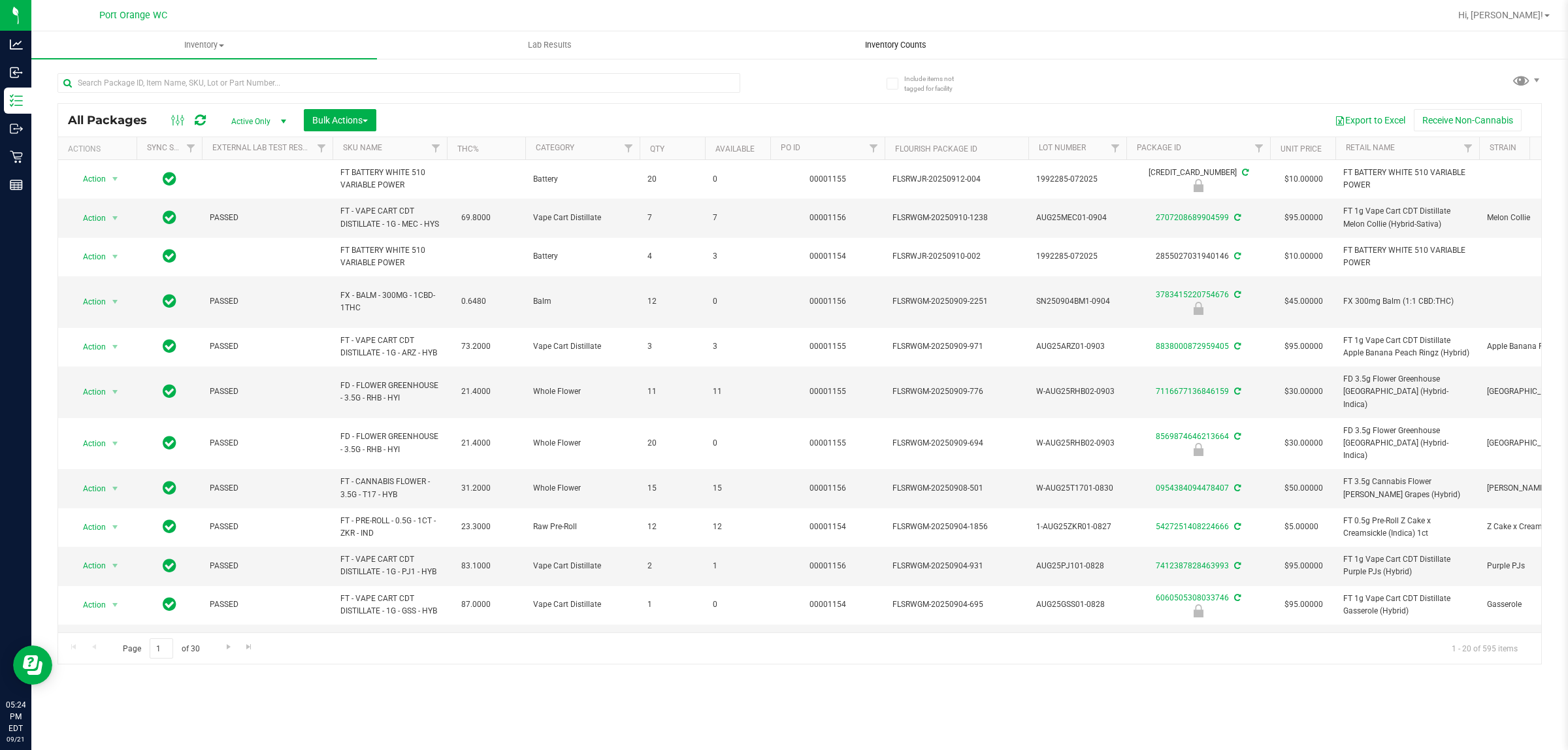
click at [860, 42] on span "Inventory Counts" at bounding box center [896, 45] width 97 height 11
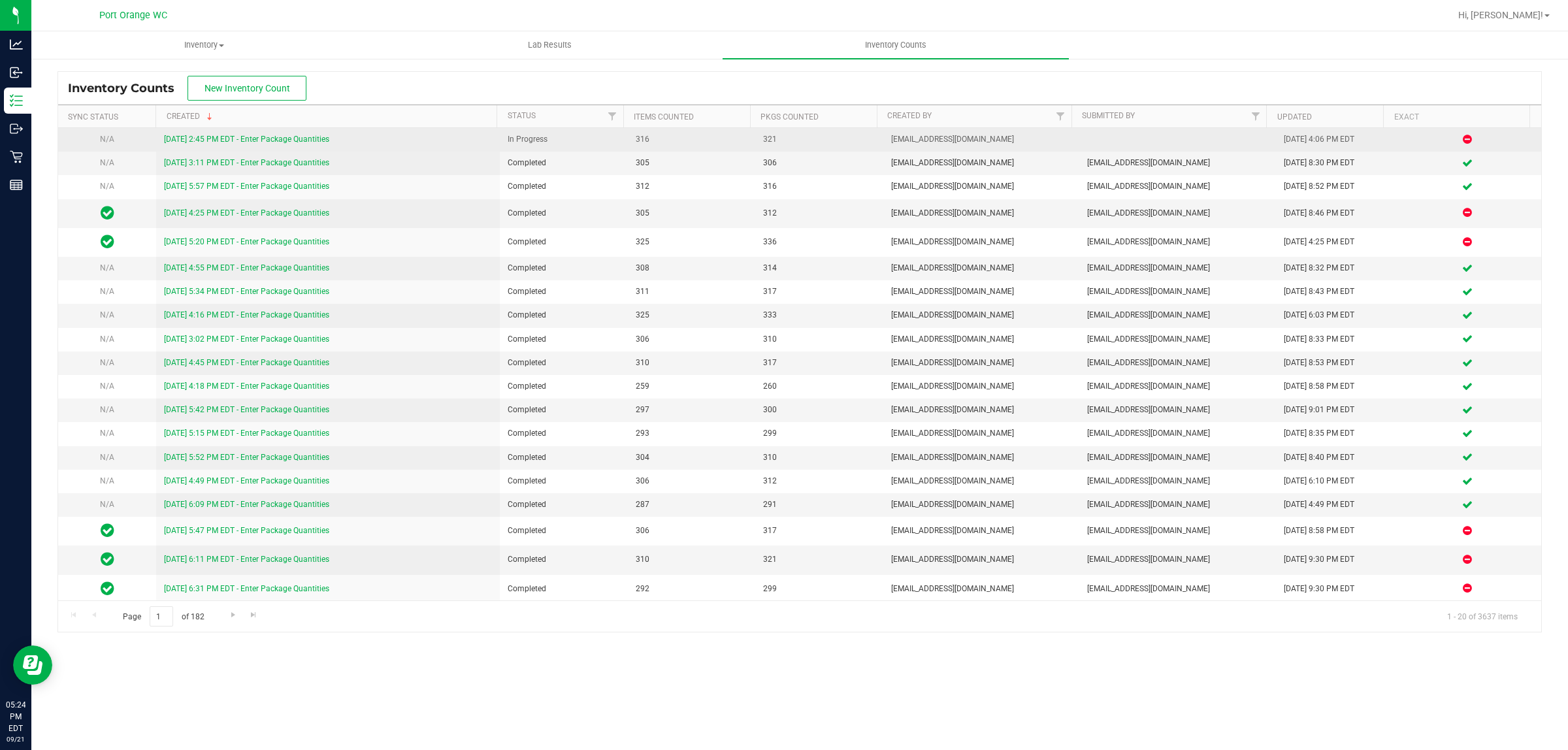
click at [289, 144] on div "9/21/25 2:45 PM EDT - Enter Package Quantities" at bounding box center [328, 140] width 328 height 12
click at [292, 139] on link "9/21/25 2:45 PM EDT - Enter Package Quantities" at bounding box center [247, 139] width 165 height 9
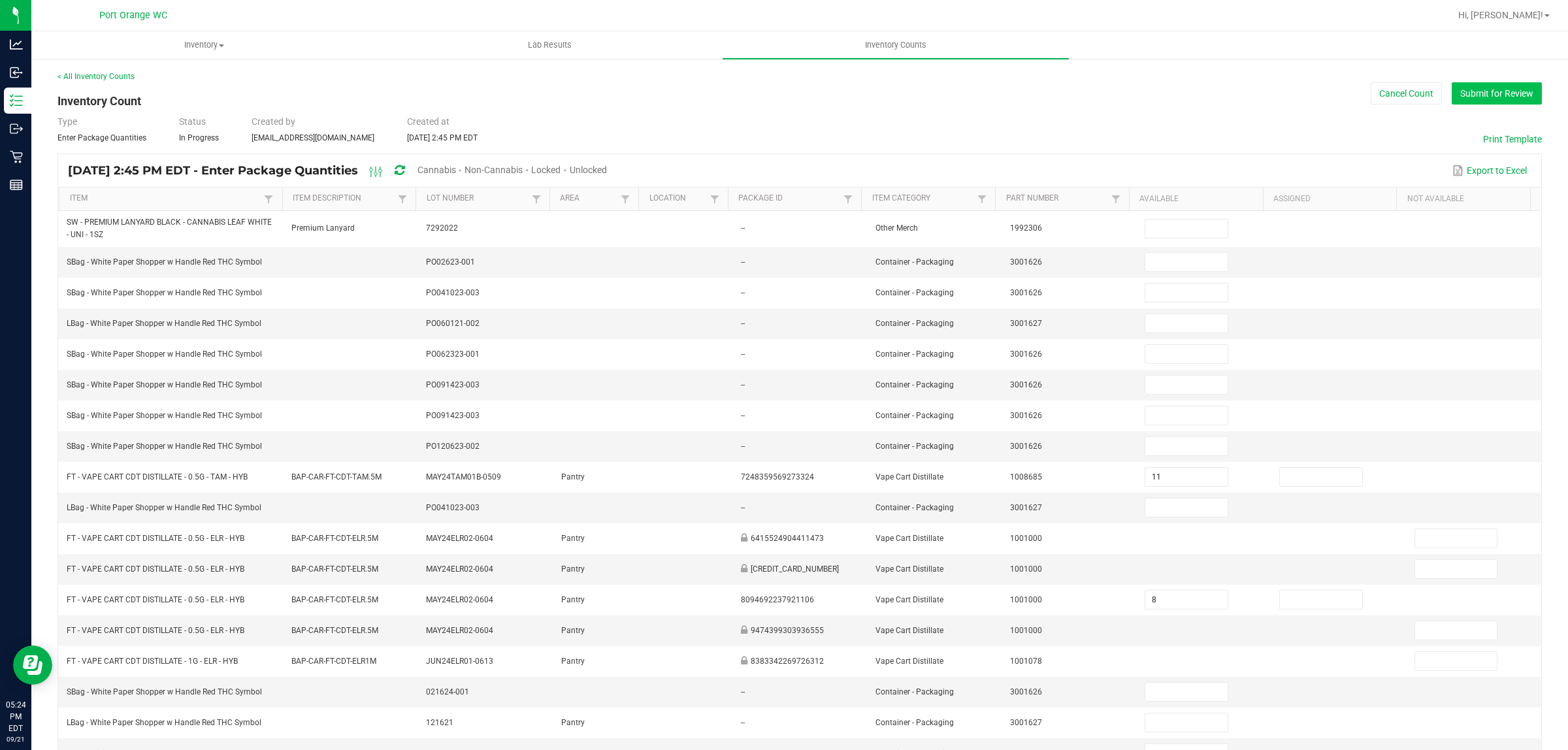
click at [1485, 99] on button "Submit for Review" at bounding box center [1497, 93] width 90 height 22
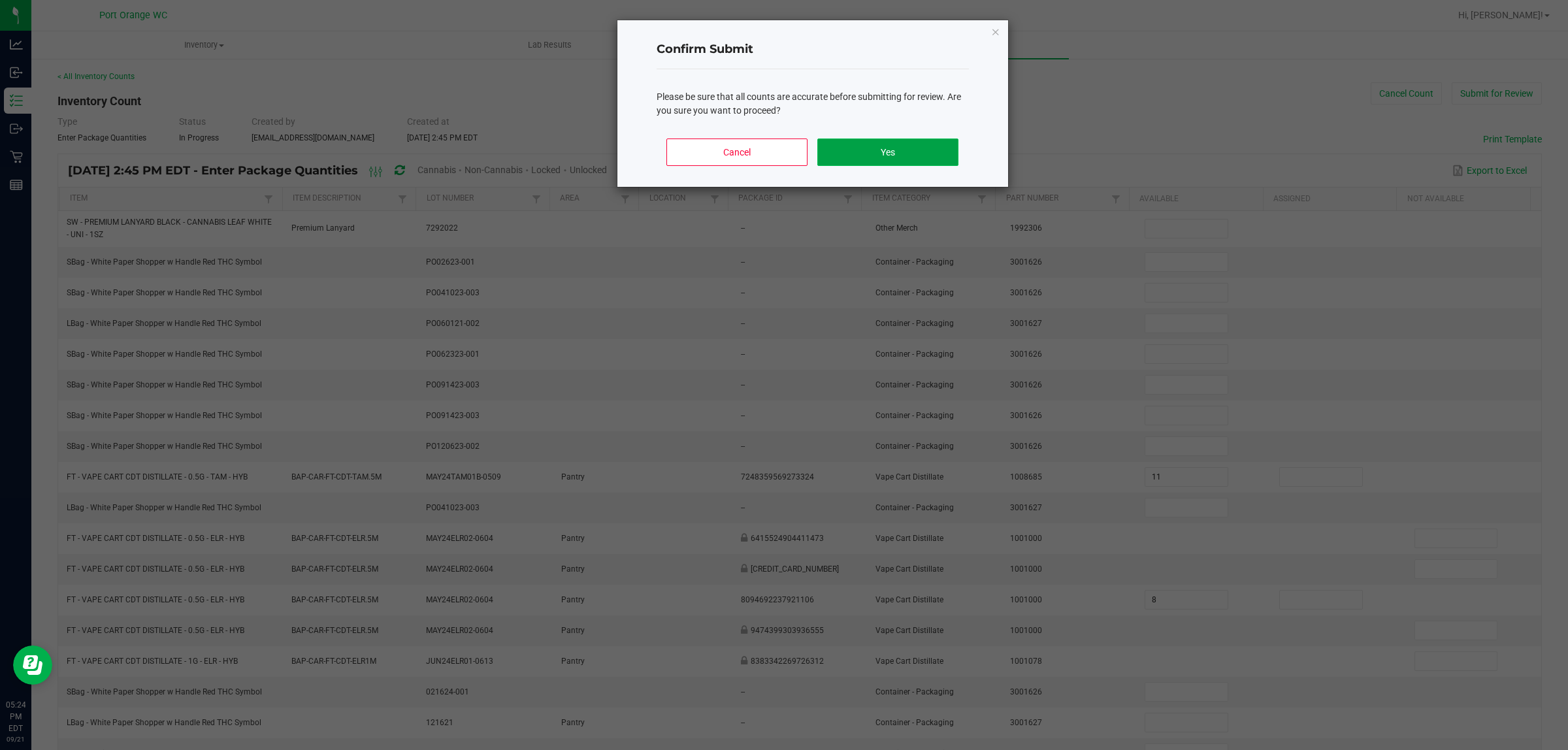
click at [954, 152] on button "Yes" at bounding box center [887, 152] width 141 height 27
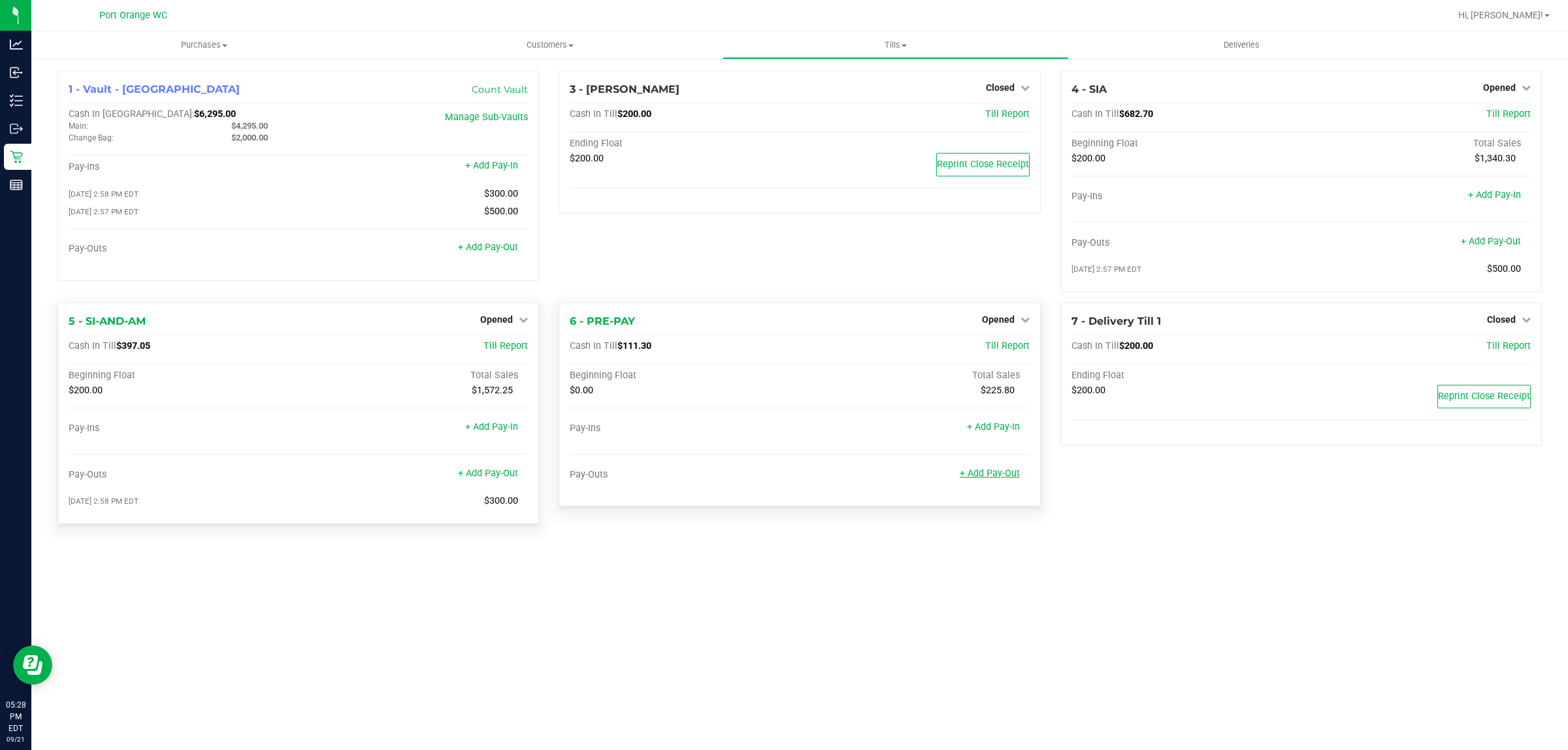
click at [995, 475] on link "+ Add Pay-Out" at bounding box center [990, 473] width 60 height 11
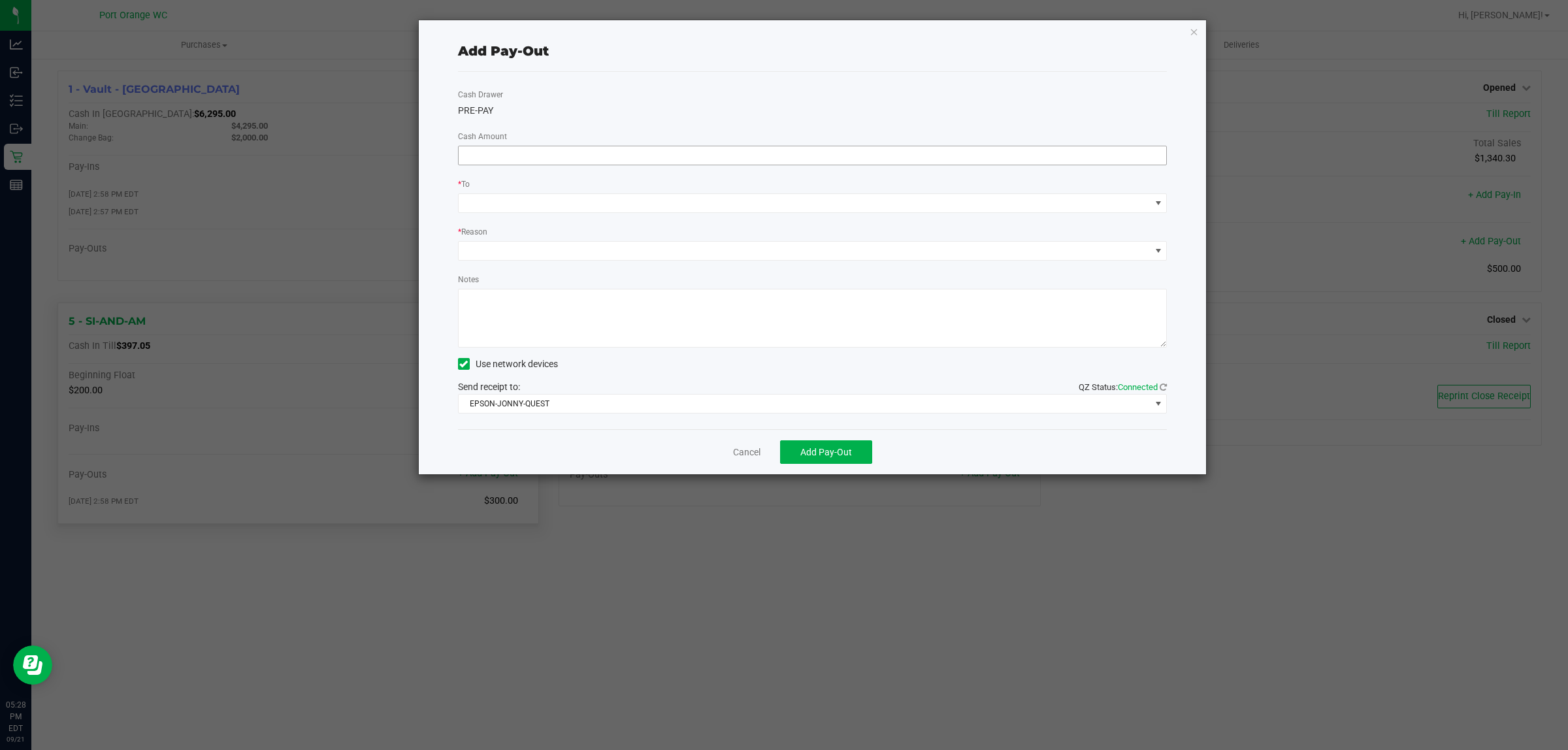
click at [743, 155] on input at bounding box center [813, 155] width 708 height 18
type input "$111.30"
click at [719, 211] on span at bounding box center [805, 203] width 692 height 18
drag, startPoint x: 651, startPoint y: 291, endPoint x: 590, endPoint y: 256, distance: 70.3
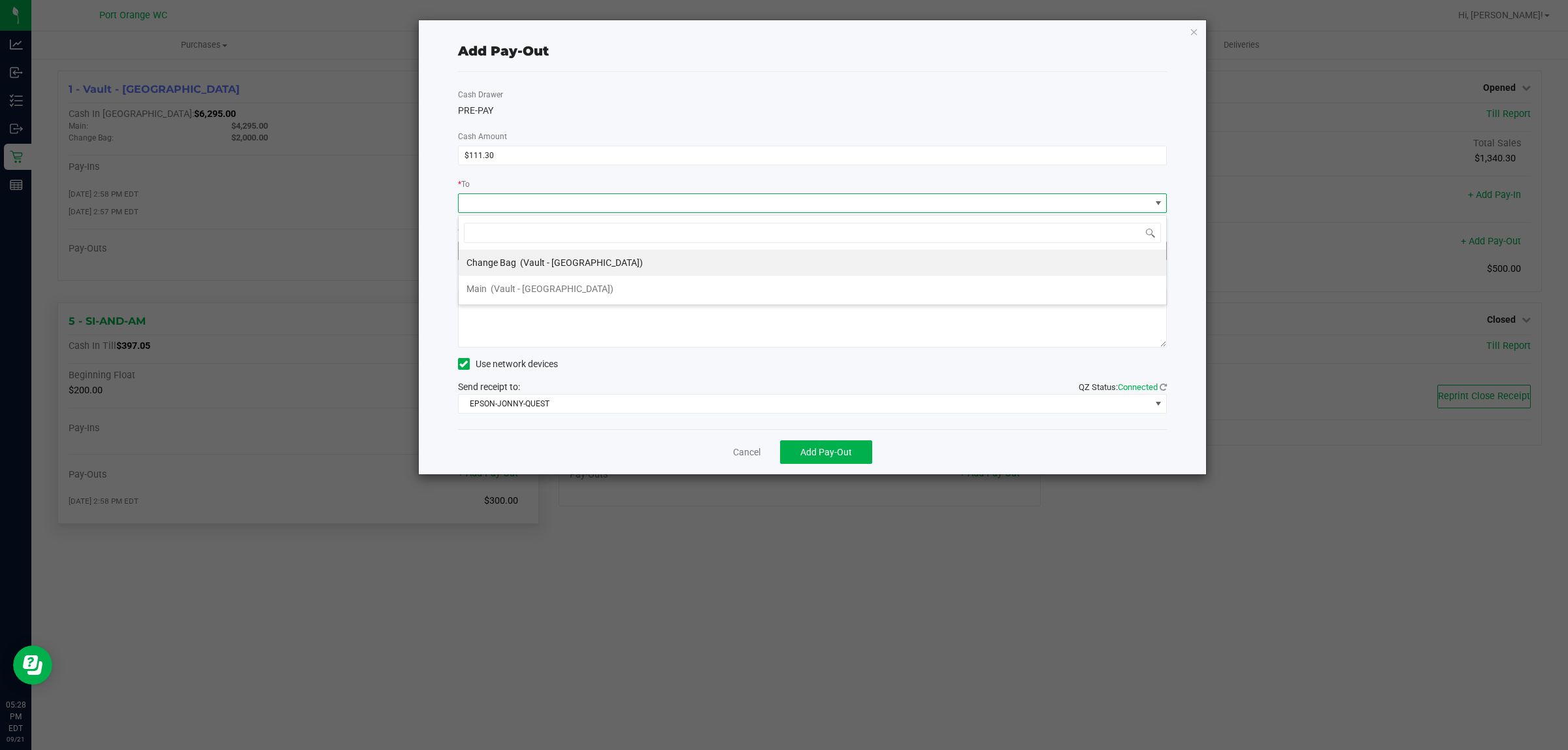
click at [650, 289] on li "Main (Vault - Port Orange)" at bounding box center [812, 289] width 707 height 26
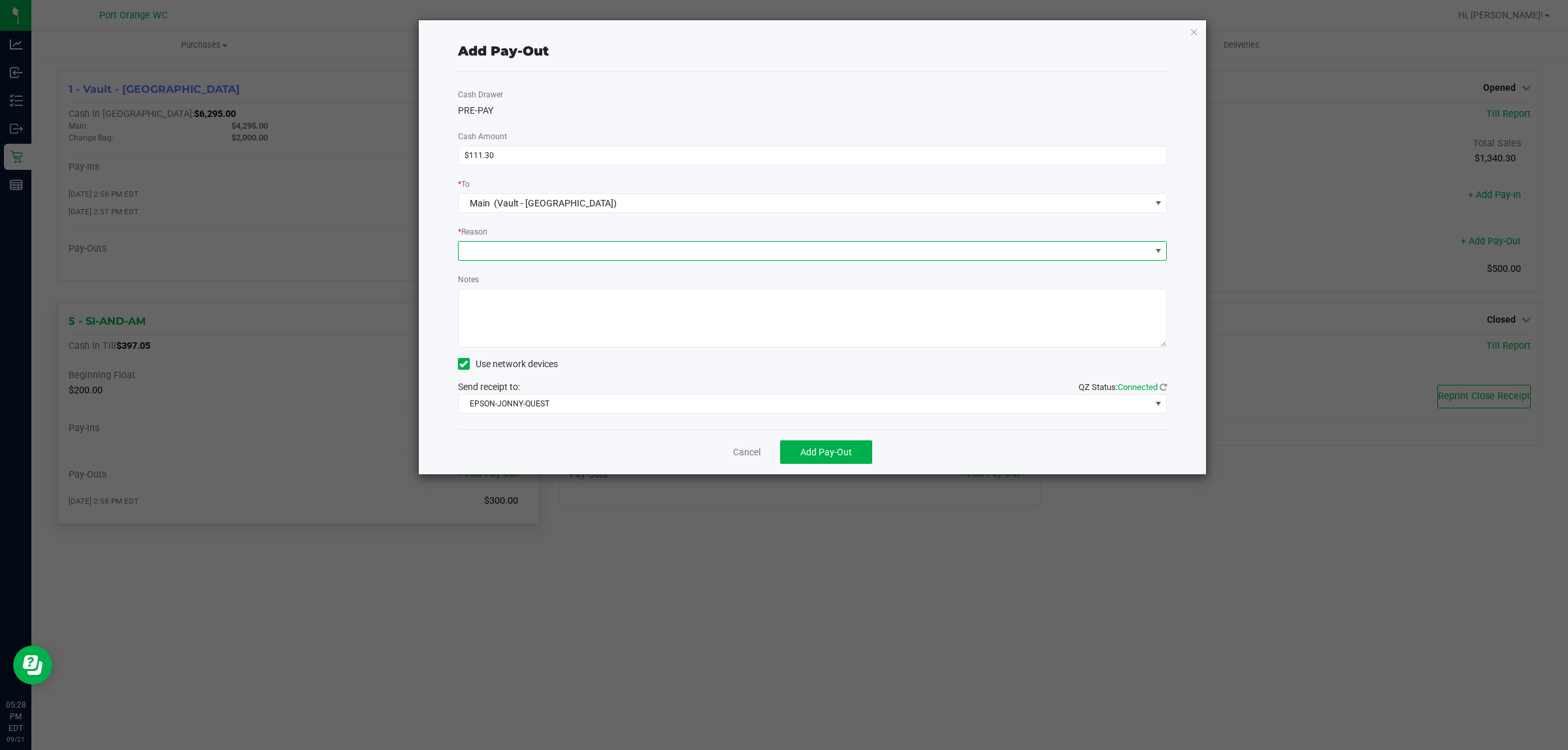
click at [583, 249] on span at bounding box center [805, 250] width 692 height 18
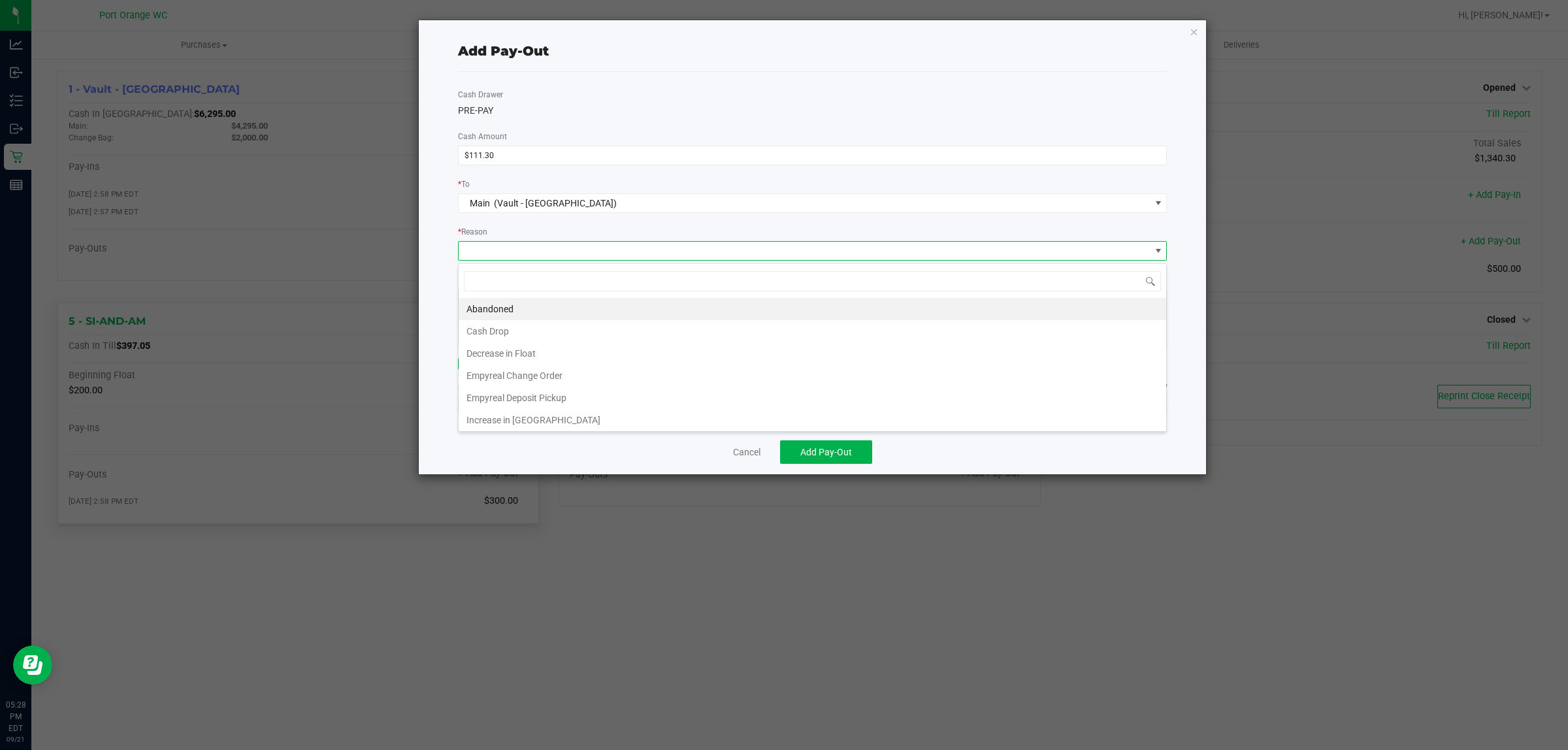
drag, startPoint x: 550, startPoint y: 328, endPoint x: 553, endPoint y: 321, distance: 7.6
click at [549, 328] on li "Cash Drop" at bounding box center [812, 330] width 707 height 22
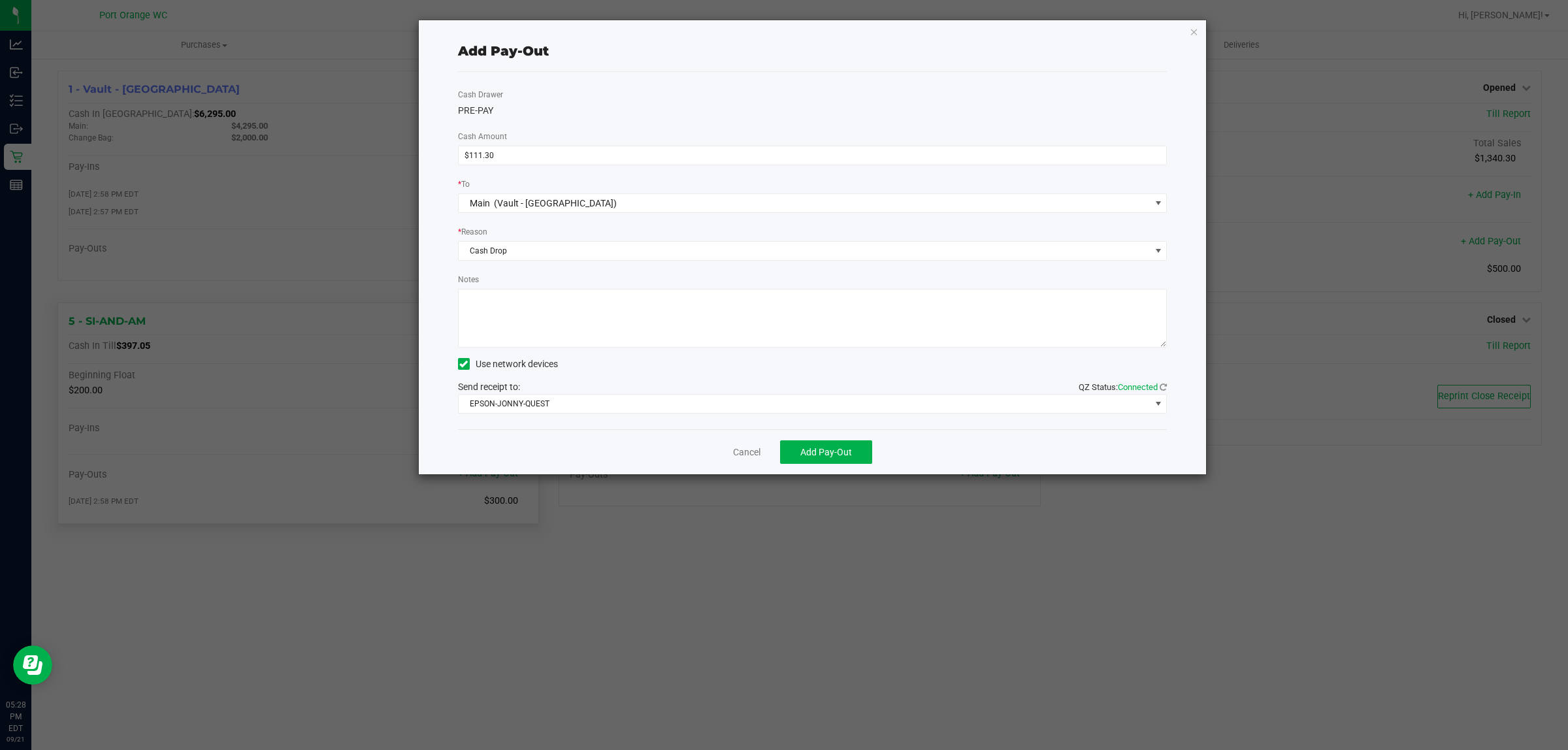
click at [572, 305] on textarea "Notes" at bounding box center [813, 318] width 710 height 59
type textarea "ps"
click at [551, 406] on span "EPSON-JONNY-QUEST" at bounding box center [805, 403] width 692 height 18
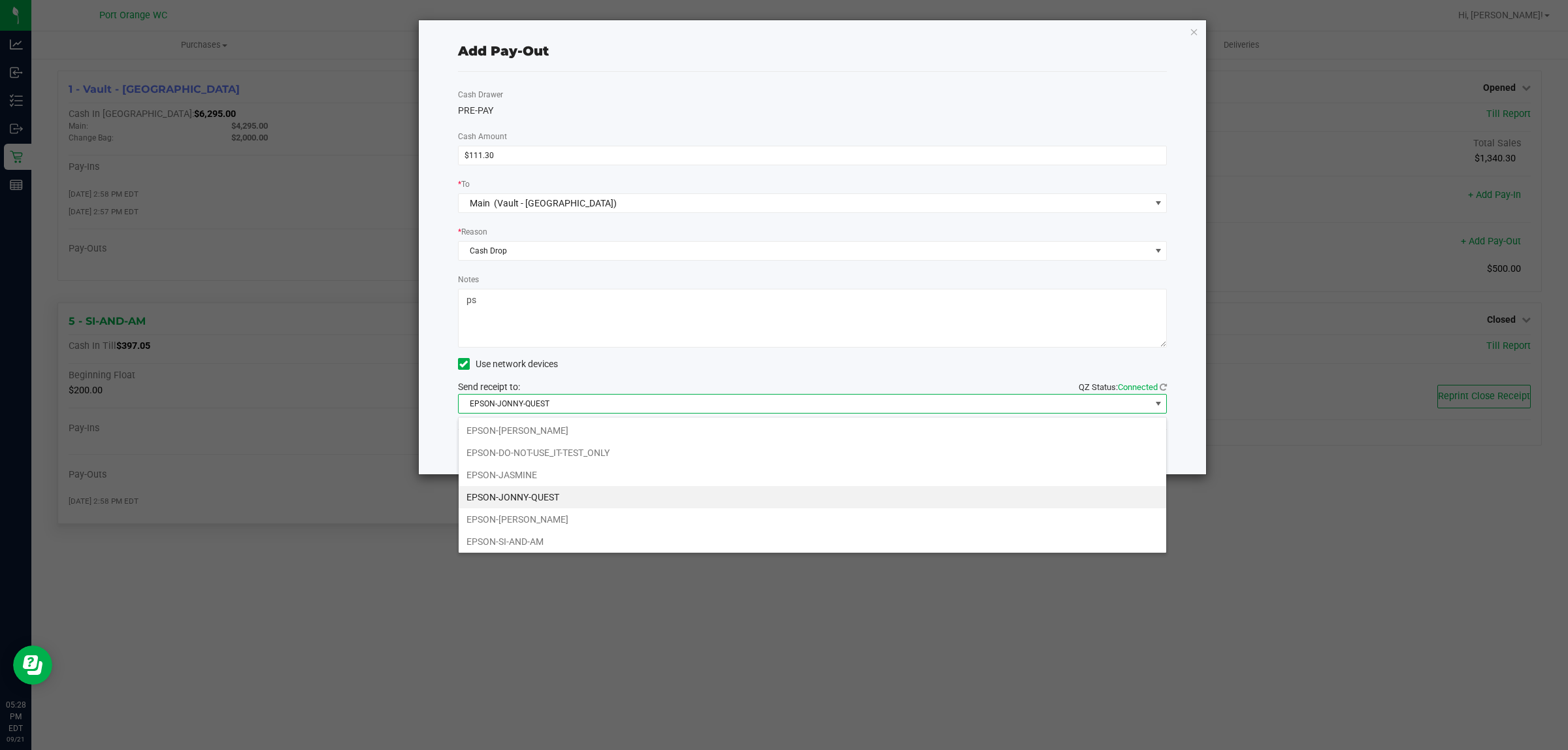
click at [641, 378] on div "Cash Drawer PRE-PAY Cash Amount $111.30 * To Main (Vault - Port Orange) * Reaso…" at bounding box center [813, 250] width 710 height 357
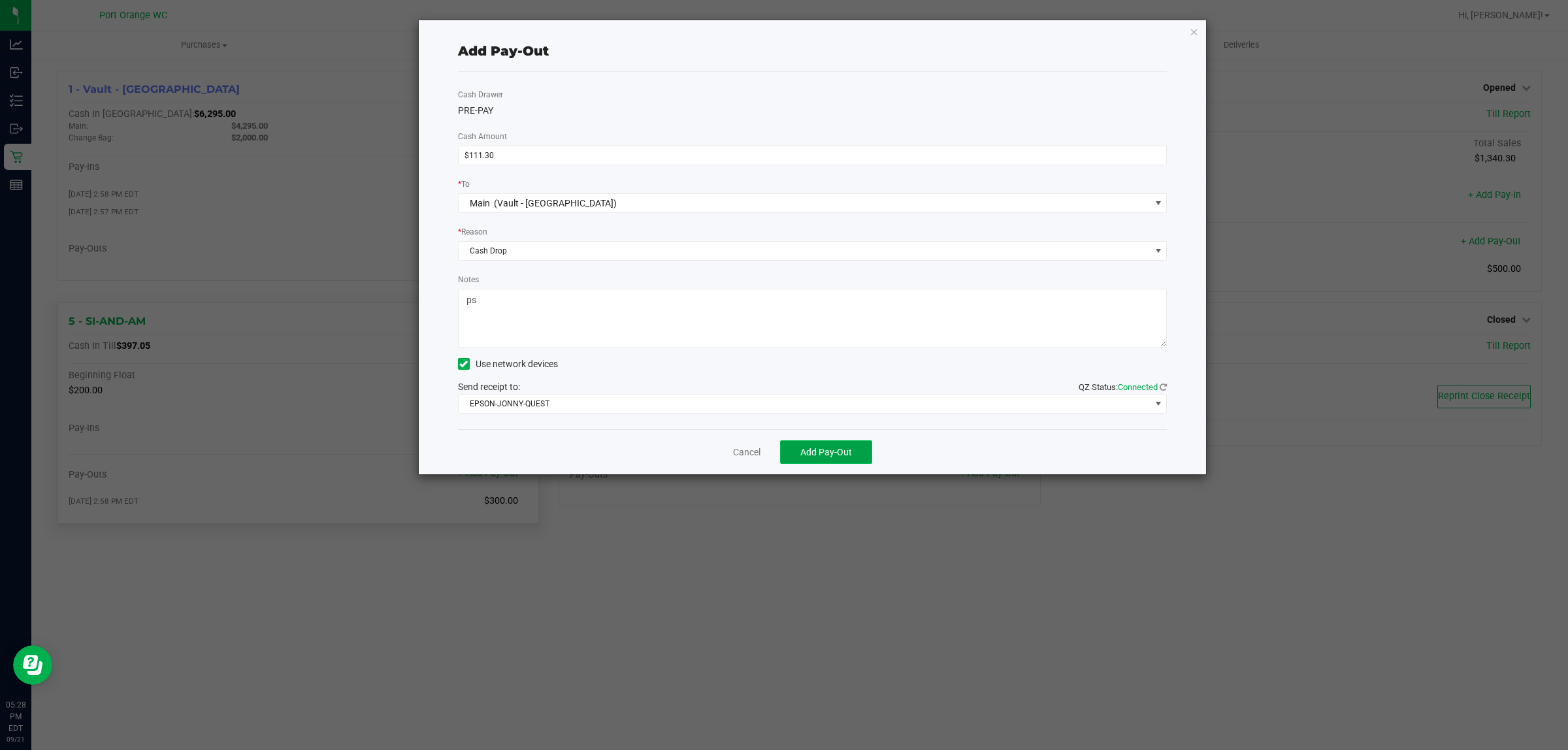
click at [844, 462] on button "Add Pay-Out" at bounding box center [826, 451] width 92 height 24
click at [756, 455] on link "Dismiss" at bounding box center [742, 452] width 32 height 14
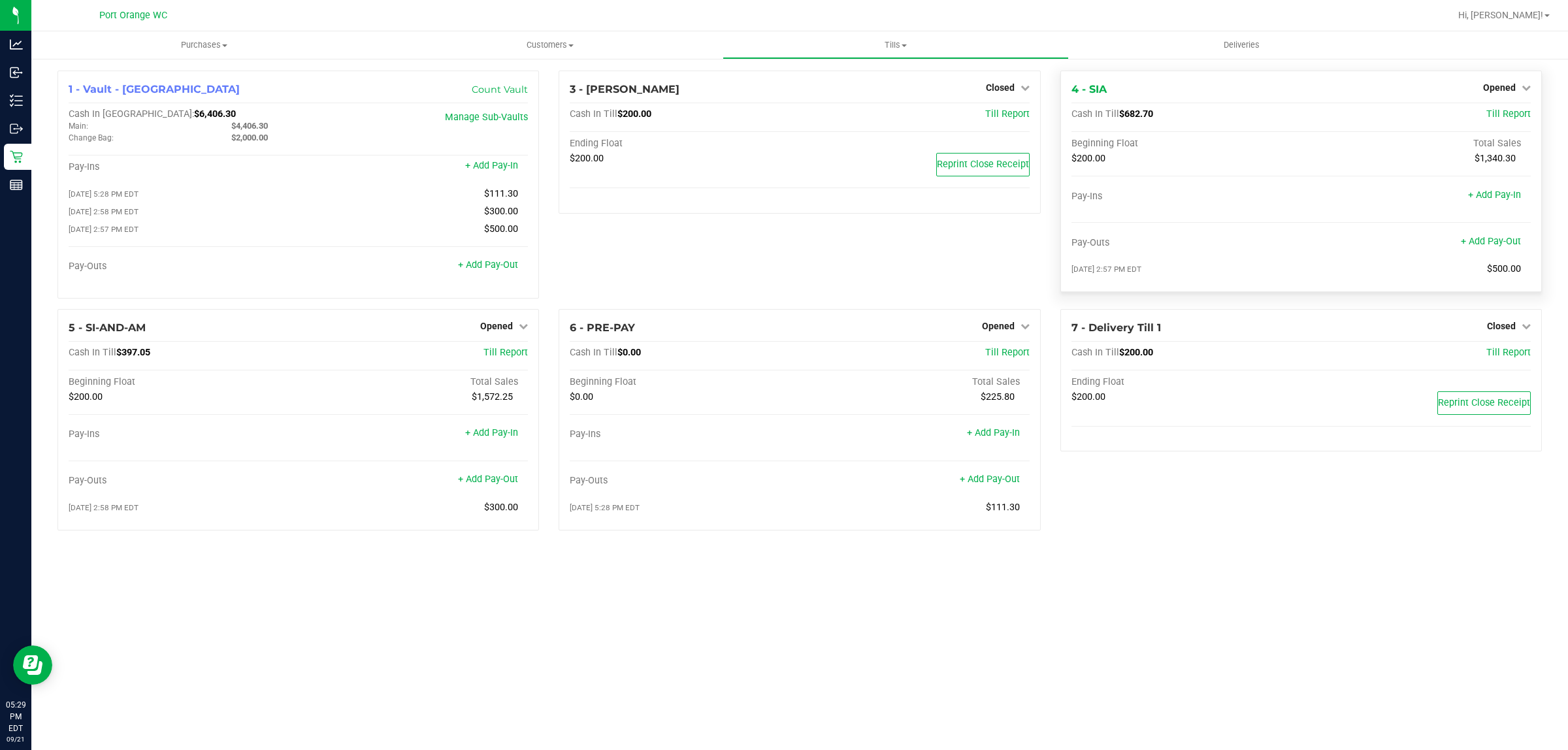
drag, startPoint x: 1159, startPoint y: 114, endPoint x: 1134, endPoint y: 118, distance: 25.3
click at [1134, 118] on div "Cash In Till $682.70" at bounding box center [1225, 113] width 307 height 11
click at [1016, 330] on link "Opened" at bounding box center [1006, 326] width 47 height 11
click at [987, 357] on link "Close Till" at bounding box center [1000, 353] width 35 height 11
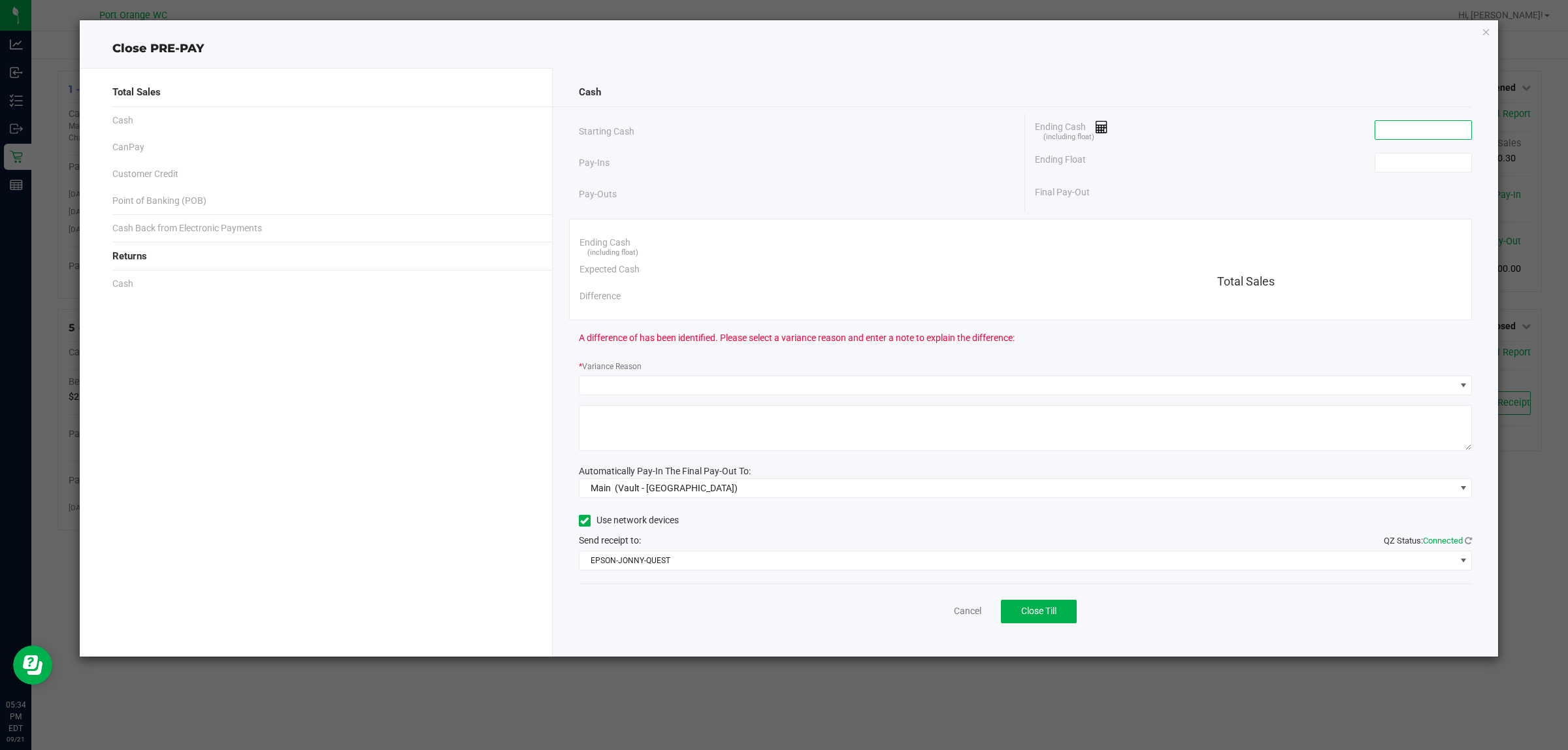
click at [1432, 129] on input at bounding box center [1423, 130] width 96 height 18
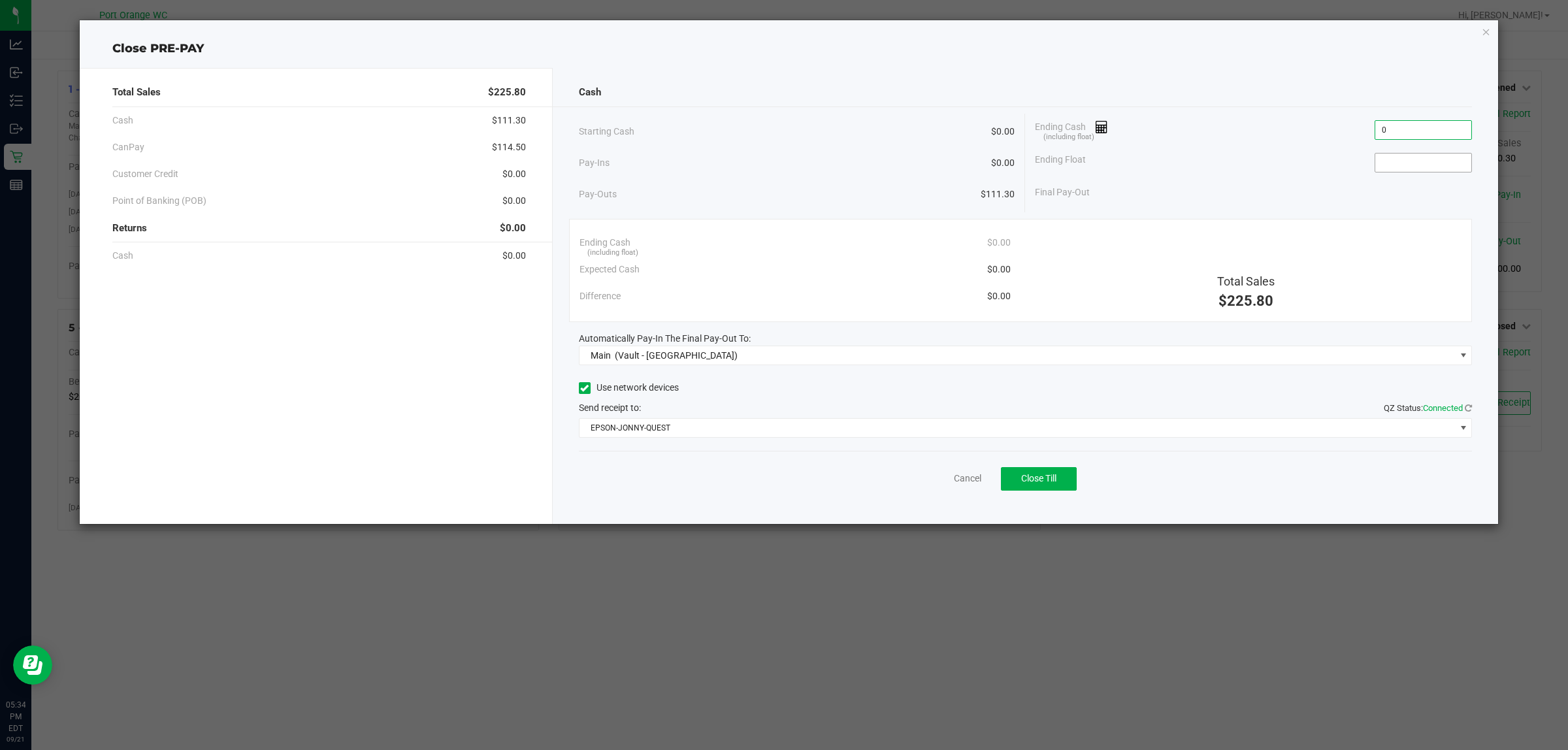
type input "$0.00"
click at [1406, 154] on input at bounding box center [1423, 162] width 96 height 18
type input "$0.00"
click at [814, 468] on div "Cancel Close Till" at bounding box center [1025, 475] width 893 height 50
click at [1047, 478] on span "Close Till" at bounding box center [1039, 478] width 35 height 11
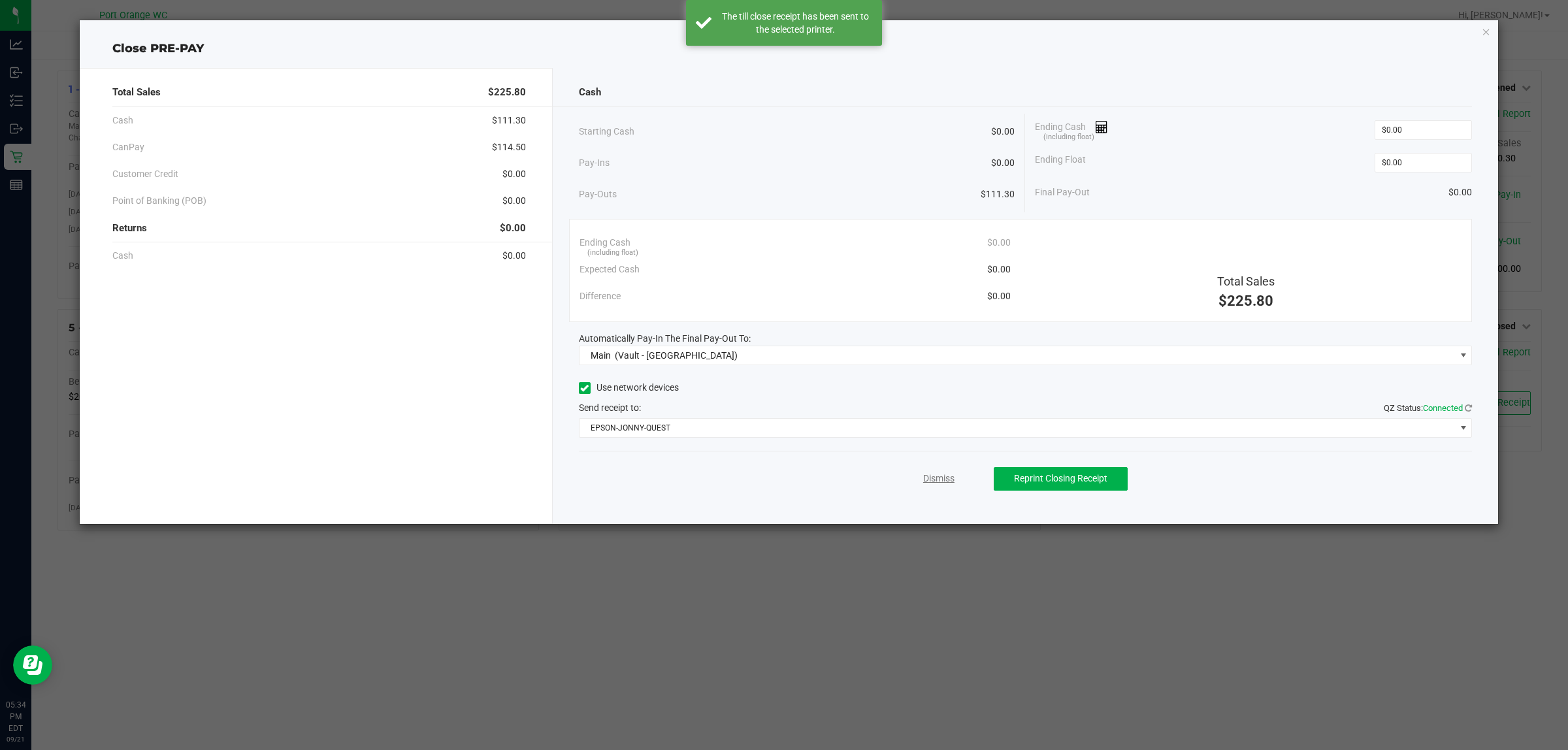
click at [942, 472] on link "Dismiss" at bounding box center [939, 479] width 32 height 14
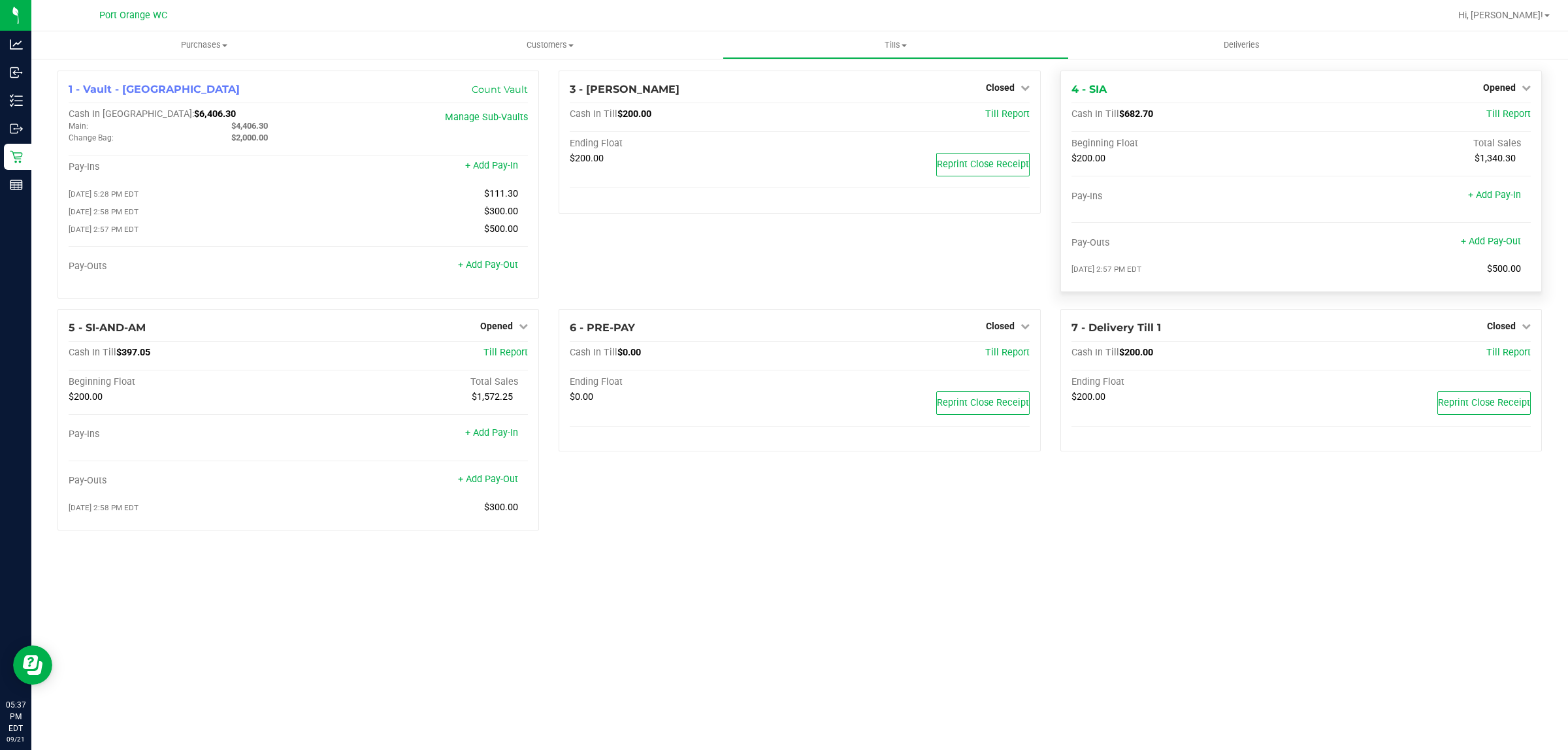
drag, startPoint x: 1157, startPoint y: 114, endPoint x: 1122, endPoint y: 112, distance: 35.1
click at [1122, 112] on div "Cash In Till $682.70" at bounding box center [1225, 113] width 307 height 11
copy span "$682.70"
click at [1491, 91] on span "Opened" at bounding box center [1499, 88] width 33 height 11
click at [1493, 114] on link "Close Till" at bounding box center [1500, 115] width 35 height 11
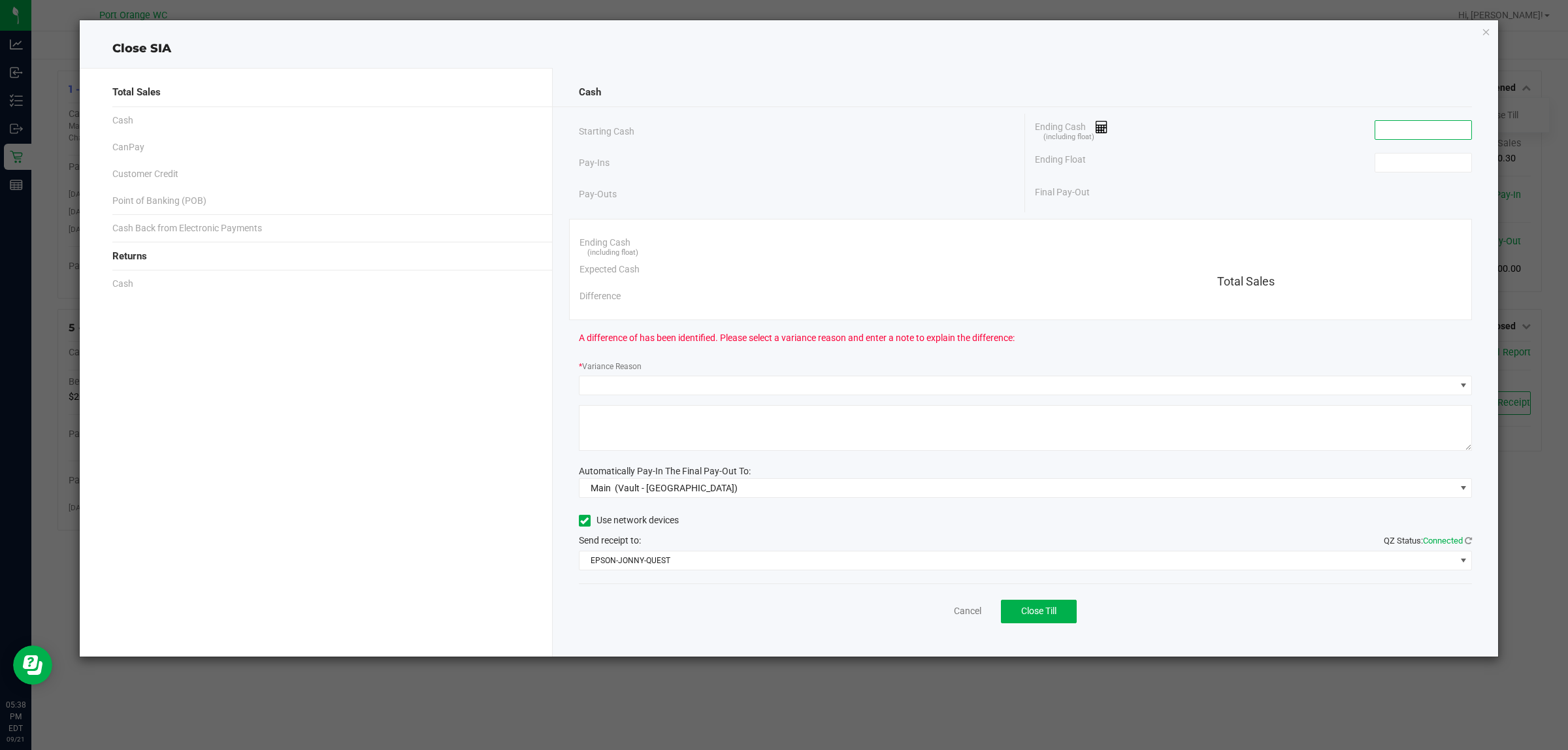
click at [1408, 134] on input at bounding box center [1423, 130] width 96 height 18
paste input "682.7"
type input "$682.70"
click at [1398, 167] on input at bounding box center [1423, 162] width 96 height 18
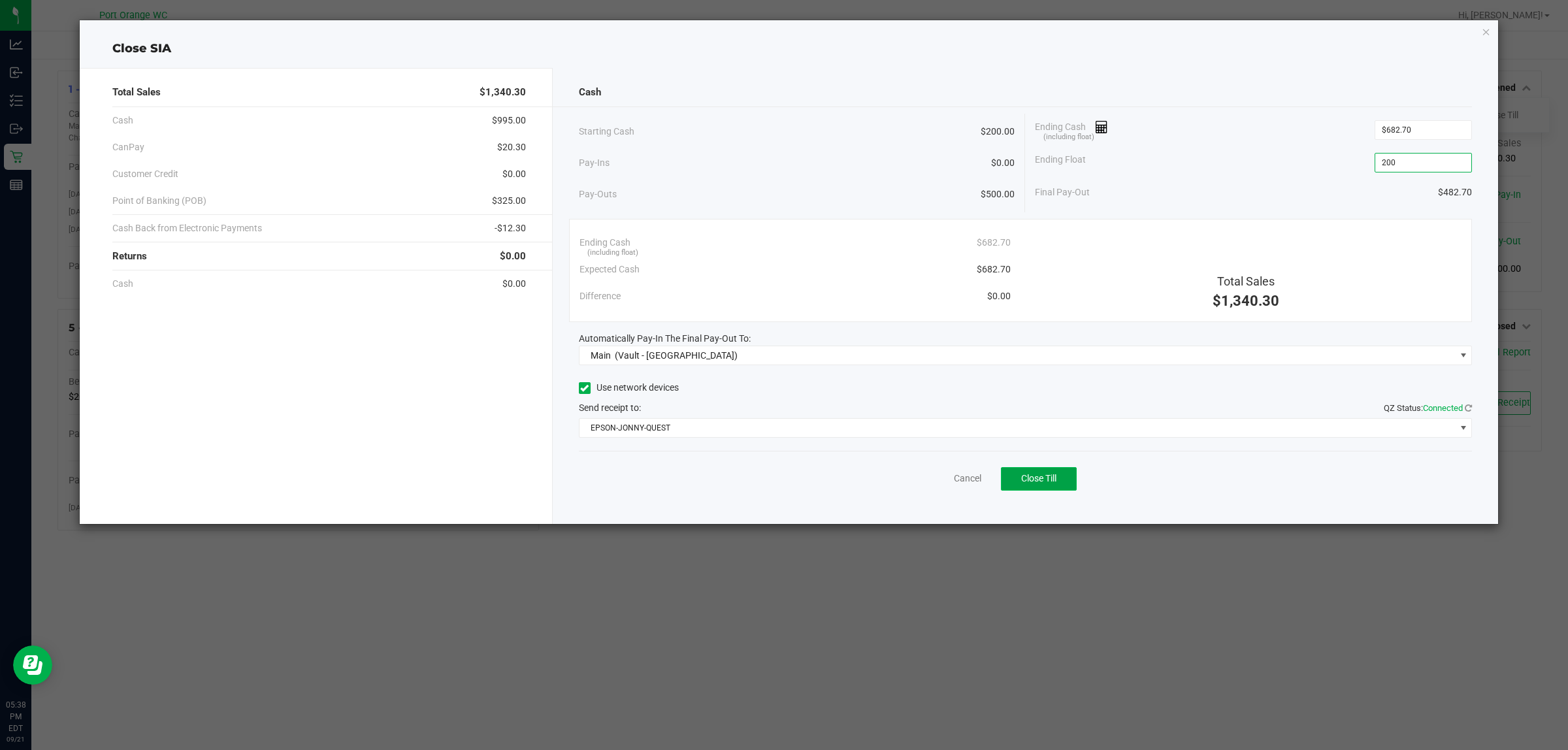
type input "$200.00"
click at [1016, 474] on button "Close Till" at bounding box center [1038, 479] width 76 height 24
click at [931, 482] on link "Dismiss" at bounding box center [939, 479] width 32 height 14
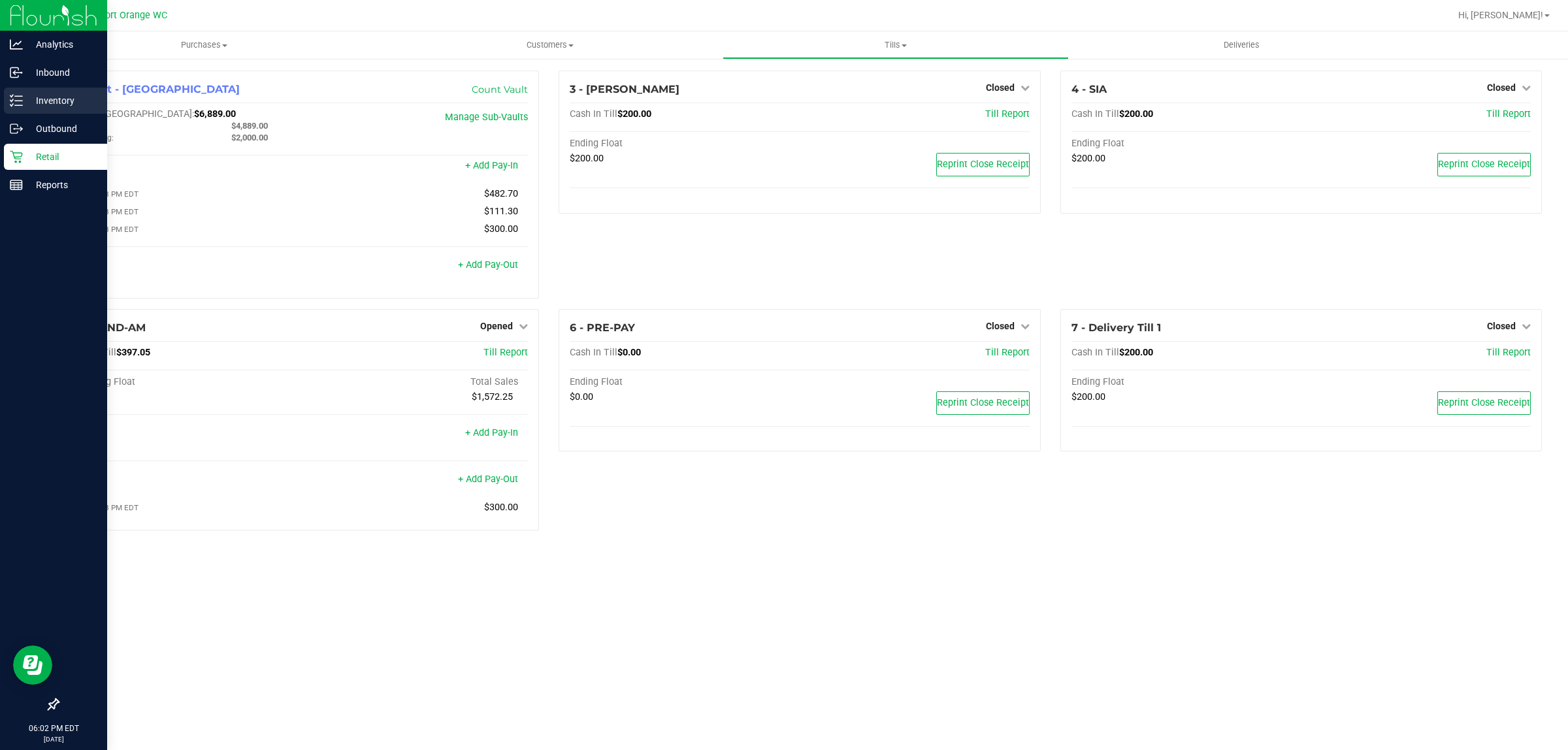
click at [20, 105] on icon at bounding box center [16, 100] width 13 height 13
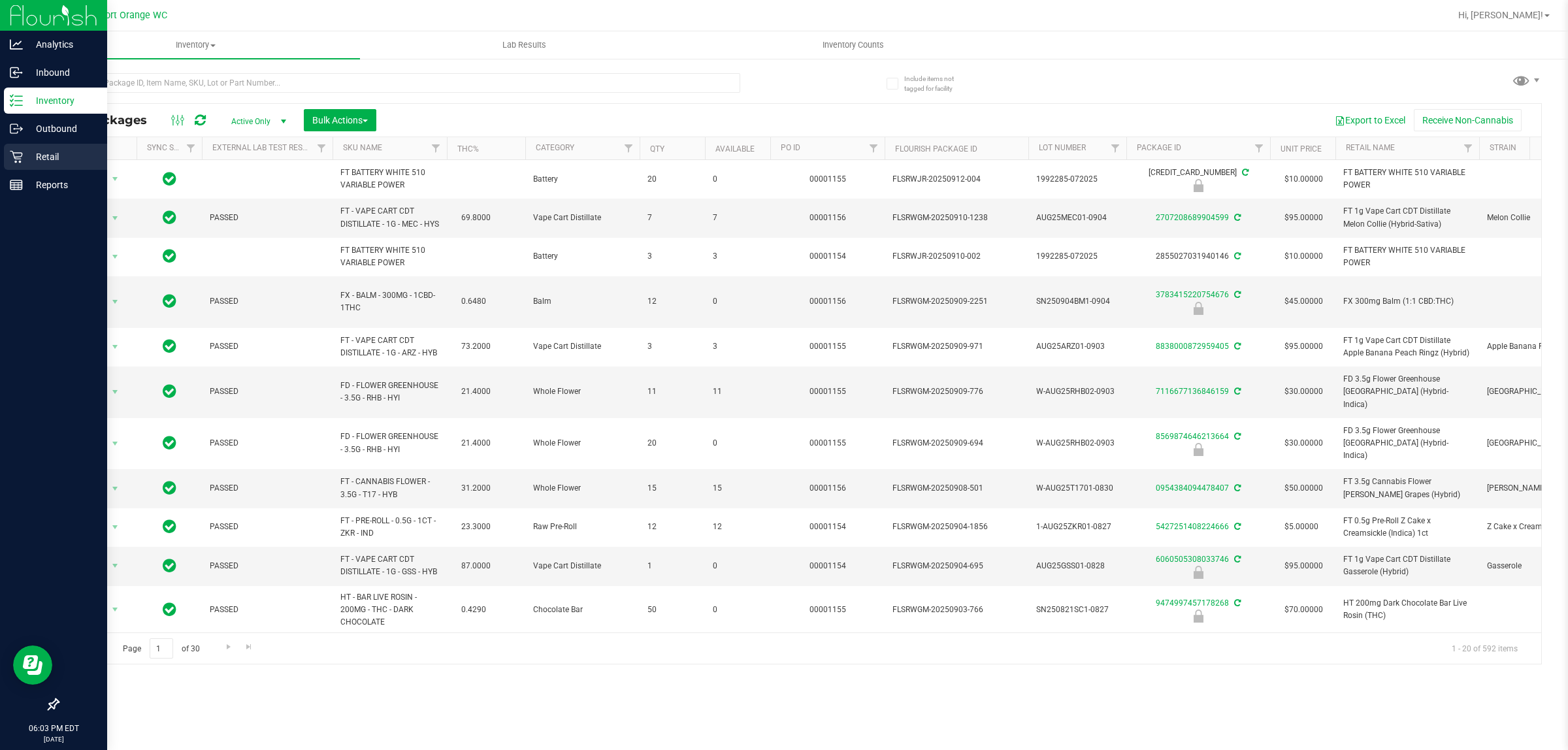
click at [11, 152] on icon at bounding box center [16, 156] width 13 height 13
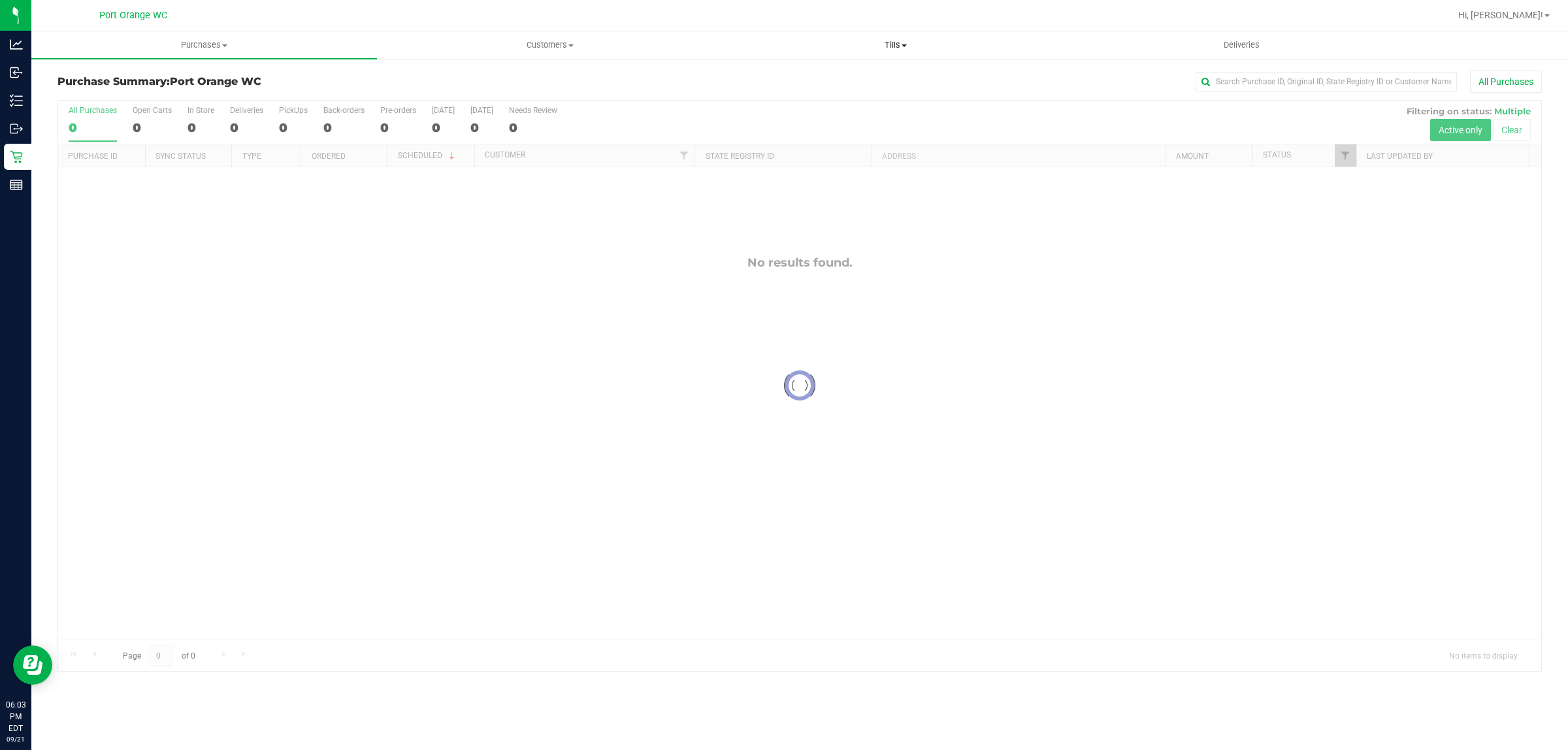
click at [886, 40] on span "Tills" at bounding box center [895, 45] width 344 height 11
click at [889, 83] on li "Manage tills" at bounding box center [895, 79] width 345 height 16
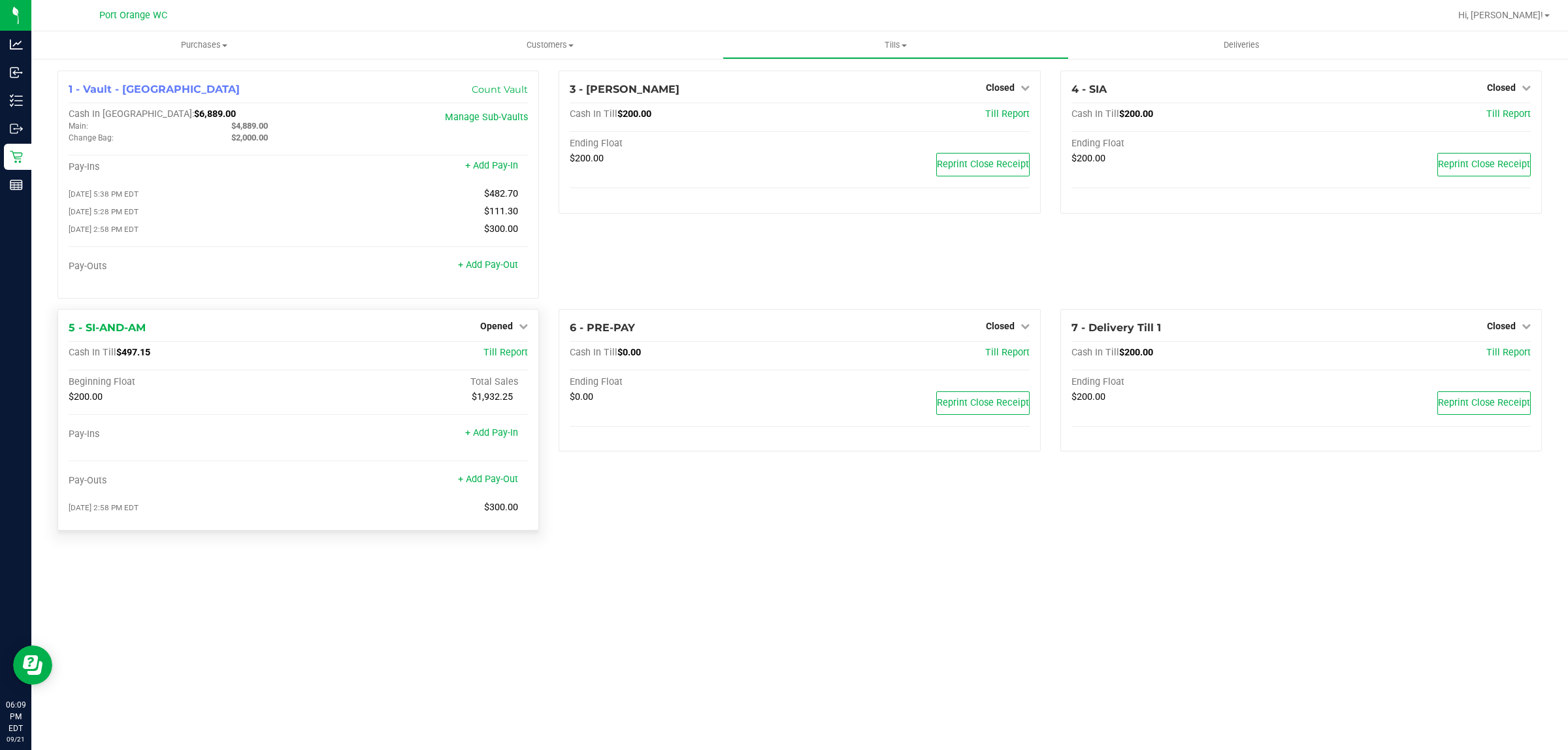
drag, startPoint x: 158, startPoint y: 355, endPoint x: 119, endPoint y: 353, distance: 39.1
click at [119, 353] on div "Cash In Till $497.15" at bounding box center [221, 352] width 307 height 11
copy span "$497.15"
click at [495, 323] on div "Opened" at bounding box center [504, 326] width 47 height 16
click at [495, 331] on span "Opened" at bounding box center [496, 326] width 33 height 11
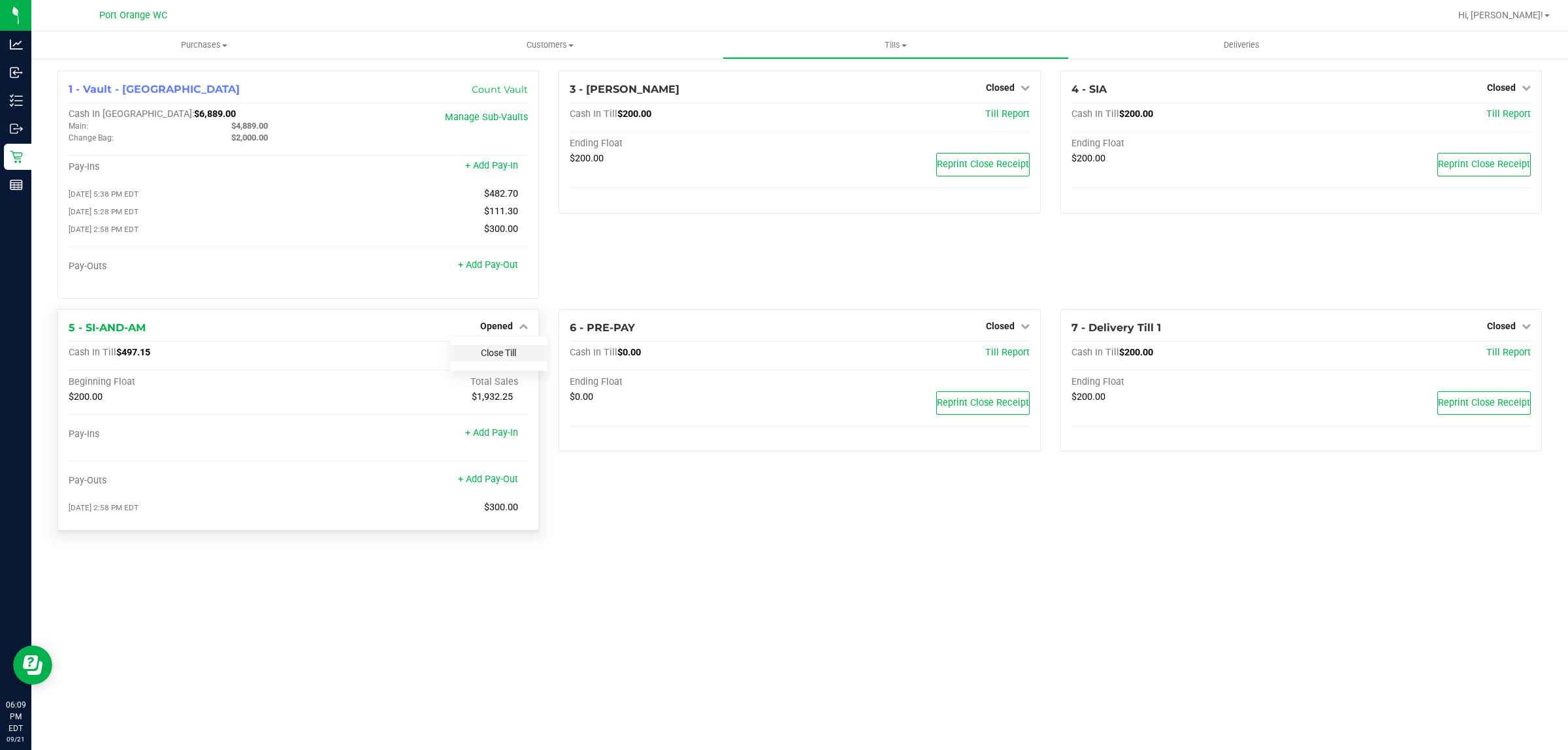
click at [505, 358] on link "Close Till" at bounding box center [498, 353] width 35 height 11
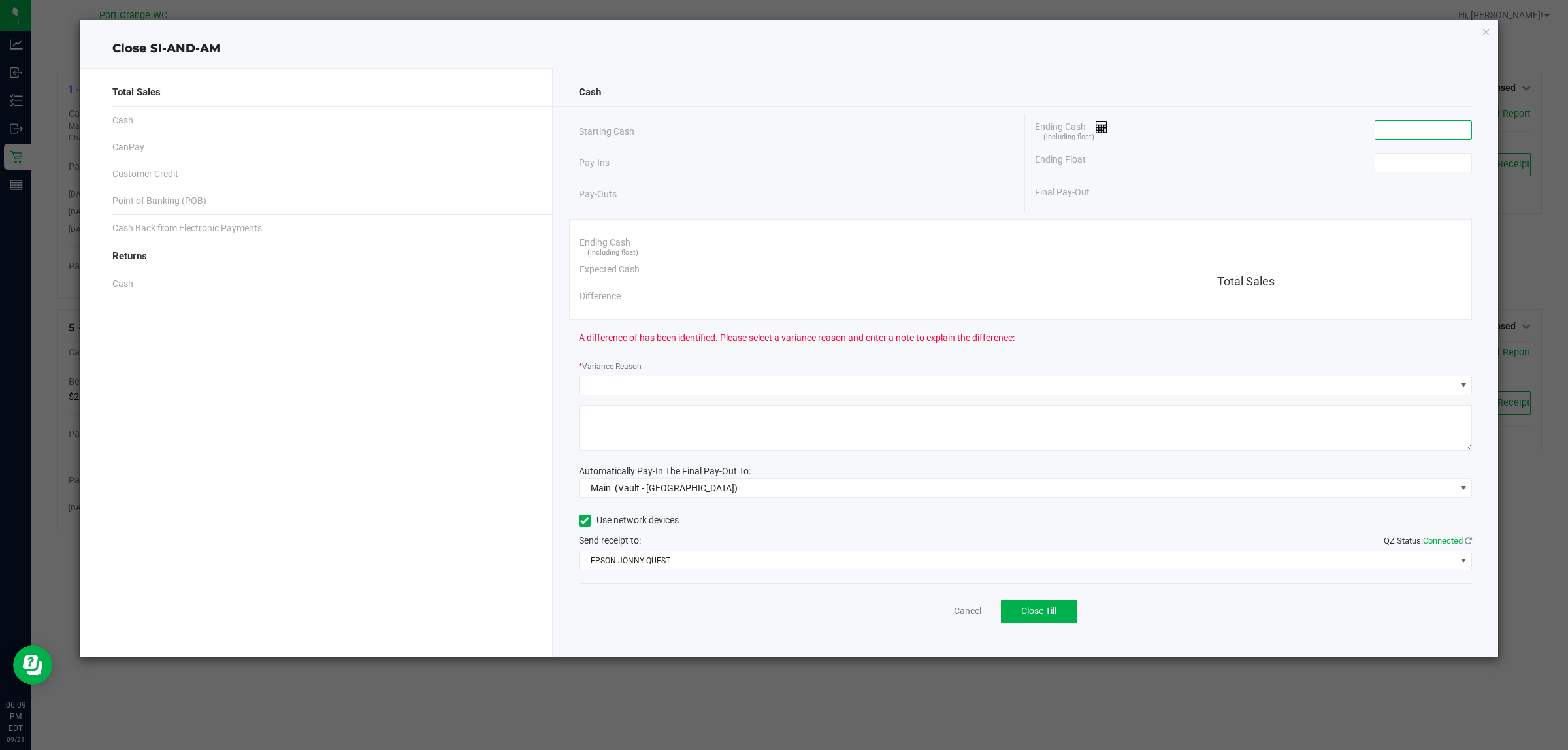
click at [1427, 137] on input at bounding box center [1423, 130] width 96 height 18
paste input "497.15"
type input "$497.15"
click at [1416, 162] on input at bounding box center [1423, 162] width 96 height 18
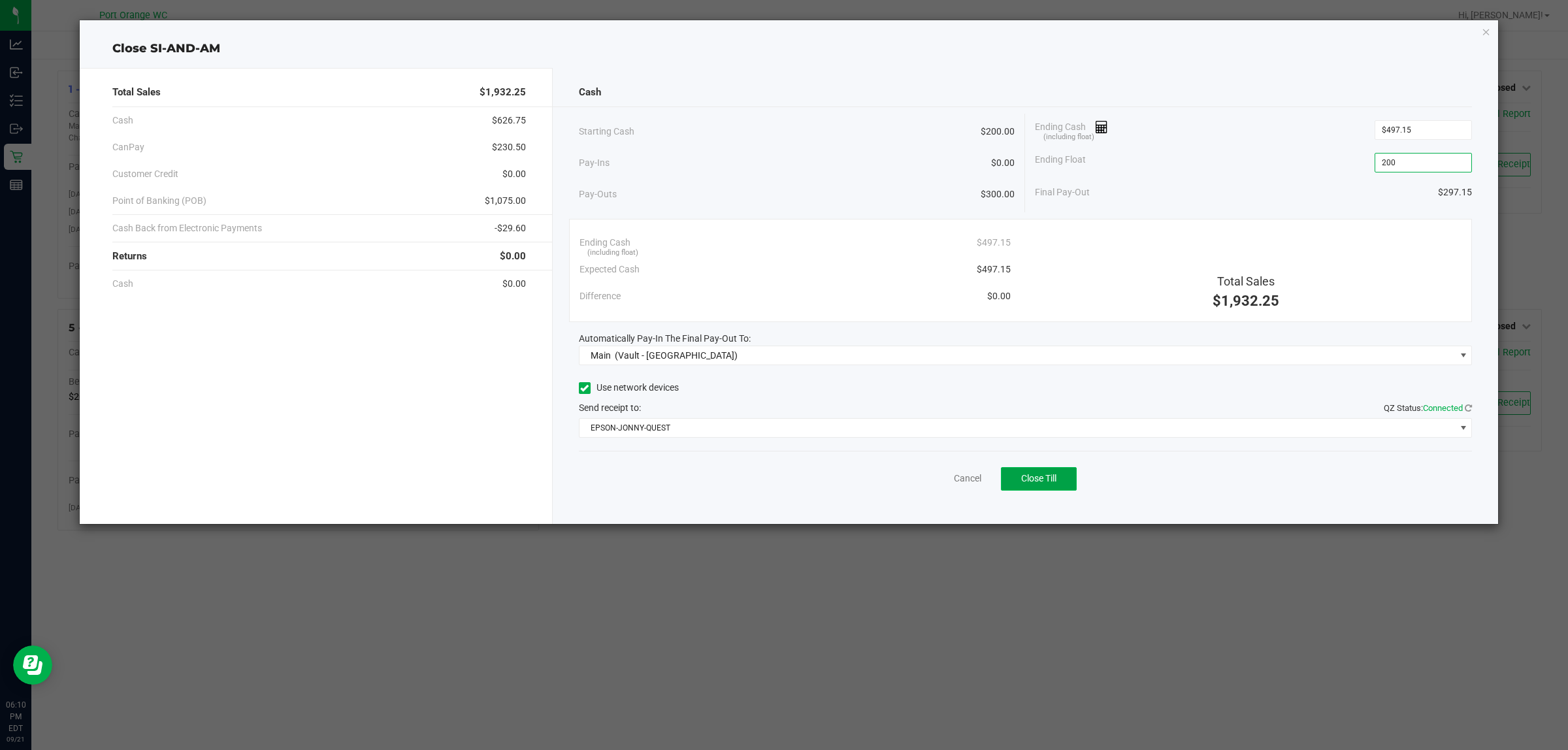
click at [1034, 475] on span "Close Till" at bounding box center [1039, 478] width 35 height 11
type input "$200.00"
click at [952, 475] on link "Dismiss" at bounding box center [939, 479] width 32 height 14
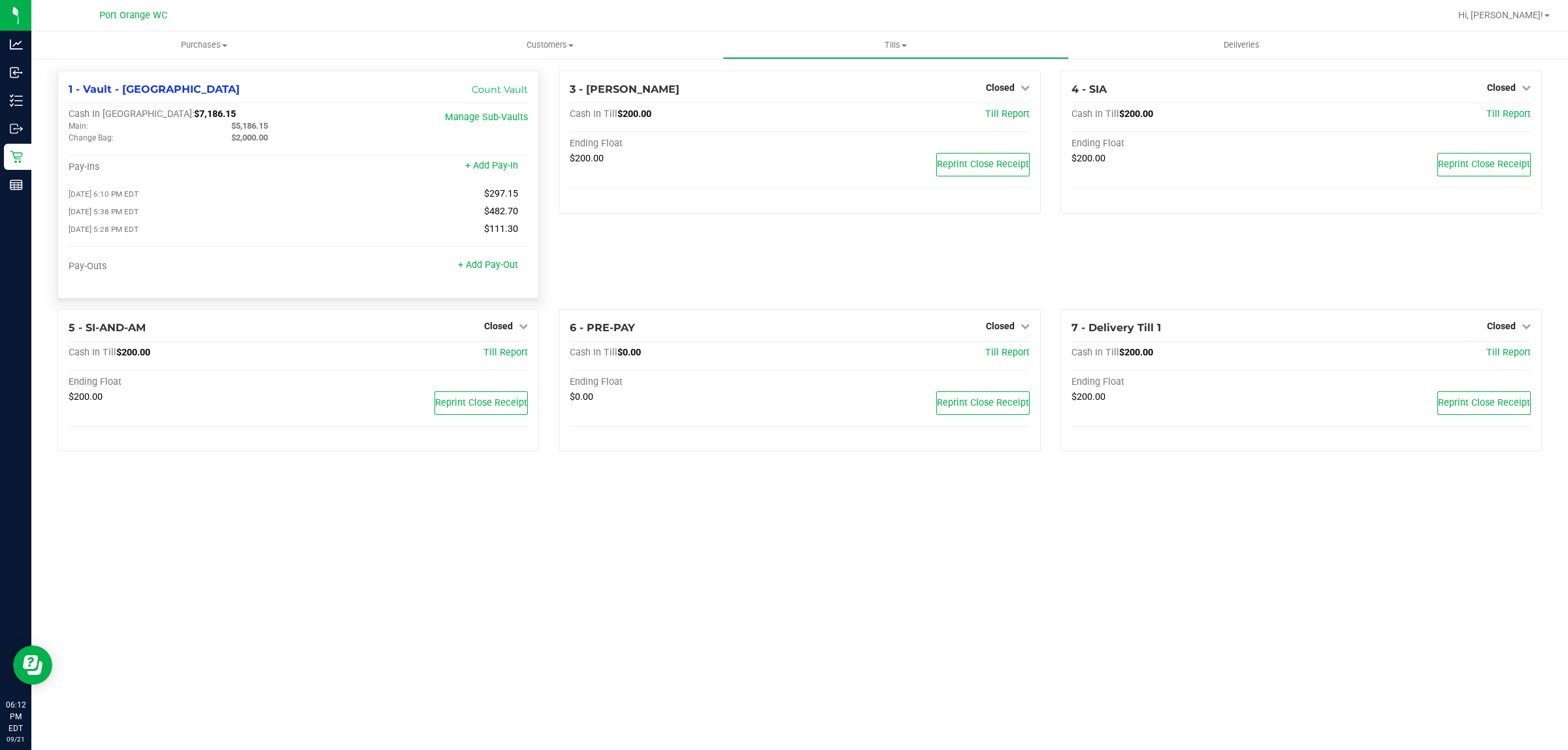
drag, startPoint x: 275, startPoint y: 124, endPoint x: 234, endPoint y: 126, distance: 41.0
click at [233, 126] on div "$5,186.15" at bounding box center [302, 126] width 163 height 11
copy span "$5,186.15"
click at [481, 88] on link "Count Vault" at bounding box center [500, 89] width 56 height 11
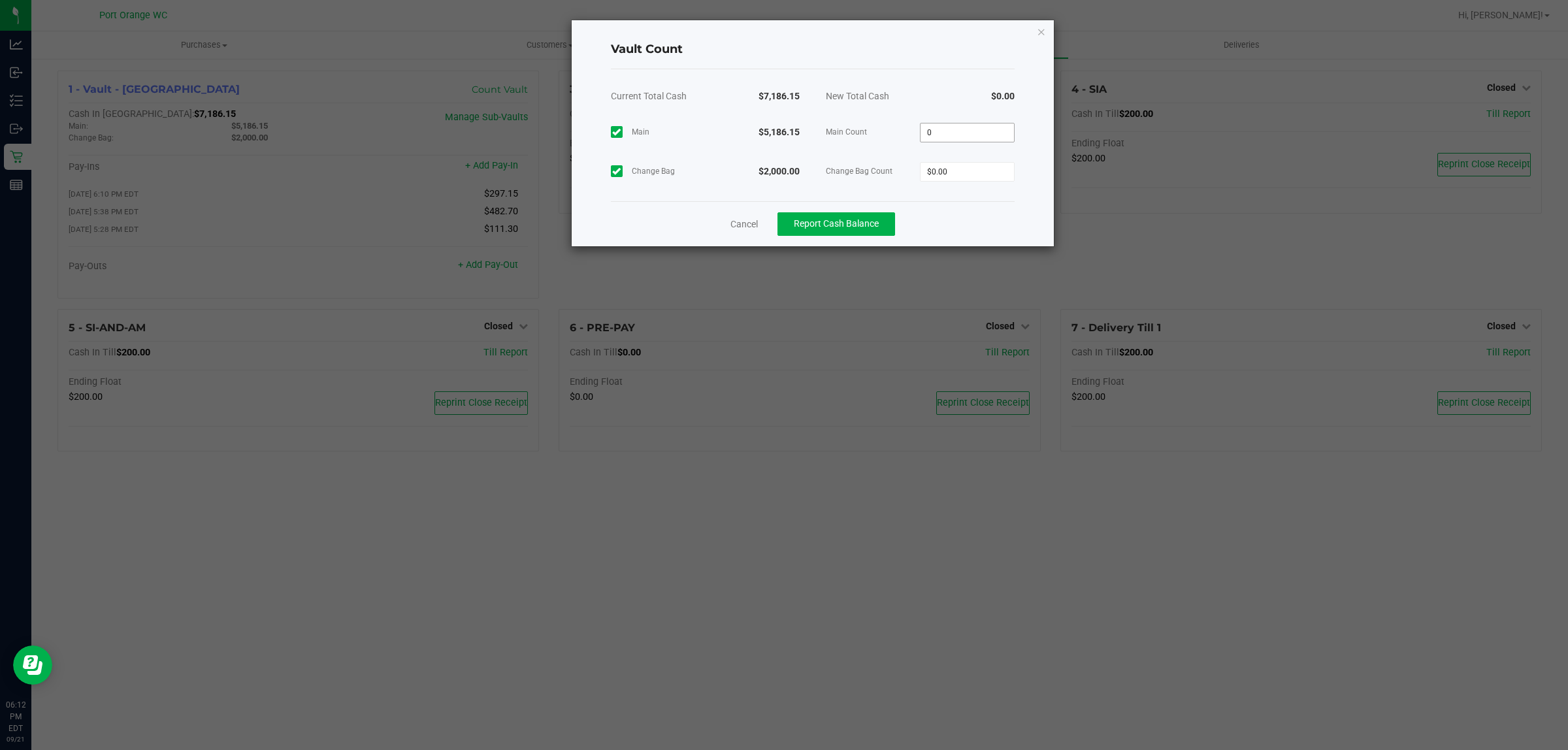
click at [962, 129] on input "0" at bounding box center [967, 133] width 93 height 18
paste input "5186.15"
type input "$5,186.15"
click at [974, 169] on input "0" at bounding box center [967, 171] width 93 height 18
click at [847, 227] on div "Vault Count Current Total Cash $7,186.15 New Total Cash $5,386.15 Main $5,186.1…" at bounding box center [813, 133] width 482 height 226
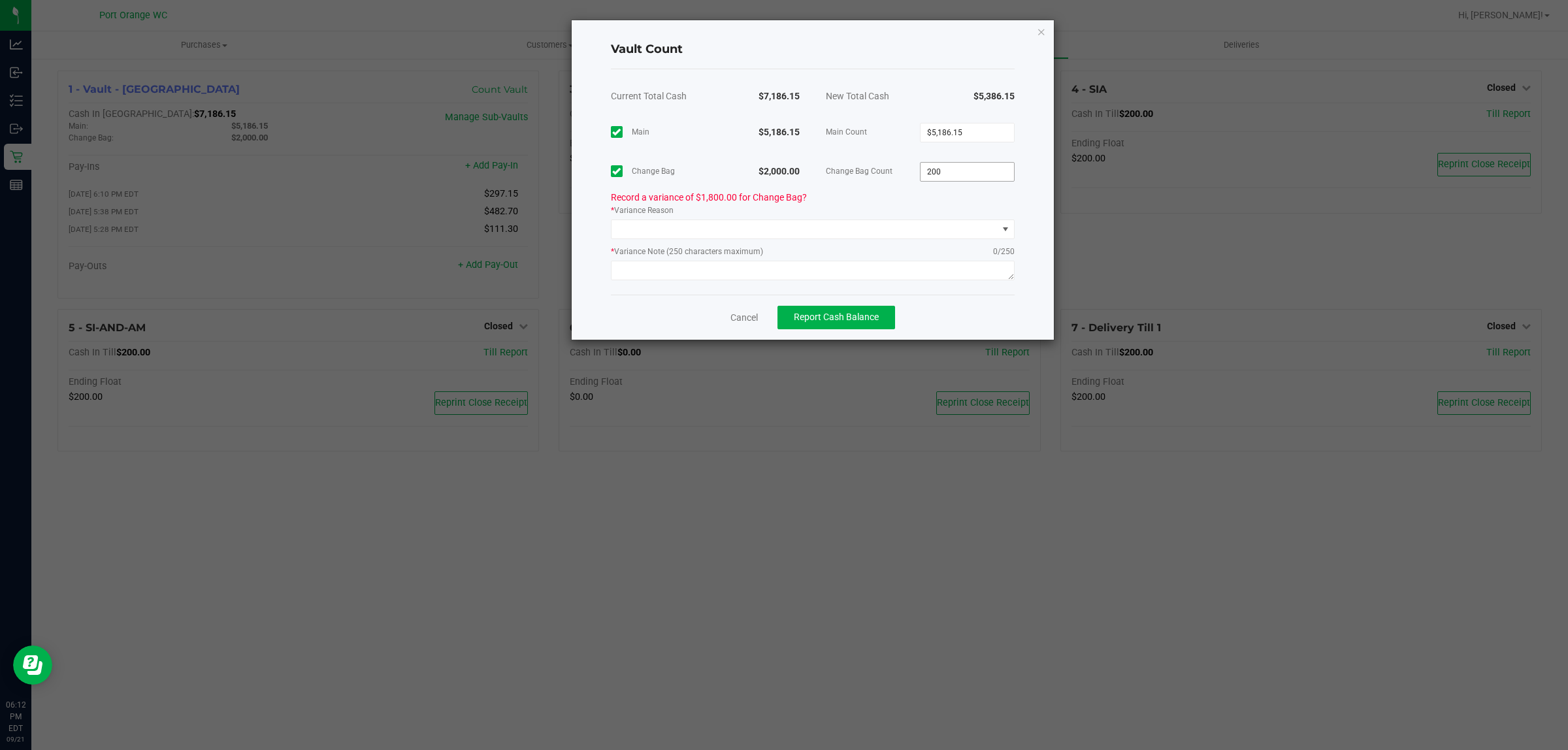
click at [971, 167] on input "200" at bounding box center [967, 171] width 93 height 18
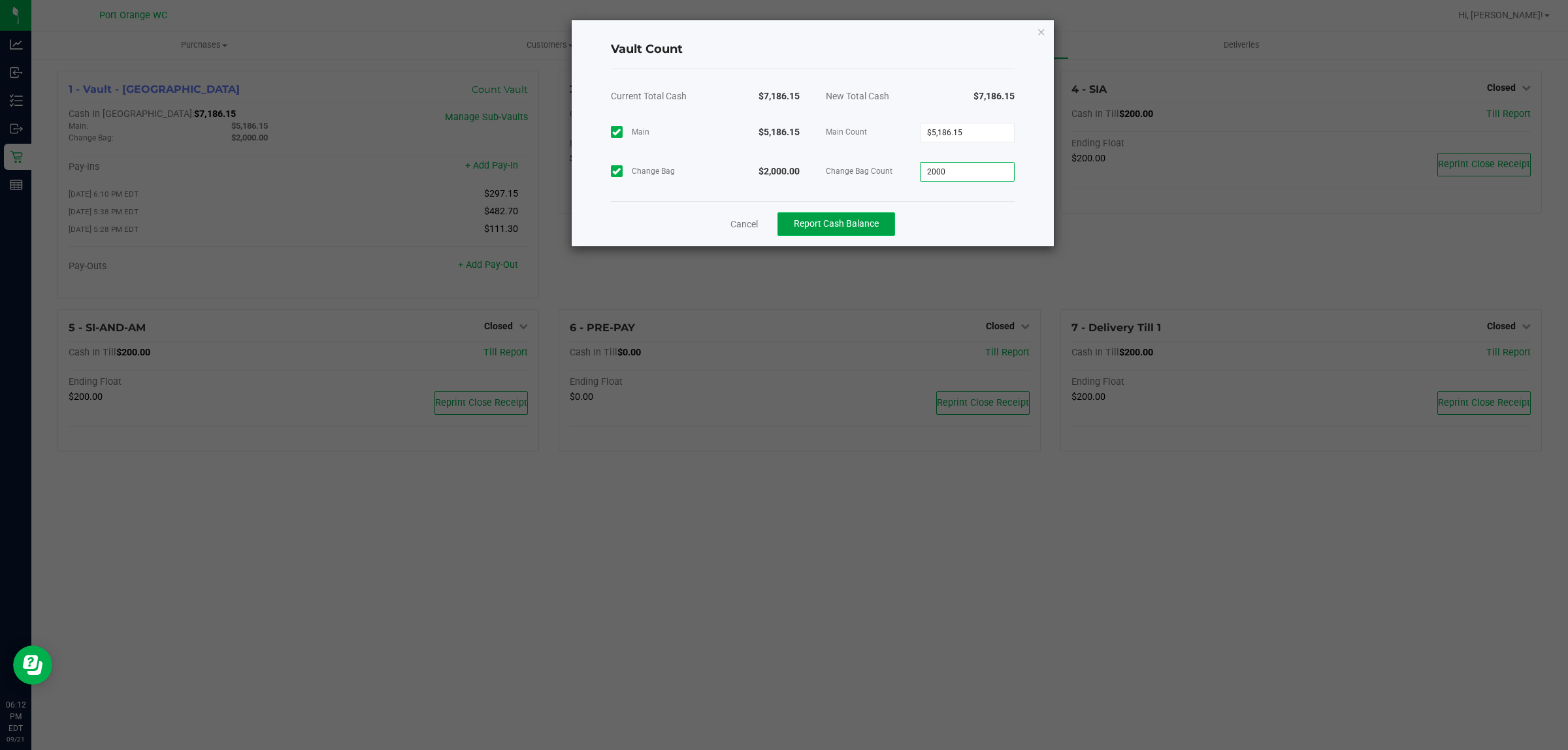
type input "$2,000.00"
click at [872, 226] on span "Report Cash Balance" at bounding box center [836, 223] width 85 height 11
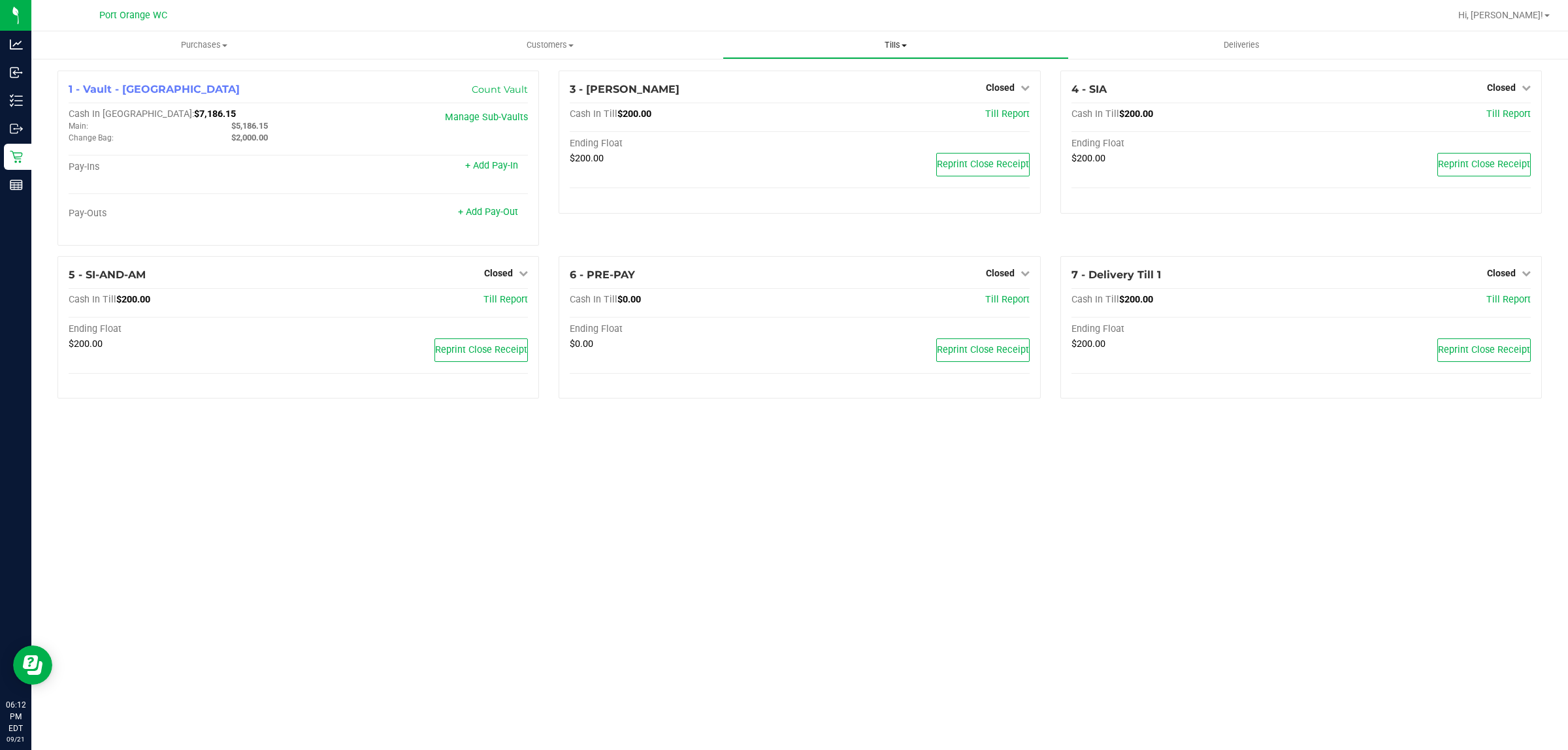
click at [900, 40] on span "Tills" at bounding box center [895, 45] width 344 height 11
click at [860, 98] on li "Reconcile e-payments" at bounding box center [895, 95] width 345 height 16
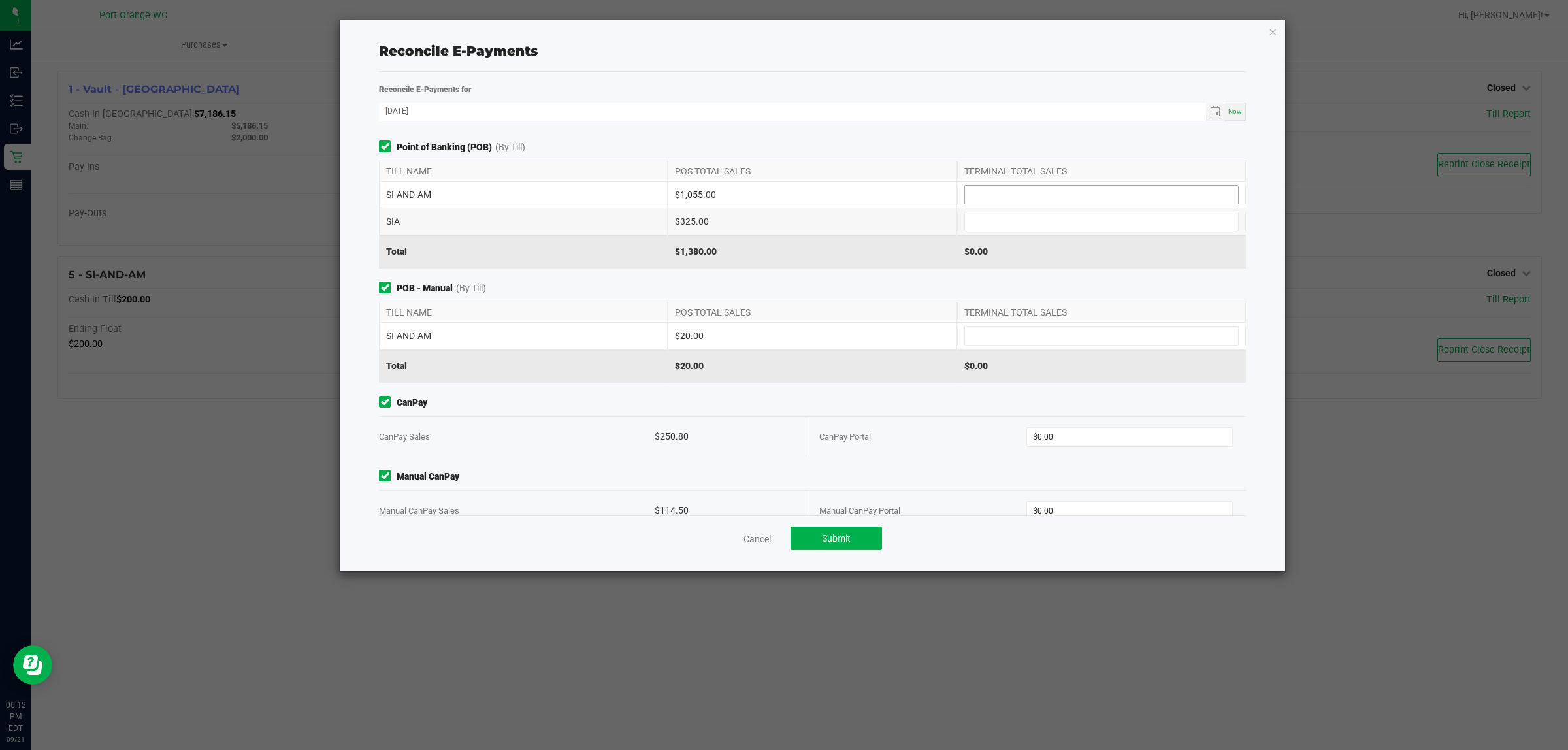
click at [1086, 197] on input at bounding box center [1102, 194] width 273 height 18
type input "$1,055.00"
type input "$325.00"
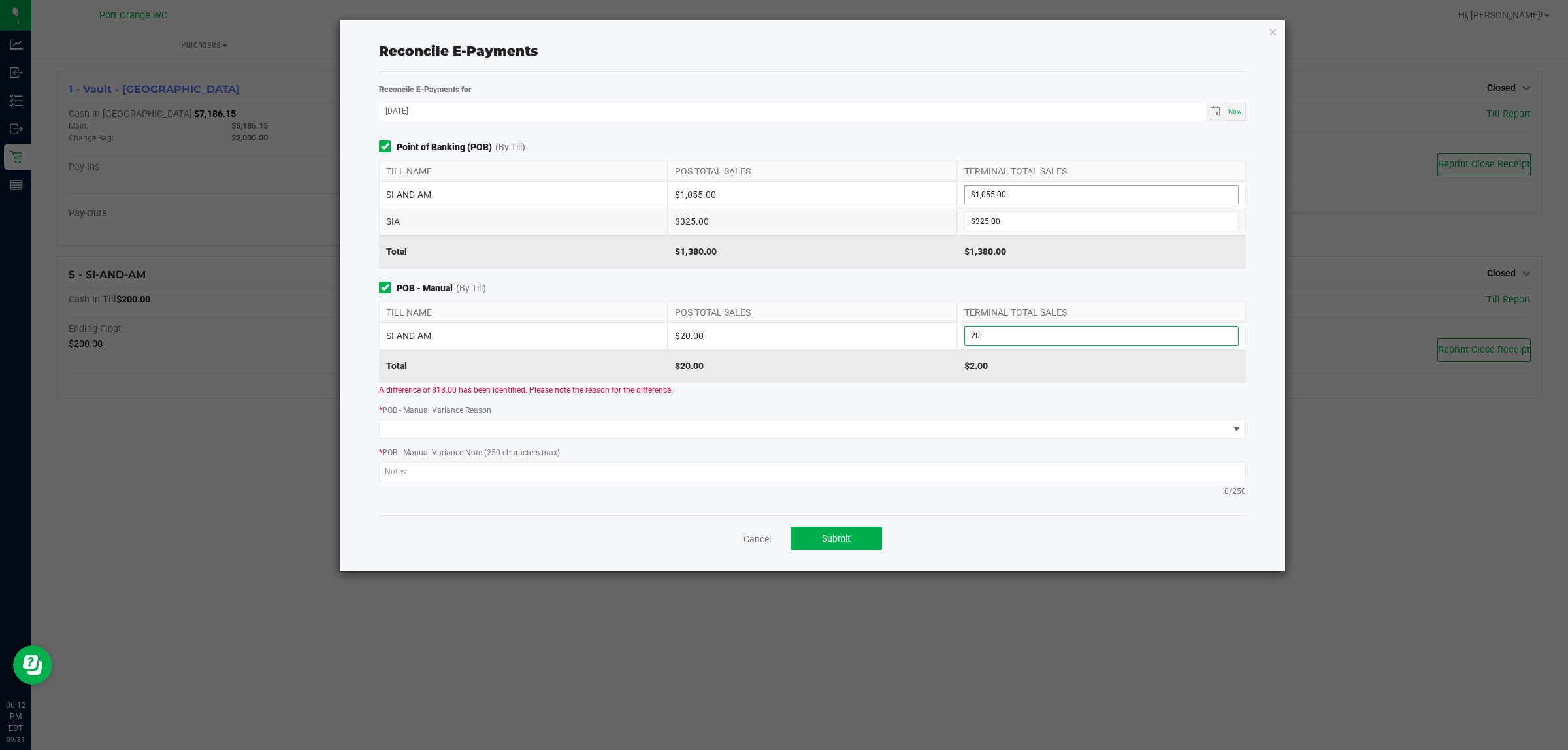
type input "$20.00"
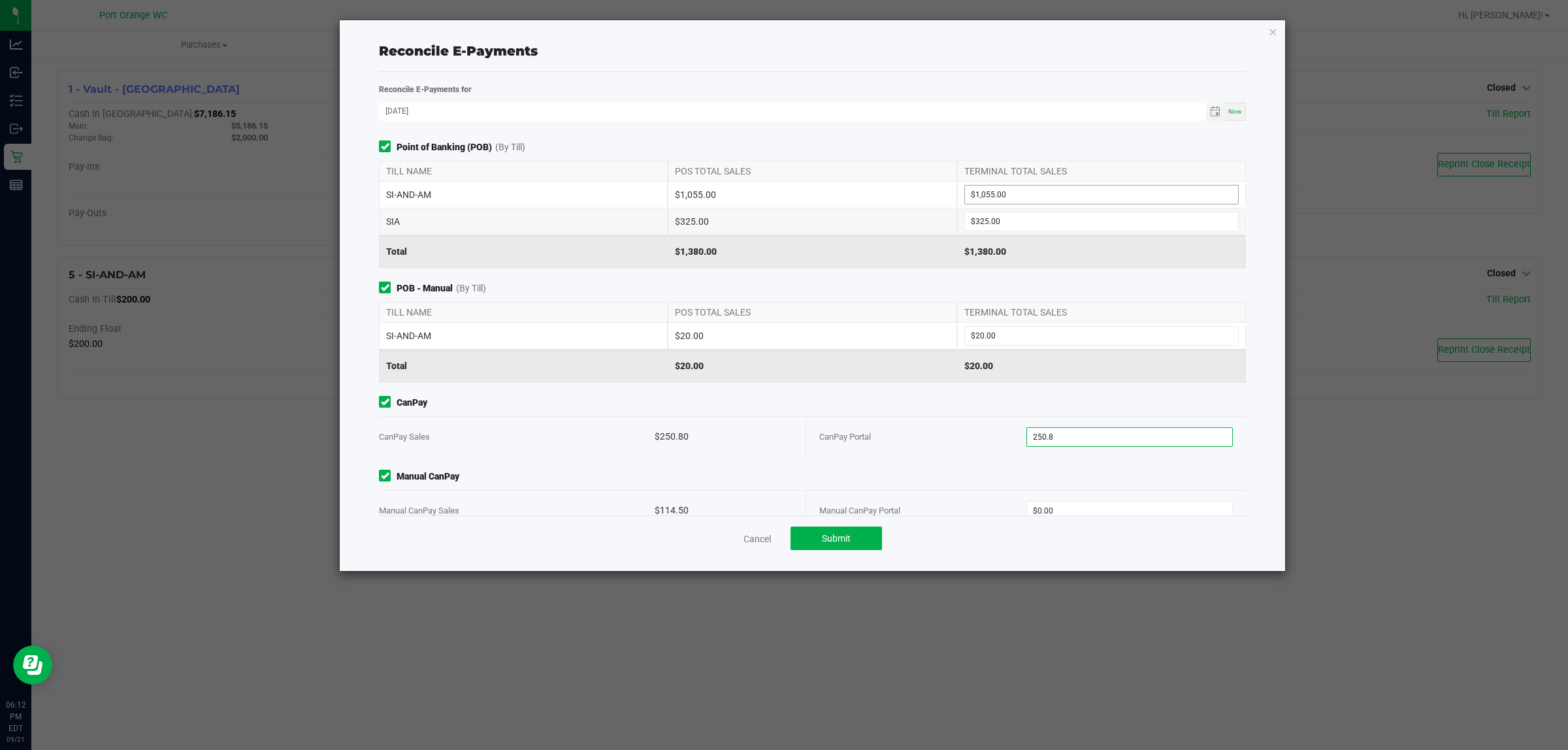
type input "$250.80"
type input "$114.50"
click at [841, 545] on button "Submit" at bounding box center [836, 537] width 91 height 24
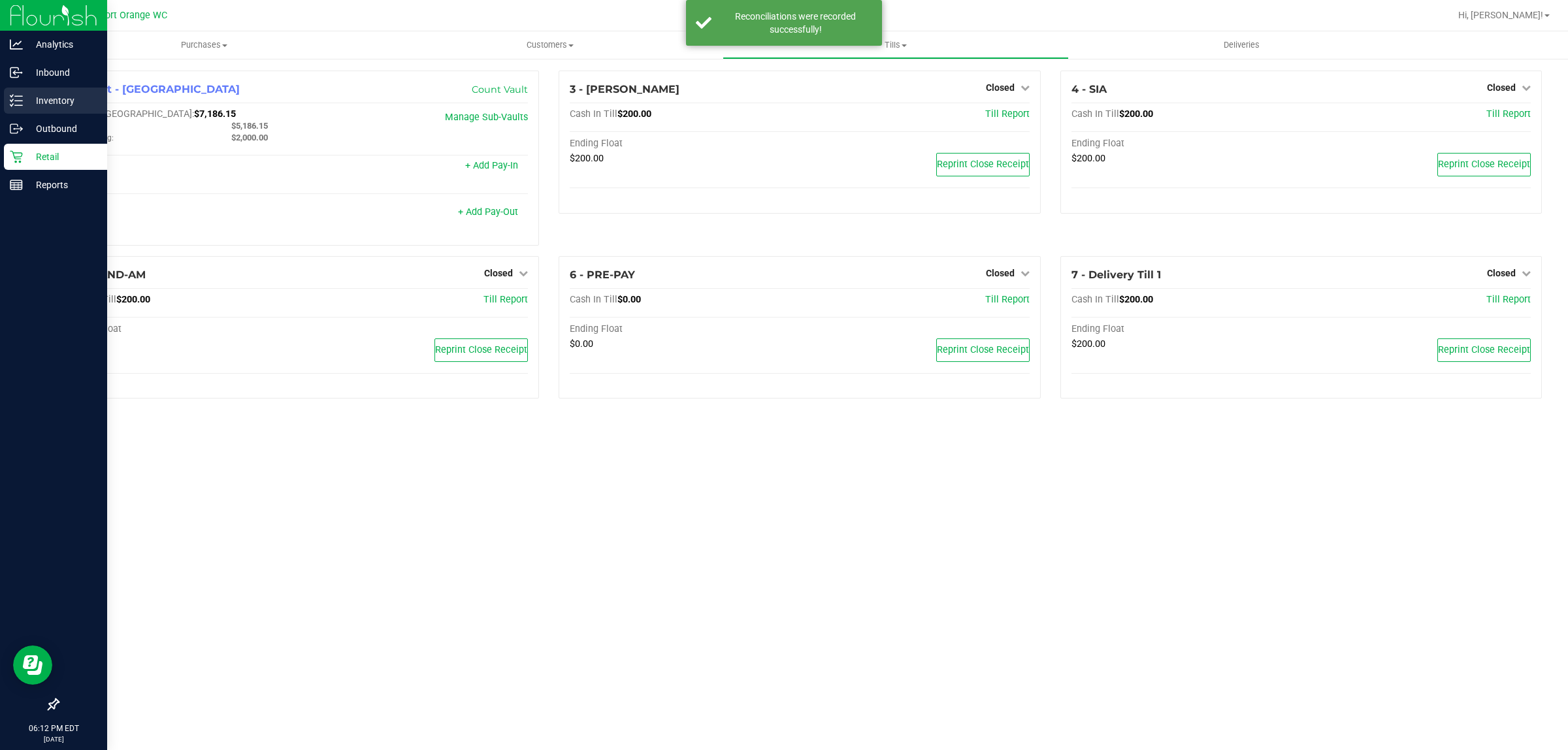
click at [6, 103] on div "Inventory" at bounding box center [55, 101] width 104 height 26
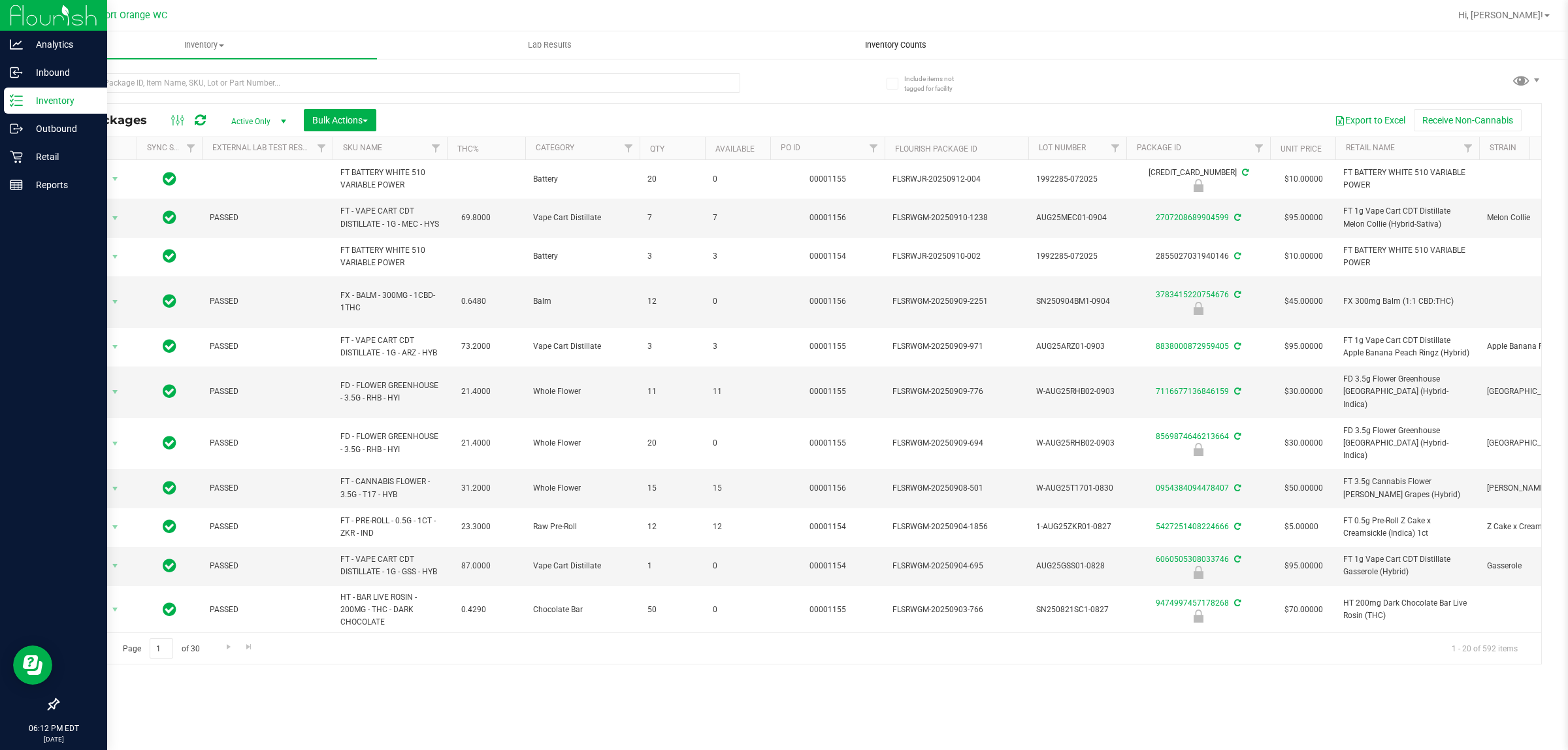
click at [893, 50] on span "Inventory Counts" at bounding box center [896, 45] width 97 height 11
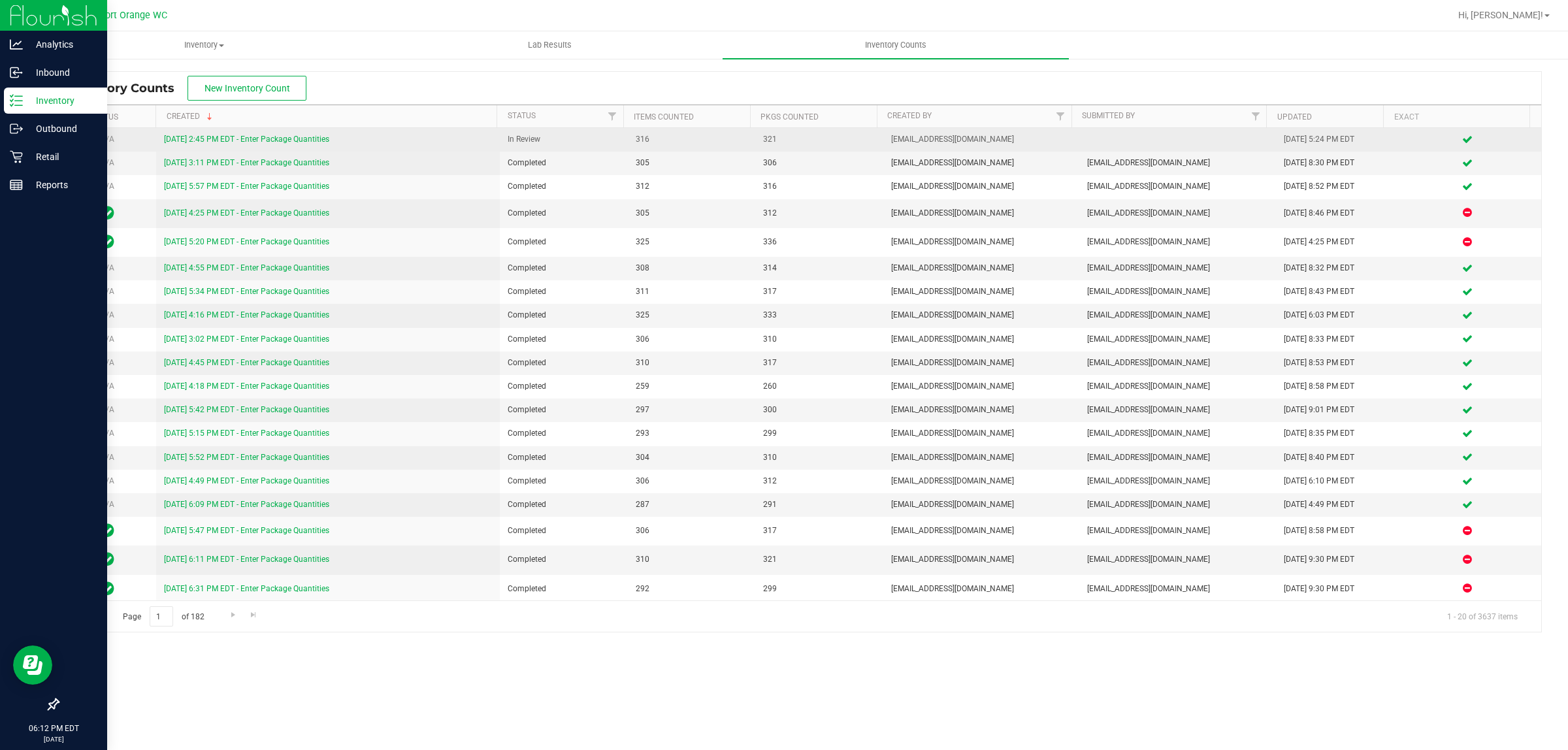
click at [242, 141] on link "[DATE] 2:45 PM EDT - Enter Package Quantities" at bounding box center [247, 139] width 165 height 9
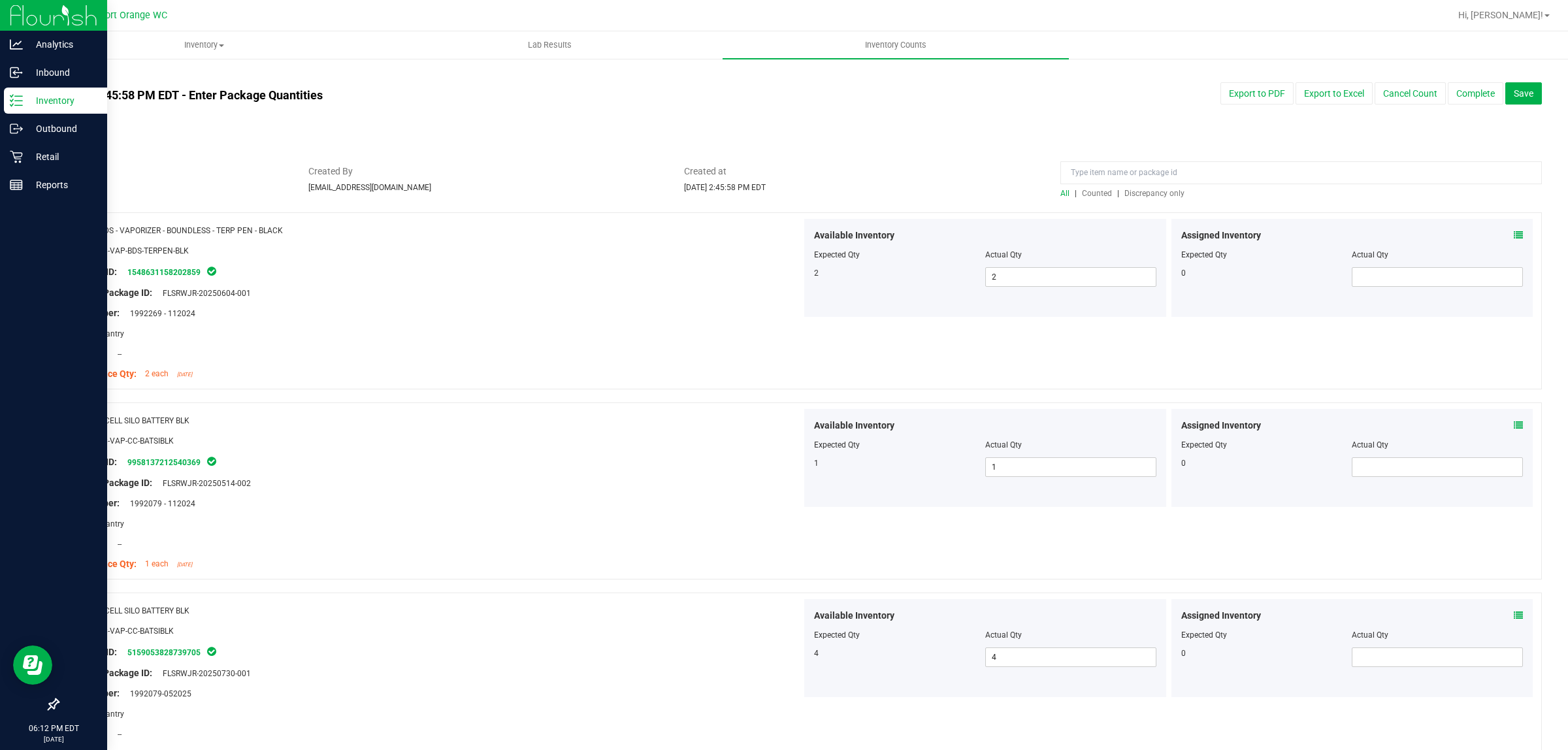
click at [1129, 192] on span "Discrepancy only" at bounding box center [1154, 193] width 60 height 9
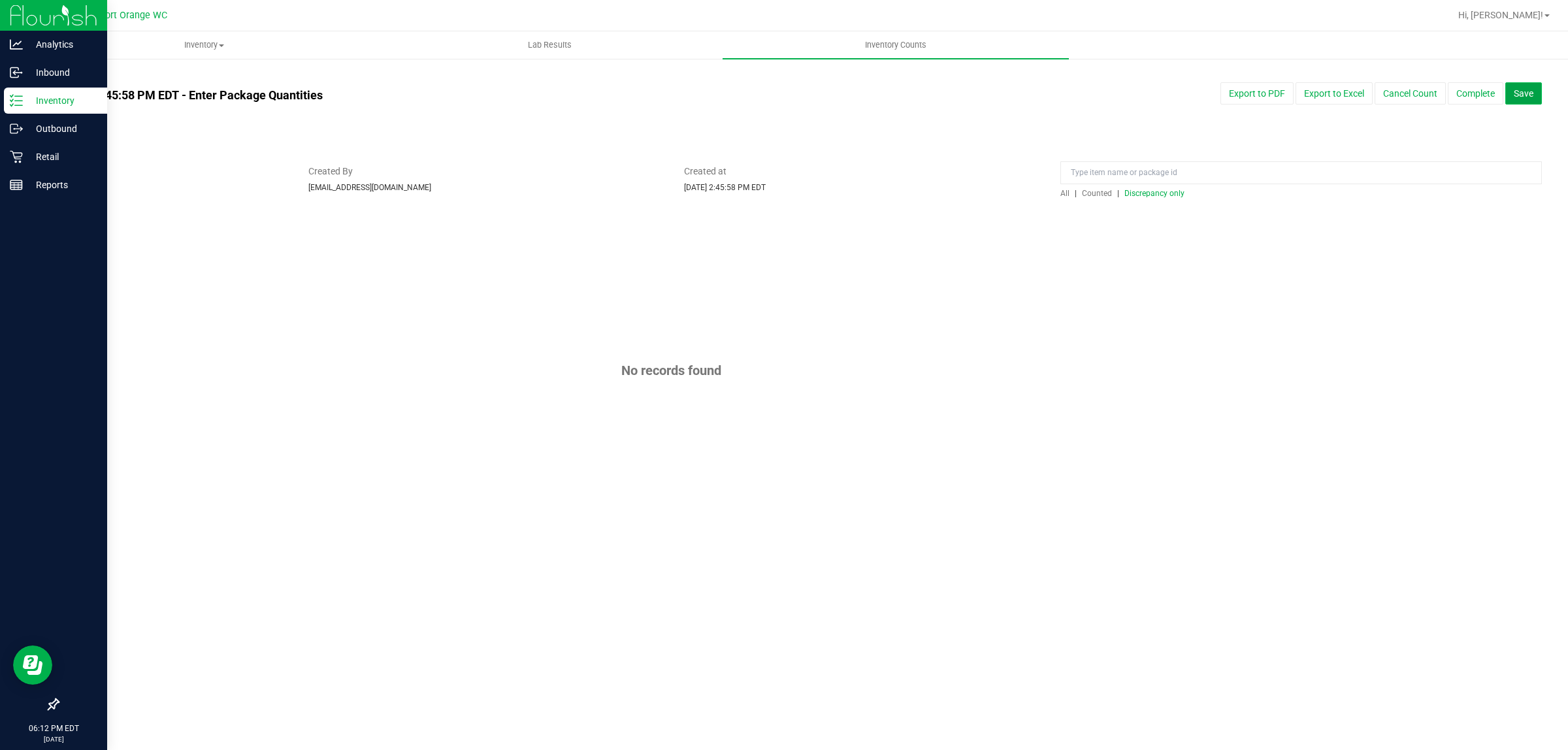
click at [1527, 98] on span "Save" at bounding box center [1523, 93] width 19 height 11
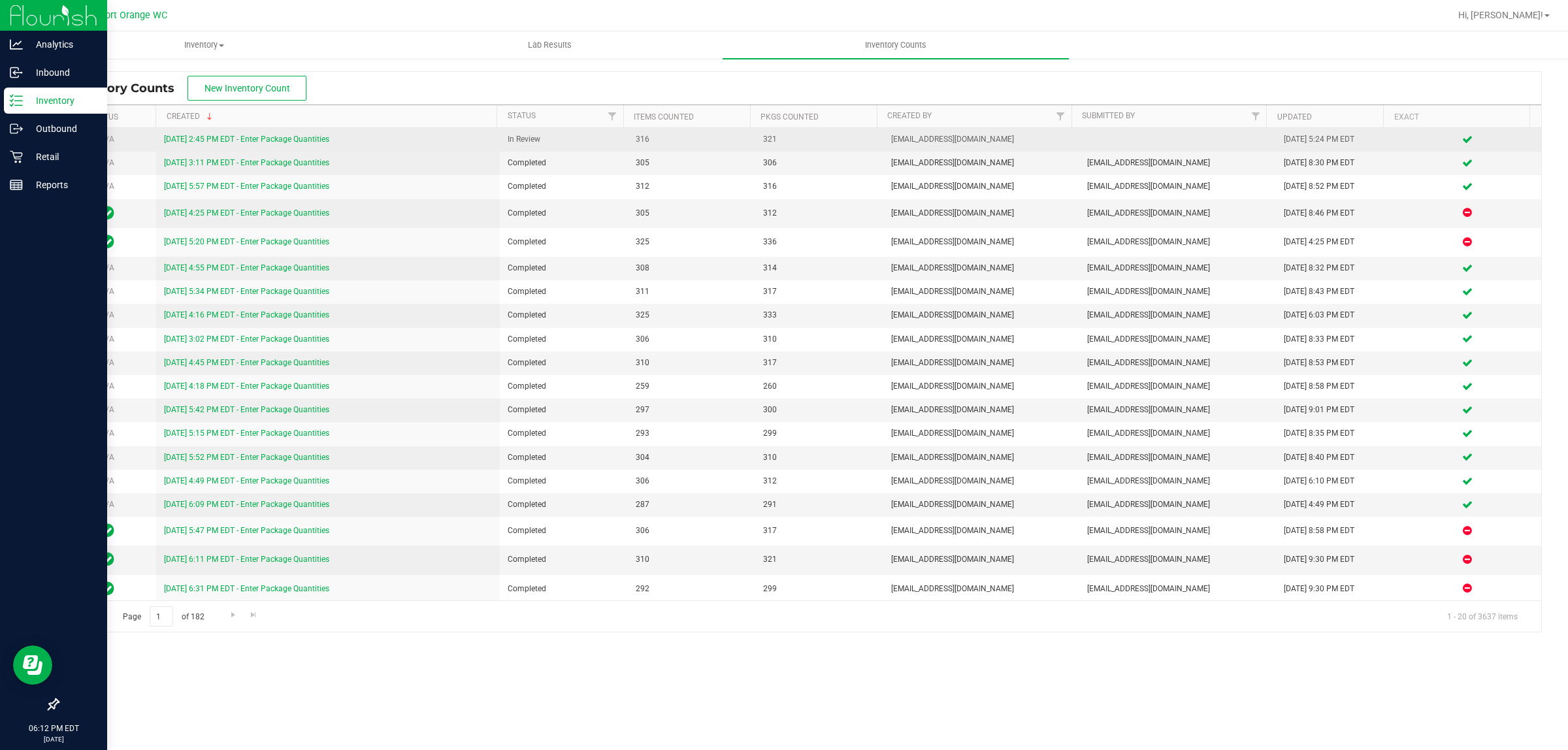
click at [293, 144] on link "[DATE] 2:45 PM EDT - Enter Package Quantities" at bounding box center [247, 139] width 165 height 9
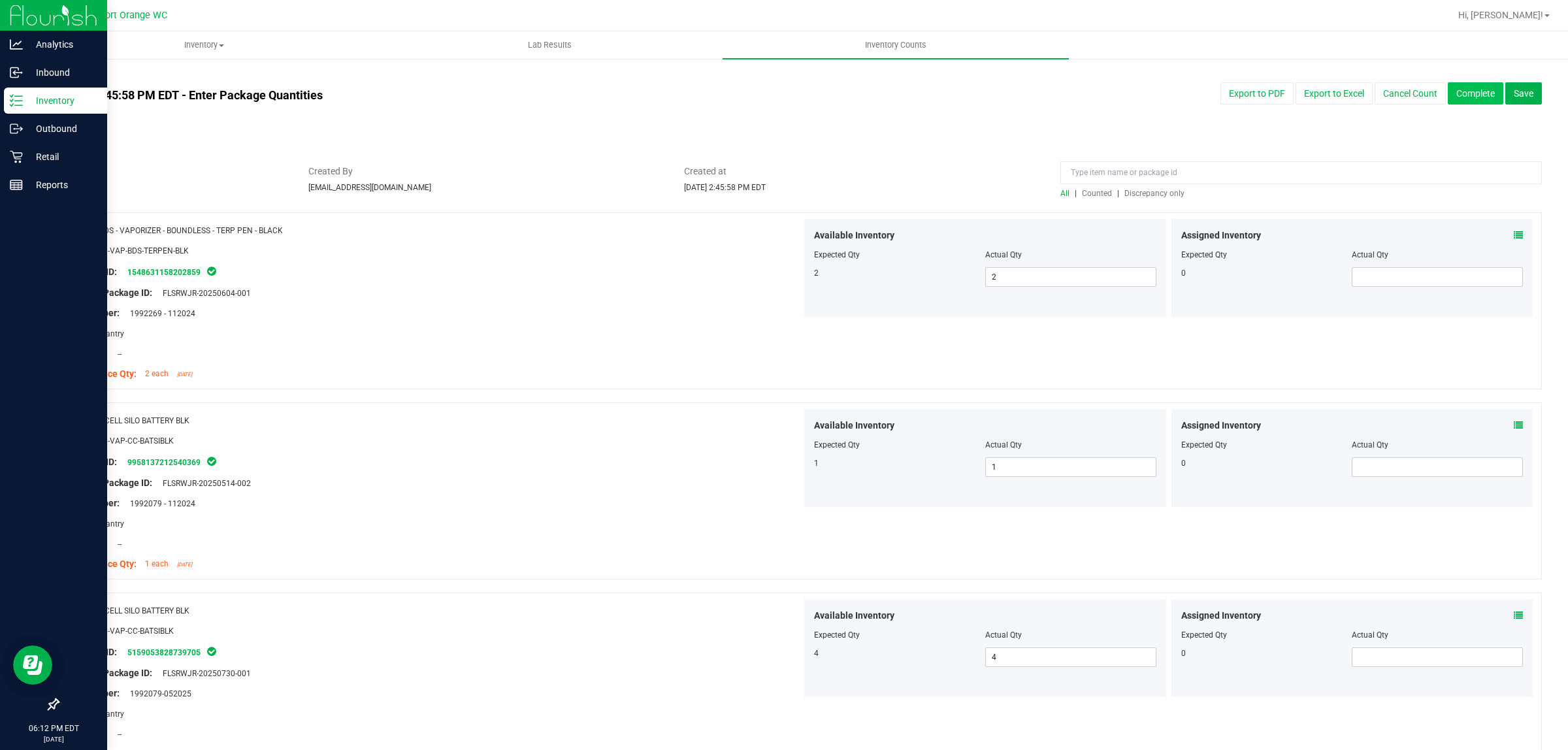
click at [1462, 98] on button "Complete" at bounding box center [1475, 93] width 55 height 22
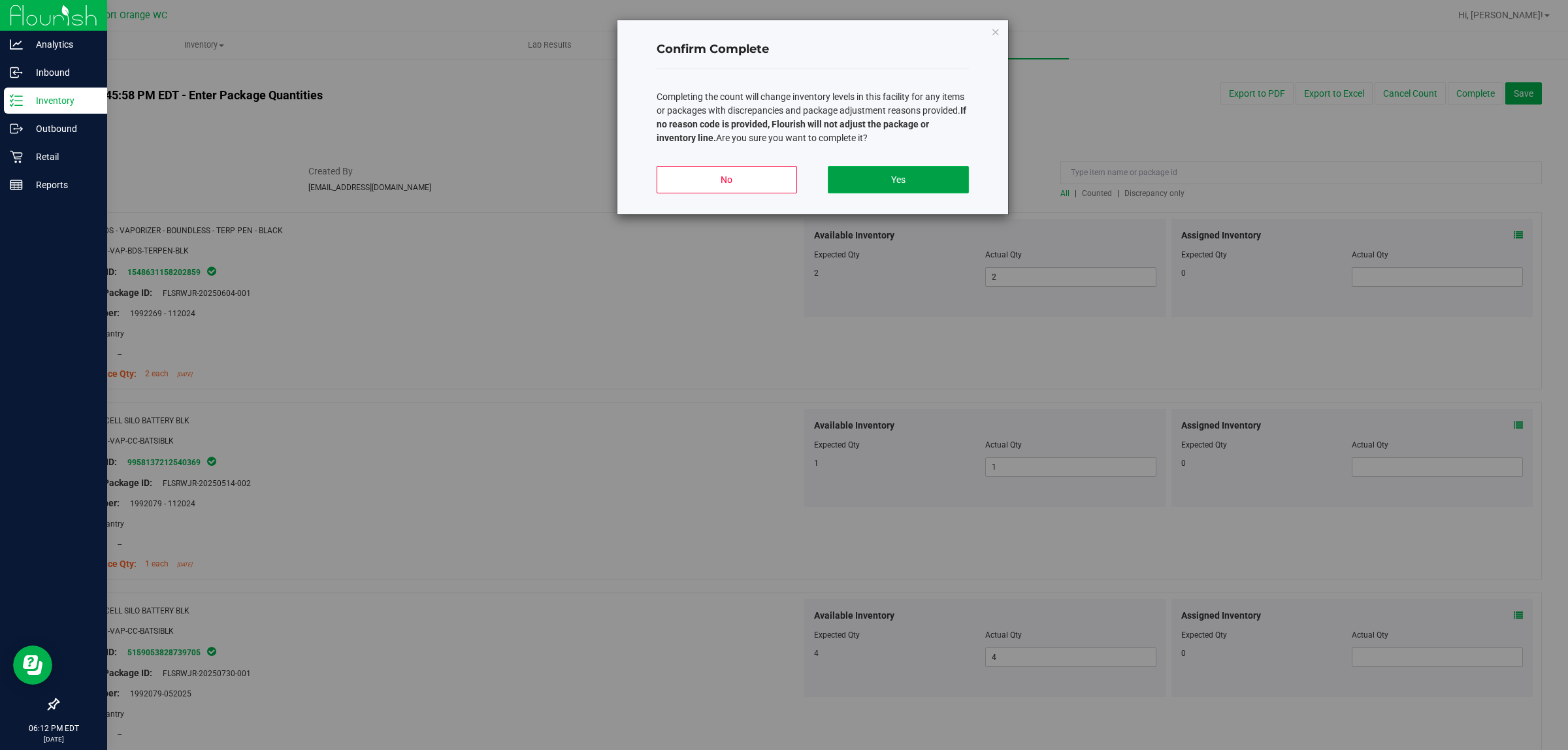
click at [929, 183] on button "Yes" at bounding box center [898, 179] width 141 height 27
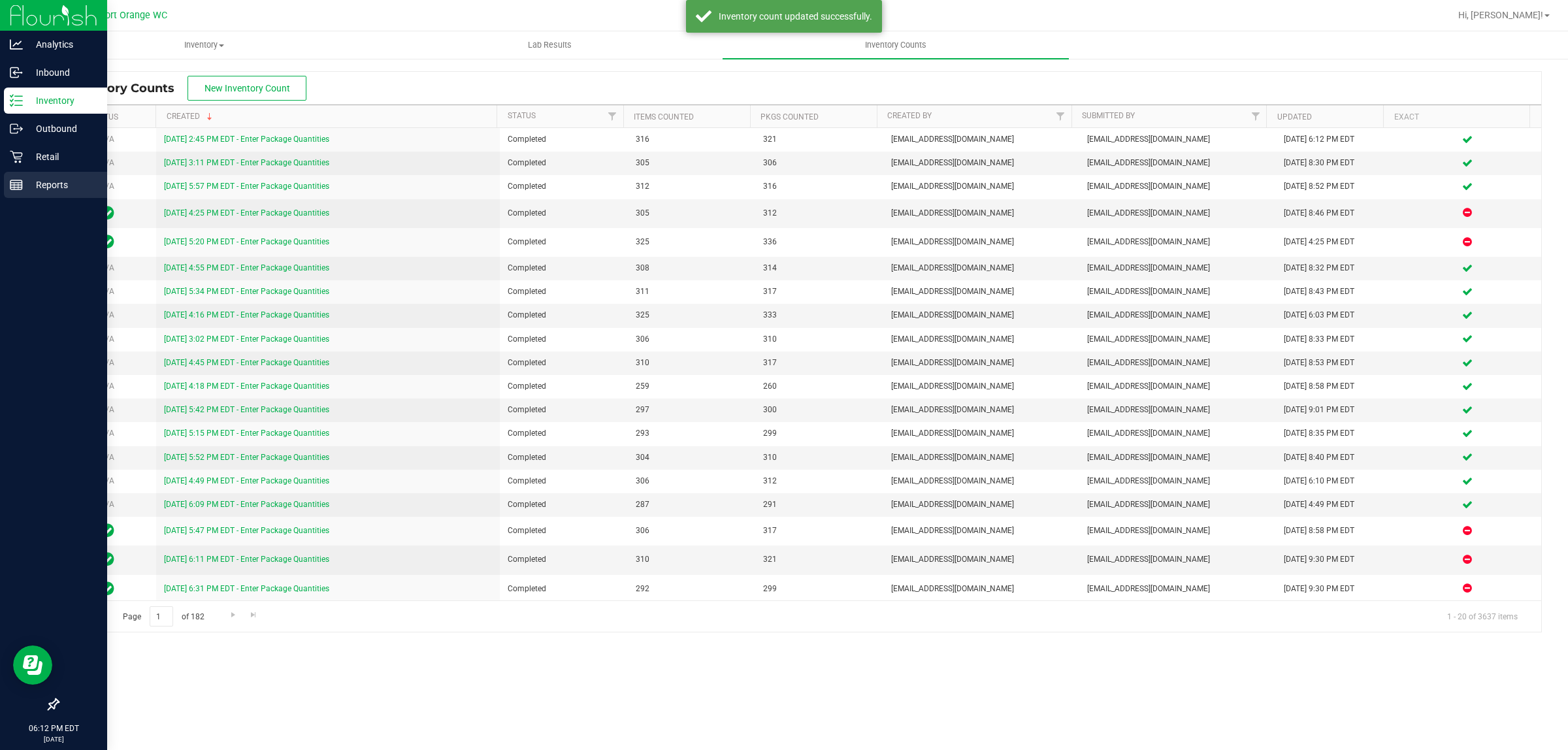
click at [47, 186] on p "Reports" at bounding box center [61, 185] width 78 height 16
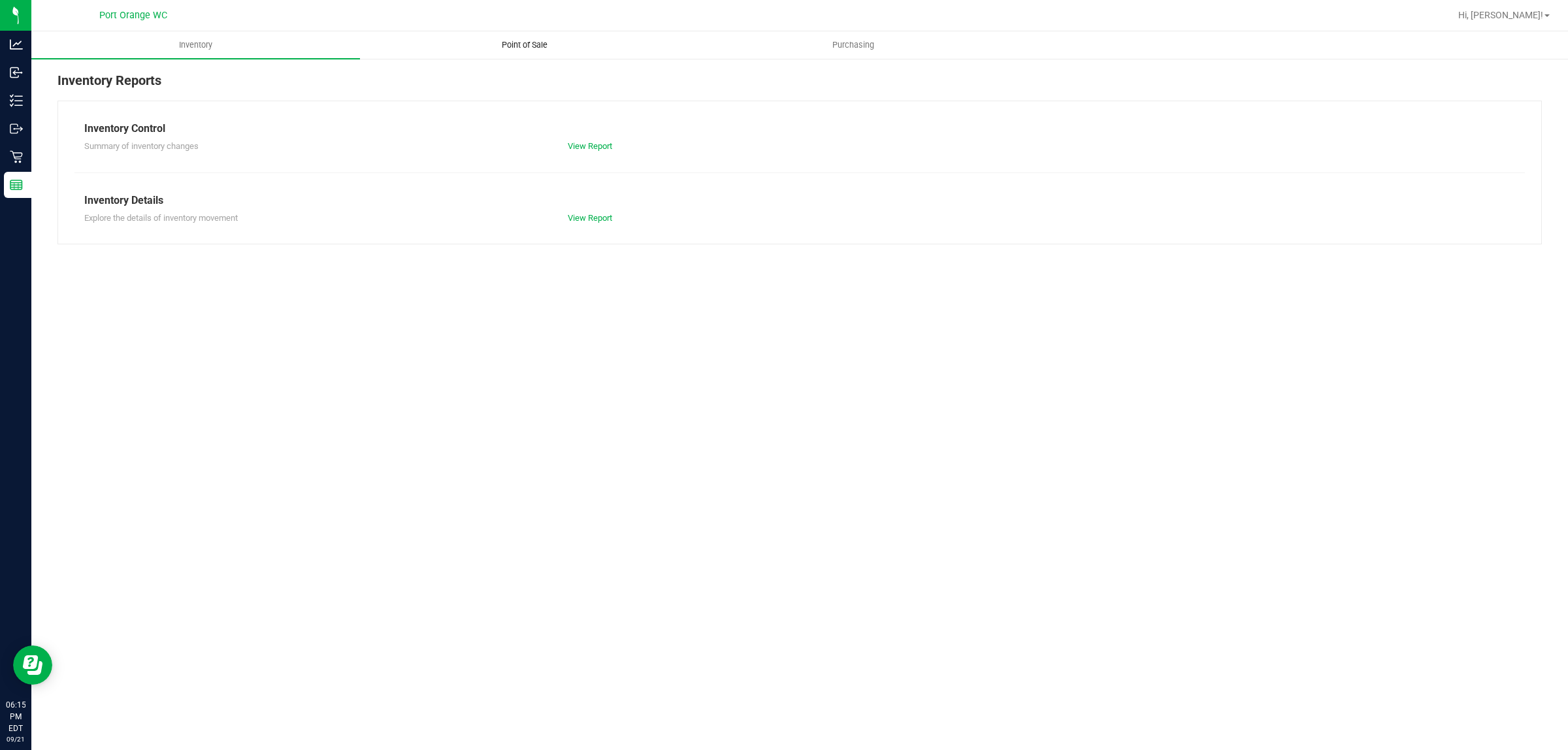
click at [534, 42] on span "Point of Sale" at bounding box center [524, 45] width 81 height 11
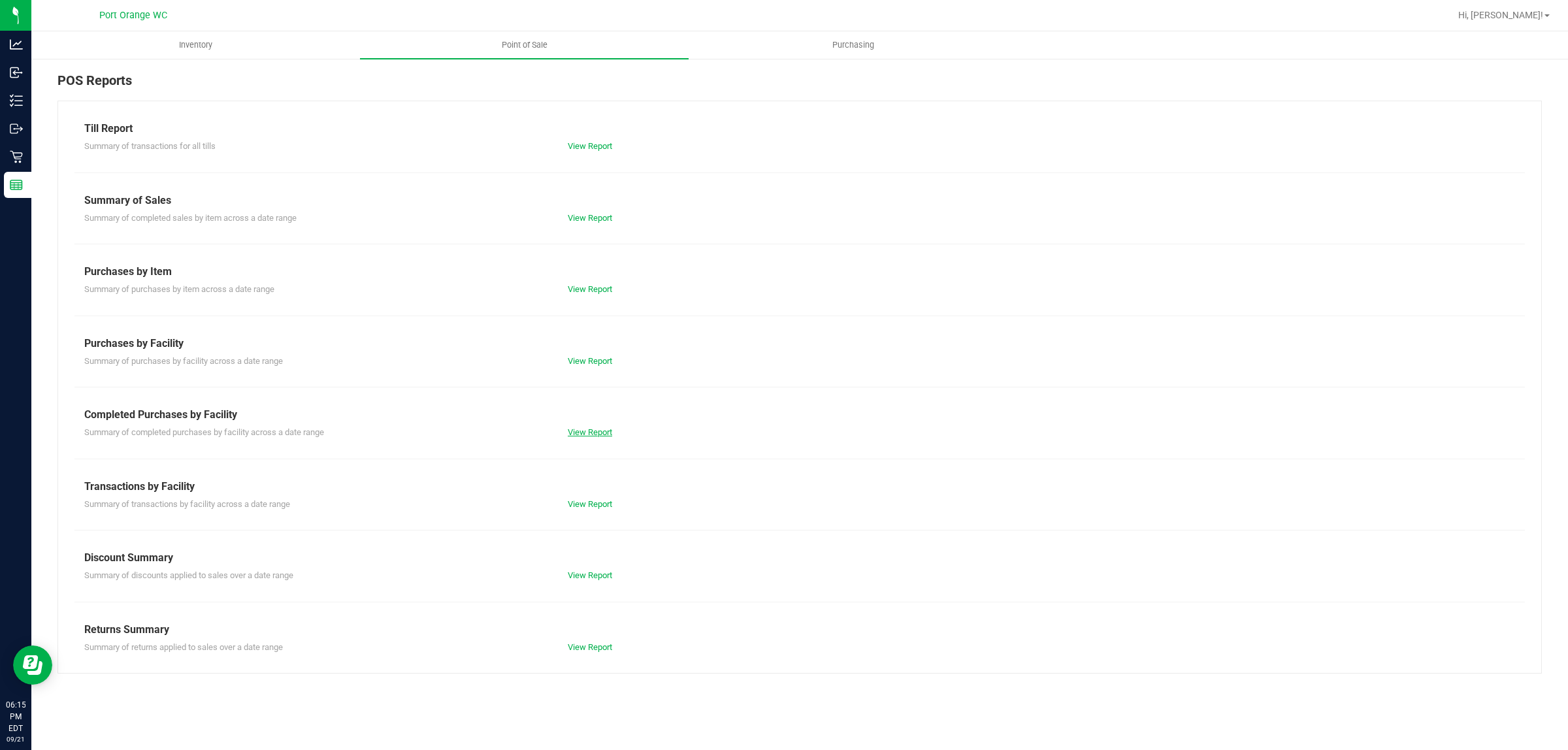
click at [573, 432] on link "View Report" at bounding box center [589, 431] width 45 height 10
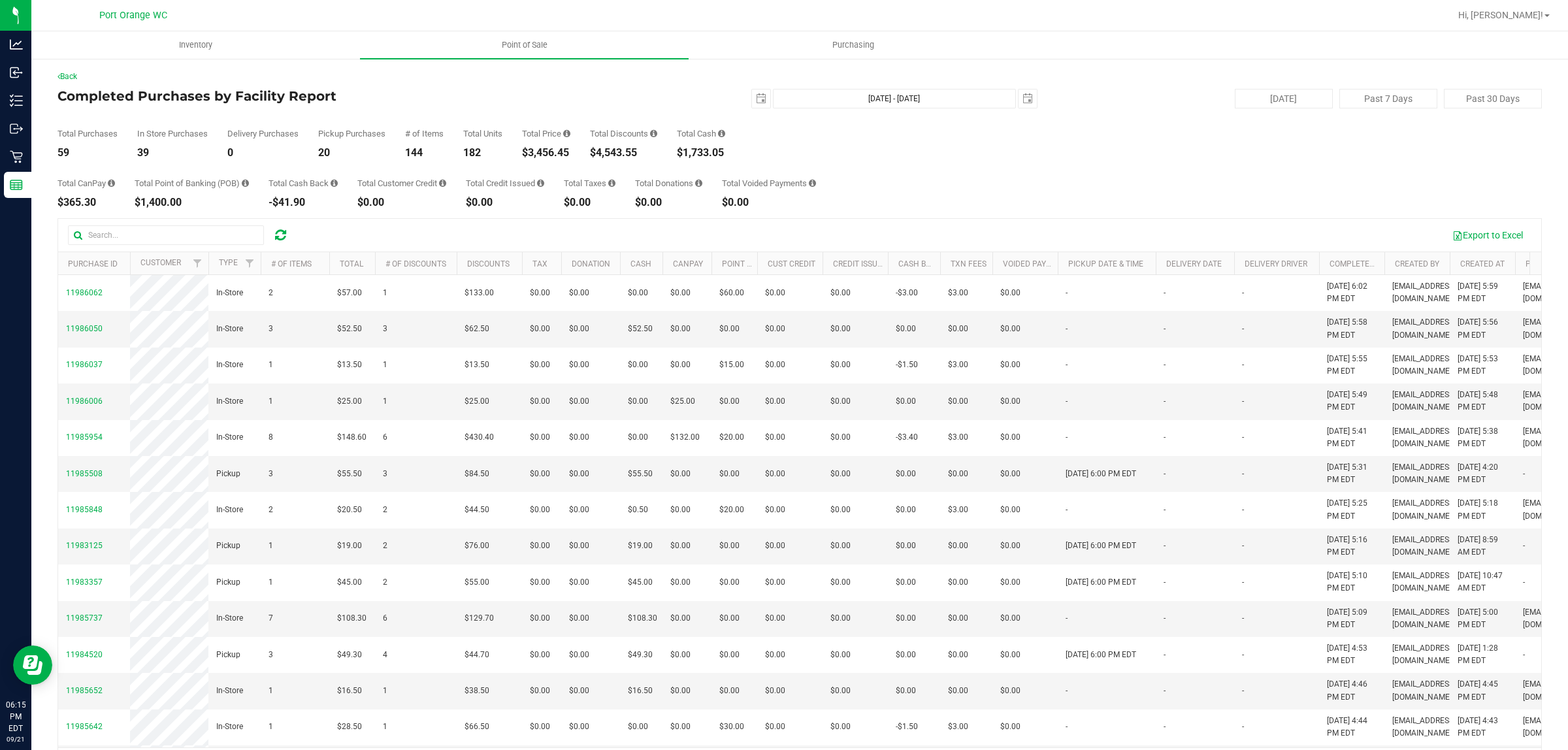
drag, startPoint x: 578, startPoint y: 155, endPoint x: 531, endPoint y: 154, distance: 47.0
click at [531, 154] on div "Total Purchases 59 In Store Purchases 39 Delivery Purchases 0 Pickup Purchases …" at bounding box center [799, 133] width 1485 height 50
copy div "3,456.45"
drag, startPoint x: 646, startPoint y: 150, endPoint x: 601, endPoint y: 151, distance: 45.0
click at [601, 151] on div "$4,543.55" at bounding box center [624, 153] width 68 height 11
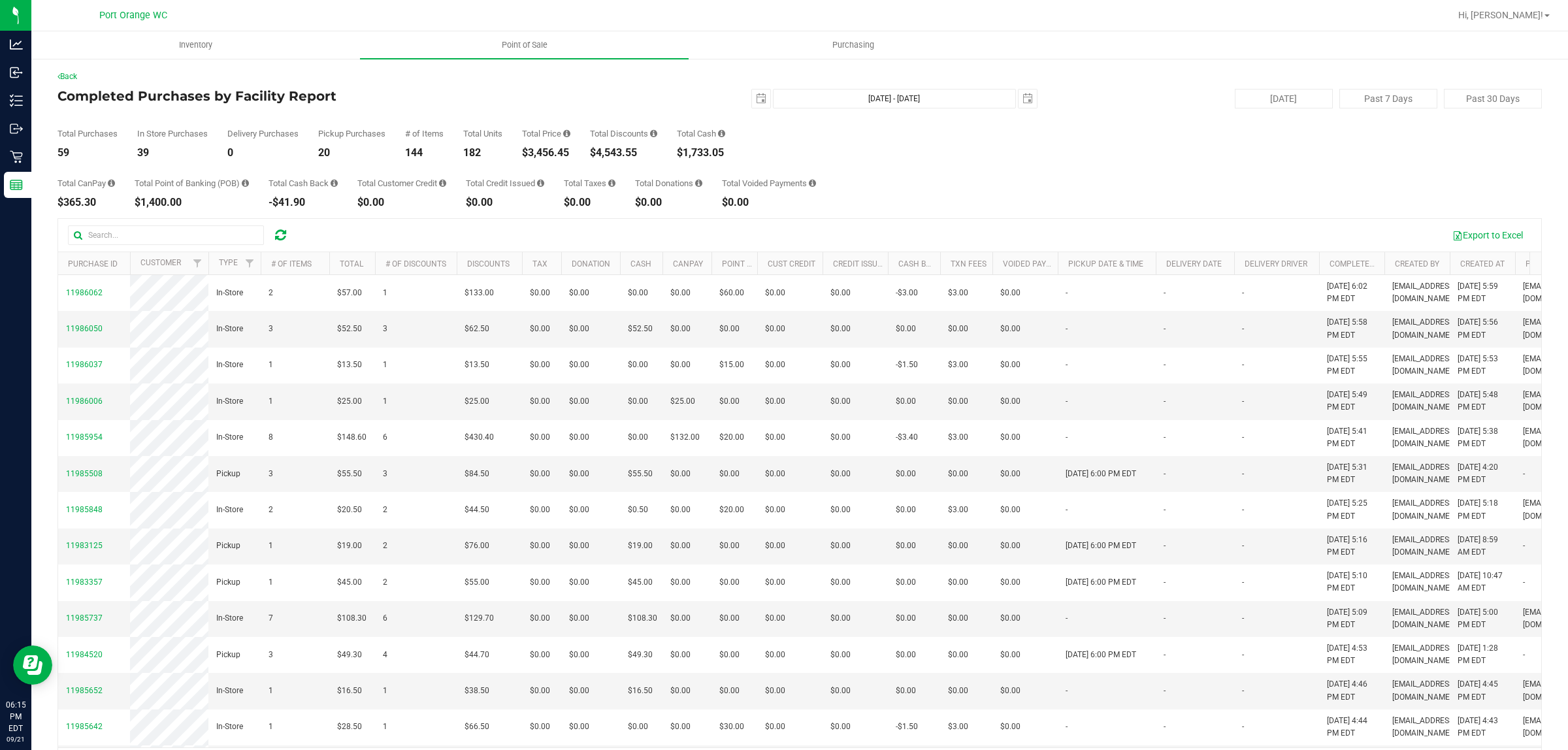
copy div "4,543.55"
click at [752, 101] on span "select" at bounding box center [761, 98] width 18 height 18
click at [769, 213] on link "15" at bounding box center [774, 211] width 19 height 20
type input "[DATE]"
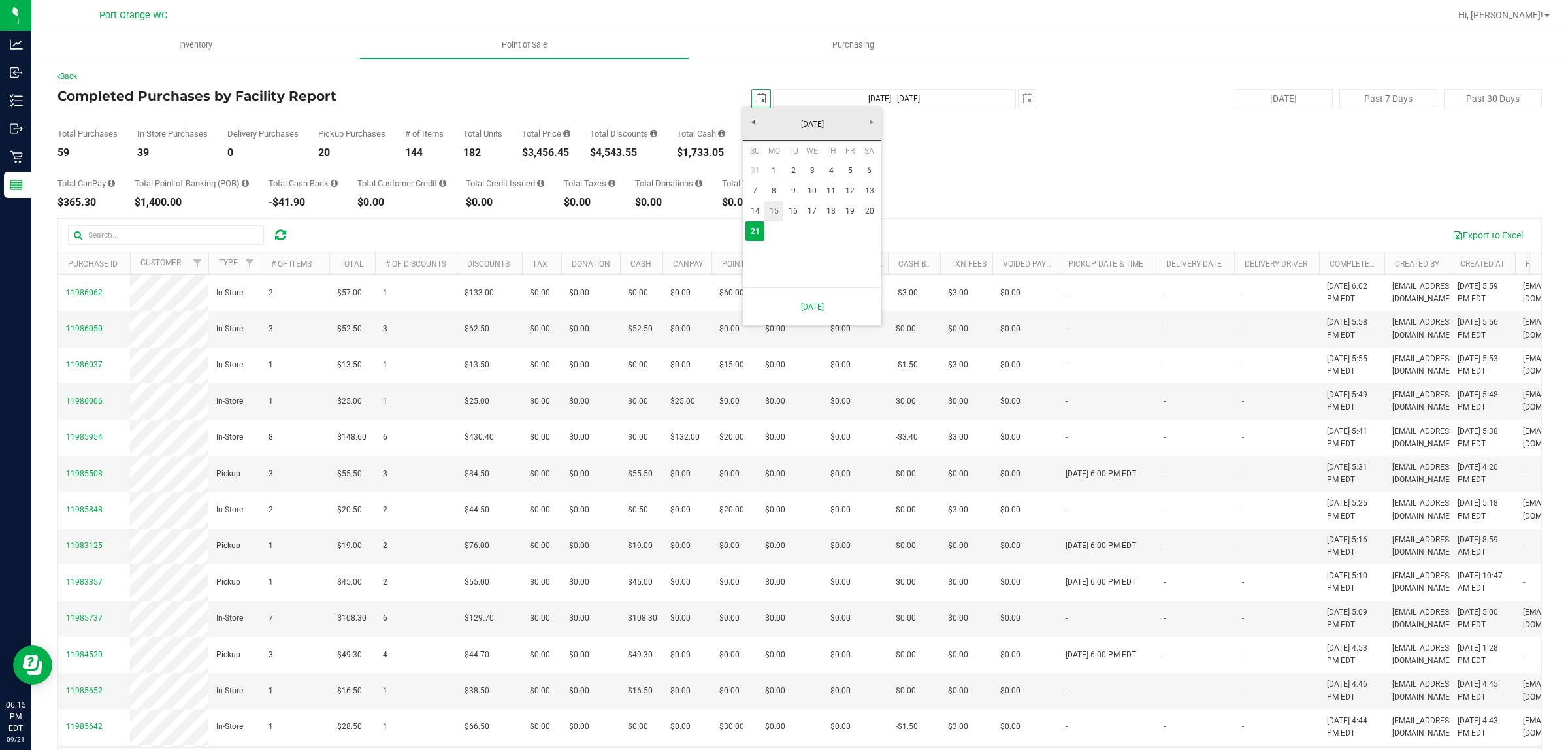
type input "[DATE] - [DATE]"
drag, startPoint x: 583, startPoint y: 155, endPoint x: 532, endPoint y: 152, distance: 51.1
click at [532, 152] on div "Total Purchases 573 In Store Purchases 352 Delivery Purchases 0 Pickup Purchase…" at bounding box center [799, 133] width 1485 height 50
copy div "37,456.69"
drag, startPoint x: 752, startPoint y: 95, endPoint x: 786, endPoint y: 119, distance: 41.6
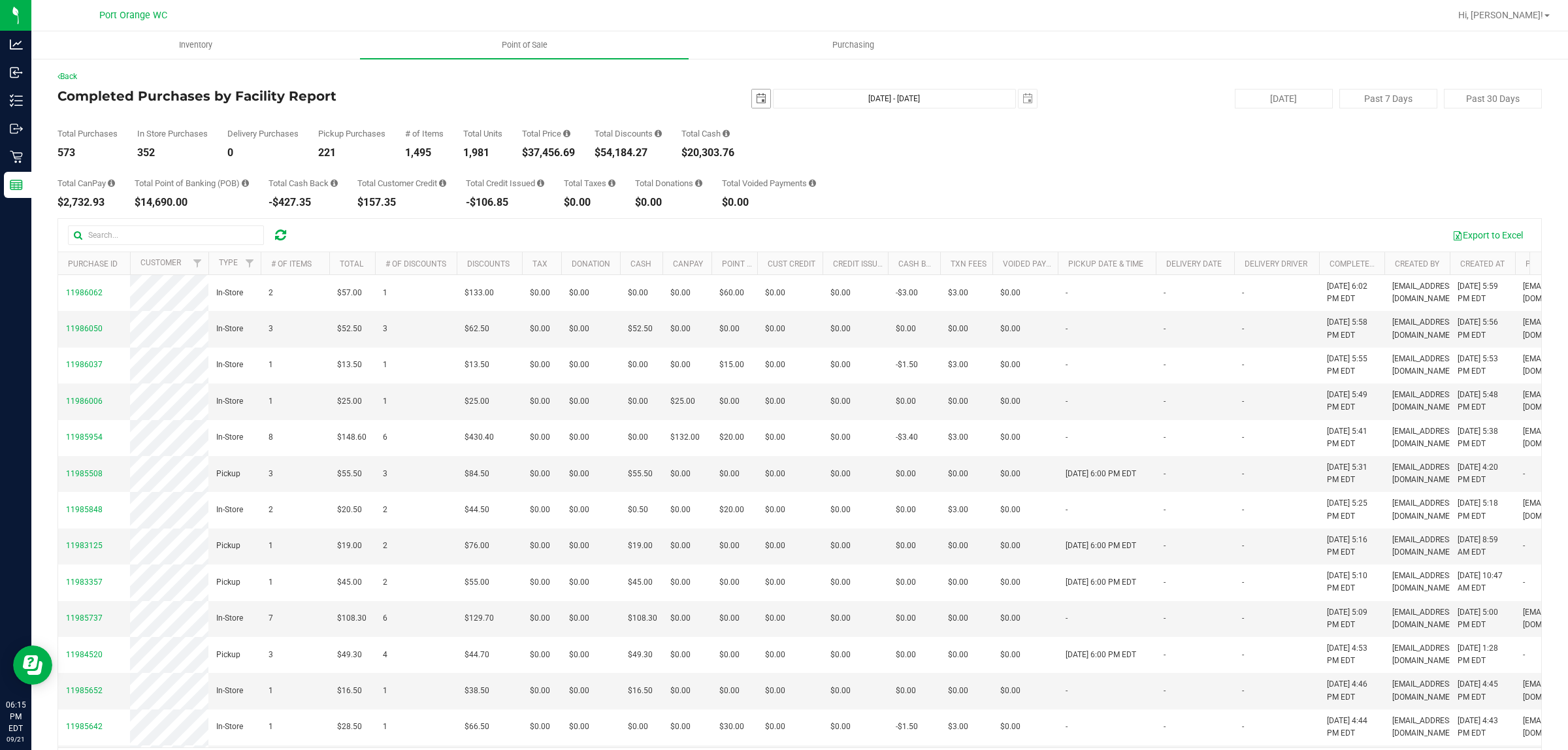
click at [756, 95] on span "select" at bounding box center [762, 98] width 11 height 11
click at [779, 174] on link "1" at bounding box center [774, 170] width 19 height 20
type input "[DATE]"
type input "[DATE] - [DATE]"
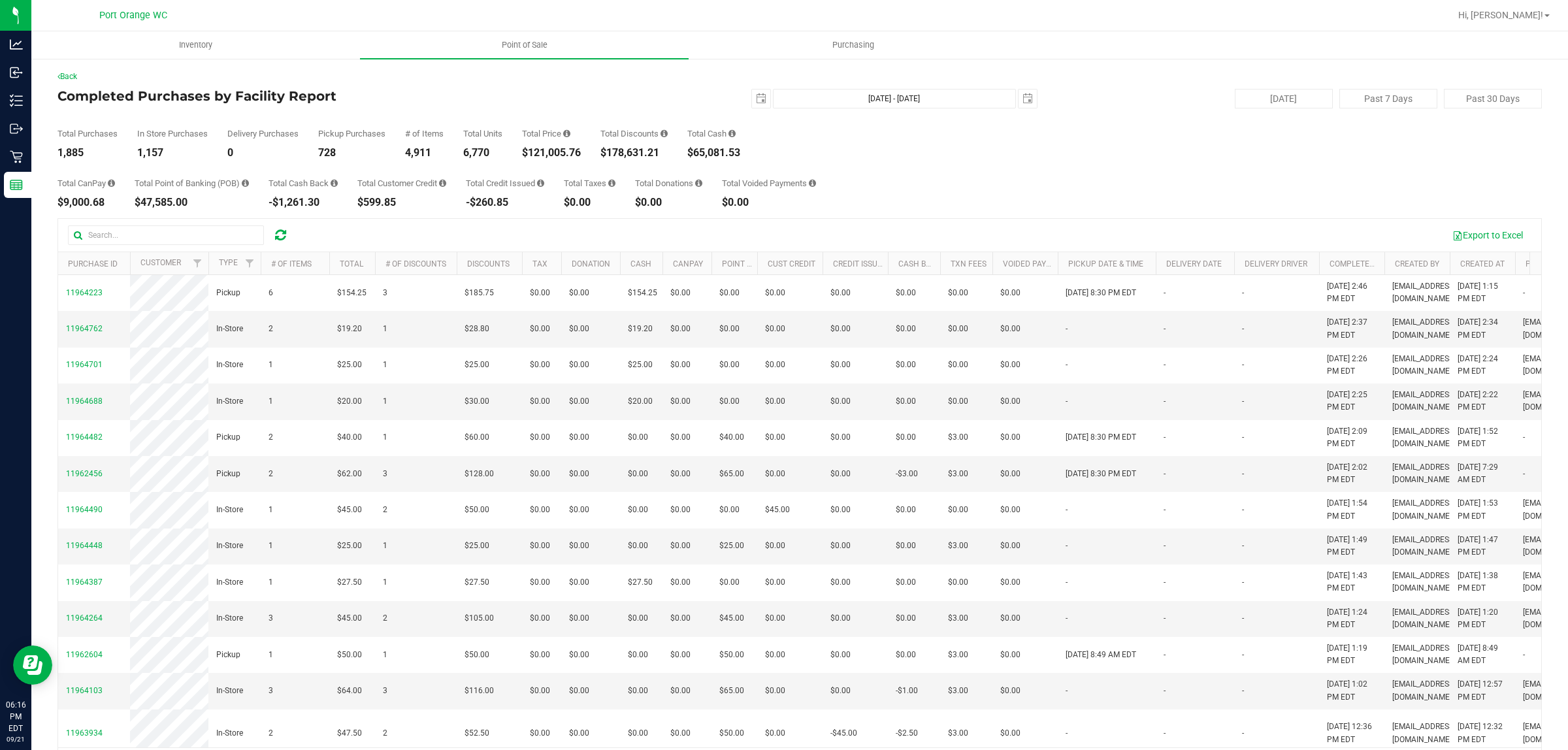
drag, startPoint x: 587, startPoint y: 152, endPoint x: 531, endPoint y: 152, distance: 56.0
click at [531, 152] on div "Total Purchases 1,885 In Store Purchases 1,157 Delivery Purchases 0 Pickup Purc…" at bounding box center [799, 133] width 1485 height 50
copy div "121,005.76"
click at [1516, 11] on span "Hi, [PERSON_NAME]!" at bounding box center [1500, 15] width 85 height 11
click at [1516, 111] on span "Sign Out" at bounding box center [1499, 115] width 38 height 13
